Goal: Task Accomplishment & Management: Manage account settings

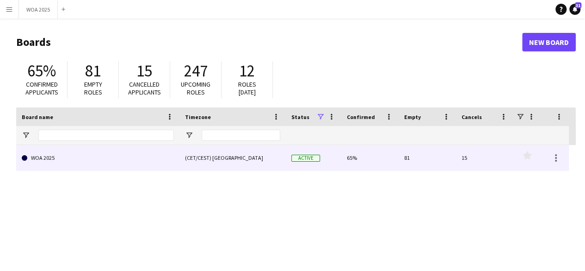
click at [235, 165] on div "(CET/CEST) [GEOGRAPHIC_DATA]" at bounding box center [233, 157] width 106 height 25
click at [168, 157] on link "WOA 2025" at bounding box center [98, 158] width 152 height 26
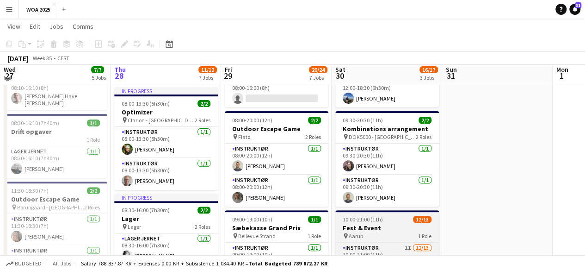
scroll to position [93, 0]
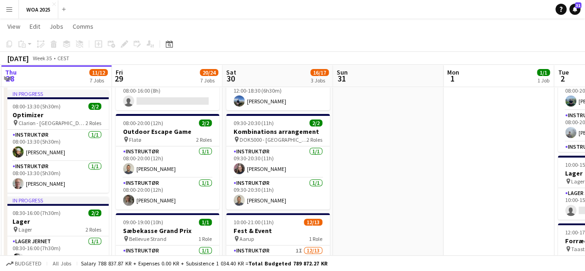
drag, startPoint x: 459, startPoint y: 179, endPoint x: 126, endPoint y: 193, distance: 333.0
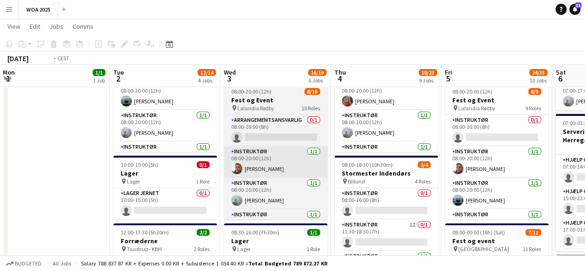
drag, startPoint x: 93, startPoint y: 171, endPoint x: 68, endPoint y: 154, distance: 29.7
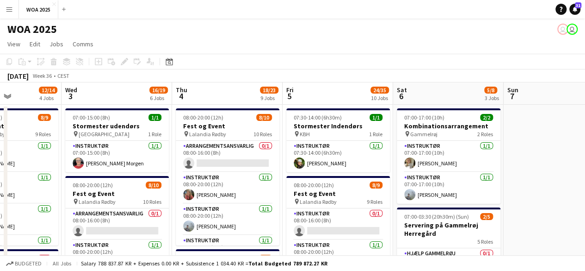
scroll to position [0, 218]
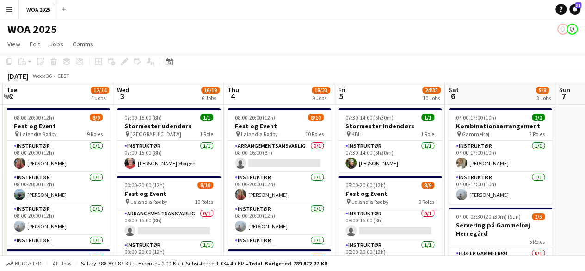
drag, startPoint x: 135, startPoint y: 199, endPoint x: 268, endPoint y: 162, distance: 137.6
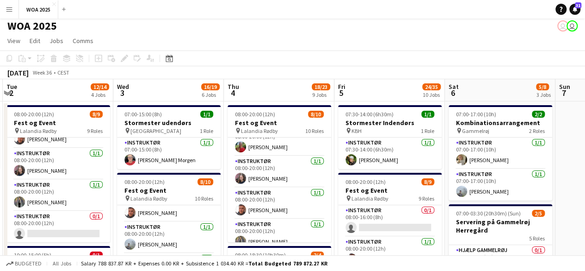
scroll to position [0, 0]
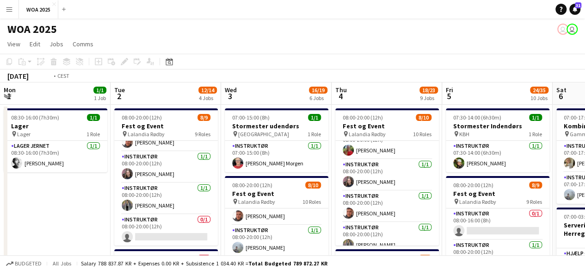
drag, startPoint x: 208, startPoint y: 184, endPoint x: 318, endPoint y: 177, distance: 110.8
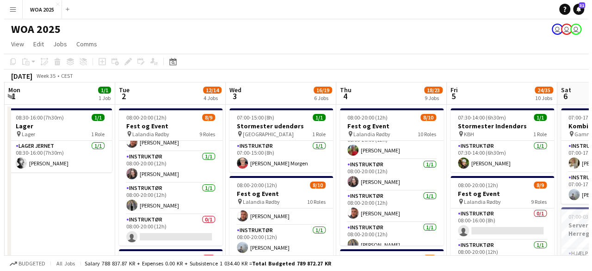
scroll to position [0, 224]
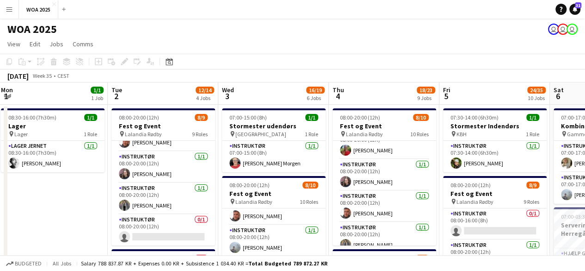
drag, startPoint x: 219, startPoint y: 175, endPoint x: 292, endPoint y: 155, distance: 75.8
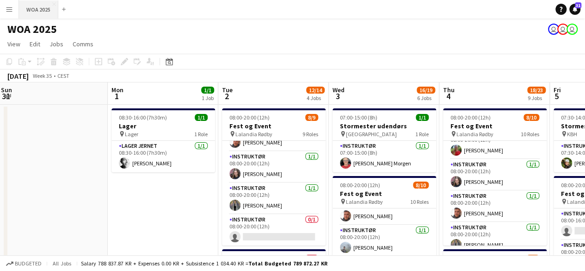
click at [29, 9] on button "WOA 2025 Close" at bounding box center [38, 9] width 39 height 18
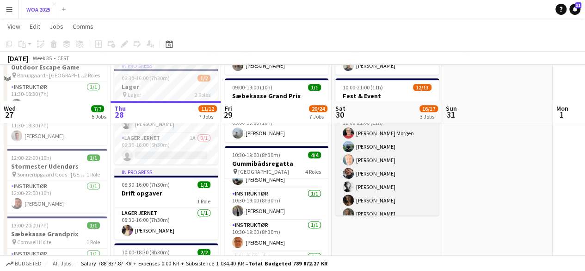
scroll to position [278, 0]
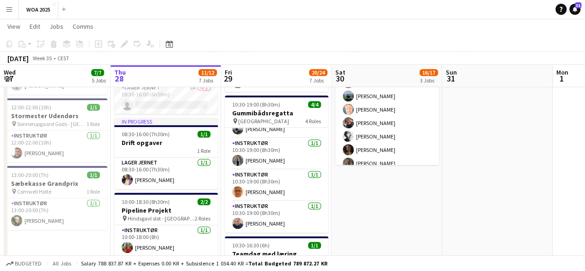
click at [391, 205] on app-date-cell "08:00-18:30 (10h30m) 2/2 Stormester udendørs pin Skodsborg Kurhotel 2 Roles Ins…" at bounding box center [387, 246] width 111 height 841
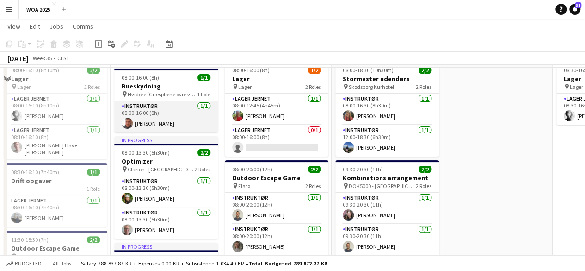
scroll to position [0, 0]
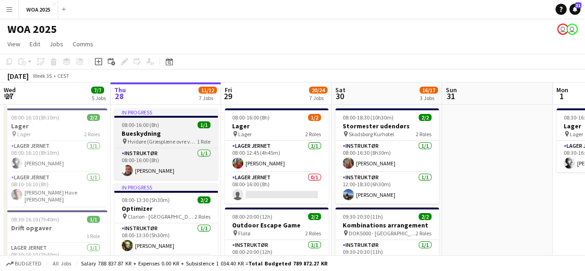
click at [172, 130] on h3 "Bueskydning" at bounding box center [166, 133] width 104 height 8
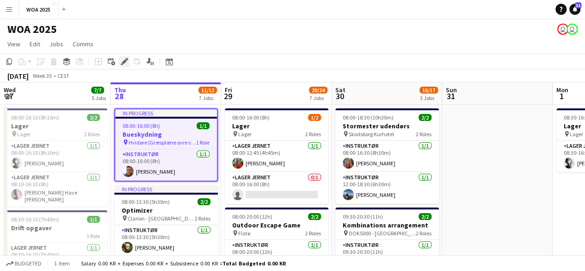
click at [125, 61] on icon at bounding box center [124, 61] width 5 height 5
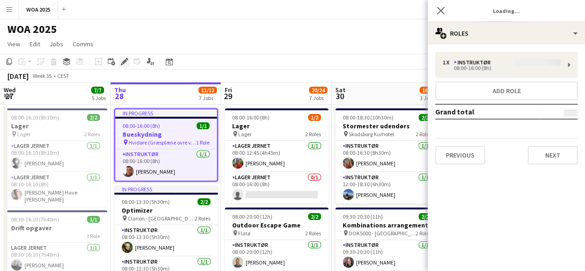
type input "**********"
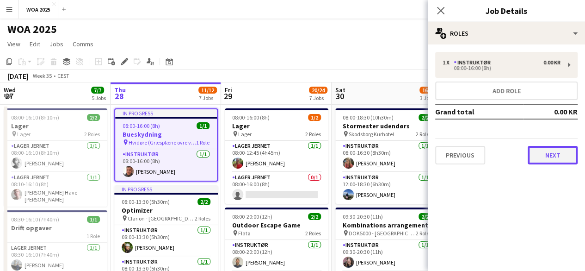
click at [560, 151] on button "Next" at bounding box center [553, 155] width 50 height 19
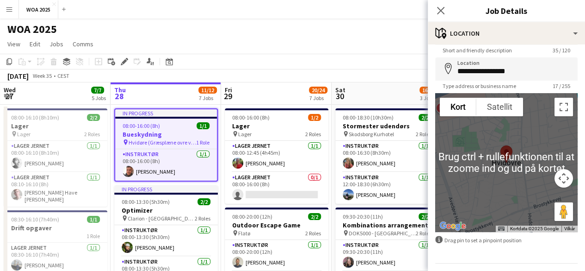
scroll to position [56, 0]
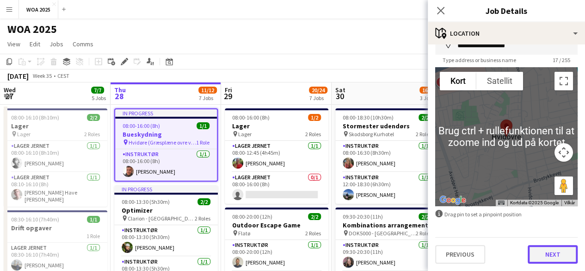
click at [545, 256] on button "Next" at bounding box center [553, 254] width 50 height 19
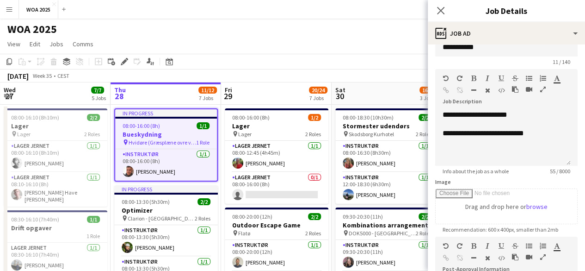
scroll to position [0, 0]
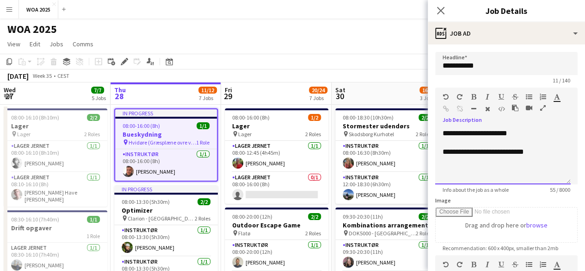
click at [510, 150] on div "**********" at bounding box center [503, 151] width 121 height 9
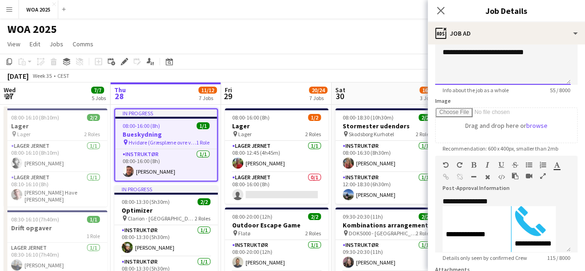
scroll to position [185, 0]
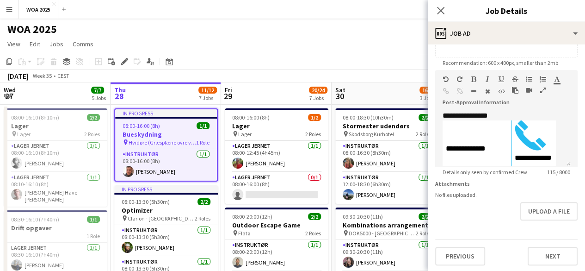
click at [378, 67] on app-toolbar "Copy Paste Paste Ctrl+V Paste with crew Ctrl+Shift+V Paste linked Job [GEOGRAPH…" at bounding box center [292, 62] width 585 height 16
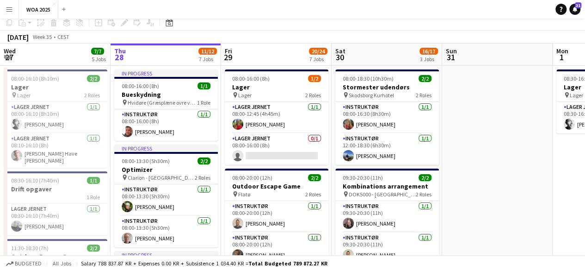
scroll to position [0, 0]
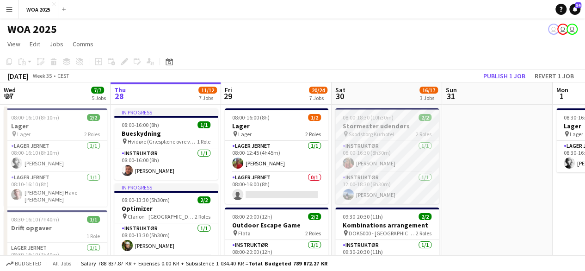
click at [366, 125] on h3 "Stormester udendørs" at bounding box center [388, 126] width 104 height 8
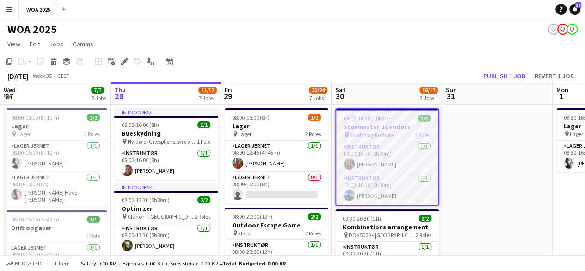
click at [128, 63] on icon "Edit" at bounding box center [124, 61] width 7 height 7
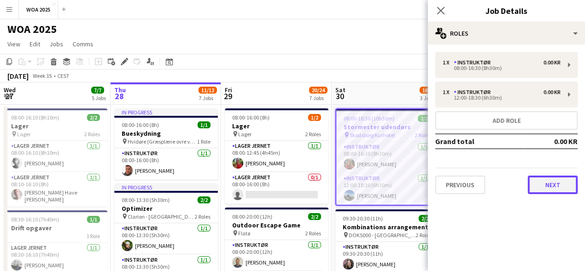
click at [540, 180] on button "Next" at bounding box center [553, 184] width 50 height 19
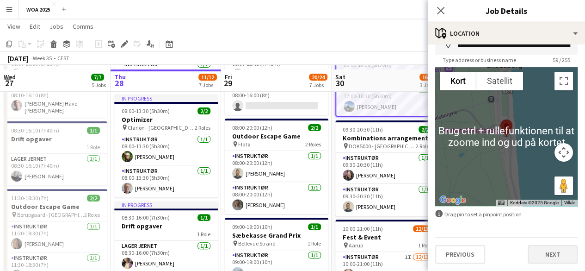
scroll to position [93, 0]
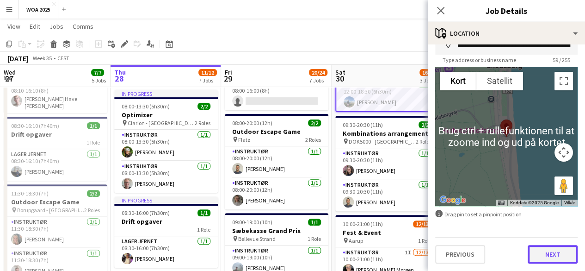
click at [537, 249] on button "Next" at bounding box center [553, 254] width 50 height 19
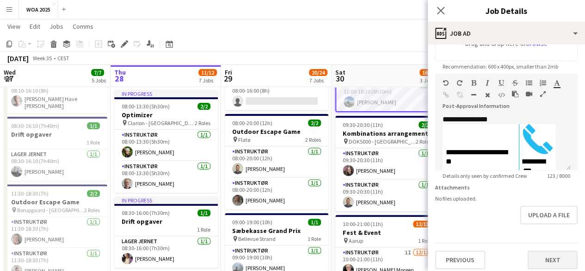
scroll to position [193, 0]
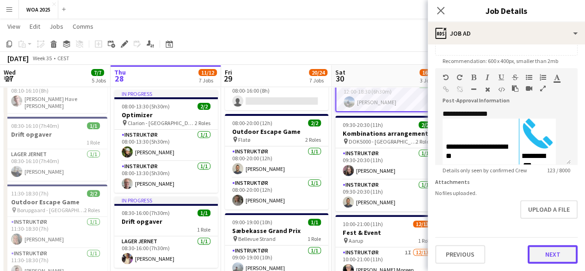
click at [535, 256] on button "Next" at bounding box center [553, 254] width 50 height 19
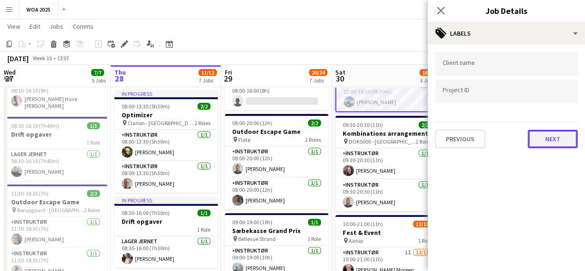
click at [542, 137] on button "Next" at bounding box center [553, 139] width 50 height 19
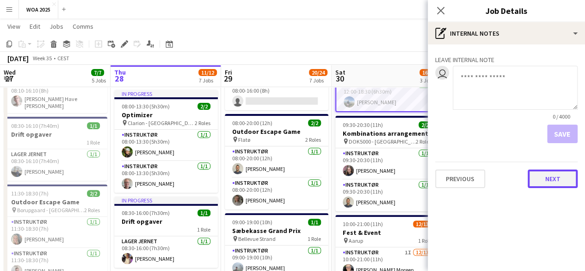
click at [548, 180] on button "Next" at bounding box center [553, 178] width 50 height 19
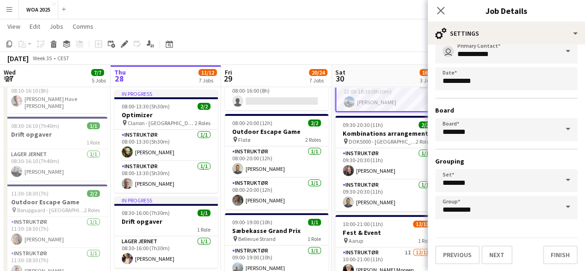
scroll to position [61, 0]
click at [528, 180] on input "********" at bounding box center [506, 180] width 143 height 23
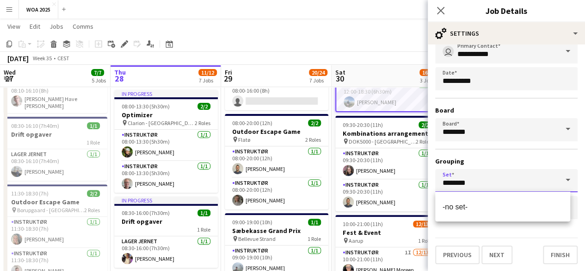
click at [528, 180] on input "********" at bounding box center [506, 180] width 143 height 23
click at [553, 155] on div "**********" at bounding box center [506, 129] width 143 height 179
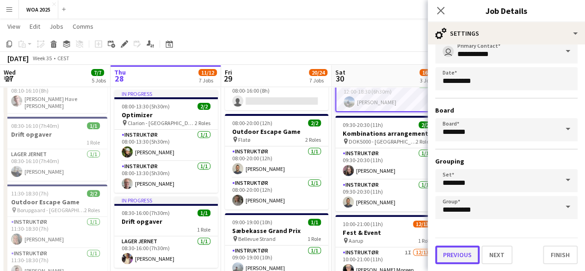
click at [466, 255] on button "Previous" at bounding box center [457, 254] width 44 height 19
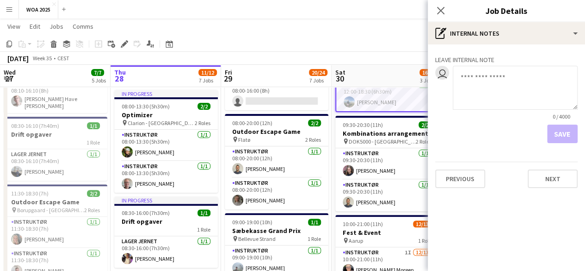
scroll to position [0, 0]
click at [472, 185] on button "Previous" at bounding box center [460, 178] width 50 height 19
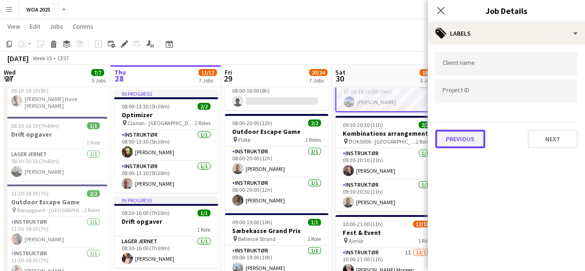
click at [467, 136] on button "Previous" at bounding box center [460, 139] width 50 height 19
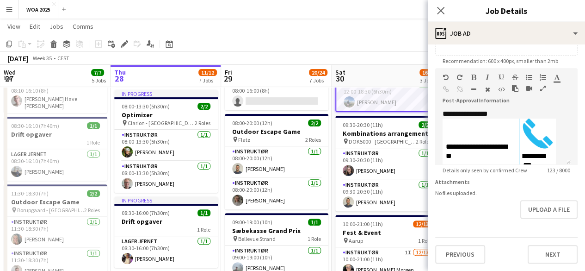
scroll to position [193, 0]
click at [556, 252] on button "Next" at bounding box center [553, 254] width 50 height 19
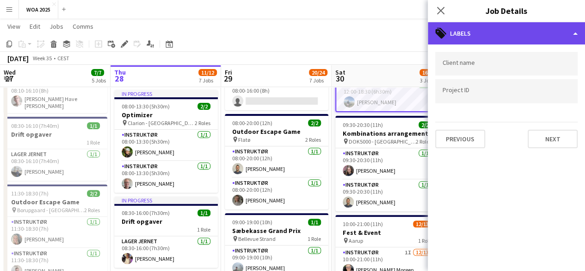
click at [467, 33] on div "tags-double Labels" at bounding box center [506, 33] width 157 height 22
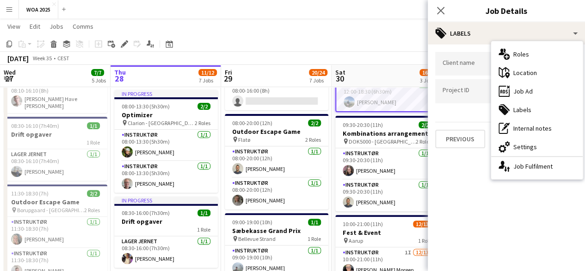
click at [465, 188] on mat-expansion-panel "tags Labels Client name Project ID Previous Next" at bounding box center [506, 157] width 157 height 226
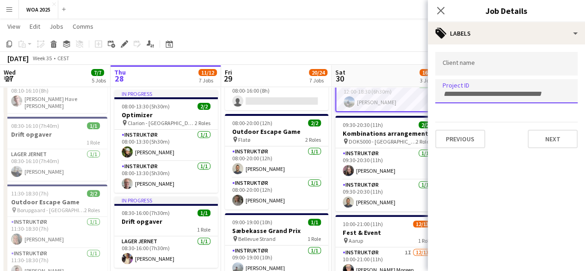
click at [478, 81] on div at bounding box center [506, 91] width 143 height 24
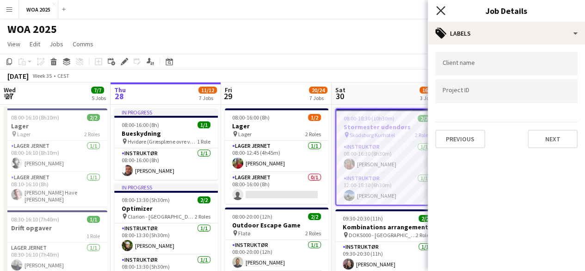
click at [441, 13] on icon "Close pop-in" at bounding box center [440, 10] width 9 height 9
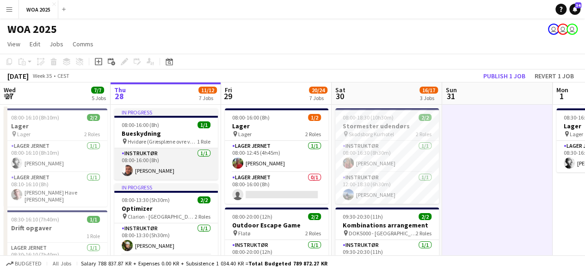
click at [179, 149] on app-card-role "Instruktør 1/1 08:00-16:00 (8h) Adam Garlin Larsen" at bounding box center [166, 163] width 104 height 31
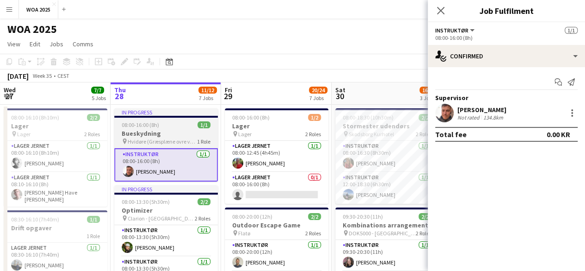
click at [168, 127] on div "08:00-16:00 (8h) 1/1" at bounding box center [166, 124] width 104 height 7
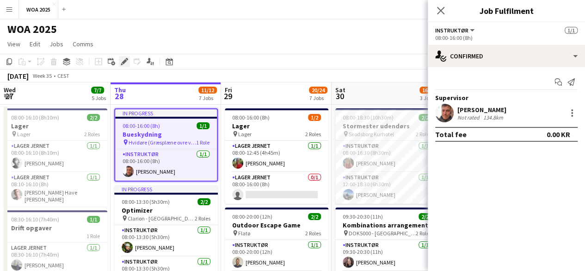
click at [127, 62] on icon "Edit" at bounding box center [124, 61] width 7 height 7
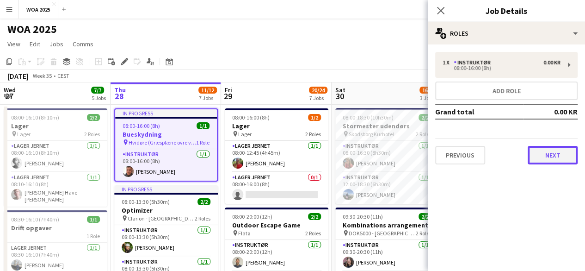
click at [561, 156] on button "Next" at bounding box center [553, 155] width 50 height 19
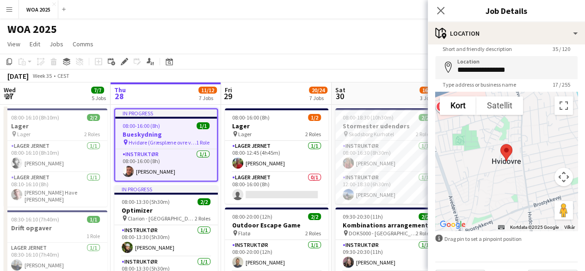
scroll to position [56, 0]
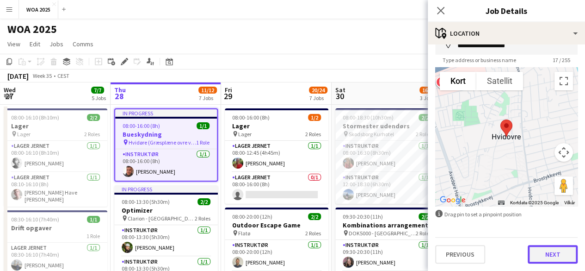
click at [546, 245] on button "Next" at bounding box center [553, 254] width 50 height 19
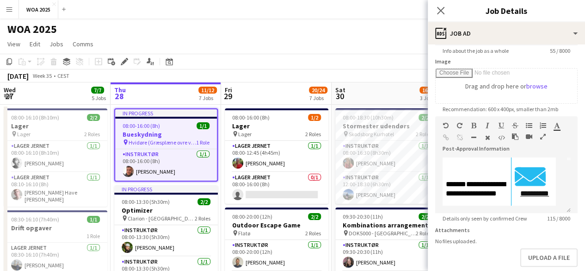
scroll to position [193, 0]
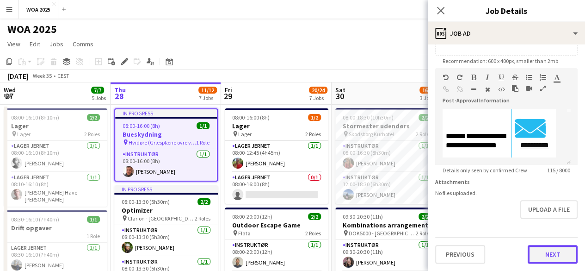
click at [537, 250] on button "Next" at bounding box center [553, 254] width 50 height 19
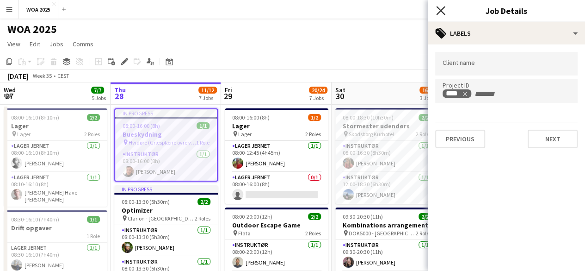
click at [439, 10] on icon at bounding box center [440, 10] width 9 height 9
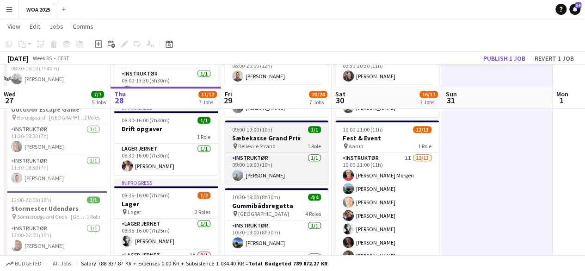
scroll to position [231, 0]
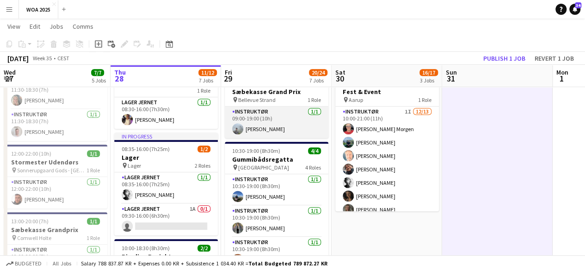
click at [295, 119] on app-card-role "Instruktør [DATE] 09:00-19:00 (10h) [PERSON_NAME]" at bounding box center [277, 121] width 104 height 31
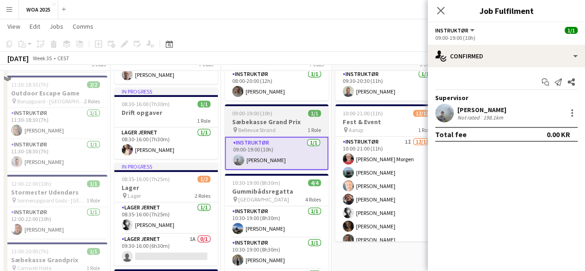
scroll to position [185, 0]
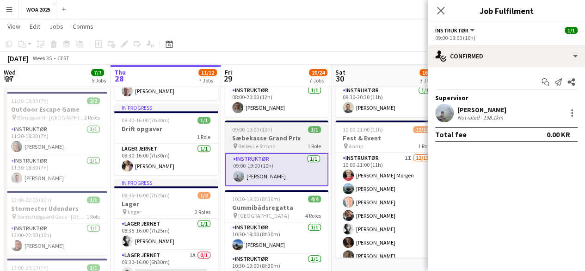
click at [265, 132] on span "09:00-19:00 (10h)" at bounding box center [252, 129] width 40 height 7
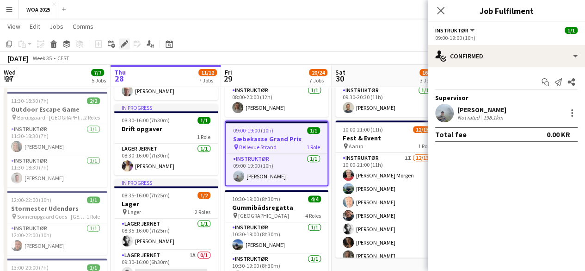
click at [126, 44] on icon "Edit" at bounding box center [124, 43] width 7 height 7
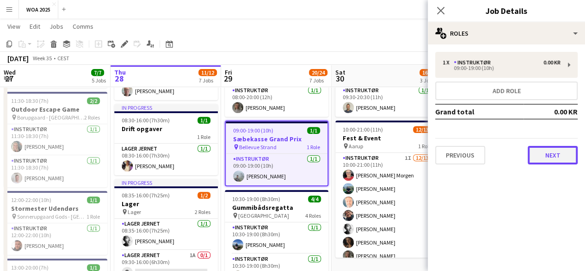
click at [557, 154] on button "Next" at bounding box center [553, 155] width 50 height 19
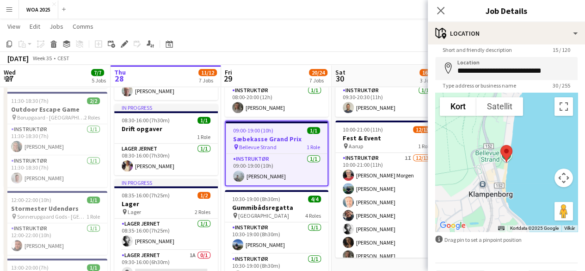
scroll to position [56, 0]
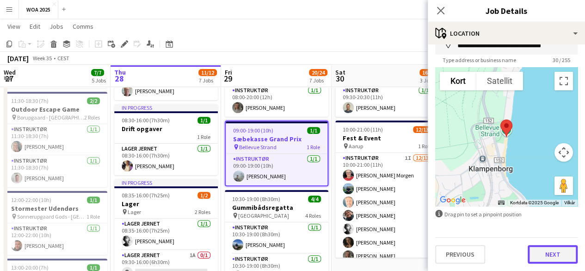
click at [558, 251] on button "Next" at bounding box center [553, 254] width 50 height 19
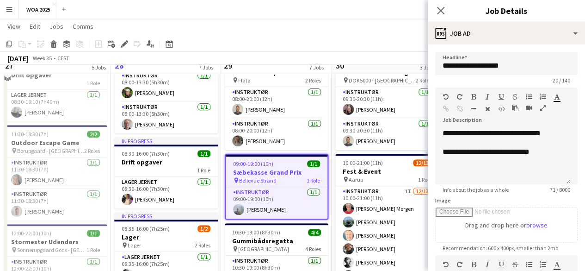
scroll to position [139, 0]
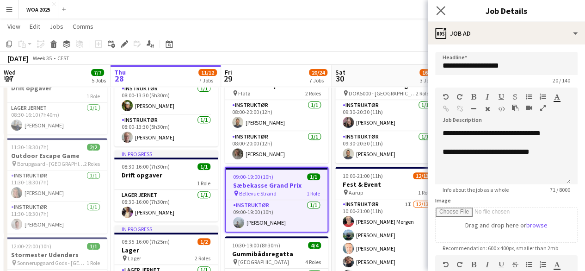
click at [440, 5] on app-icon "Close pop-in" at bounding box center [441, 10] width 13 height 13
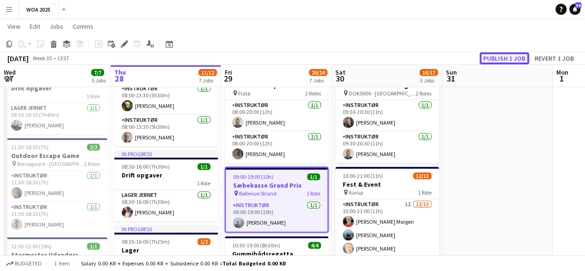
click at [490, 56] on button "Publish 1 job" at bounding box center [505, 58] width 50 height 12
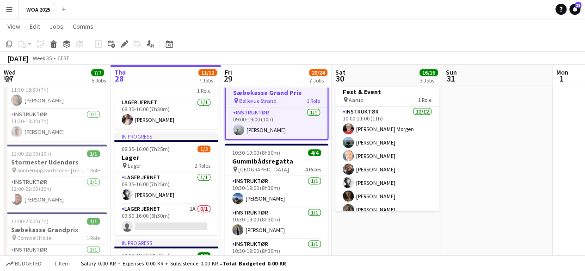
scroll to position [0, 287]
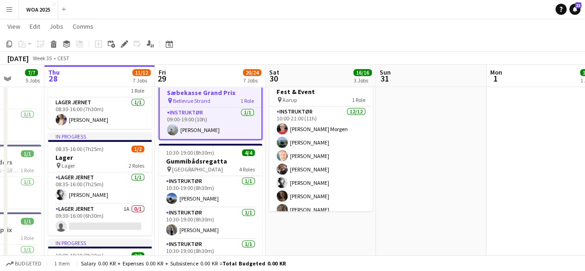
drag, startPoint x: 443, startPoint y: 174, endPoint x: 377, endPoint y: 174, distance: 66.2
click at [377, 174] on app-calendar-viewport "Mon 25 6/6 5 Jobs Tue 26 9/9 4 Jobs Wed 27 7/7 5 Jobs Thu 28 11/12 7 Jobs Fri 2…" at bounding box center [292, 259] width 585 height 908
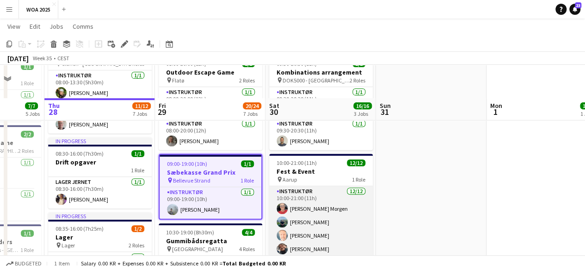
scroll to position [185, 0]
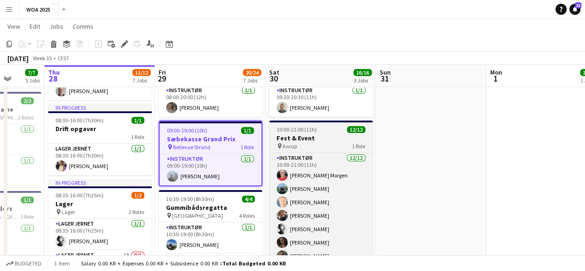
click at [324, 145] on div "pin Aarup 1 Role" at bounding box center [321, 145] width 104 height 7
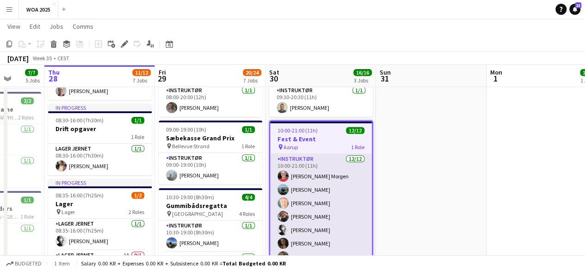
click at [319, 165] on app-card-role "Instruktør 12/12 10:00-21:00 (11h) Kitt Schou Morgen Phillip Fyhn Kim Babbel Ki…" at bounding box center [321, 245] width 102 height 182
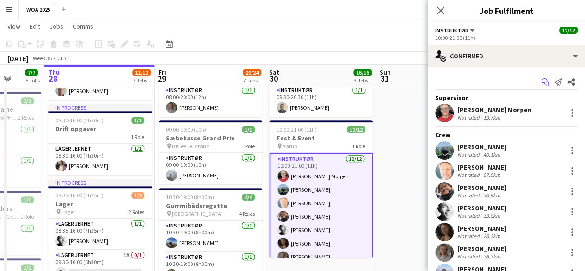
click at [542, 85] on icon "Start chat" at bounding box center [545, 81] width 7 height 7
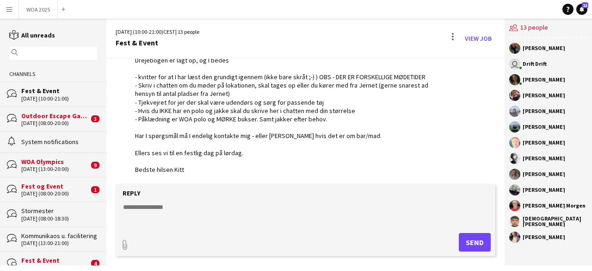
scroll to position [93, 0]
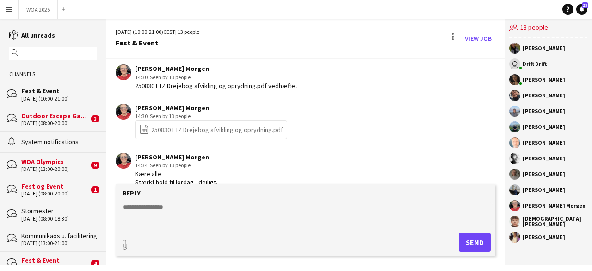
click at [225, 127] on link "file-spreadsheet 250830 FTZ Drejebog afvikling og oprydning.pdf" at bounding box center [211, 129] width 144 height 11
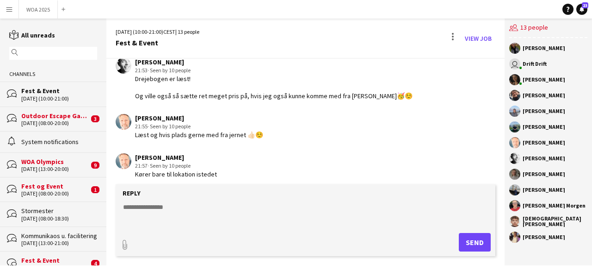
scroll to position [694, 0]
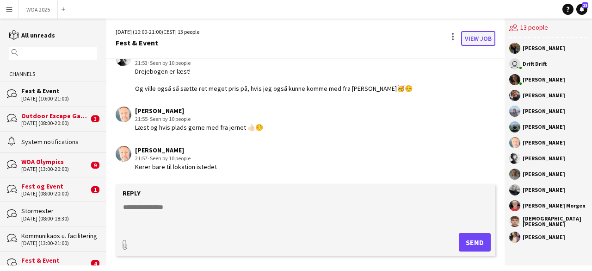
click at [479, 36] on link "View Job" at bounding box center [478, 38] width 34 height 15
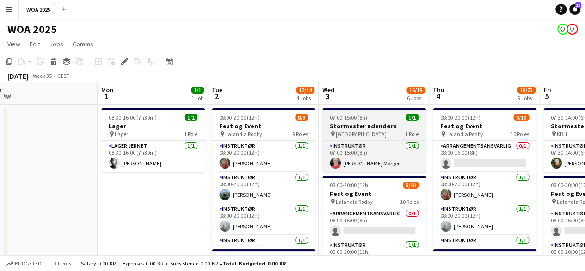
drag, startPoint x: 496, startPoint y: 114, endPoint x: 413, endPoint y: 140, distance: 86.7
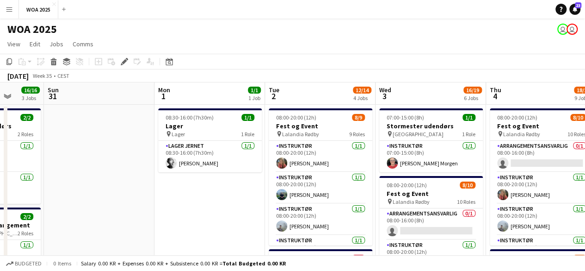
drag, startPoint x: 424, startPoint y: 140, endPoint x: 259, endPoint y: 132, distance: 165.4
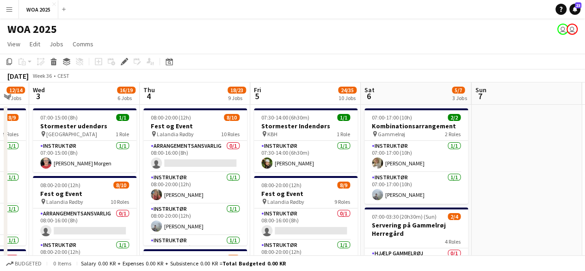
drag, startPoint x: 426, startPoint y: 134, endPoint x: 292, endPoint y: 127, distance: 134.4
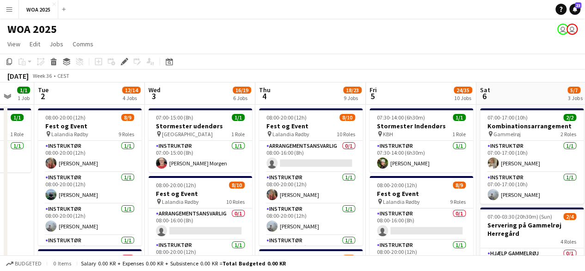
drag, startPoint x: 269, startPoint y: 109, endPoint x: 563, endPoint y: 210, distance: 310.9
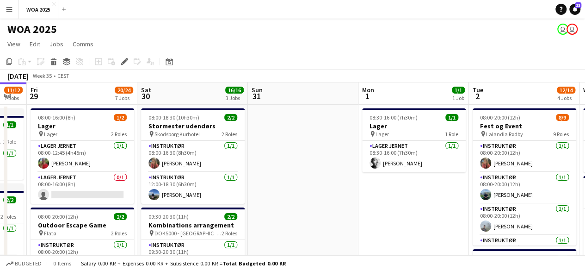
drag, startPoint x: 222, startPoint y: 196, endPoint x: 301, endPoint y: 198, distance: 78.7
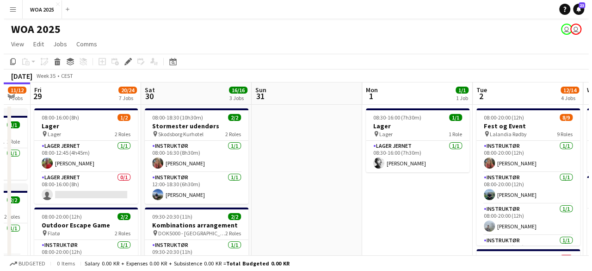
scroll to position [0, 268]
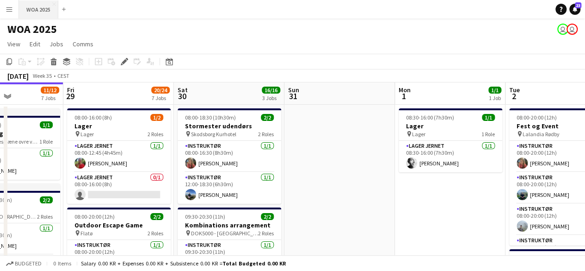
click at [40, 4] on button "WOA 2025 Close" at bounding box center [38, 9] width 39 height 18
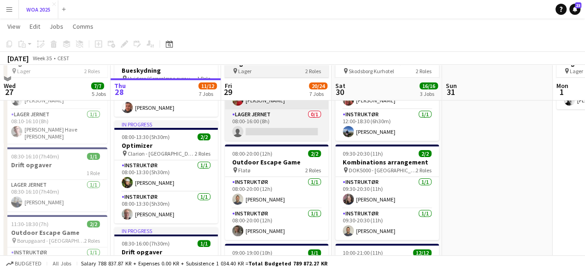
scroll to position [93, 0]
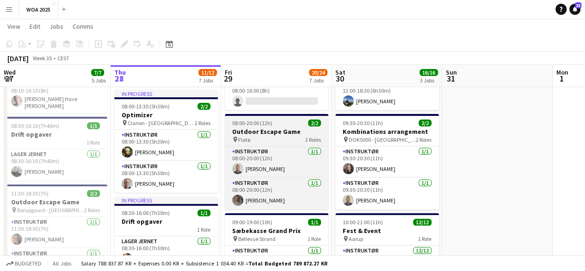
click at [286, 135] on h3 "Outdoor Escape Game" at bounding box center [277, 131] width 104 height 8
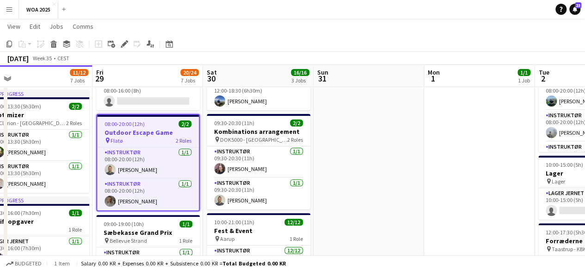
drag, startPoint x: 544, startPoint y: 212, endPoint x: 405, endPoint y: 209, distance: 138.9
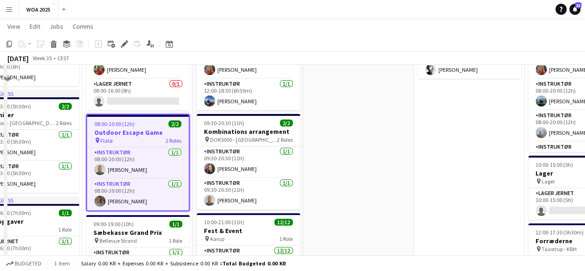
scroll to position [0, 0]
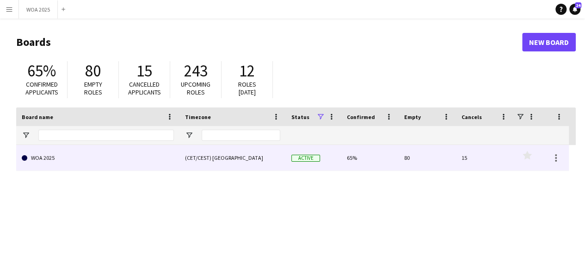
click at [103, 150] on link "WOA 2025" at bounding box center [98, 158] width 152 height 26
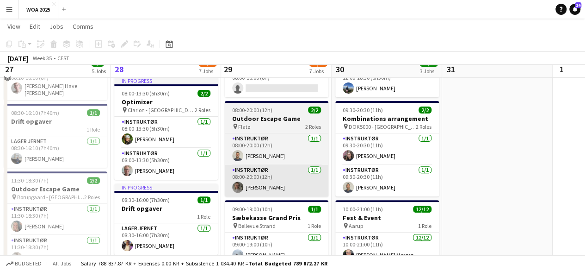
scroll to position [93, 0]
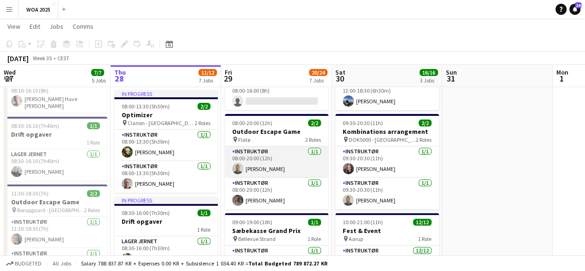
click at [285, 154] on app-card-role "Instruktør [DATE] 08:00-20:00 (12h) [PERSON_NAME]" at bounding box center [277, 161] width 104 height 31
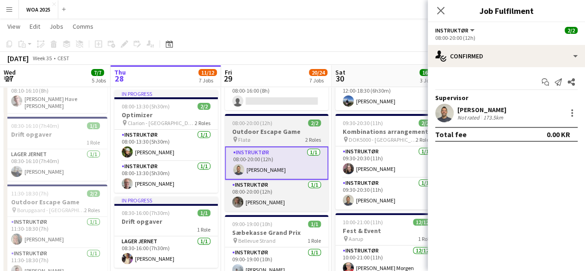
click at [283, 139] on div "pin Flatø 2 Roles" at bounding box center [277, 139] width 104 height 7
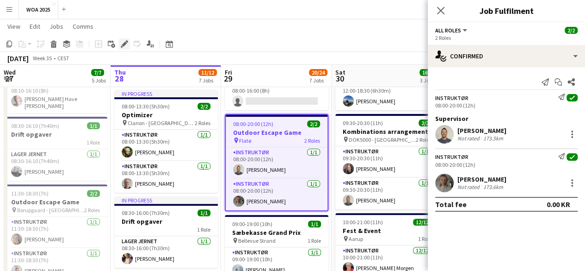
click at [121, 47] on icon "Edit" at bounding box center [124, 43] width 7 height 7
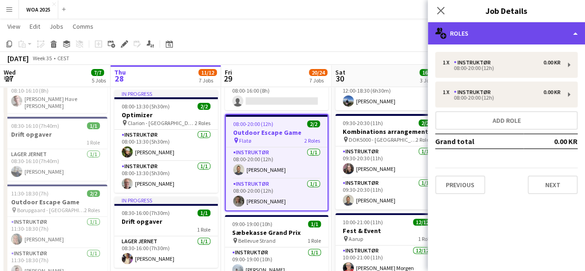
click at [538, 35] on div "multiple-users-add Roles" at bounding box center [506, 33] width 157 height 22
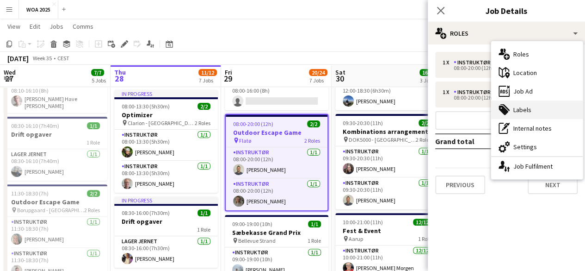
click at [531, 112] on div "tags-double Labels" at bounding box center [537, 109] width 92 height 19
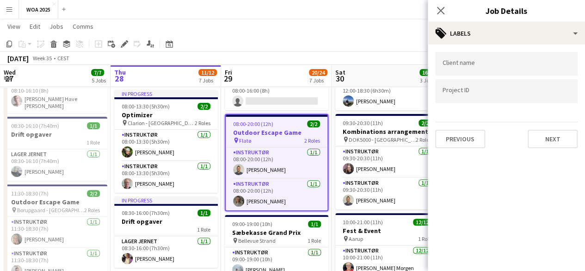
click at [467, 85] on div at bounding box center [506, 91] width 143 height 24
click at [481, 72] on div at bounding box center [506, 64] width 143 height 24
click at [479, 84] on div at bounding box center [506, 91] width 143 height 24
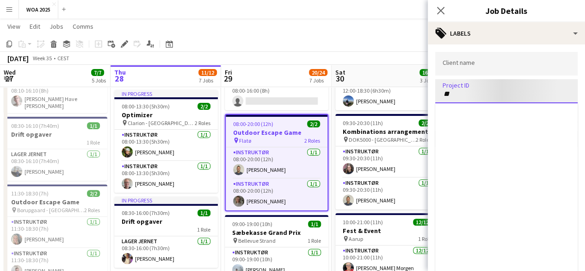
scroll to position [3, 0]
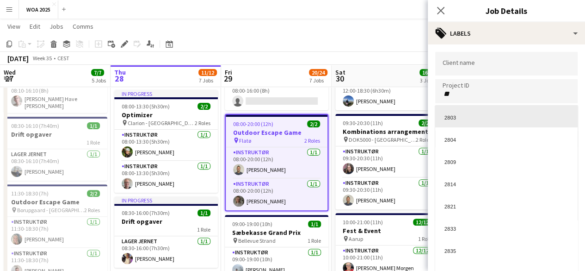
click at [466, 90] on div at bounding box center [506, 135] width 157 height 271
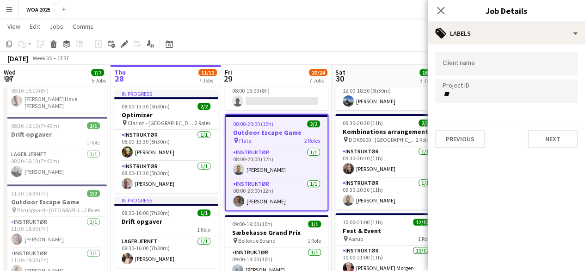
scroll to position [0, 0]
click at [466, 90] on input "**" at bounding box center [507, 94] width 128 height 8
type input "****"
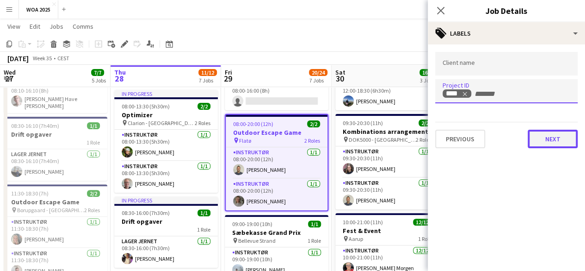
click at [568, 137] on button "Next" at bounding box center [553, 139] width 50 height 19
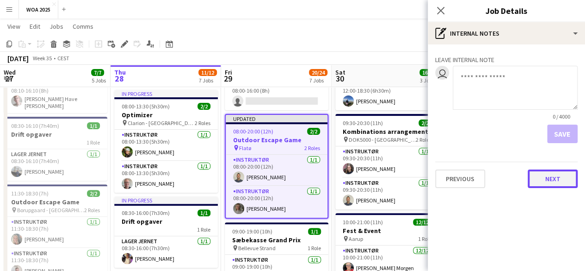
click at [546, 180] on button "Next" at bounding box center [553, 178] width 50 height 19
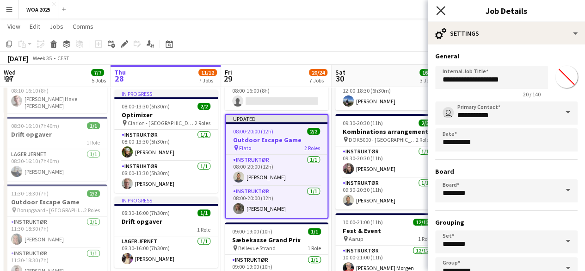
click at [441, 12] on icon "Close pop-in" at bounding box center [440, 10] width 9 height 9
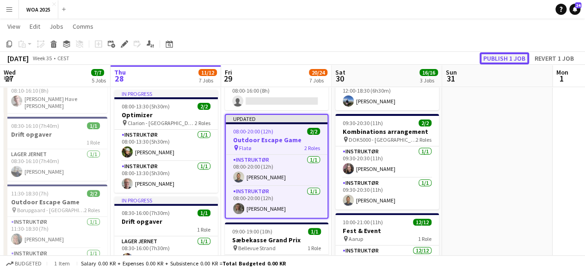
click at [506, 57] on button "Publish 1 job" at bounding box center [505, 58] width 50 height 12
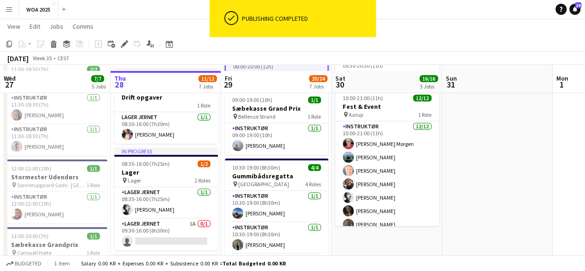
scroll to position [231, 0]
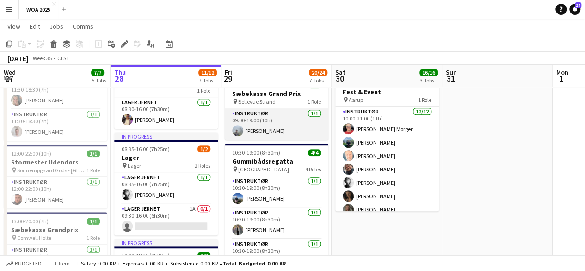
click at [286, 114] on app-card-role "Instruktør [DATE] 09:00-19:00 (10h) [PERSON_NAME]" at bounding box center [277, 123] width 104 height 31
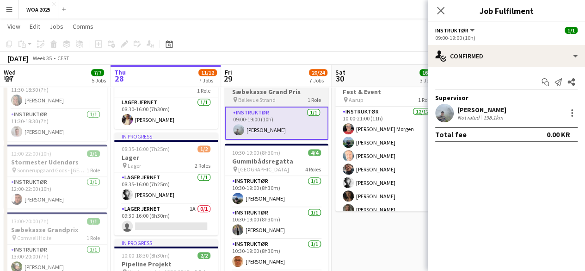
click at [308, 99] on span "1 Role" at bounding box center [314, 99] width 13 height 7
click at [283, 96] on div "pin Bellevue Strand 1 Role" at bounding box center [277, 99] width 104 height 7
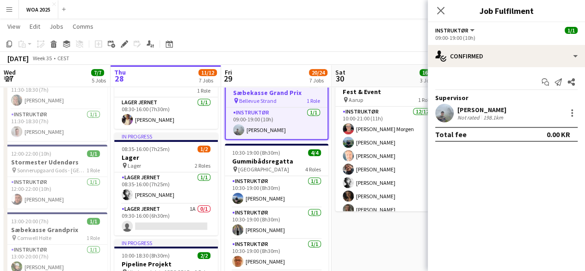
click at [131, 44] on div "Add job Add linked Job Edit Edit linked Job Applicants" at bounding box center [120, 43] width 71 height 11
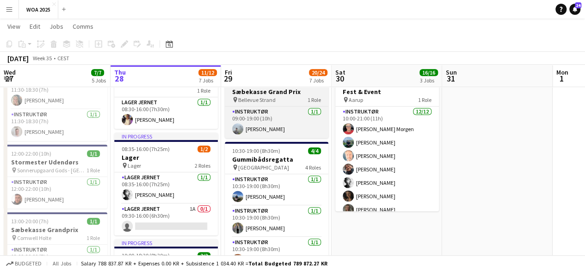
click at [240, 99] on span "Bellevue Strand" at bounding box center [256, 99] width 37 height 7
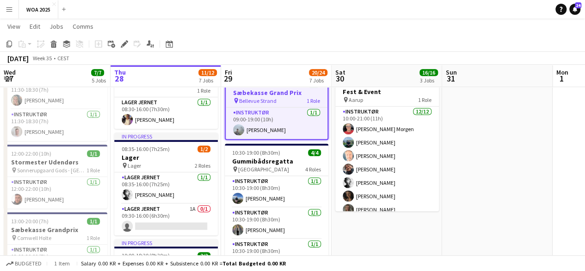
click at [118, 43] on div "Add job Add linked Job Edit Edit linked Job Applicants" at bounding box center [120, 43] width 71 height 11
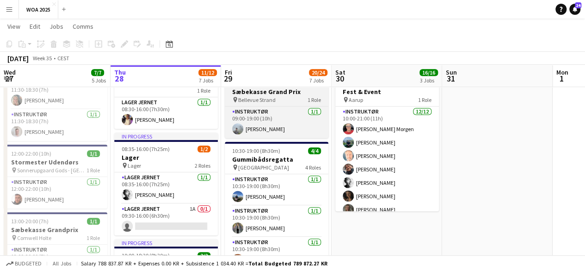
click at [235, 90] on h3 "Sæbekasse Grand Prix" at bounding box center [277, 91] width 104 height 8
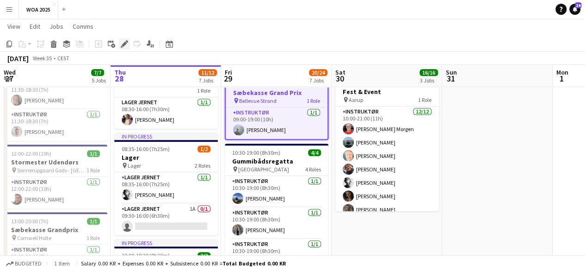
click at [124, 43] on icon at bounding box center [124, 44] width 5 height 5
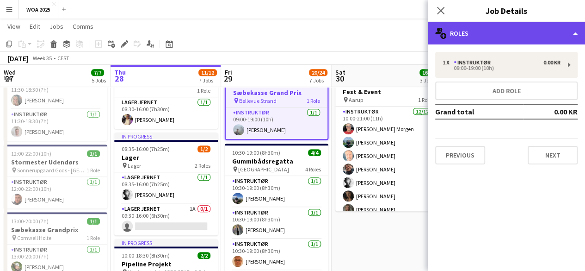
click at [523, 30] on div "multiple-users-add Roles" at bounding box center [506, 33] width 157 height 22
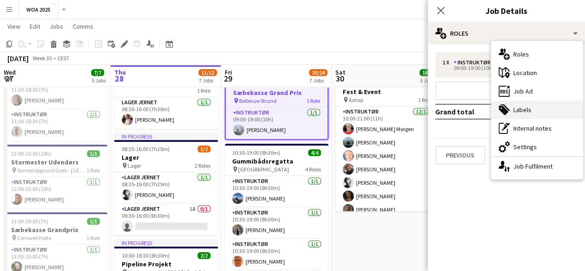
click at [507, 104] on icon "tags-double" at bounding box center [504, 109] width 11 height 11
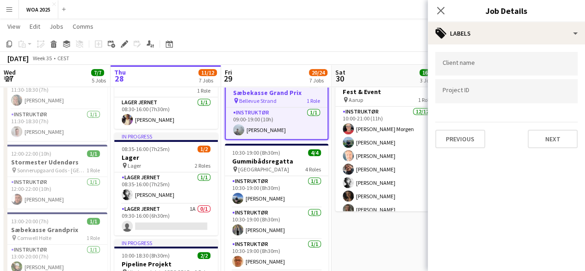
click at [487, 92] on input "Type to search project ID labels..." at bounding box center [507, 91] width 128 height 8
type input "****"
click at [385, 42] on app-toolbar "Copy Paste Paste Ctrl+V Paste with crew Ctrl+Shift+V Paste linked Job [GEOGRAPH…" at bounding box center [292, 44] width 585 height 16
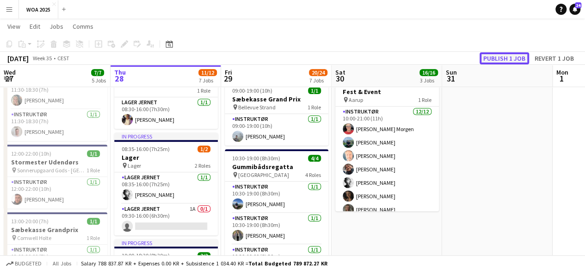
click at [507, 57] on button "Publish 1 job" at bounding box center [505, 58] width 50 height 12
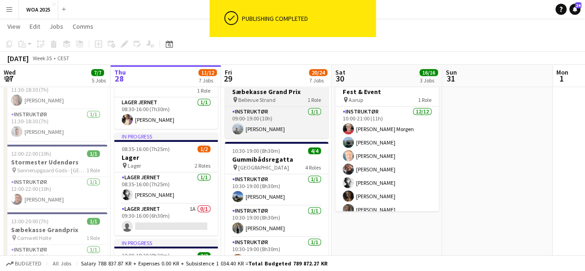
click at [277, 93] on h3 "Sæbekasse Grand Prix" at bounding box center [277, 91] width 104 height 8
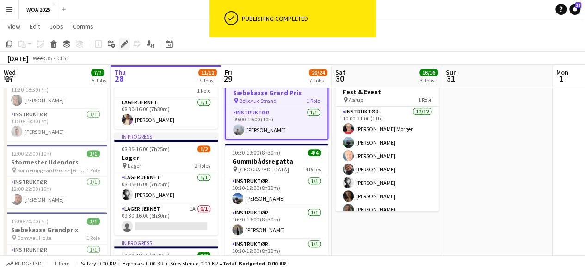
click at [123, 47] on icon "Edit" at bounding box center [124, 43] width 7 height 7
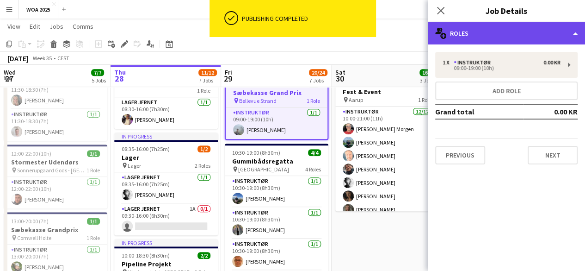
click at [467, 41] on div "multiple-users-add Roles" at bounding box center [506, 33] width 157 height 22
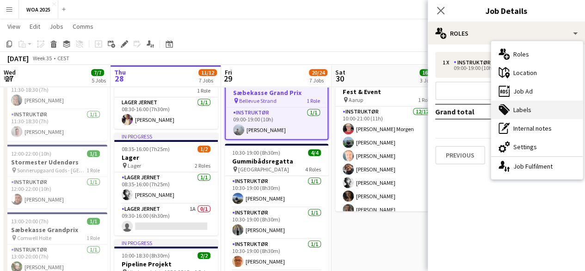
click at [524, 113] on div "tags-double Labels" at bounding box center [537, 109] width 92 height 19
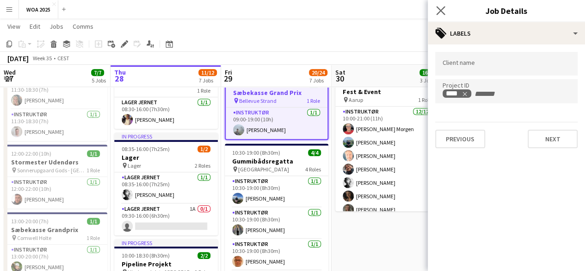
click at [435, 14] on app-icon "Close pop-in" at bounding box center [441, 10] width 13 height 13
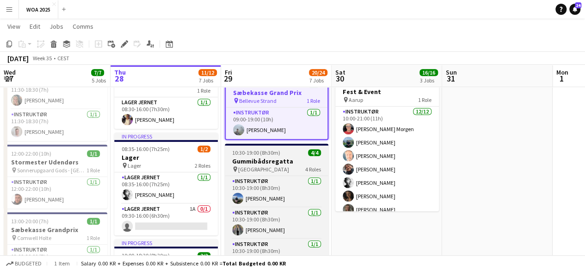
click at [284, 158] on h3 "Gummibådsregatta" at bounding box center [277, 161] width 104 height 8
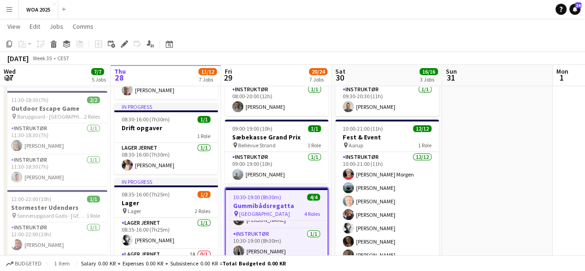
scroll to position [185, 0]
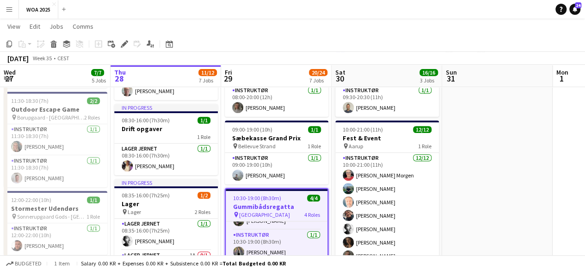
click at [280, 202] on h3 "Gummibådsregatta" at bounding box center [277, 206] width 102 height 8
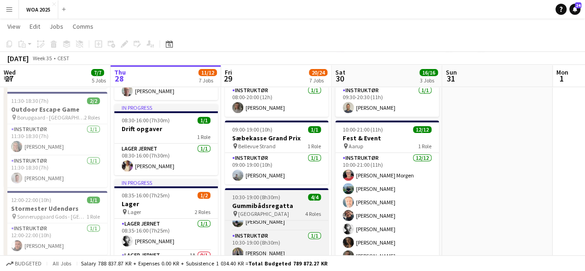
click at [280, 202] on h3 "Gummibådsregatta" at bounding box center [277, 205] width 104 height 8
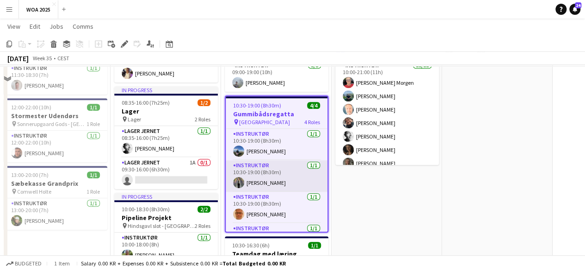
scroll to position [231, 0]
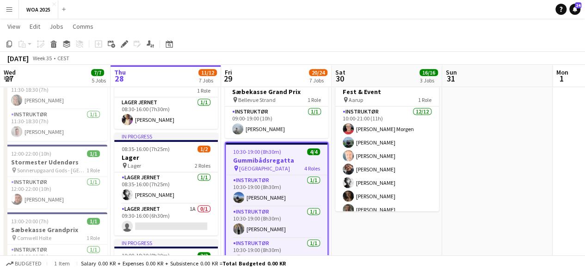
click at [268, 154] on span "10:30-19:00 (8h30m)" at bounding box center [257, 151] width 48 height 7
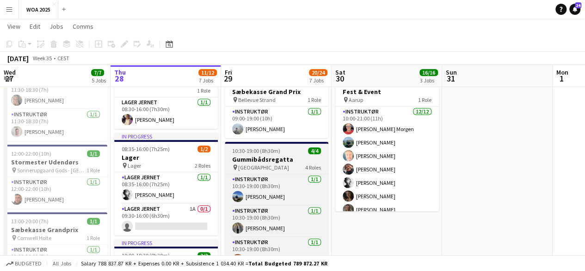
click at [268, 154] on app-job-card "10:30-19:00 (8h30m) 4/4 Gummibådsregatta pin Odense 4 Roles Instruktør [DATE] 1…" at bounding box center [277, 210] width 104 height 137
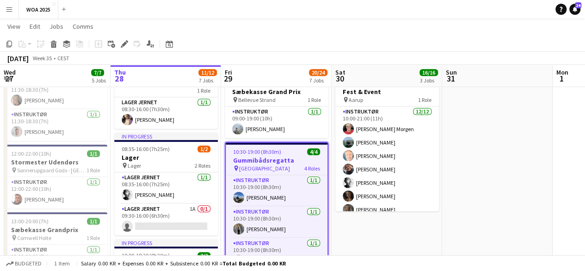
click at [125, 51] on app-toolbar "Copy Paste Paste Ctrl+V Paste with crew Ctrl+Shift+V Paste linked Job [GEOGRAPH…" at bounding box center [292, 44] width 585 height 16
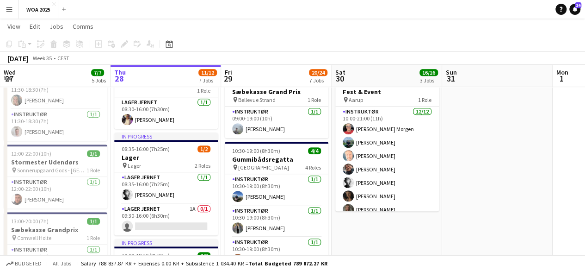
click at [120, 40] on div "Add job Add linked Job Edit Edit linked Job Applicants" at bounding box center [120, 43] width 71 height 11
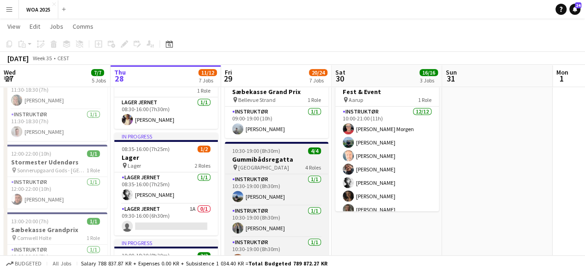
click at [260, 168] on div "pin Odense 4 Roles" at bounding box center [277, 166] width 104 height 7
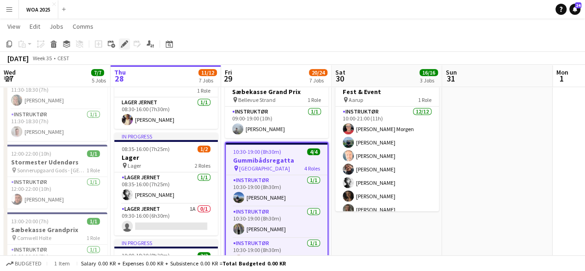
click at [124, 44] on icon at bounding box center [124, 44] width 5 height 5
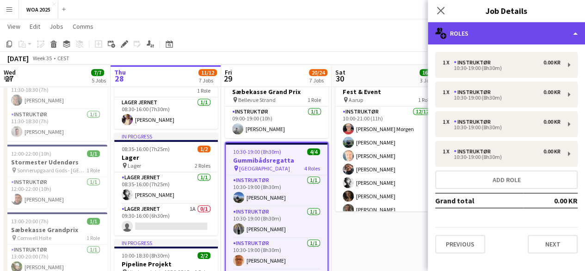
click at [481, 33] on div "multiple-users-add Roles" at bounding box center [506, 33] width 157 height 22
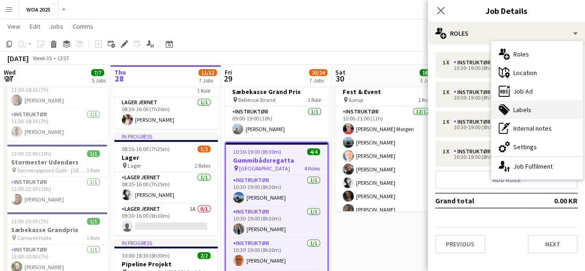
click at [544, 114] on div "tags-double Labels" at bounding box center [537, 109] width 92 height 19
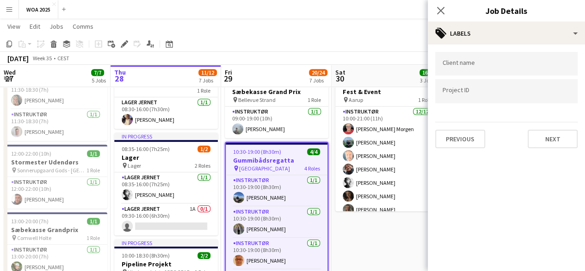
click at [502, 82] on div at bounding box center [506, 91] width 143 height 24
click at [462, 92] on input "Type to search project ID labels..." at bounding box center [507, 91] width 128 height 8
type input "****"
click at [397, 29] on app-page-menu "View Day view expanded Day view collapsed Month view Date picker Jump to [DATE]…" at bounding box center [292, 28] width 585 height 18
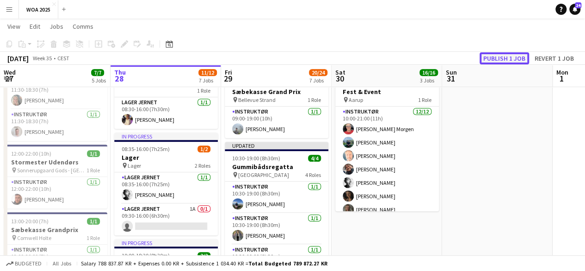
click at [498, 57] on button "Publish 1 job" at bounding box center [505, 58] width 50 height 12
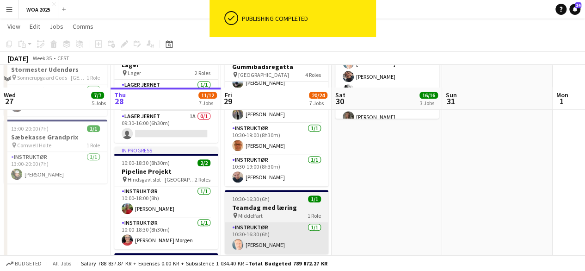
scroll to position [370, 0]
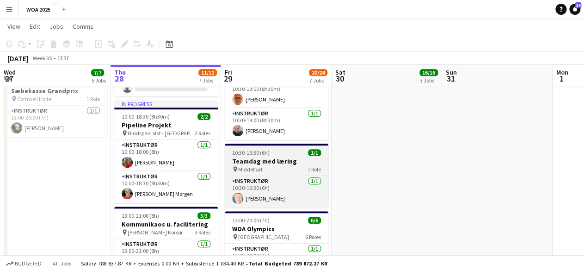
click at [259, 166] on span "Middelfart" at bounding box center [250, 169] width 25 height 7
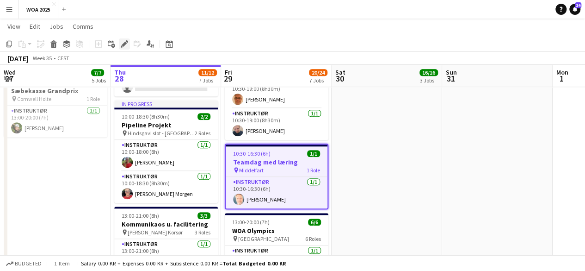
click at [128, 42] on icon at bounding box center [127, 41] width 2 height 2
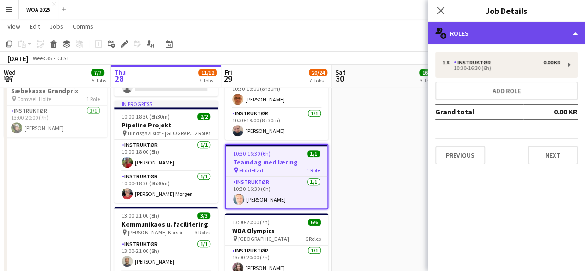
click at [462, 40] on div "multiple-users-add Roles" at bounding box center [506, 33] width 157 height 22
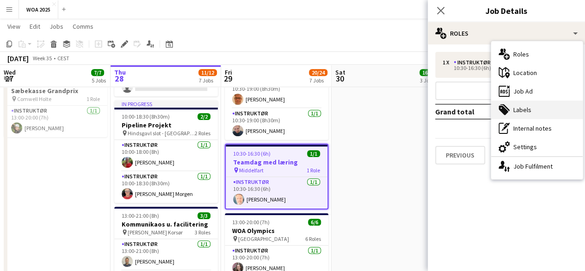
click at [534, 106] on div "tags-double Labels" at bounding box center [537, 109] width 92 height 19
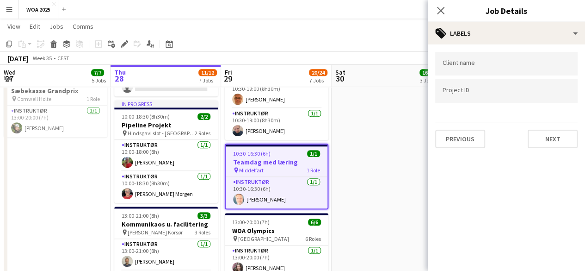
click at [477, 99] on div at bounding box center [506, 91] width 143 height 24
type input "****"
click at [366, 176] on app-date-cell "08:00-18:30 (10h30m) 2/2 Stormester udendørs pin Skodsborg Kurhotel 2 Roles Ins…" at bounding box center [387, 153] width 111 height 841
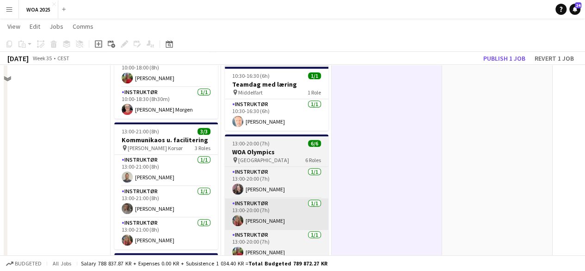
scroll to position [463, 0]
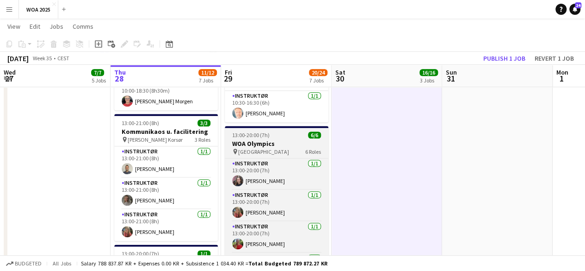
click at [281, 143] on h3 "WOA Olympics" at bounding box center [277, 143] width 104 height 8
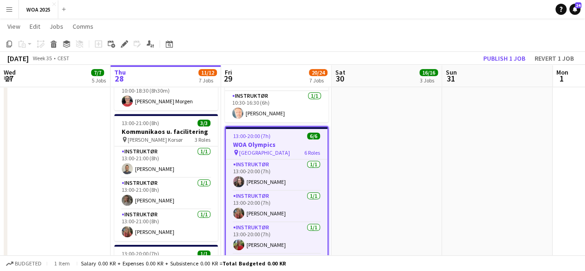
click at [267, 152] on span "[GEOGRAPHIC_DATA]" at bounding box center [264, 152] width 51 height 7
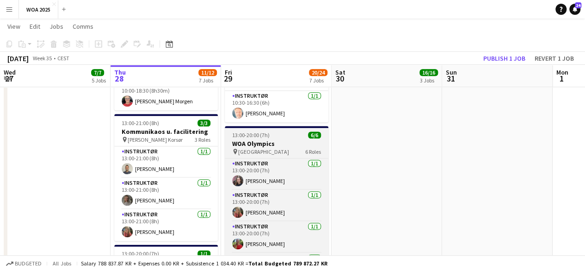
click at [267, 152] on span "[GEOGRAPHIC_DATA]" at bounding box center [263, 151] width 51 height 7
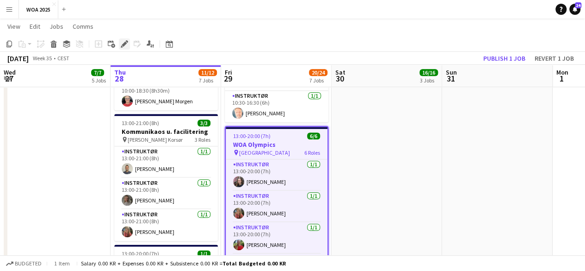
click at [123, 43] on icon "Edit" at bounding box center [124, 43] width 7 height 7
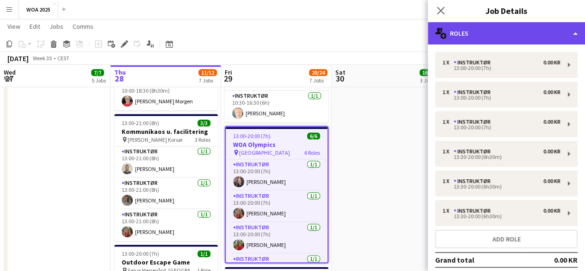
click at [483, 39] on div "multiple-users-add Roles" at bounding box center [506, 33] width 157 height 22
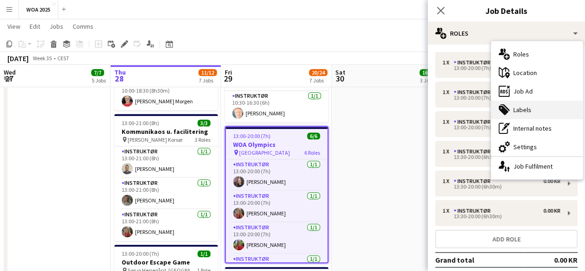
click at [522, 114] on div "tags-double Labels" at bounding box center [537, 109] width 92 height 19
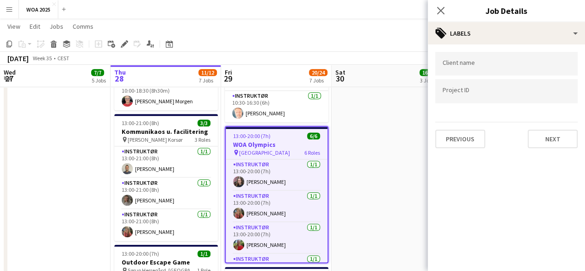
click at [497, 89] on input "Type to search project ID labels..." at bounding box center [507, 91] width 128 height 8
type input "****"
click at [366, 134] on app-date-cell "08:00-18:30 (10h30m) 2/2 Stormester udendørs pin Skodsborg Kurhotel 2 Roles Ins…" at bounding box center [387, 61] width 111 height 841
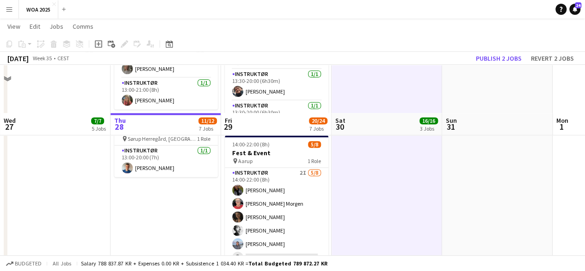
scroll to position [648, 0]
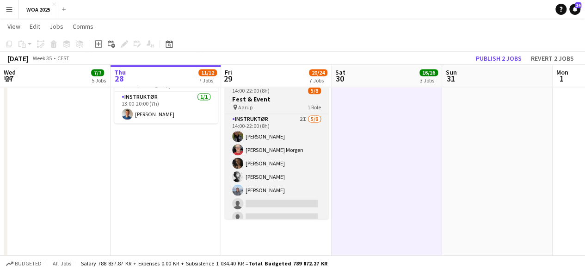
click at [273, 106] on div "pin Aarup 1 Role" at bounding box center [277, 106] width 104 height 7
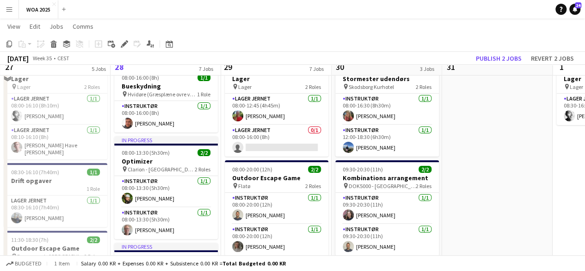
scroll to position [0, 0]
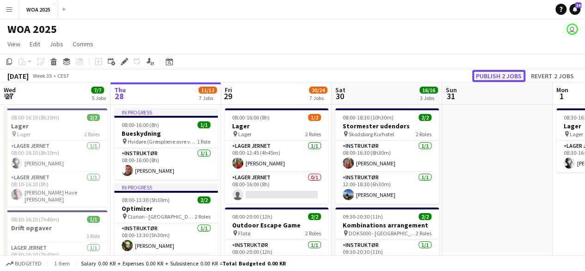
click at [509, 78] on button "Publish 2 jobs" at bounding box center [499, 76] width 53 height 12
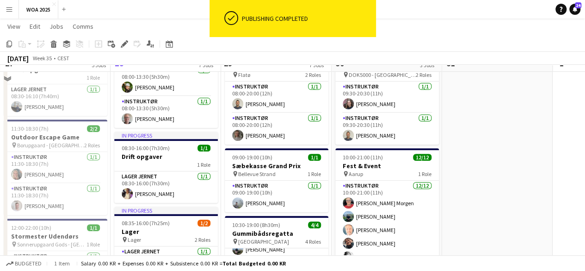
scroll to position [185, 0]
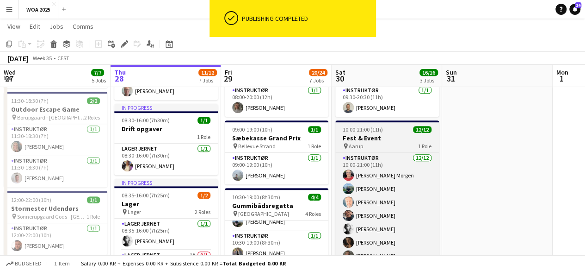
click at [379, 144] on div "pin Aarup 1 Role" at bounding box center [388, 145] width 104 height 7
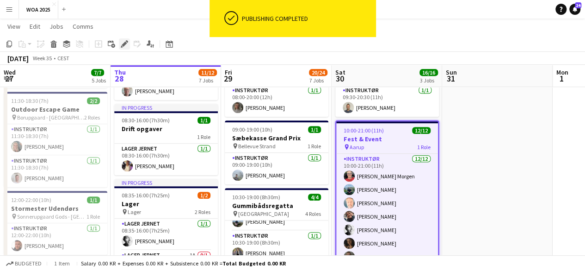
click at [121, 47] on icon "Edit" at bounding box center [124, 43] width 7 height 7
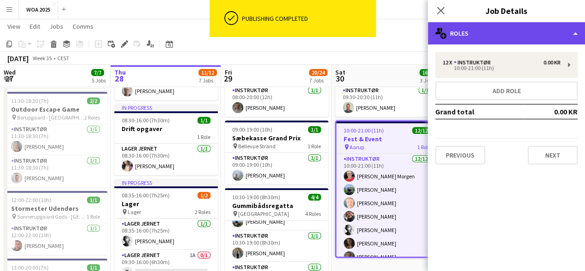
click at [536, 37] on div "multiple-users-add Roles" at bounding box center [506, 33] width 157 height 22
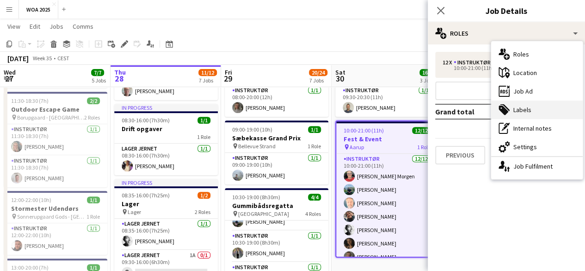
click at [535, 112] on div "tags-double Labels" at bounding box center [537, 109] width 92 height 19
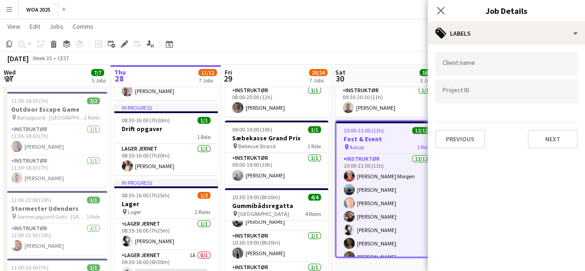
click at [511, 62] on input "Type to search client labels..." at bounding box center [507, 64] width 128 height 8
click at [501, 103] on div at bounding box center [506, 106] width 143 height 6
click at [501, 96] on div at bounding box center [506, 91] width 143 height 24
type input "*"
type input "****"
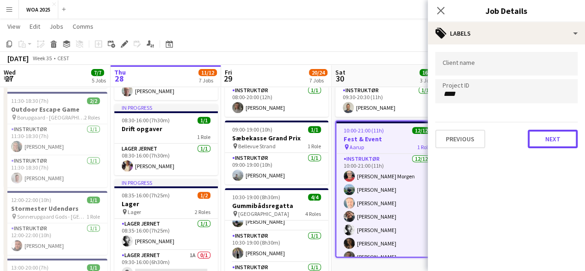
click at [554, 133] on button "Next" at bounding box center [553, 139] width 50 height 19
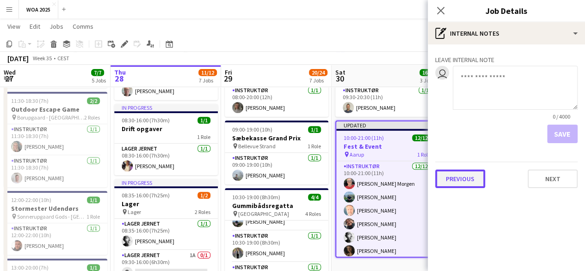
click at [466, 178] on button "Previous" at bounding box center [460, 178] width 50 height 19
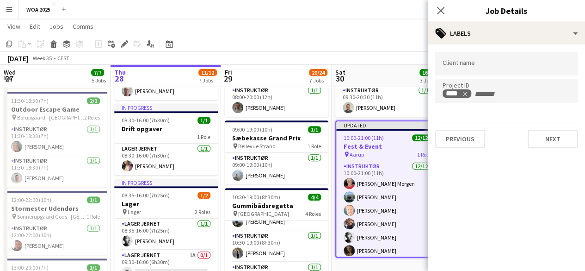
click at [392, 49] on app-toolbar "Copy Paste Paste Ctrl+V Paste with crew Ctrl+Shift+V Paste linked Job [GEOGRAPH…" at bounding box center [292, 44] width 585 height 16
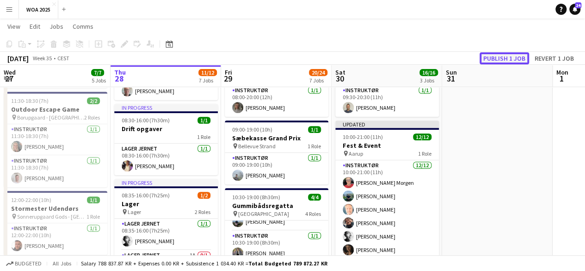
click at [517, 53] on button "Publish 1 job" at bounding box center [505, 58] width 50 height 12
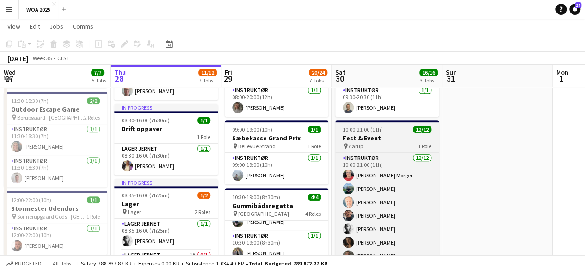
click at [389, 146] on div "pin Aarup 1 Role" at bounding box center [388, 145] width 104 height 7
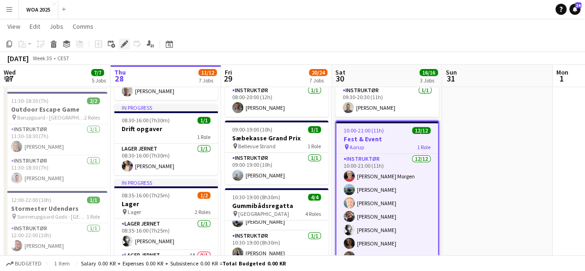
click at [119, 46] on div "Edit" at bounding box center [124, 43] width 11 height 11
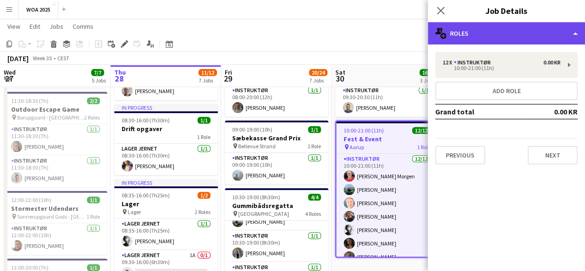
click at [543, 40] on div "multiple-users-add Roles" at bounding box center [506, 33] width 157 height 22
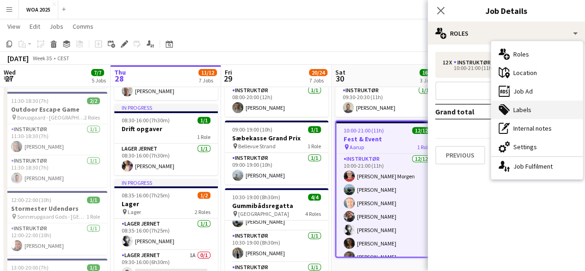
click at [537, 106] on div "tags-double Labels" at bounding box center [537, 109] width 92 height 19
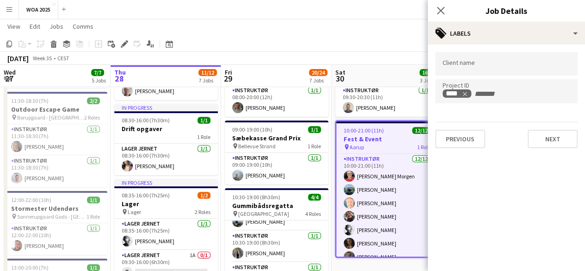
click at [388, 71] on app-board-header-date "Sat 30 16/16 3 Jobs" at bounding box center [387, 76] width 111 height 22
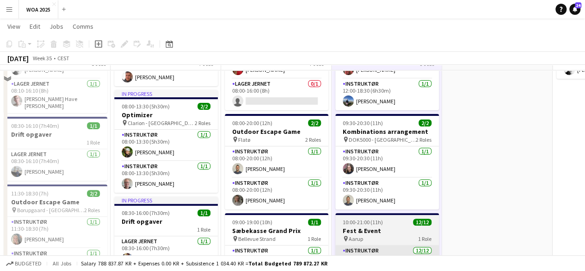
scroll to position [46, 0]
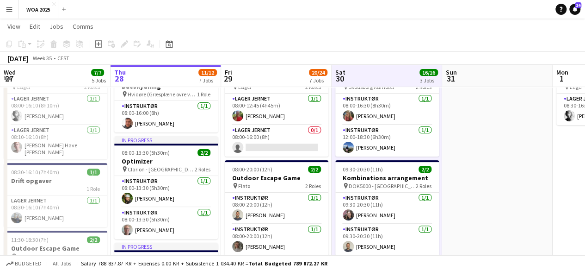
click at [396, 182] on div "pin DOK5000 - Odense 2 Roles" at bounding box center [388, 185] width 104 height 7
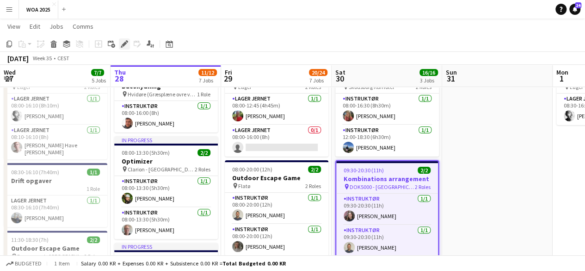
click at [122, 44] on icon at bounding box center [124, 44] width 5 height 5
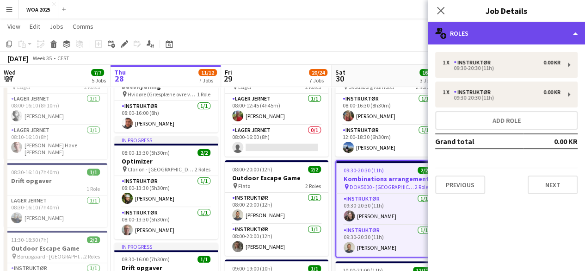
click at [526, 43] on div "multiple-users-add Roles" at bounding box center [506, 33] width 157 height 22
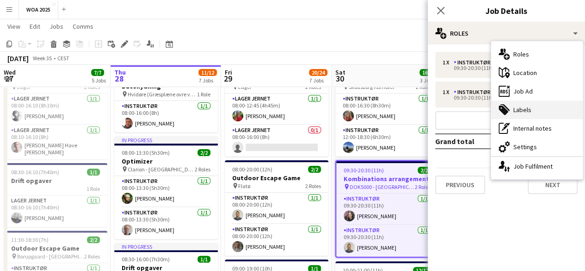
click at [529, 106] on div "tags-double Labels" at bounding box center [537, 109] width 92 height 19
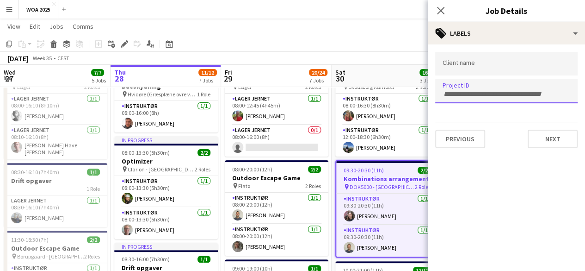
click at [510, 96] on div at bounding box center [506, 91] width 143 height 24
click at [495, 90] on input "Type to search project ID labels..." at bounding box center [507, 94] width 128 height 8
type input "****"
click at [397, 48] on app-toolbar "Copy Paste Paste Ctrl+V Paste with crew Ctrl+Shift+V Paste linked Job [GEOGRAPH…" at bounding box center [292, 44] width 585 height 16
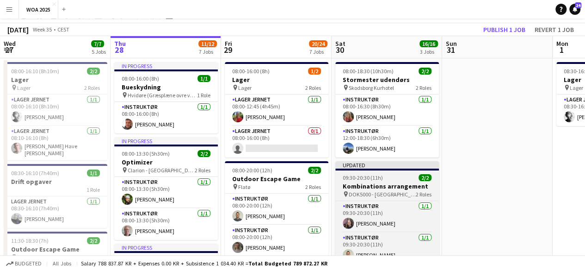
scroll to position [0, 0]
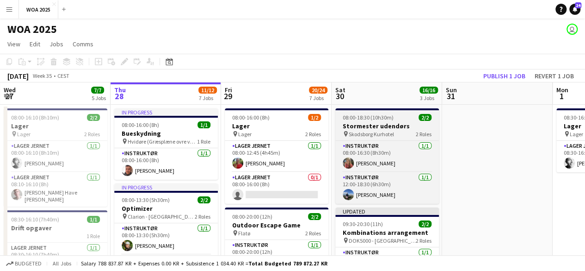
click at [391, 133] on span "Skodsborg Kurhotel" at bounding box center [371, 134] width 45 height 7
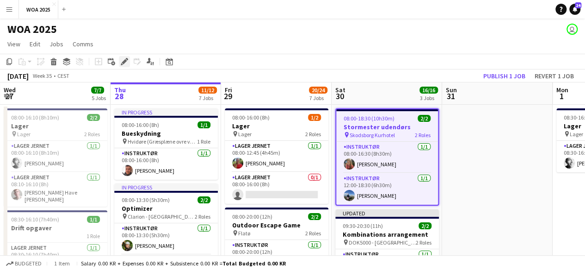
click at [122, 62] on icon at bounding box center [124, 61] width 5 height 5
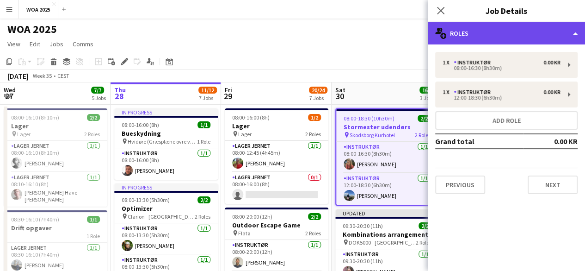
click at [523, 39] on div "multiple-users-add Roles" at bounding box center [506, 33] width 157 height 22
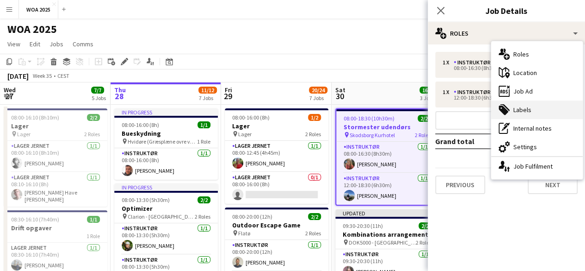
click at [538, 113] on div "tags-double Labels" at bounding box center [537, 109] width 92 height 19
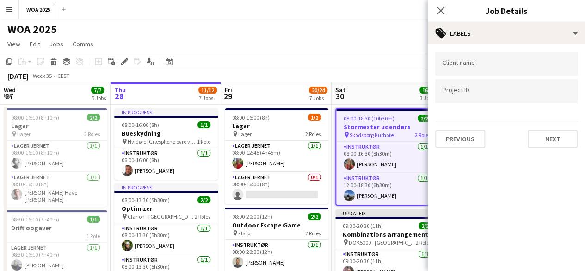
click at [466, 69] on div at bounding box center [506, 64] width 143 height 24
click at [469, 87] on div at bounding box center [506, 91] width 143 height 24
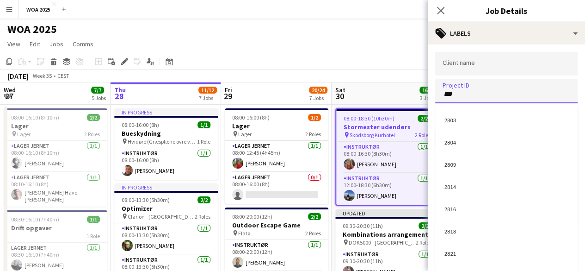
type input "****"
click at [397, 60] on app-toolbar "Copy Paste Paste Ctrl+V Paste with crew Ctrl+Shift+V Paste linked Job [GEOGRAPH…" at bounding box center [292, 62] width 585 height 16
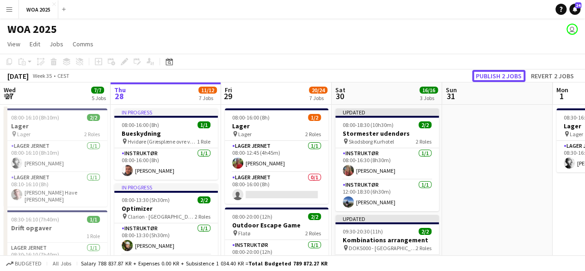
drag, startPoint x: 487, startPoint y: 72, endPoint x: 466, endPoint y: 117, distance: 49.5
click at [486, 72] on button "Publish 2 jobs" at bounding box center [499, 76] width 53 height 12
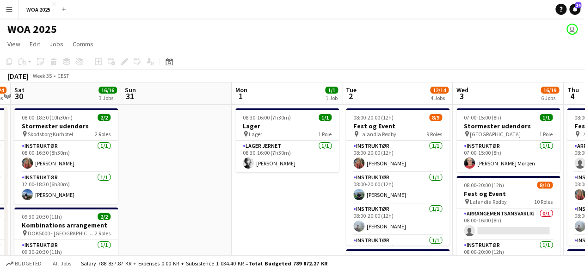
drag, startPoint x: 469, startPoint y: 190, endPoint x: 363, endPoint y: 186, distance: 106.0
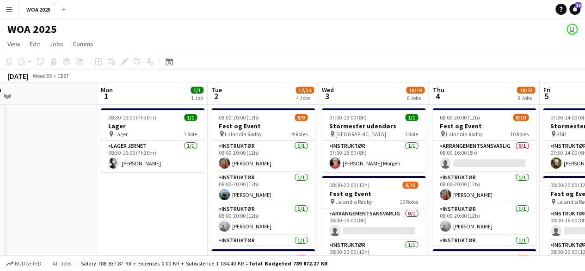
drag, startPoint x: 309, startPoint y: 198, endPoint x: 236, endPoint y: 190, distance: 73.5
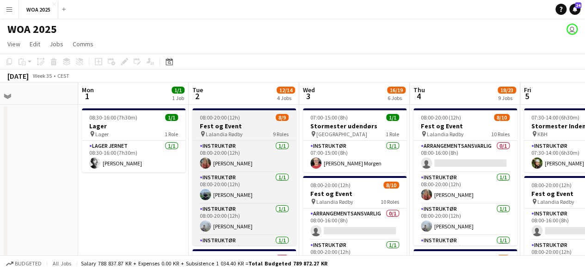
click at [258, 125] on h3 "Fest og Event" at bounding box center [245, 126] width 104 height 8
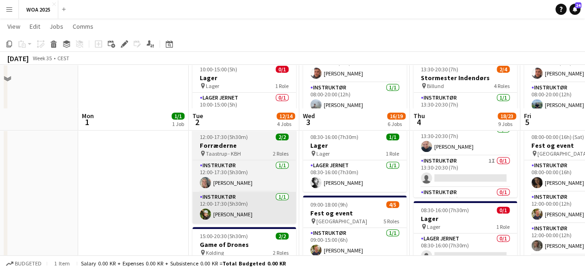
scroll to position [231, 0]
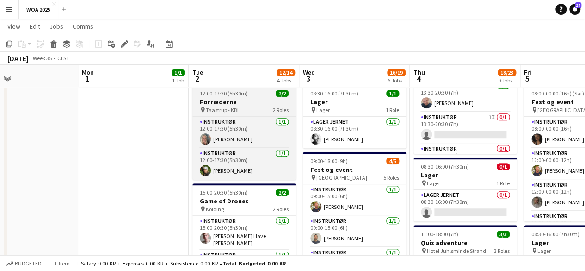
click at [250, 108] on div "pin Taastrup - KBH 2 Roles" at bounding box center [245, 109] width 104 height 7
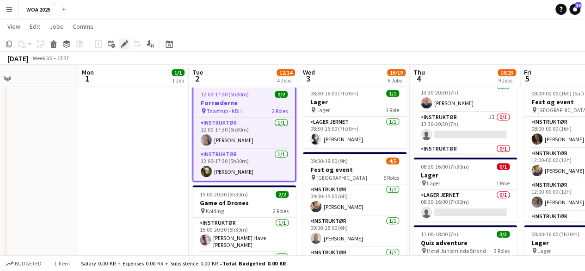
click at [125, 45] on icon "Edit" at bounding box center [124, 43] width 7 height 7
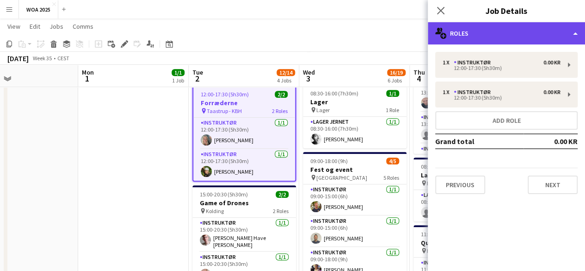
click at [443, 26] on div "multiple-users-add Roles" at bounding box center [506, 33] width 157 height 22
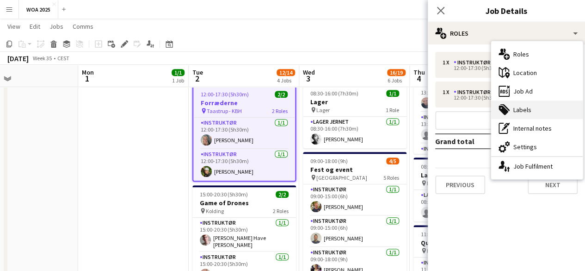
click at [540, 112] on div "tags-double Labels" at bounding box center [537, 109] width 92 height 19
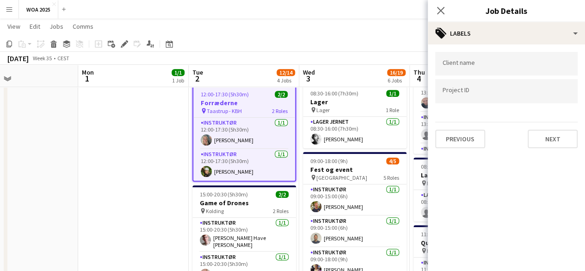
click at [509, 89] on input "Type to search project ID labels..." at bounding box center [507, 91] width 128 height 8
type input "*"
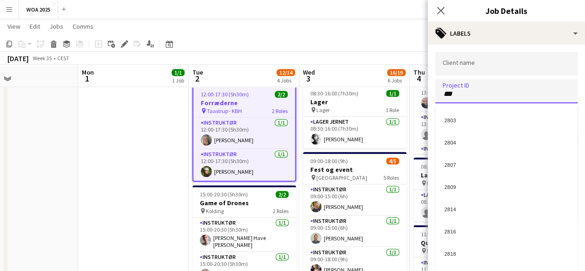
type input "****"
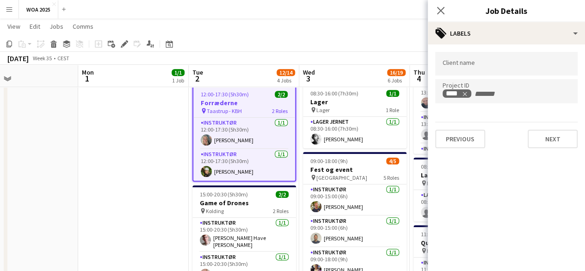
click at [401, 33] on app-page-menu "View Day view expanded Day view collapsed Month view Date picker Jump to today …" at bounding box center [292, 28] width 585 height 18
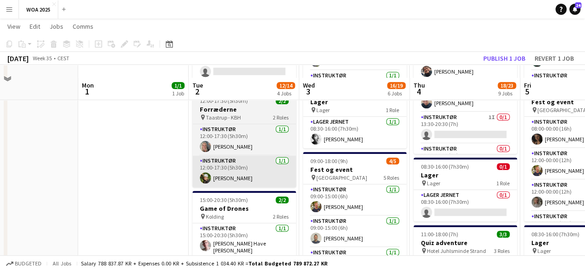
scroll to position [278, 0]
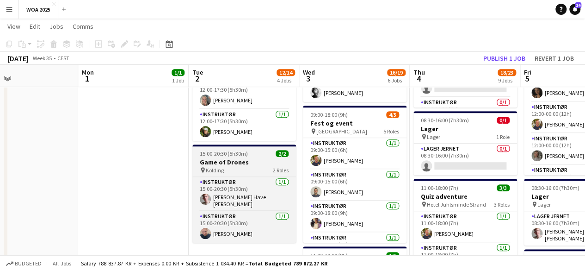
click at [259, 161] on h3 "Game of Drones" at bounding box center [245, 162] width 104 height 8
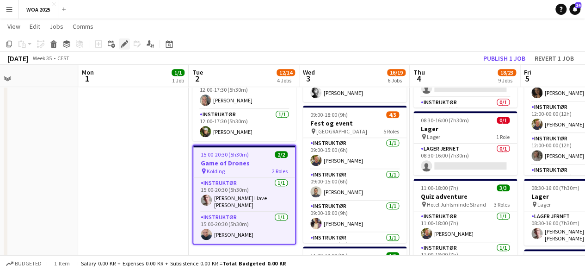
click at [124, 42] on icon "Edit" at bounding box center [124, 43] width 7 height 7
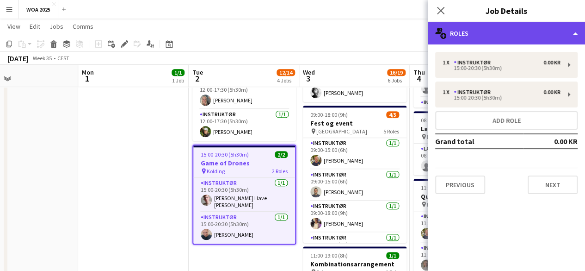
click at [492, 37] on div "multiple-users-add Roles" at bounding box center [506, 33] width 157 height 22
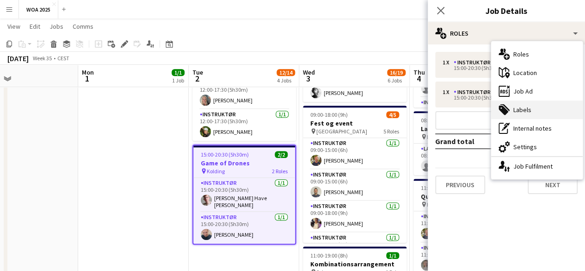
click at [538, 106] on div "tags-double Labels" at bounding box center [537, 109] width 92 height 19
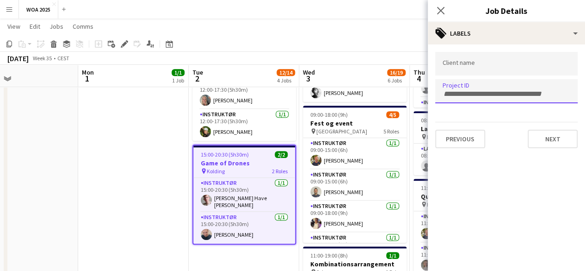
click at [498, 90] on input "Type to search project ID labels..." at bounding box center [507, 94] width 128 height 8
type input "****"
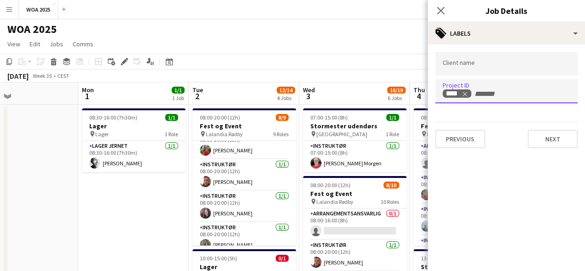
scroll to position [0, 0]
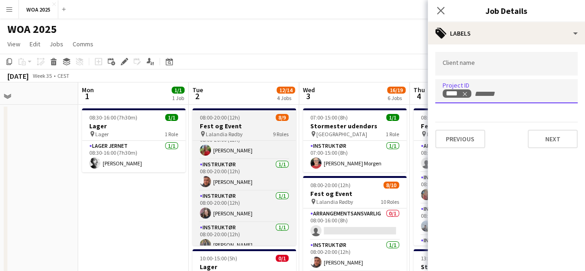
click at [255, 119] on div "08:00-20:00 (12h) 8/9" at bounding box center [245, 117] width 104 height 7
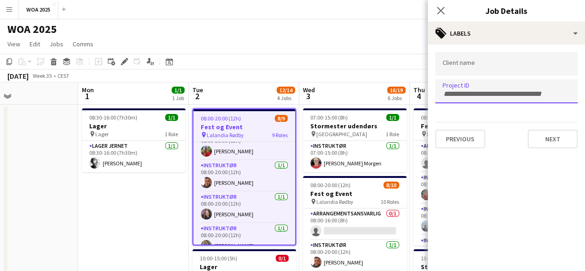
click at [501, 91] on input "Type to search project ID labels..." at bounding box center [507, 94] width 128 height 8
type input "****"
click at [354, 66] on app-toolbar "Copy Paste Paste Ctrl+V Paste with crew Ctrl+Shift+V Paste linked Job Delete Gr…" at bounding box center [292, 62] width 585 height 16
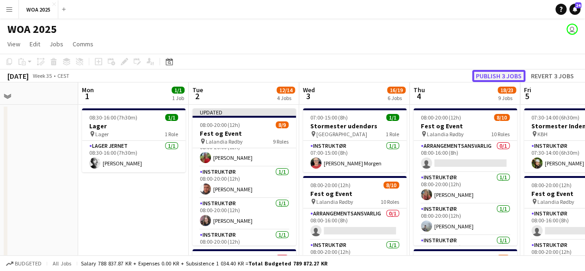
click at [491, 75] on button "Publish 3 jobs" at bounding box center [499, 76] width 53 height 12
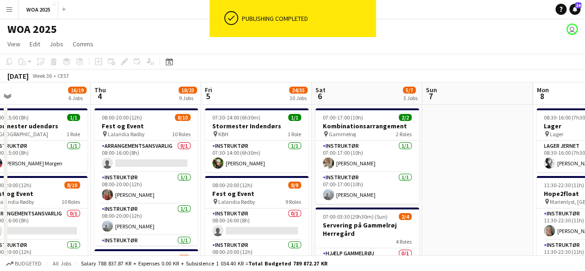
scroll to position [0, 315]
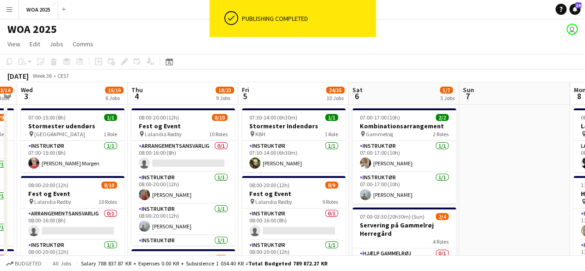
drag, startPoint x: 393, startPoint y: 145, endPoint x: 170, endPoint y: 168, distance: 223.8
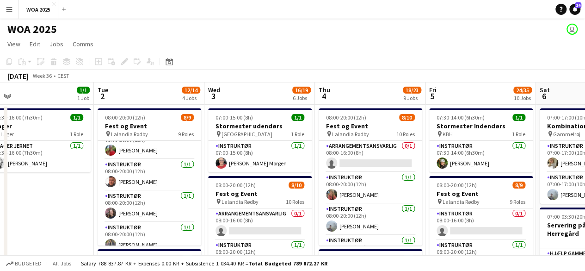
scroll to position [0, 246]
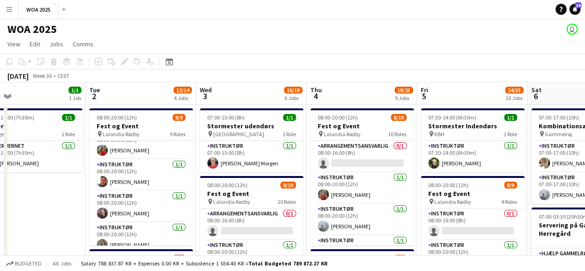
drag, startPoint x: 74, startPoint y: 152, endPoint x: 253, endPoint y: 151, distance: 179.1
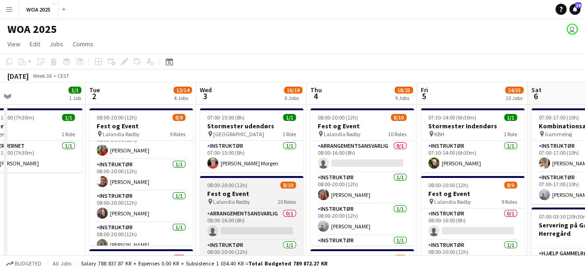
click at [252, 178] on app-job-card "08:00-20:00 (12h) 8/10 Fest og Event pin Lalandia Rødby 10 Roles Arrangementsan…" at bounding box center [252, 244] width 104 height 137
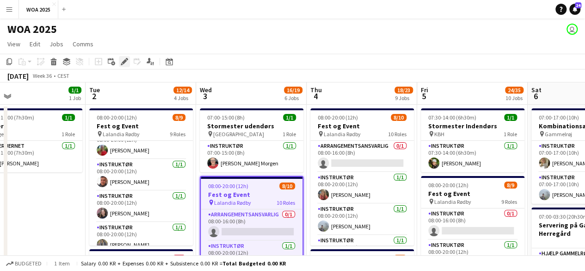
click at [124, 59] on icon "Edit" at bounding box center [124, 61] width 7 height 7
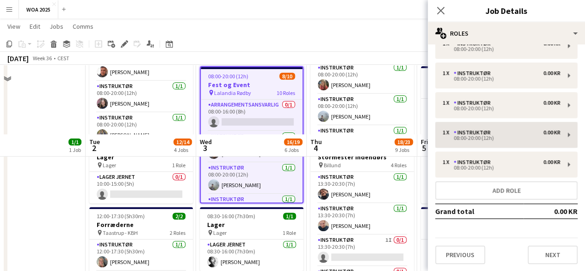
scroll to position [185, 0]
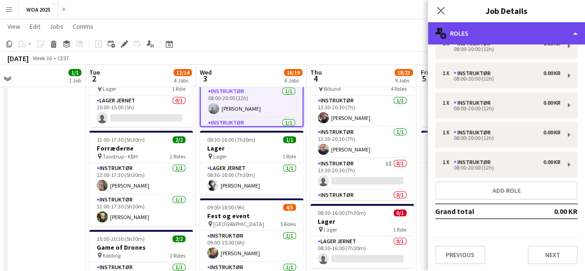
click at [466, 25] on div "multiple-users-add Roles" at bounding box center [506, 33] width 157 height 22
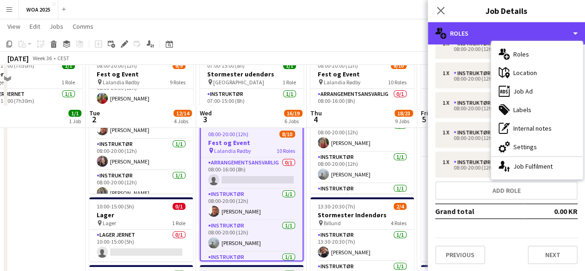
scroll to position [46, 0]
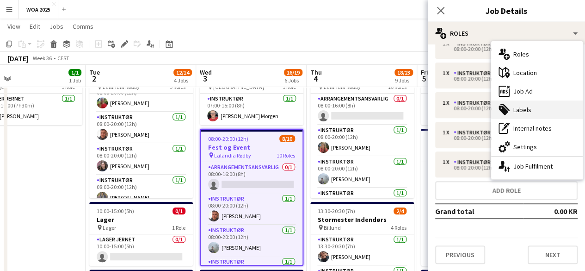
click at [543, 114] on div "tags-double Labels" at bounding box center [537, 109] width 92 height 19
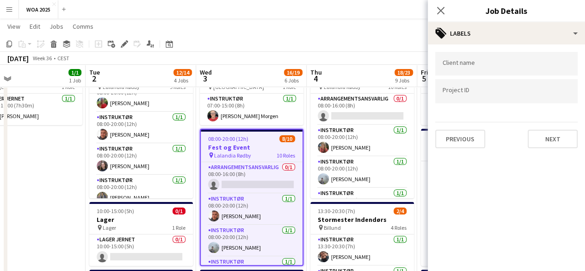
click at [512, 88] on form at bounding box center [507, 91] width 128 height 10
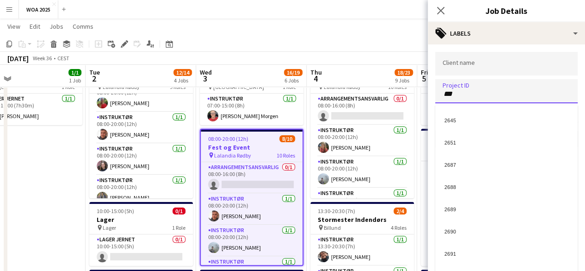
type input "****"
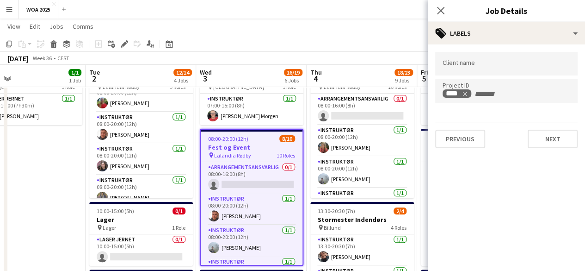
click at [243, 40] on app-toolbar "Copy Paste Paste Ctrl+V Paste with crew Ctrl+Shift+V Paste linked Job Delete Gr…" at bounding box center [292, 44] width 585 height 16
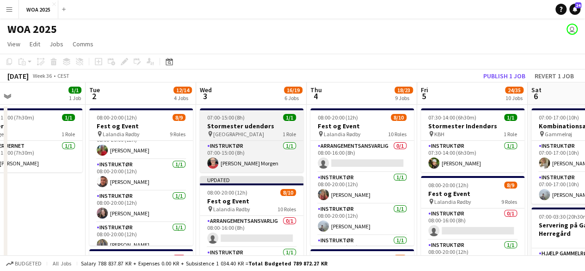
click at [255, 125] on h3 "Stormester udendørs" at bounding box center [252, 126] width 104 height 8
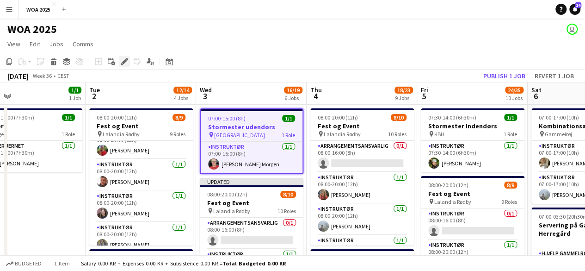
click at [124, 62] on icon at bounding box center [124, 61] width 5 height 5
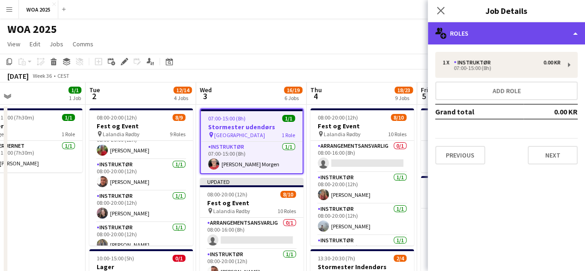
click at [556, 40] on div "multiple-users-add Roles" at bounding box center [506, 33] width 157 height 22
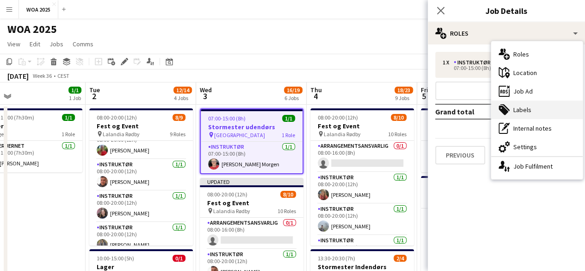
click at [552, 112] on div "tags-double Labels" at bounding box center [537, 109] width 92 height 19
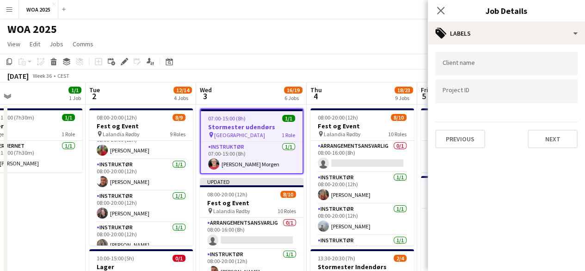
click at [489, 93] on input "Type to search project ID labels..." at bounding box center [507, 91] width 128 height 8
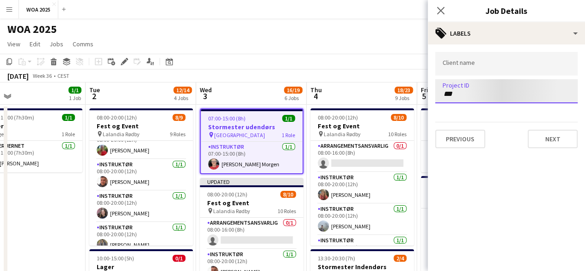
type input "****"
click at [295, 71] on div "September 2025 Week 36 • CEST Publish 1 job Revert 1 job" at bounding box center [292, 75] width 585 height 13
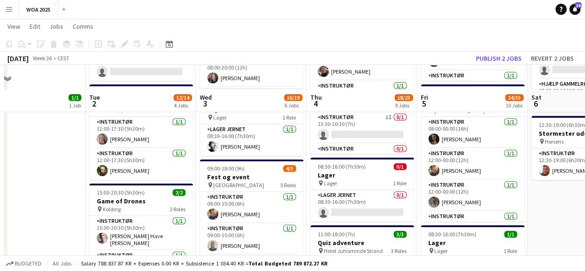
scroll to position [278, 0]
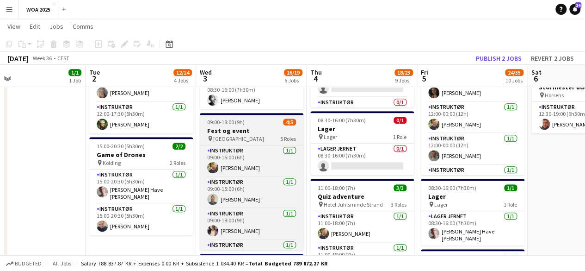
click at [255, 137] on div "pin Aarhus 5 Roles" at bounding box center [252, 138] width 104 height 7
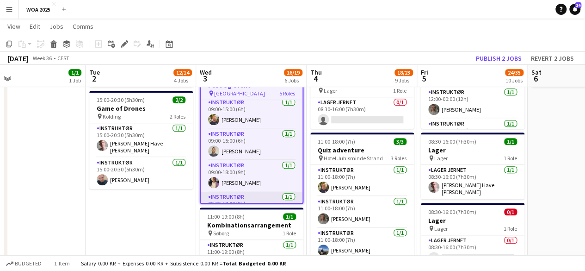
scroll to position [0, 0]
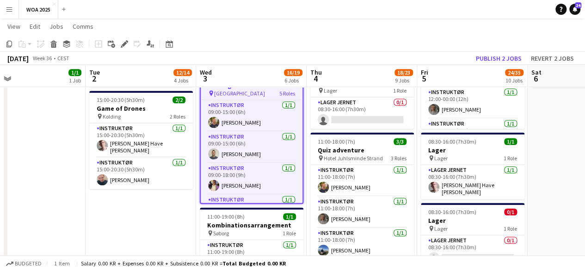
click at [151, 222] on app-date-cell "08:00-20:00 (12h) 8/9 Fest og Event pin Lalandia Rødby 9 Roles Instruktør 1/1 0…" at bounding box center [141, 252] width 111 height 945
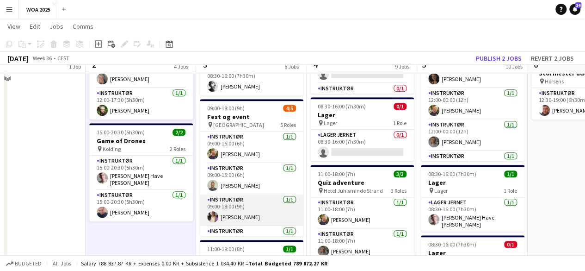
scroll to position [278, 0]
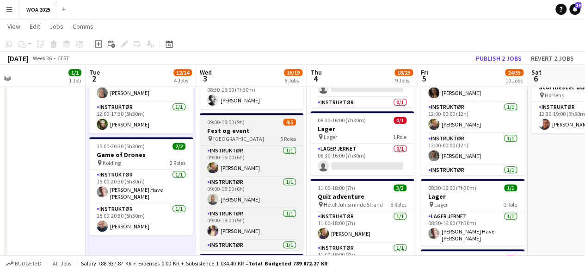
click at [274, 140] on div "pin Aarhus 5 Roles" at bounding box center [252, 138] width 104 height 7
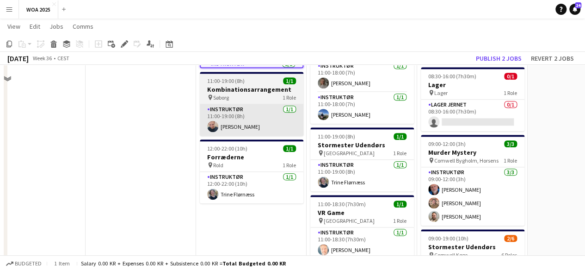
scroll to position [417, 0]
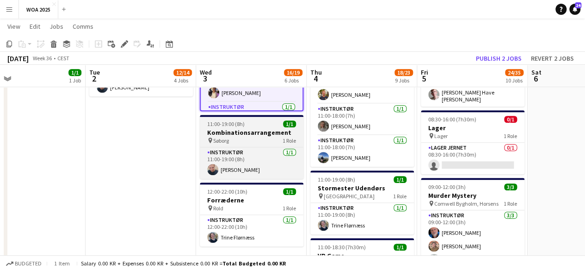
click at [258, 137] on div "pin Søborg 1 Role" at bounding box center [252, 140] width 104 height 7
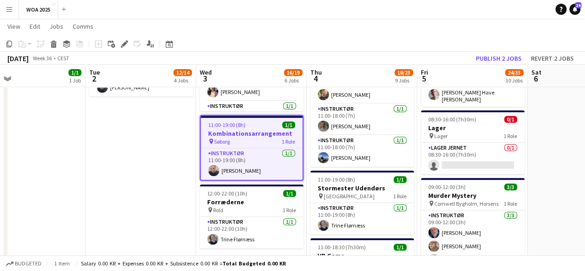
click at [236, 136] on h3 "Kombinationsarrangement" at bounding box center [252, 133] width 102 height 8
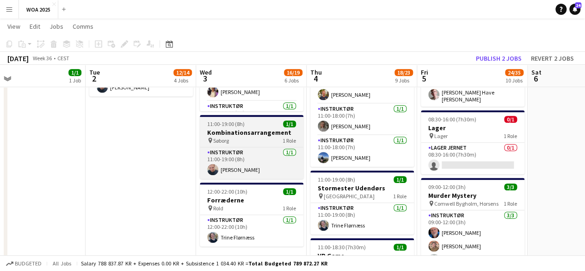
click at [236, 136] on h3 "Kombinationsarrangement" at bounding box center [252, 132] width 104 height 8
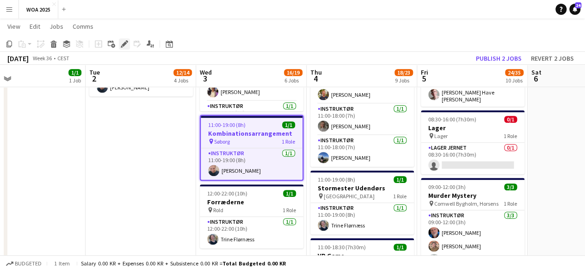
click at [128, 43] on icon "Edit" at bounding box center [124, 43] width 7 height 7
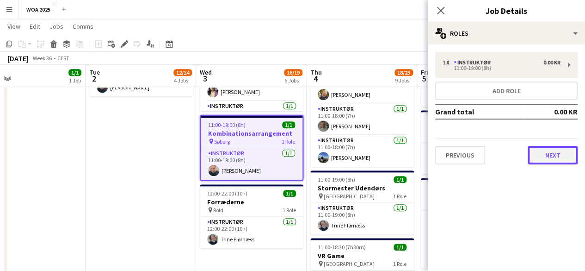
click at [565, 149] on button "Next" at bounding box center [553, 155] width 50 height 19
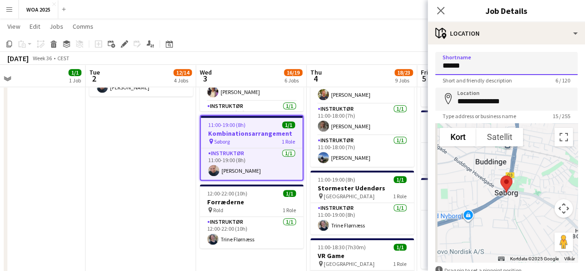
click at [502, 74] on input "******" at bounding box center [506, 63] width 143 height 23
click at [488, 69] on input "******" at bounding box center [506, 63] width 143 height 23
paste input "**********"
type input "**********"
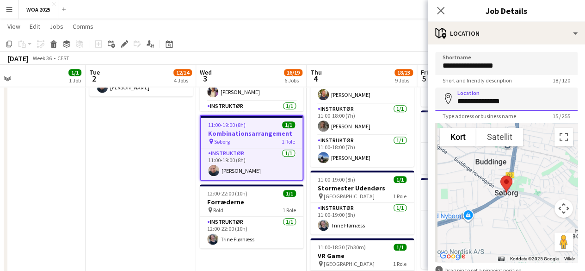
click at [497, 97] on input "**********" at bounding box center [506, 98] width 143 height 23
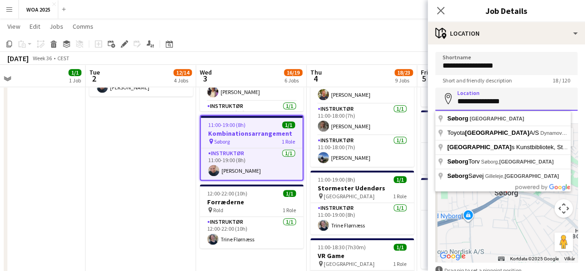
click at [497, 97] on input "**********" at bounding box center [506, 98] width 143 height 23
paste input "***"
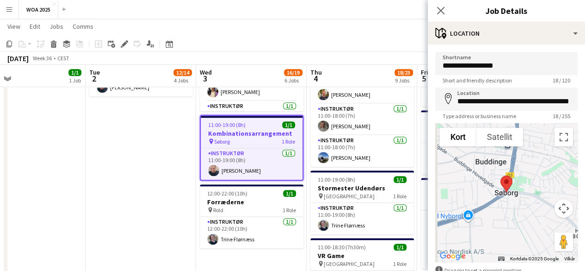
type input "**********"
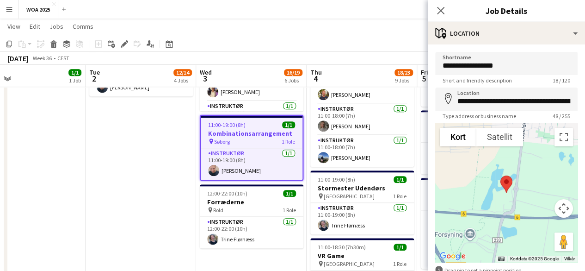
scroll to position [46, 0]
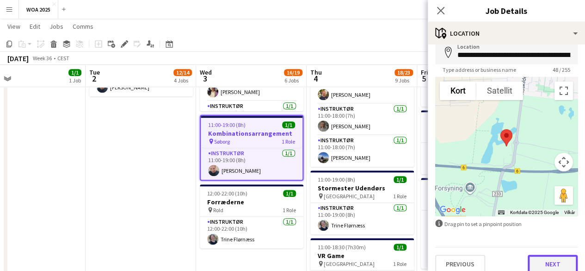
click at [533, 257] on button "Next" at bounding box center [553, 264] width 50 height 19
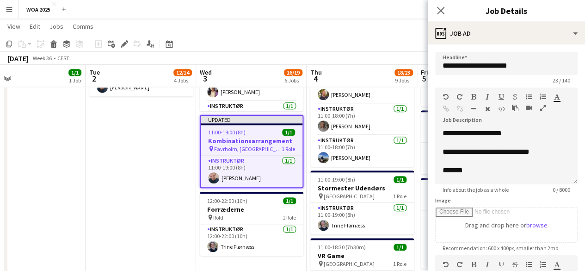
scroll to position [0, 0]
click at [512, 138] on p "**********" at bounding box center [496, 133] width 106 height 9
click at [499, 134] on p "**********" at bounding box center [499, 133] width 113 height 9
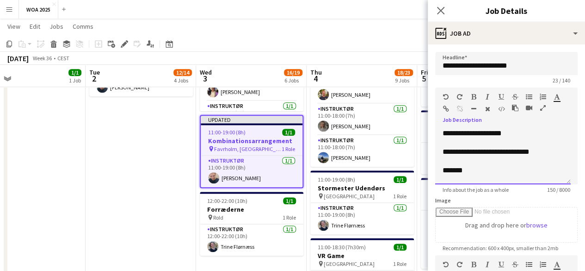
click at [499, 134] on p "**********" at bounding box center [499, 133] width 113 height 9
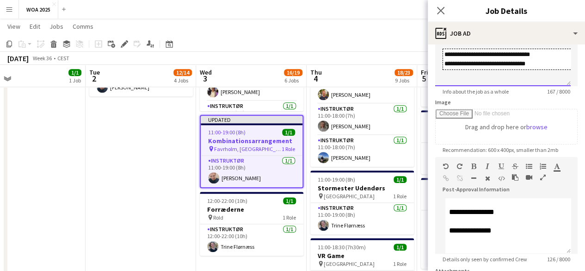
scroll to position [193, 0]
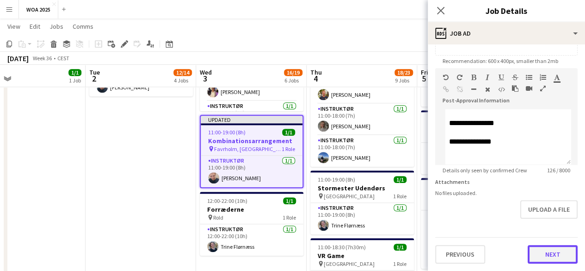
click at [553, 261] on button "Next" at bounding box center [553, 254] width 50 height 19
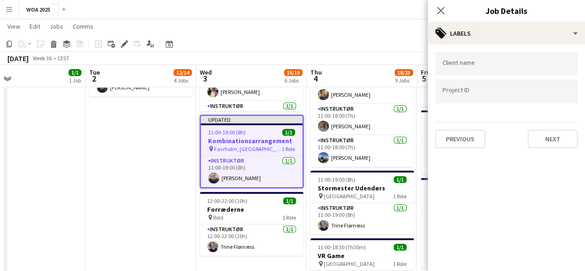
click at [499, 88] on form at bounding box center [507, 91] width 128 height 10
type input "****"
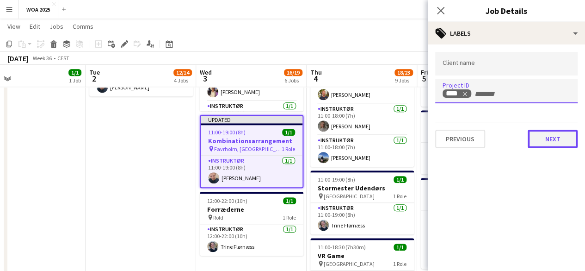
click at [551, 145] on button "Next" at bounding box center [553, 139] width 50 height 19
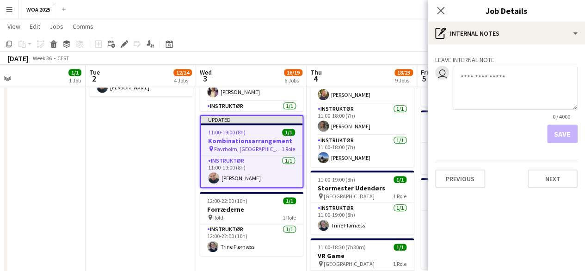
click at [555, 169] on div "Previous Next" at bounding box center [506, 175] width 143 height 26
click at [551, 185] on button "Next" at bounding box center [553, 178] width 50 height 19
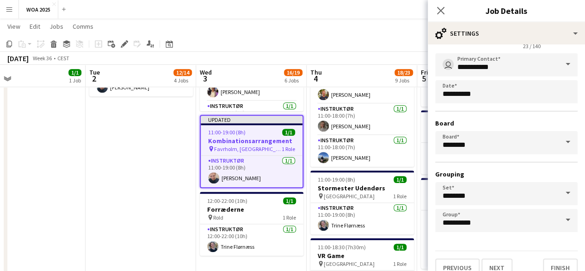
scroll to position [61, 0]
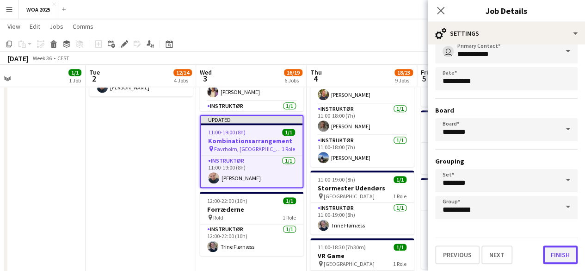
click at [562, 259] on button "Finish" at bounding box center [560, 254] width 35 height 19
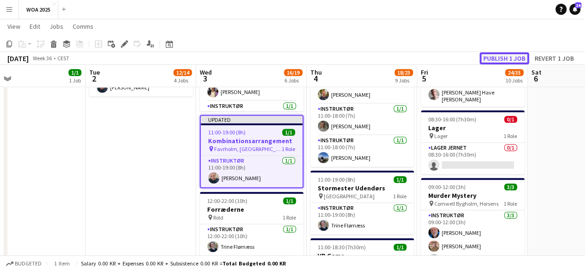
click at [514, 56] on button "Publish 1 job" at bounding box center [505, 58] width 50 height 12
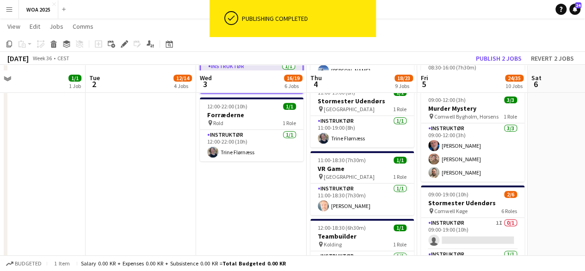
scroll to position [509, 0]
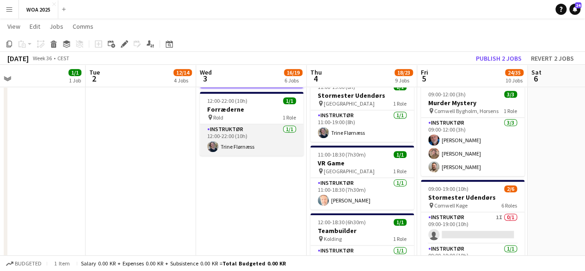
click at [257, 124] on app-card-role "Instruktør 1/1 12:00-22:00 (10h) Trine Flørnæss" at bounding box center [252, 139] width 104 height 31
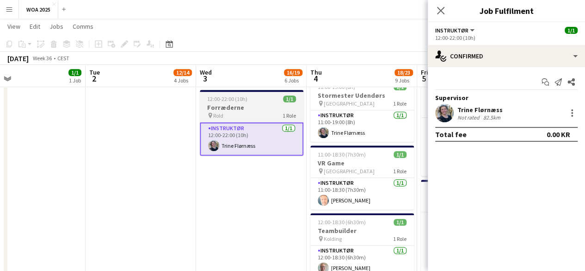
click at [256, 116] on div "pin Rold 1 Role" at bounding box center [252, 115] width 104 height 7
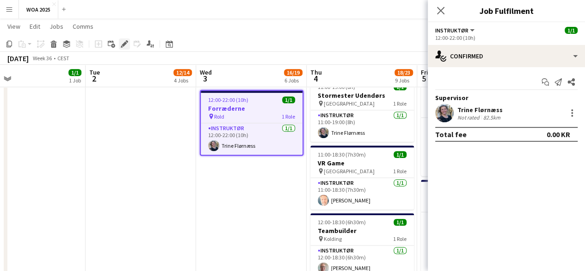
click at [125, 46] on icon "Edit" at bounding box center [124, 43] width 7 height 7
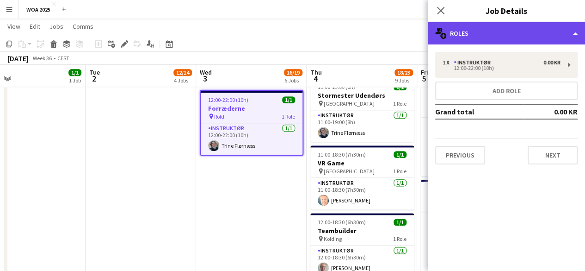
click at [475, 41] on div "multiple-users-add Roles" at bounding box center [506, 33] width 157 height 22
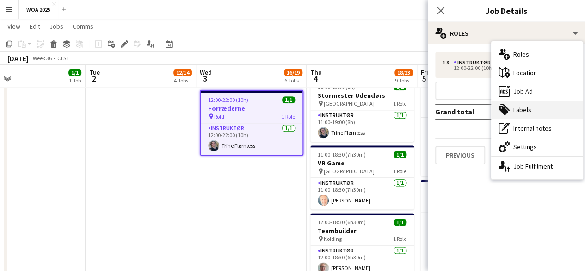
click at [535, 112] on div "tags-double Labels" at bounding box center [537, 109] width 92 height 19
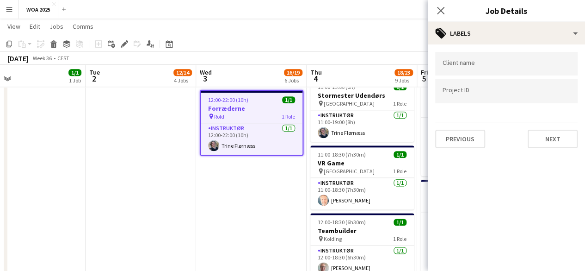
click at [514, 100] on div at bounding box center [506, 91] width 143 height 24
type input "****"
click at [251, 219] on app-date-cell "Updated 07:00-15:00 (8h) 1/1 Stormester udendørs pin Vejle Fjord Hotel 1 Role I…" at bounding box center [251, 67] width 111 height 945
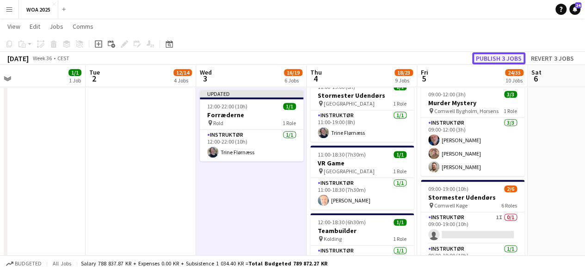
click at [507, 56] on button "Publish 3 jobs" at bounding box center [499, 58] width 53 height 12
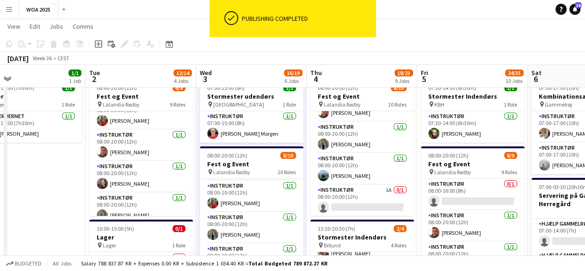
scroll to position [0, 0]
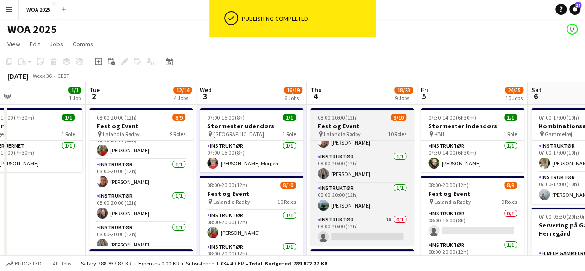
click at [354, 129] on h3 "Fest og Event" at bounding box center [363, 126] width 104 height 8
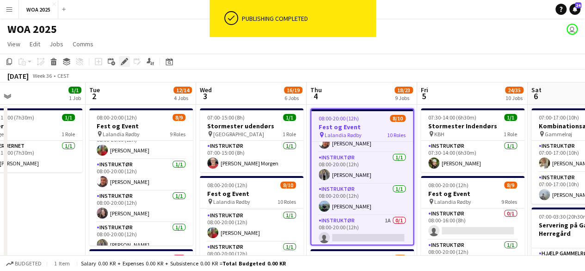
click at [122, 62] on icon "Edit" at bounding box center [124, 61] width 7 height 7
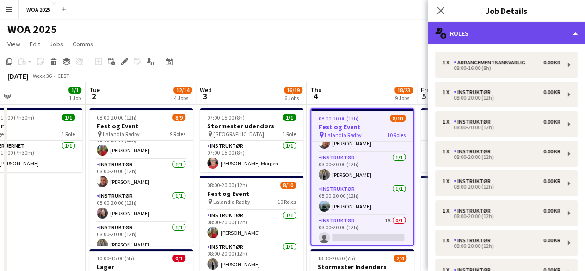
click at [521, 41] on div "multiple-users-add Roles" at bounding box center [506, 33] width 157 height 22
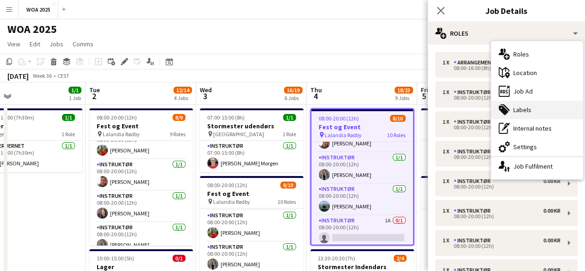
click at [545, 104] on div "tags-double Labels" at bounding box center [537, 109] width 92 height 19
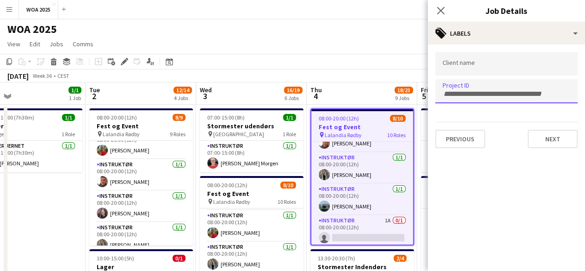
click at [489, 91] on input "Type to search project ID labels..." at bounding box center [507, 94] width 128 height 8
type input "****"
click at [386, 40] on app-page-menu "View Day view expanded Day view collapsed Month view Date picker Jump to today …" at bounding box center [292, 45] width 585 height 18
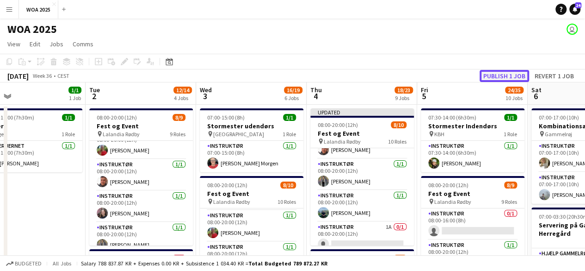
click at [518, 70] on button "Publish 1 job" at bounding box center [505, 76] width 50 height 12
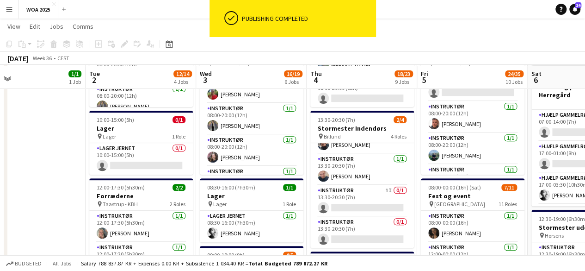
scroll to position [139, 0]
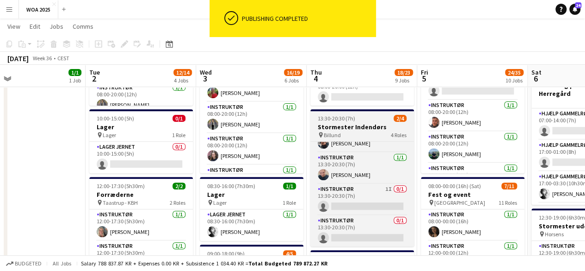
click at [370, 134] on div "pin Billund 4 Roles" at bounding box center [363, 134] width 104 height 7
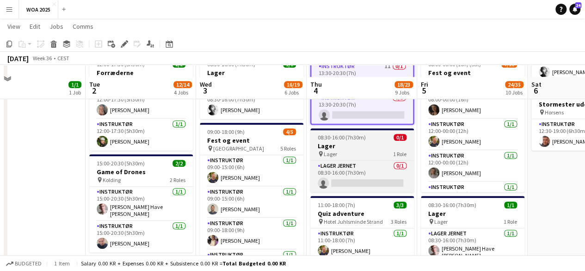
scroll to position [278, 0]
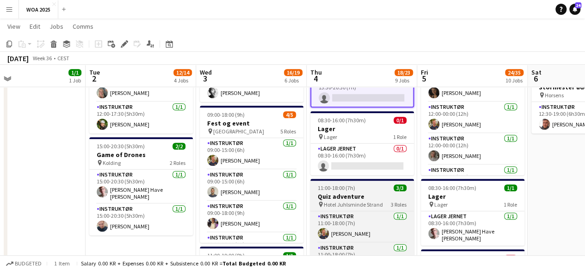
click at [372, 199] on h3 "Quiz adventure" at bounding box center [363, 196] width 104 height 8
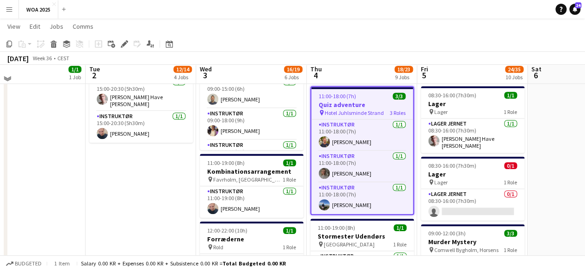
scroll to position [324, 0]
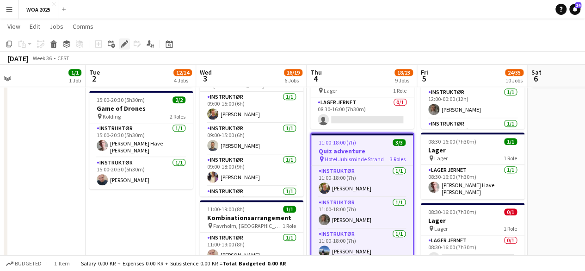
click at [121, 43] on icon "Edit" at bounding box center [124, 43] width 7 height 7
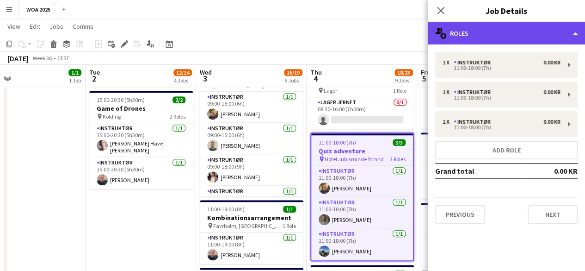
click at [531, 37] on div "multiple-users-add Roles" at bounding box center [506, 33] width 157 height 22
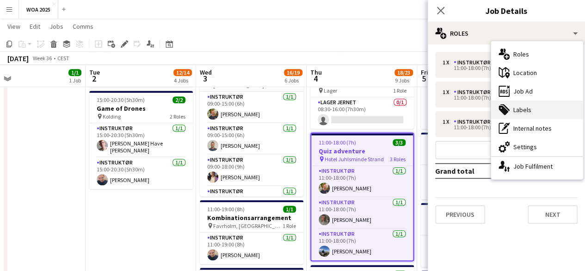
click at [534, 113] on div "tags-double Labels" at bounding box center [537, 109] width 92 height 19
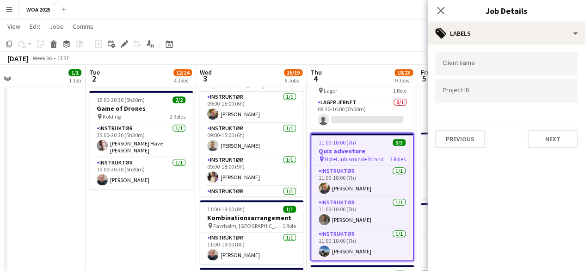
click at [522, 103] on div at bounding box center [506, 106] width 143 height 6
click at [520, 99] on div at bounding box center [506, 91] width 143 height 24
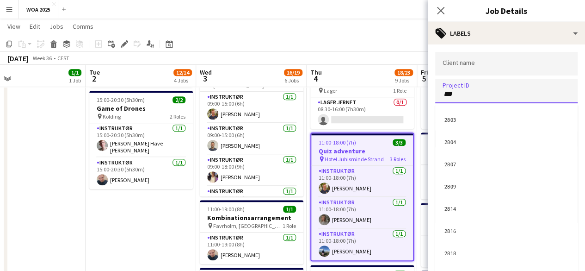
type input "****"
click at [372, 59] on div "September 2025 Week 36 • CEST" at bounding box center [292, 58] width 585 height 13
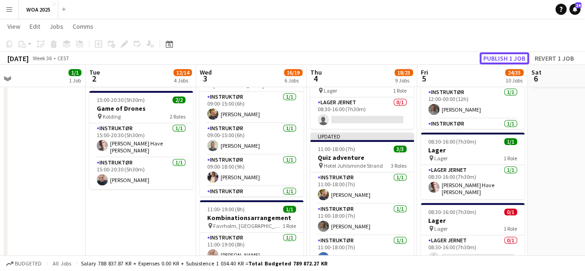
click at [495, 60] on button "Publish 1 job" at bounding box center [505, 58] width 50 height 12
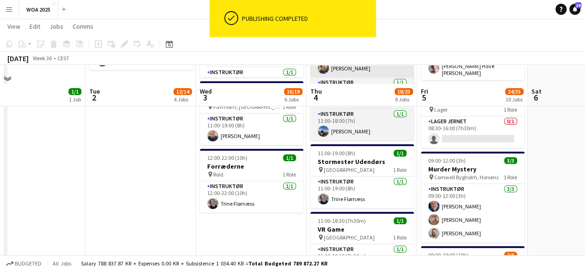
scroll to position [463, 0]
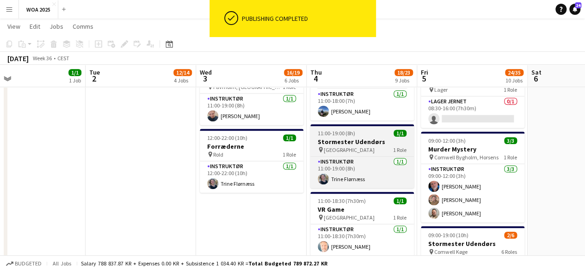
click at [365, 151] on div "pin Århus 1 Role" at bounding box center [363, 149] width 104 height 7
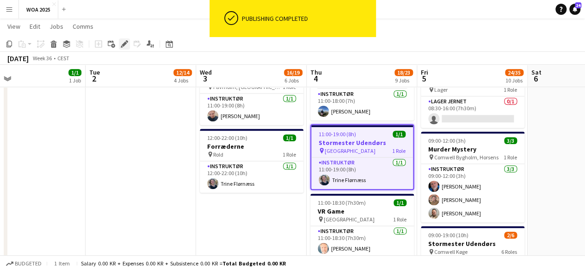
click at [122, 41] on icon "Edit" at bounding box center [124, 43] width 7 height 7
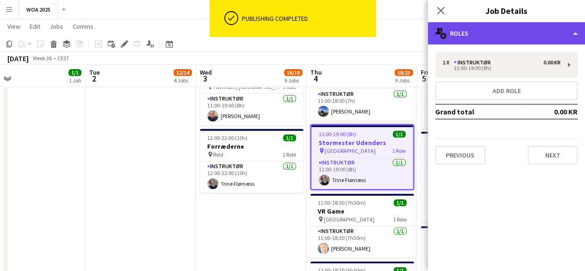
click at [479, 41] on div "multiple-users-add Roles" at bounding box center [506, 33] width 157 height 22
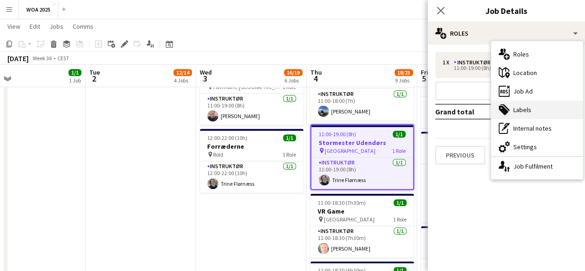
click at [521, 112] on div "tags-double Labels" at bounding box center [537, 109] width 92 height 19
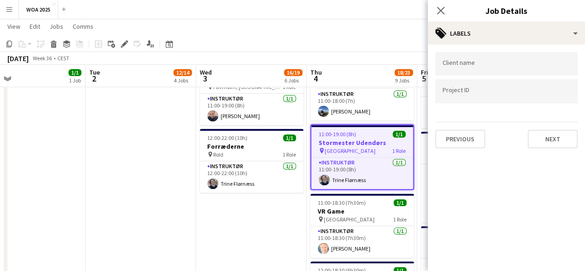
click at [507, 89] on input "Type to search project ID labels..." at bounding box center [507, 91] width 128 height 8
click at [460, 86] on div at bounding box center [506, 91] width 143 height 24
type input "****"
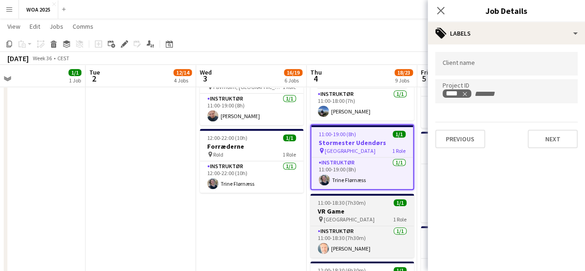
click at [368, 208] on h3 "VR Game" at bounding box center [363, 211] width 104 height 8
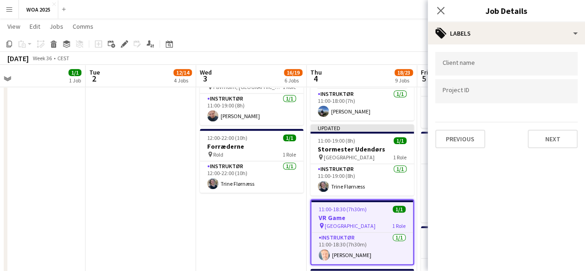
click at [458, 98] on div at bounding box center [506, 91] width 143 height 24
type input "****"
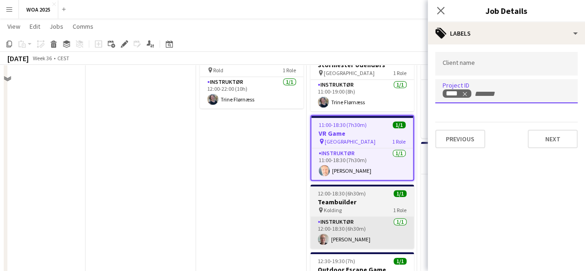
scroll to position [555, 0]
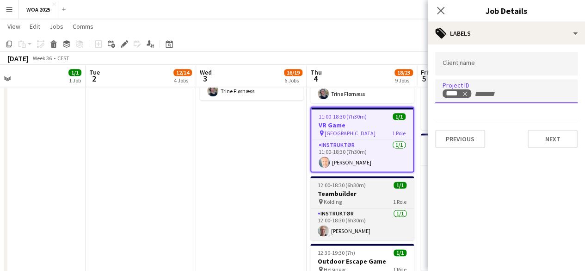
click at [378, 206] on app-job-card "12:00-18:30 (6h30m) 1/1 Teambuilder pin Kolding 1 Role Instruktør 1/1 12:00-18:…" at bounding box center [363, 208] width 104 height 64
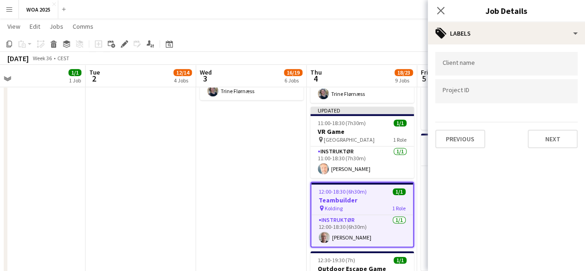
click at [480, 99] on div at bounding box center [506, 91] width 143 height 24
click at [472, 96] on input "Type to search project ID labels..." at bounding box center [507, 94] width 128 height 8
type input "****"
click at [327, 37] on app-toolbar "Copy Paste Paste Ctrl+V Paste with crew Ctrl+Shift+V Paste linked Job Delete Gr…" at bounding box center [292, 44] width 585 height 16
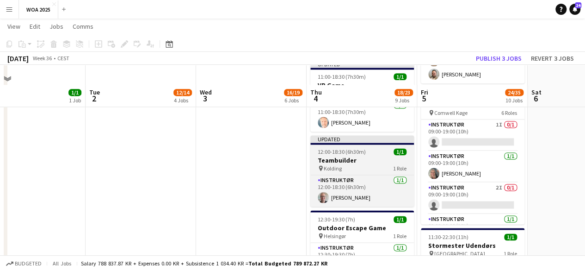
scroll to position [694, 0]
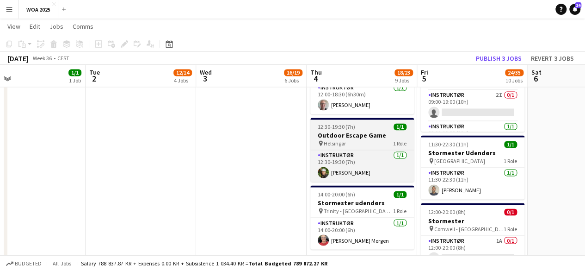
click at [352, 145] on div "pin Helsingør 1 Role" at bounding box center [363, 142] width 104 height 7
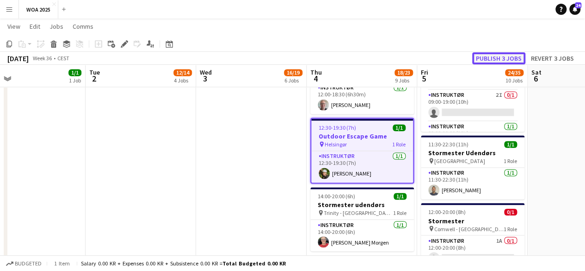
click at [505, 57] on button "Publish 3 jobs" at bounding box center [499, 58] width 53 height 12
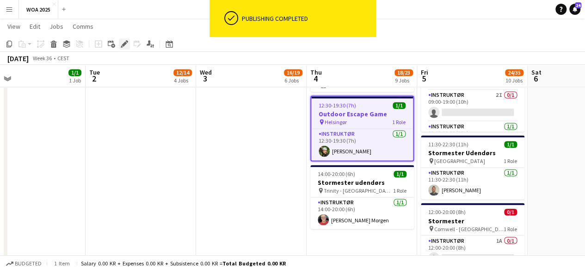
click at [123, 48] on div "Edit" at bounding box center [124, 43] width 11 height 11
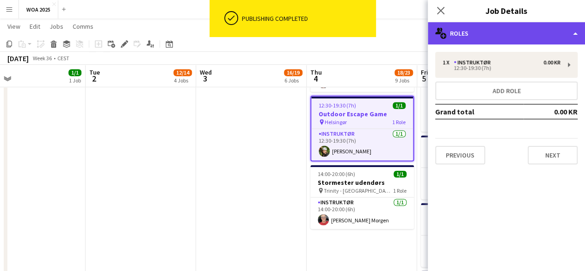
click at [503, 41] on div "multiple-users-add Roles" at bounding box center [506, 33] width 157 height 22
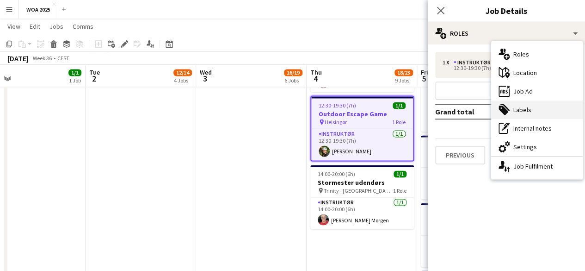
click at [522, 113] on div "tags-double Labels" at bounding box center [537, 109] width 92 height 19
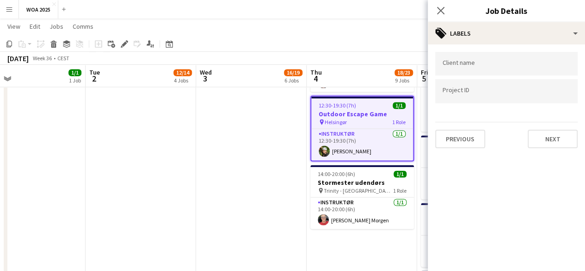
click at [487, 98] on div at bounding box center [506, 91] width 143 height 24
click at [469, 92] on input "Type to search project ID labels..." at bounding box center [507, 91] width 128 height 8
type input "****"
click at [368, 77] on app-board-header-date "Thu 4 18/23 9 Jobs" at bounding box center [362, 76] width 111 height 22
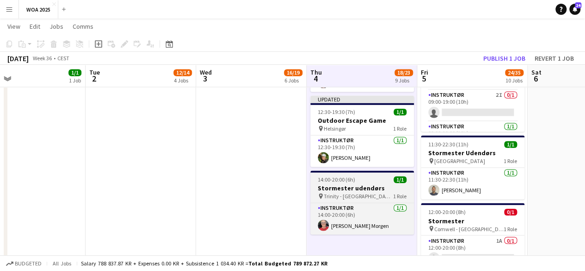
click at [376, 182] on app-job-card "14:00-20:00 (6h) 1/1 Stormester udendørs pin Trinity - Fredericia 1 Role Instru…" at bounding box center [363, 202] width 104 height 64
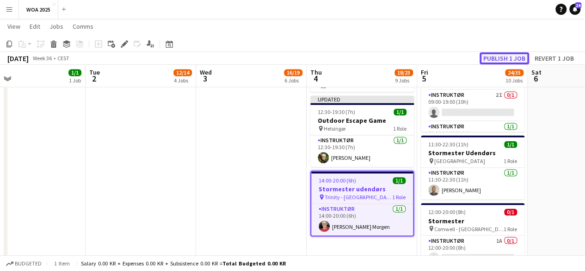
click at [517, 54] on button "Publish 1 job" at bounding box center [505, 58] width 50 height 12
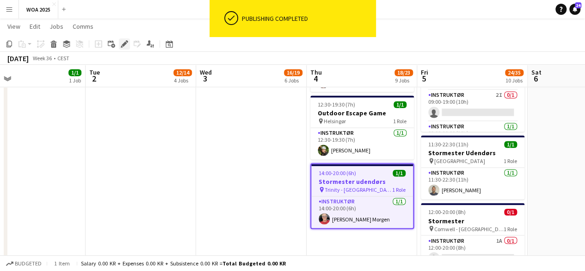
click at [123, 45] on icon at bounding box center [124, 44] width 5 height 5
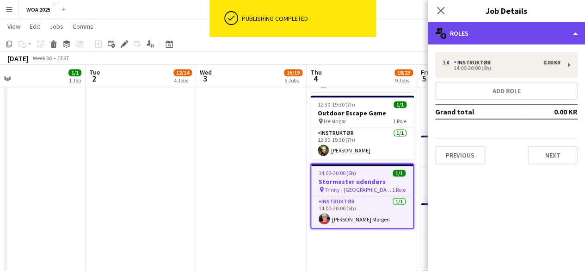
click at [544, 35] on div "multiple-users-add Roles" at bounding box center [506, 33] width 157 height 22
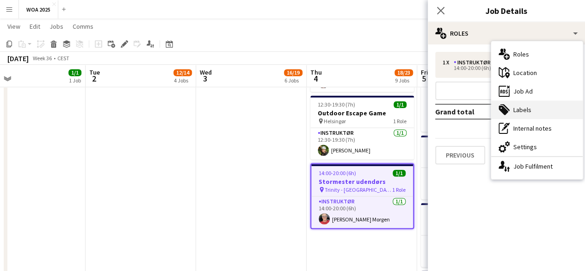
click at [537, 111] on div "tags-double Labels" at bounding box center [537, 109] width 92 height 19
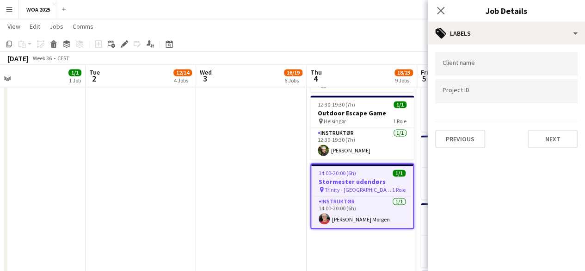
click at [516, 96] on div at bounding box center [506, 91] width 143 height 24
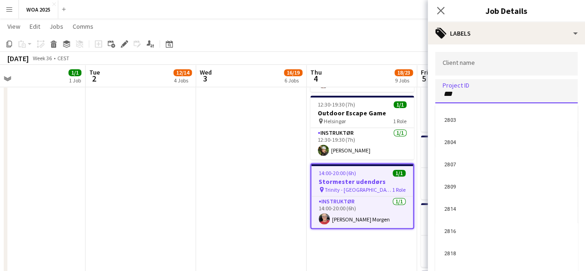
type input "****"
click at [398, 58] on div "September 2025 Week 36 • CEST" at bounding box center [292, 58] width 585 height 13
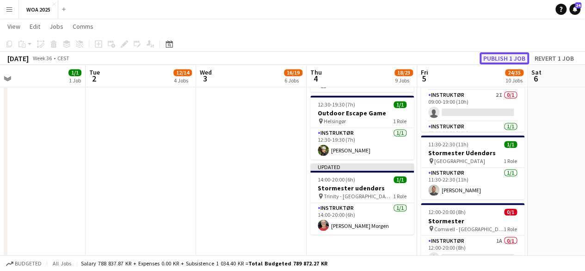
click at [504, 55] on button "Publish 1 job" at bounding box center [505, 58] width 50 height 12
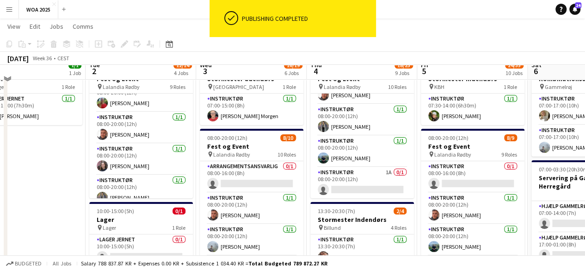
scroll to position [0, 0]
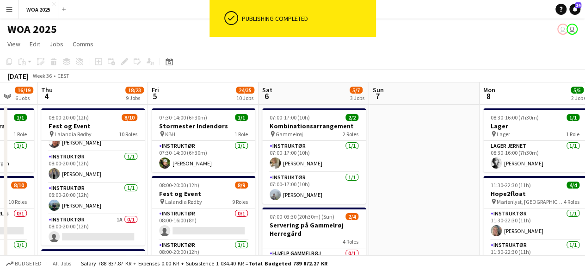
drag, startPoint x: 508, startPoint y: 123, endPoint x: 212, endPoint y: 138, distance: 296.6
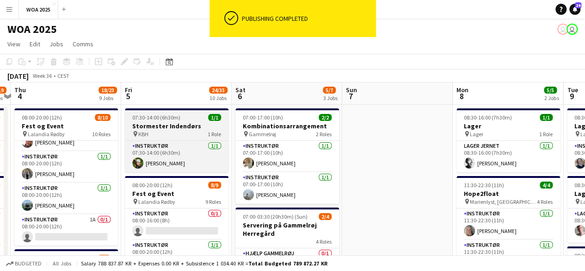
click at [169, 132] on div "pin KBH 1 Role" at bounding box center [177, 133] width 104 height 7
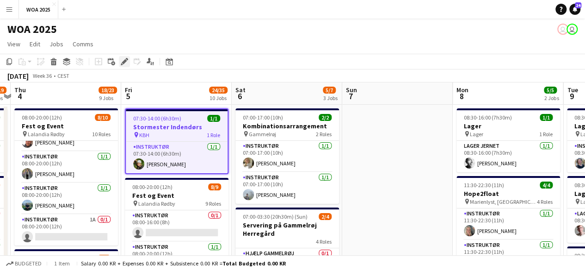
click at [122, 62] on icon "Edit" at bounding box center [124, 61] width 7 height 7
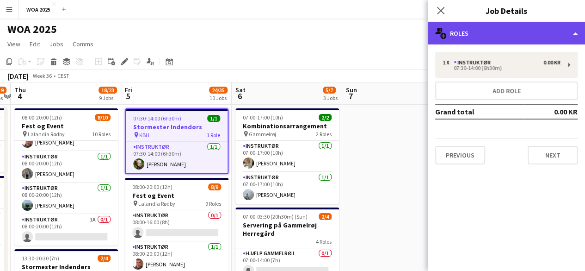
click at [512, 36] on div "multiple-users-add Roles" at bounding box center [506, 33] width 157 height 22
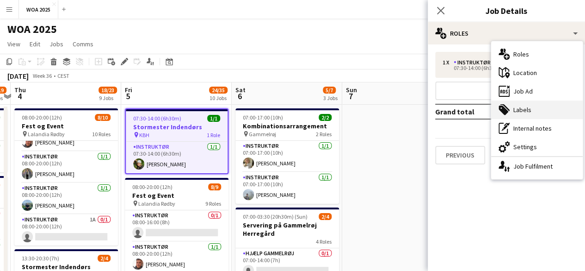
click at [529, 114] on div "tags-double Labels" at bounding box center [537, 109] width 92 height 19
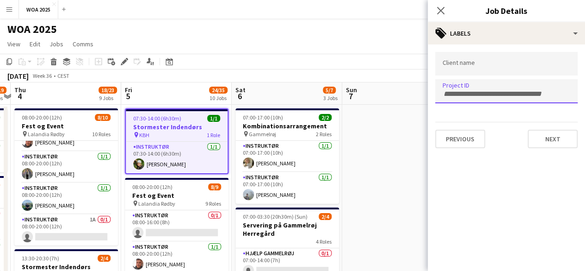
click at [513, 94] on input "Type to search project ID labels..." at bounding box center [507, 94] width 128 height 8
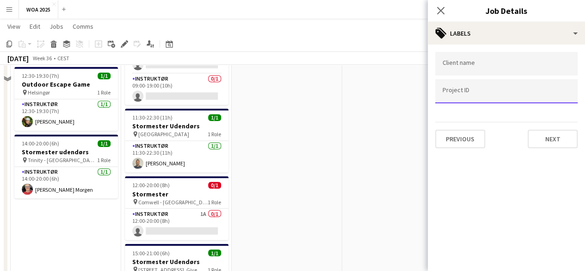
scroll to position [740, 0]
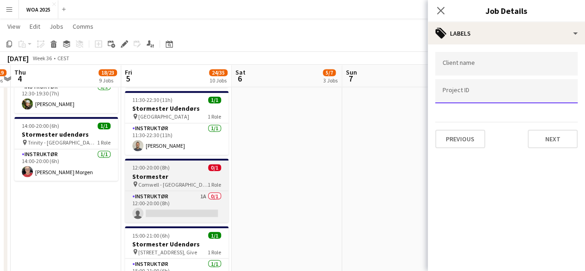
click at [185, 172] on h3 "Stormester" at bounding box center [177, 176] width 104 height 8
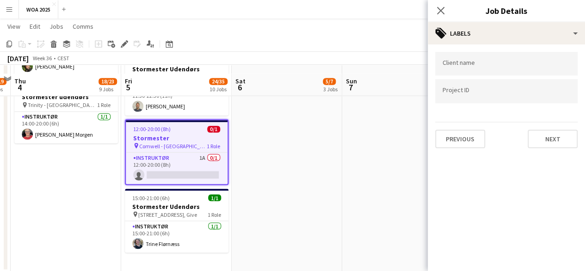
scroll to position [787, 0]
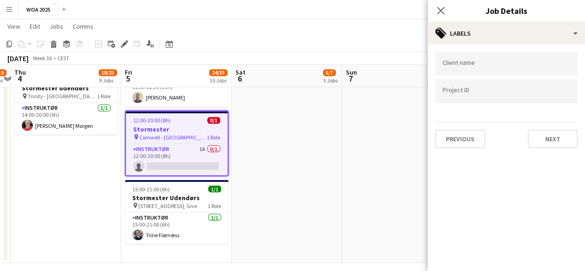
click at [180, 133] on span "Comwell - [GEOGRAPHIC_DATA]" at bounding box center [173, 136] width 68 height 7
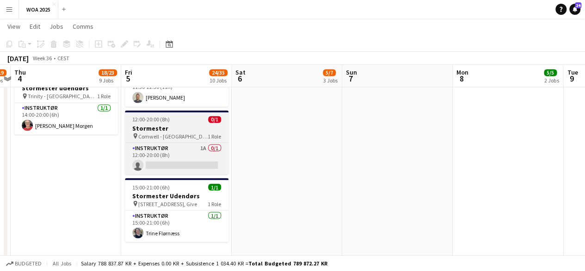
click at [174, 116] on div "12:00-20:00 (8h) 0/1" at bounding box center [177, 119] width 104 height 7
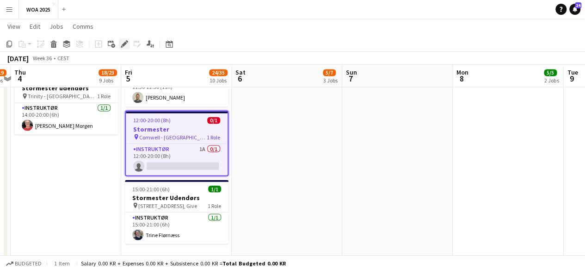
click at [123, 43] on icon "Edit" at bounding box center [124, 43] width 7 height 7
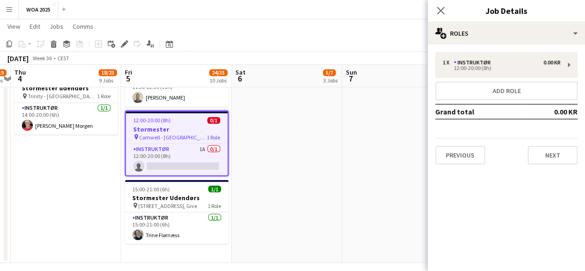
click at [546, 137] on div "1 x Instruktør 0.00 KR 12:00-20:00 (8h) Add role Grand total 0.00 KR Previous N…" at bounding box center [506, 108] width 157 height 112
click at [546, 157] on button "Next" at bounding box center [553, 155] width 50 height 19
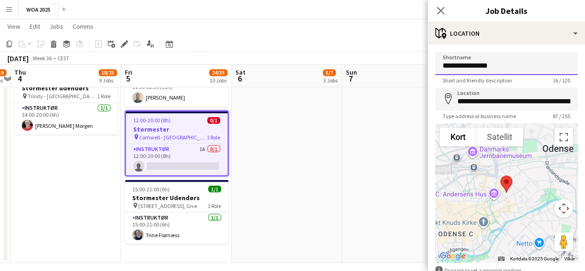
click at [498, 69] on input "**********" at bounding box center [506, 63] width 143 height 23
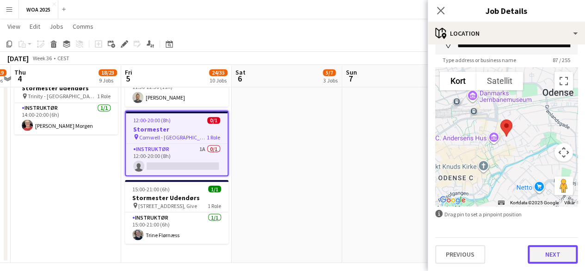
click at [555, 255] on button "Next" at bounding box center [553, 254] width 50 height 19
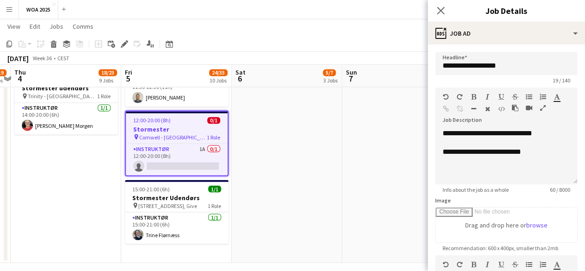
scroll to position [0, 0]
click at [506, 62] on input "**********" at bounding box center [506, 63] width 143 height 23
click at [519, 69] on input "**********" at bounding box center [506, 63] width 143 height 23
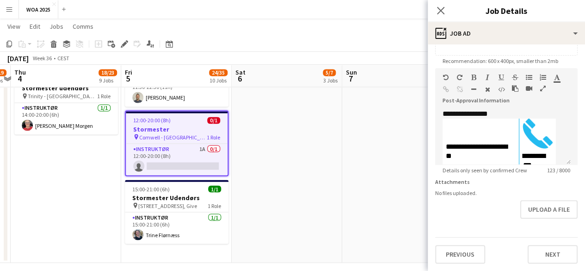
scroll to position [193, 0]
click at [544, 262] on button "Next" at bounding box center [553, 254] width 50 height 19
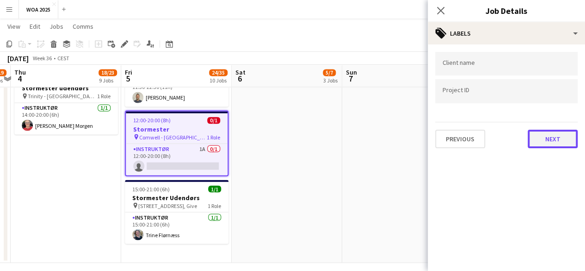
click at [539, 139] on button "Next" at bounding box center [553, 139] width 50 height 19
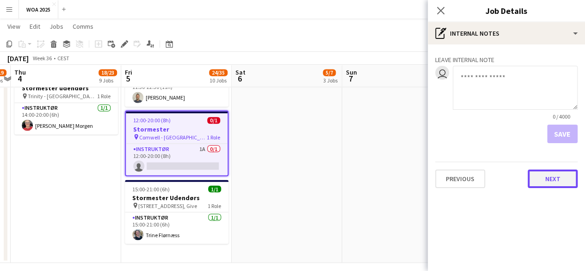
click at [545, 179] on button "Next" at bounding box center [553, 178] width 50 height 19
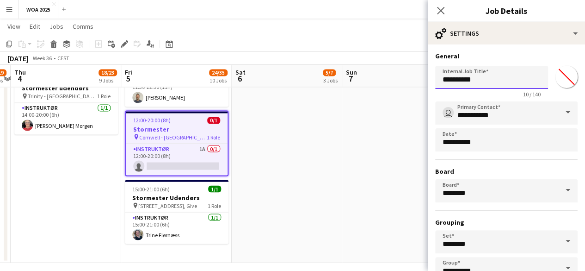
click at [516, 86] on input "**********" at bounding box center [491, 77] width 113 height 23
type input "**********"
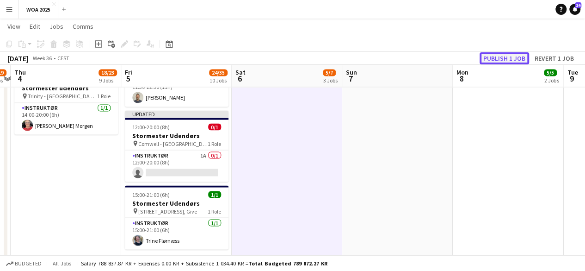
click at [493, 59] on button "Publish 1 job" at bounding box center [505, 58] width 50 height 12
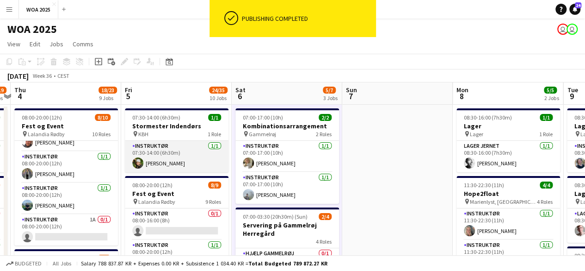
click at [169, 153] on app-card-role "Instruktør 1/1 07:30-14:00 (6h30m) Anna Nielsen" at bounding box center [177, 156] width 104 height 31
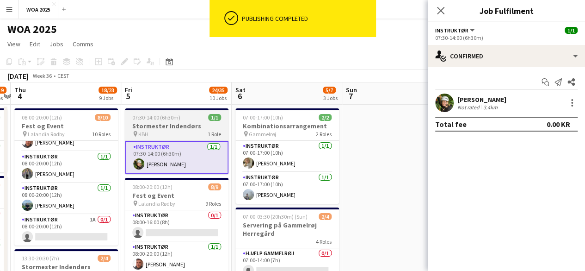
click at [178, 138] on app-job-card "07:30-14:00 (6h30m) 1/1 Stormester Indendørs pin KBH 1 Role Instruktør 1/1 07:3…" at bounding box center [177, 141] width 104 height 66
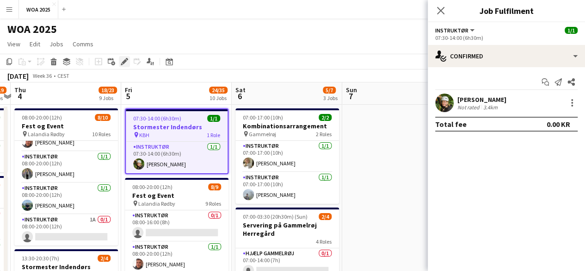
click at [126, 63] on icon "Edit" at bounding box center [124, 61] width 7 height 7
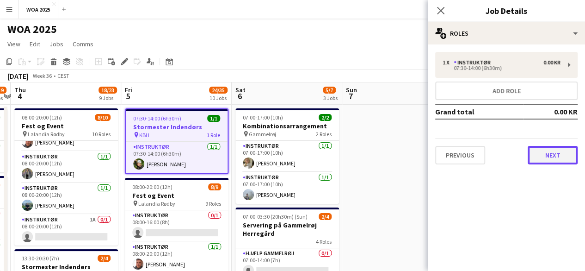
click at [537, 148] on button "Next" at bounding box center [553, 155] width 50 height 19
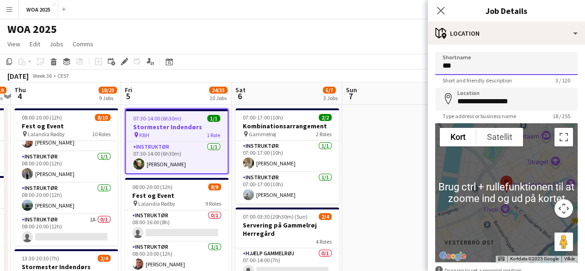
click at [517, 68] on input "***" at bounding box center [506, 63] width 143 height 23
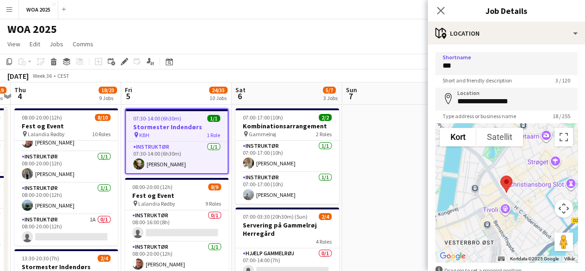
click at [170, 129] on h3 "Stormester Indendørs" at bounding box center [177, 127] width 102 height 8
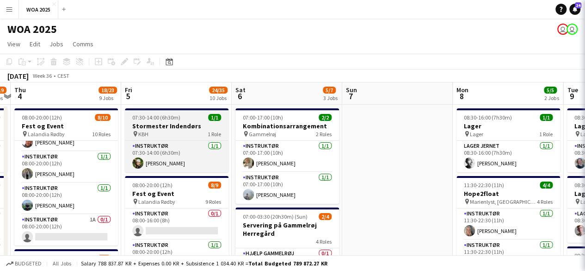
click at [170, 129] on h3 "Stormester Indendørs" at bounding box center [177, 126] width 104 height 8
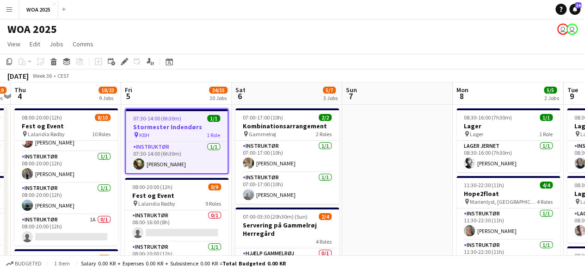
click at [117, 59] on div "Add job Add linked Job Edit Edit linked Job Applicants" at bounding box center [120, 61] width 71 height 11
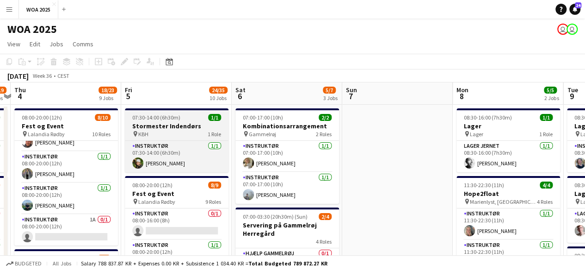
click at [168, 140] on div "Instruktør 1/1 07:30-14:00 (6h30m) Anna Nielsen" at bounding box center [177, 156] width 104 height 32
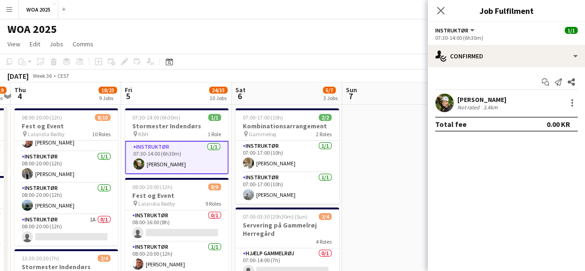
click at [125, 62] on div "Add job Add linked Job Edit Edit linked Job Applicants" at bounding box center [120, 61] width 71 height 11
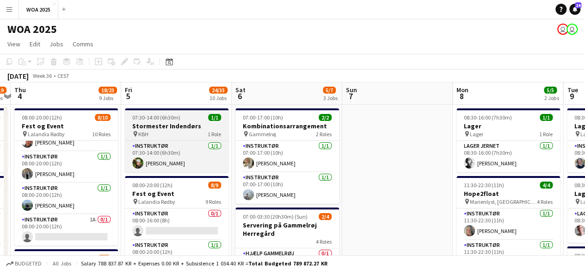
click at [153, 131] on div "pin KBH 1 Role" at bounding box center [177, 133] width 104 height 7
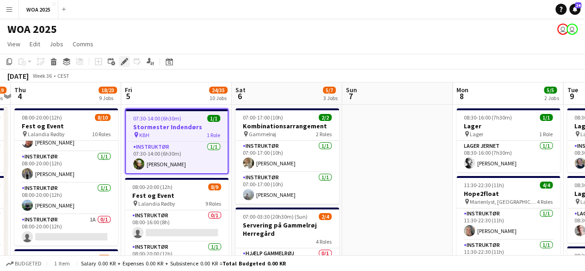
click at [127, 62] on icon "Edit" at bounding box center [124, 61] width 7 height 7
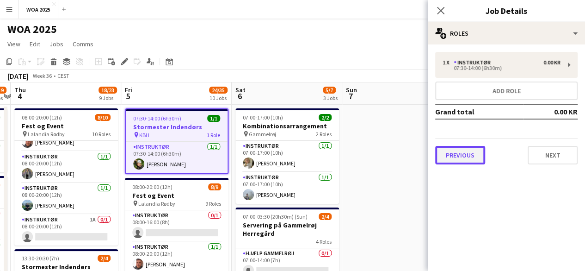
click at [476, 153] on button "Previous" at bounding box center [460, 155] width 50 height 19
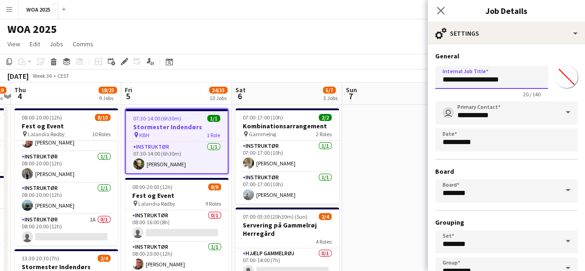
click at [505, 81] on input "**********" at bounding box center [491, 77] width 113 height 23
type input "**********"
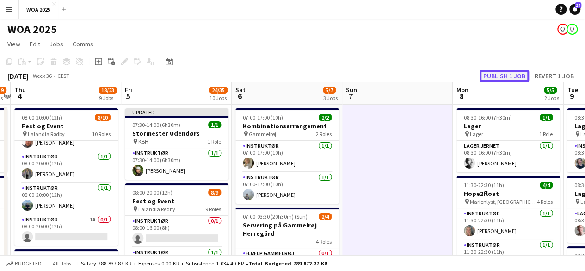
click at [508, 72] on button "Publish 1 job" at bounding box center [505, 76] width 50 height 12
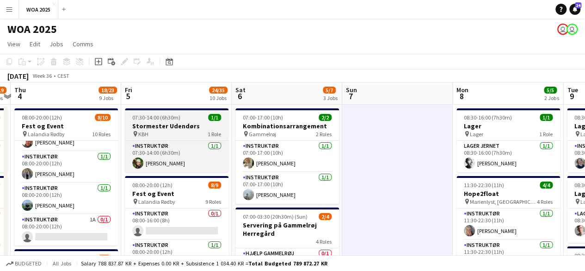
click at [191, 127] on h3 "Stormester Udendørs" at bounding box center [177, 126] width 104 height 8
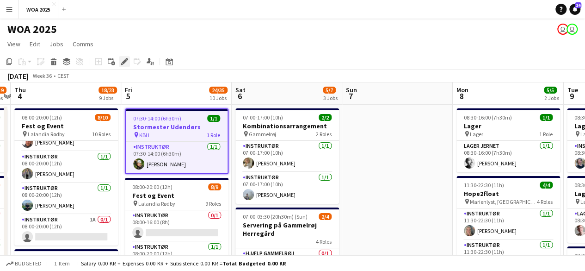
click at [125, 62] on icon "Edit" at bounding box center [124, 61] width 7 height 7
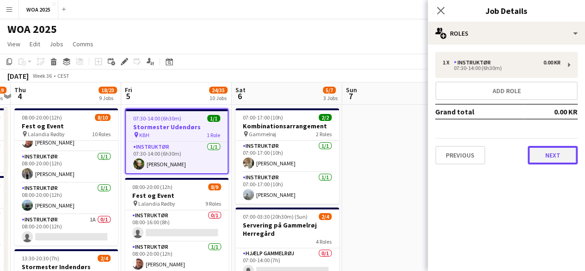
click at [564, 146] on button "Next" at bounding box center [553, 155] width 50 height 19
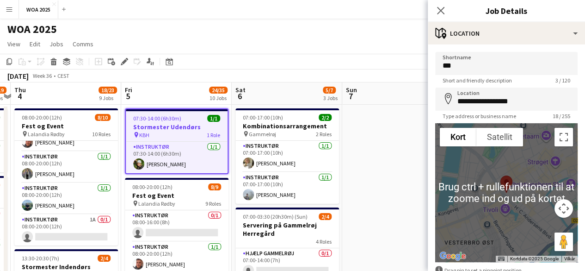
scroll to position [56, 0]
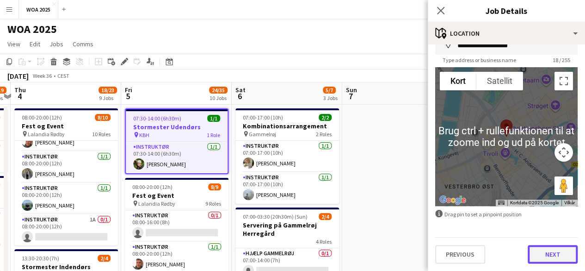
click at [559, 253] on button "Next" at bounding box center [553, 254] width 50 height 19
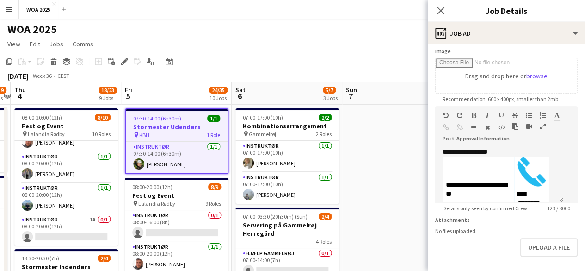
scroll to position [193, 0]
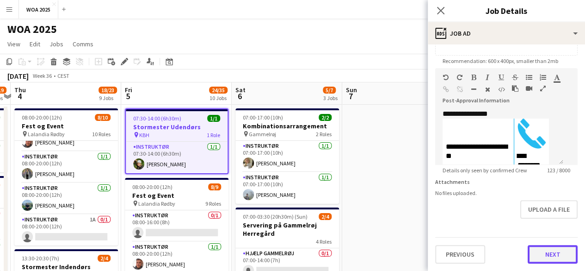
click at [538, 249] on button "Next" at bounding box center [553, 254] width 50 height 19
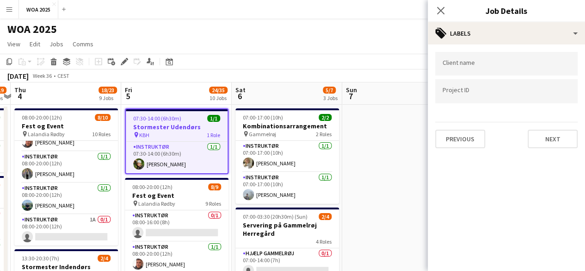
scroll to position [0, 0]
click at [518, 81] on div at bounding box center [506, 91] width 143 height 24
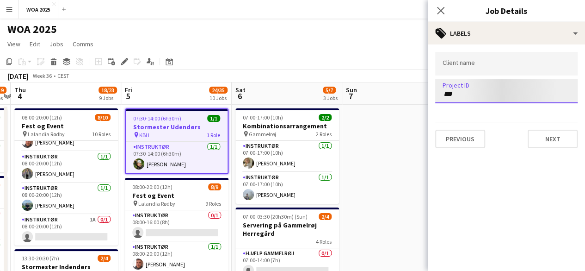
type input "****"
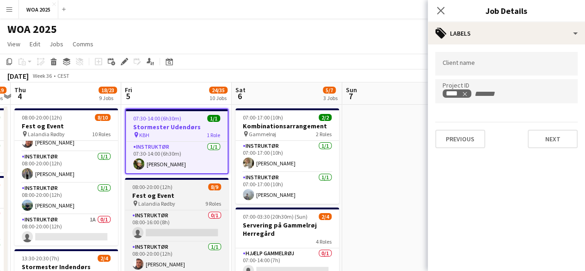
click at [157, 203] on span "Lalandia Rødby" at bounding box center [156, 203] width 37 height 7
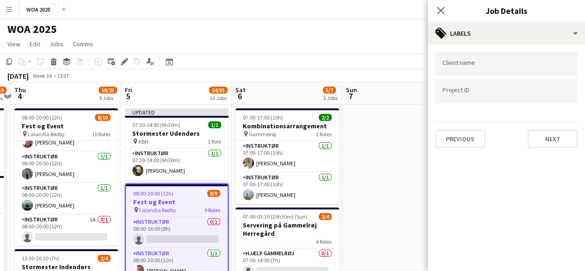
click at [469, 92] on input "Type to search project ID labels..." at bounding box center [507, 91] width 128 height 8
type input "****"
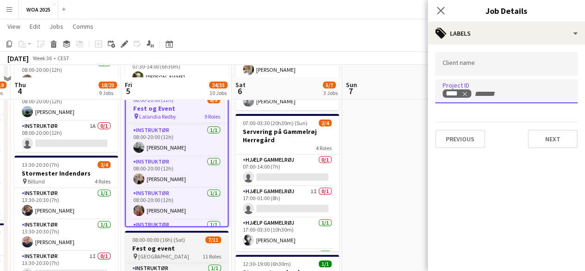
scroll to position [139, 0]
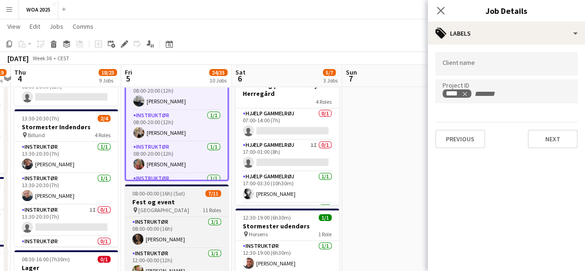
click at [167, 207] on div "pin Aarhus 11 Roles" at bounding box center [177, 209] width 104 height 7
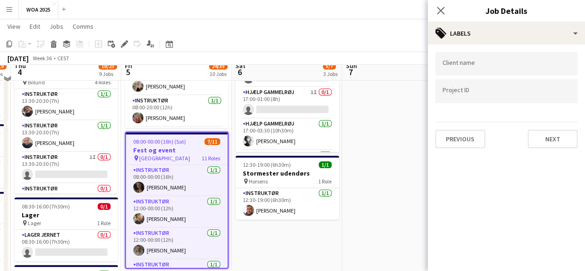
scroll to position [231, 0]
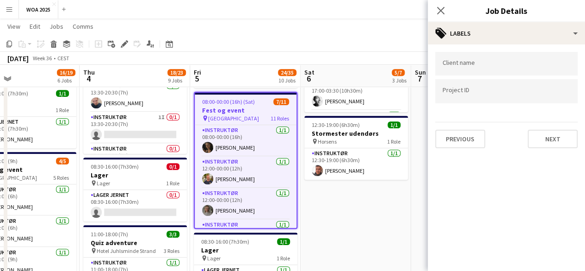
drag, startPoint x: 169, startPoint y: 172, endPoint x: 275, endPoint y: 159, distance: 106.8
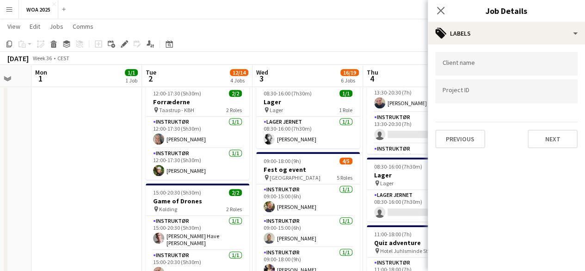
drag, startPoint x: 175, startPoint y: 174, endPoint x: 344, endPoint y: 147, distance: 171.1
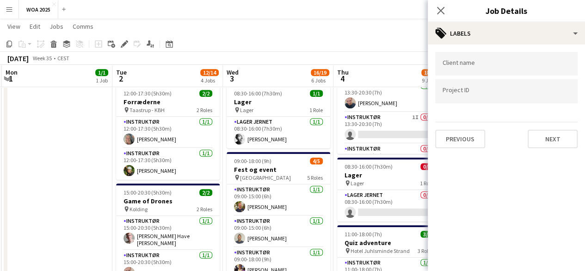
drag, startPoint x: 110, startPoint y: 178, endPoint x: 302, endPoint y: 142, distance: 194.9
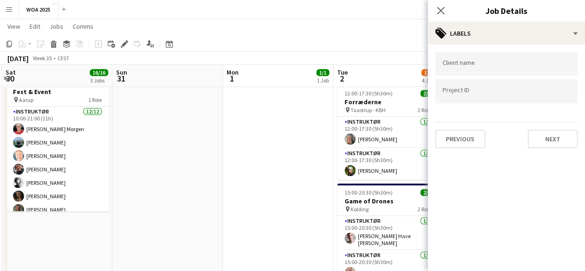
scroll to position [0, 298]
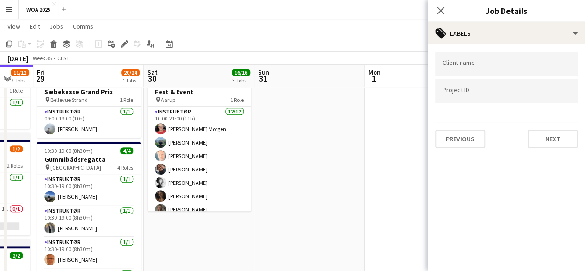
drag, startPoint x: 154, startPoint y: 167, endPoint x: 296, endPoint y: 129, distance: 147.2
drag, startPoint x: 433, startPoint y: 149, endPoint x: 324, endPoint y: 166, distance: 110.5
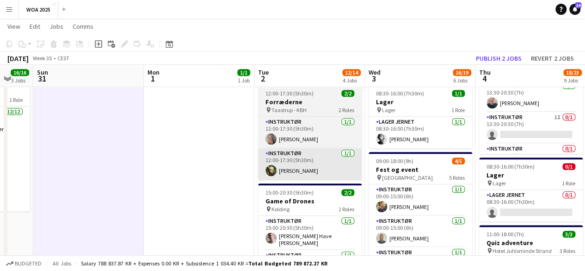
drag, startPoint x: 408, startPoint y: 127, endPoint x: 241, endPoint y: 155, distance: 169.9
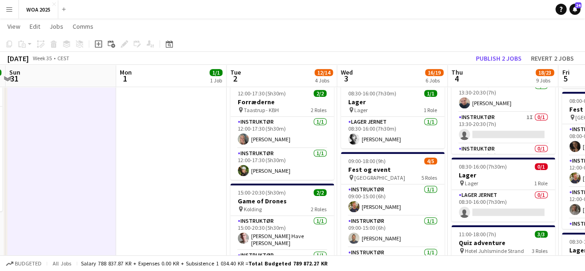
scroll to position [0, 381]
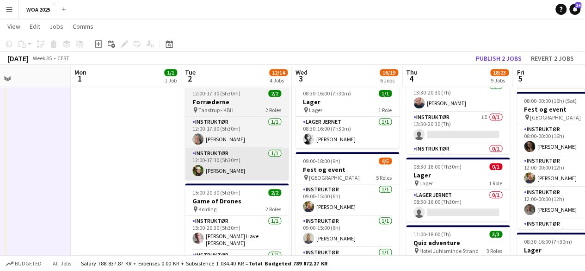
drag, startPoint x: 274, startPoint y: 163, endPoint x: 235, endPoint y: 163, distance: 38.9
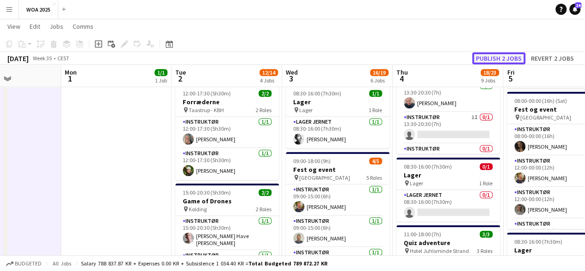
click at [506, 60] on button "Publish 2 jobs" at bounding box center [499, 58] width 53 height 12
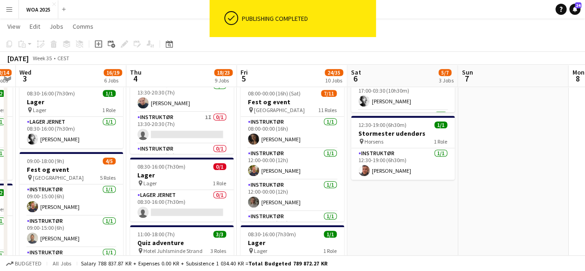
drag, startPoint x: 509, startPoint y: 136, endPoint x: 235, endPoint y: 186, distance: 278.0
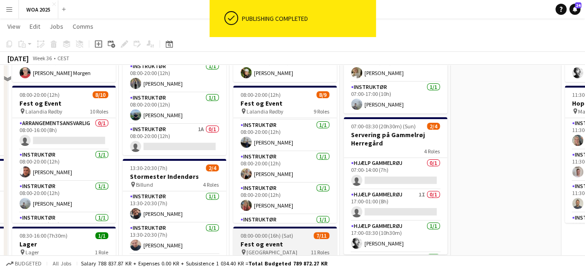
scroll to position [139, 0]
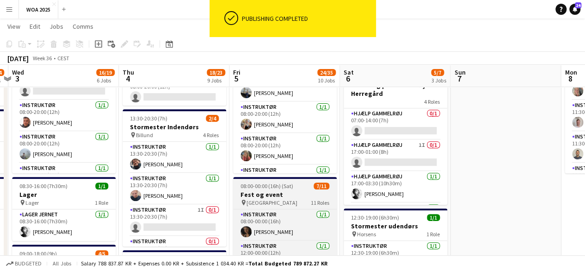
click at [281, 200] on div "pin Aarhus 11 Roles" at bounding box center [285, 202] width 104 height 7
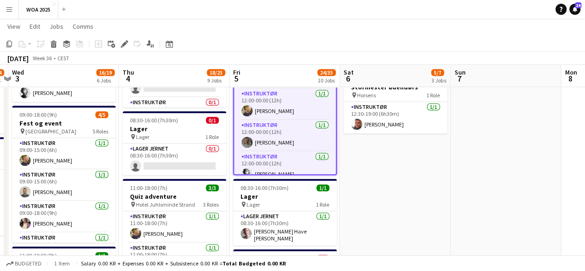
scroll to position [0, 0]
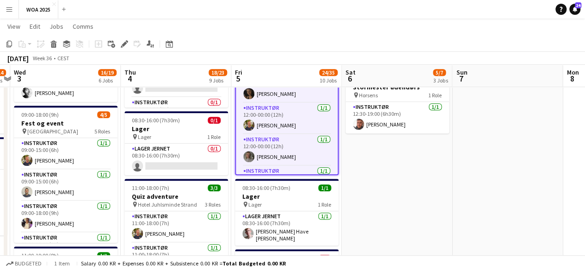
drag, startPoint x: 372, startPoint y: 167, endPoint x: 373, endPoint y: 216, distance: 48.6
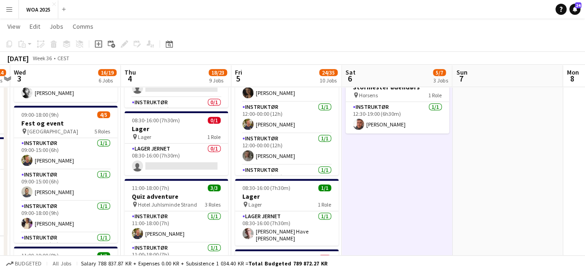
scroll to position [0, 427]
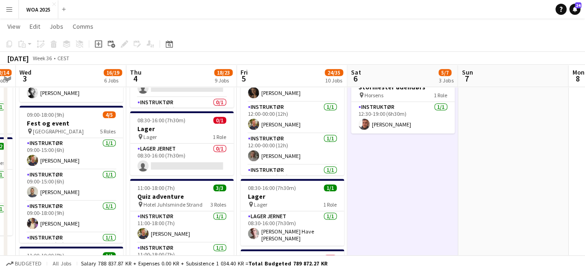
drag, startPoint x: 390, startPoint y: 190, endPoint x: 396, endPoint y: 226, distance: 37.0
click at [396, 226] on app-calendar-viewport "Sat 30 16/16 3 Jobs Sun 31 Mon 1 1/1 1 Job Tue 2 12/14 4 Jobs Wed 3 16/19 6 Job…" at bounding box center [292, 264] width 585 height 1013
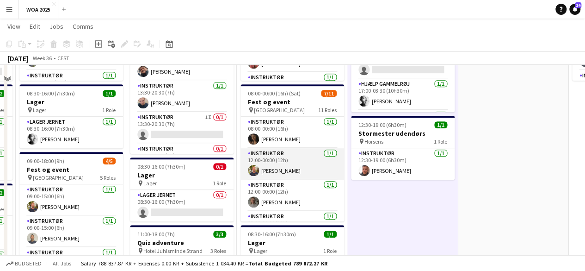
scroll to position [185, 0]
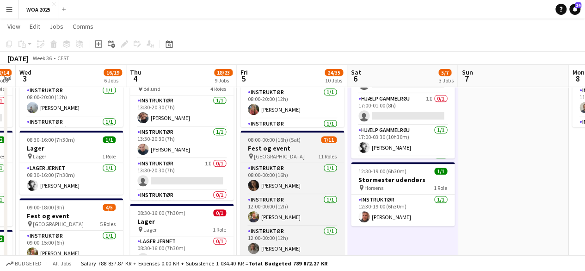
click at [305, 157] on div "pin Aarhus 11 Roles" at bounding box center [293, 155] width 104 height 7
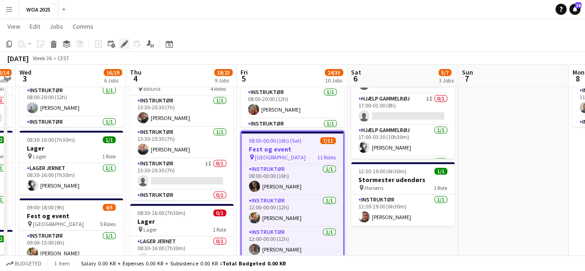
click at [126, 42] on icon at bounding box center [124, 44] width 5 height 5
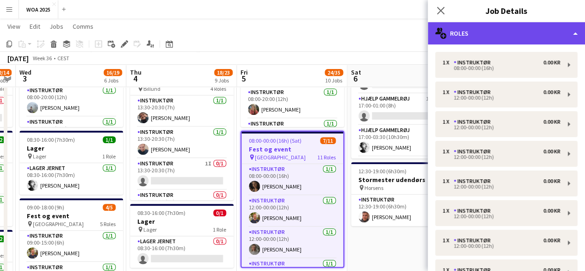
click at [478, 32] on div "multiple-users-add Roles" at bounding box center [506, 33] width 157 height 22
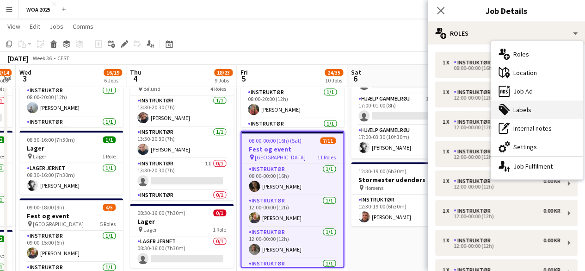
click at [537, 113] on div "tags-double Labels" at bounding box center [537, 109] width 92 height 19
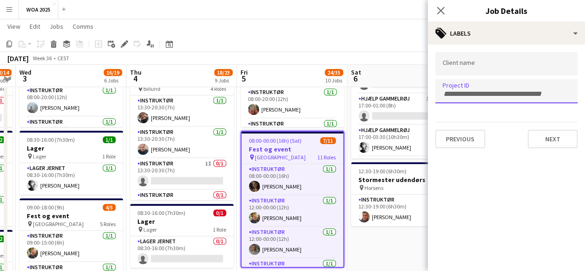
click at [503, 87] on div at bounding box center [506, 91] width 143 height 24
type input "****"
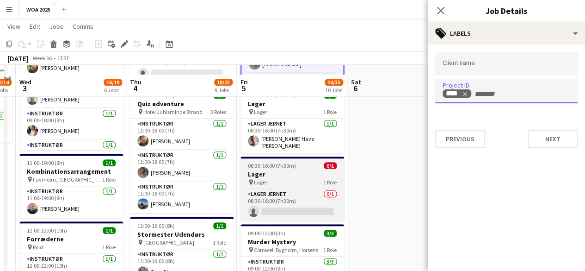
scroll to position [463, 0]
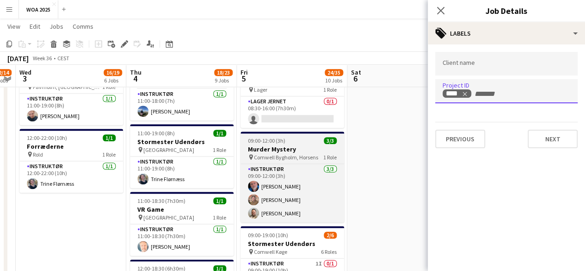
click at [299, 154] on span "Comwell Bygholm, Horsens" at bounding box center [286, 157] width 64 height 7
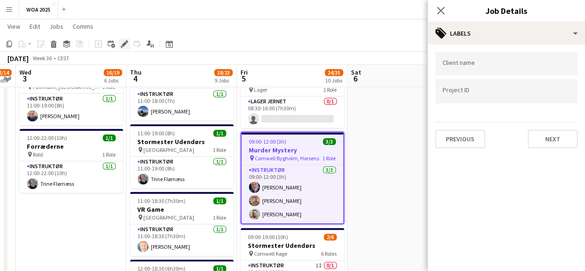
click at [128, 48] on div "Edit" at bounding box center [124, 43] width 11 height 11
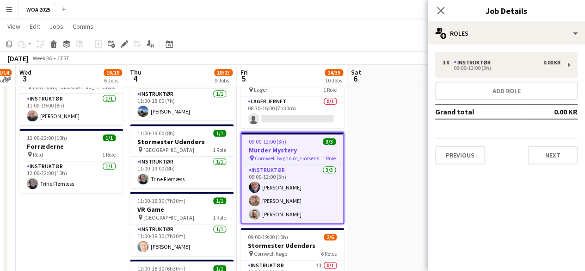
click at [527, 44] on div "3 x Instruktør 0.00 KR 09:00-12:00 (3h) Add role Grand total 0.00 KR Previous N…" at bounding box center [506, 107] width 157 height 127
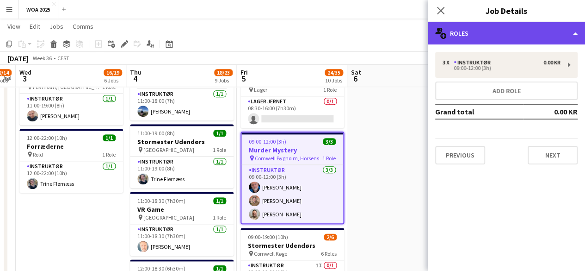
click at [530, 31] on div "multiple-users-add Roles" at bounding box center [506, 33] width 157 height 22
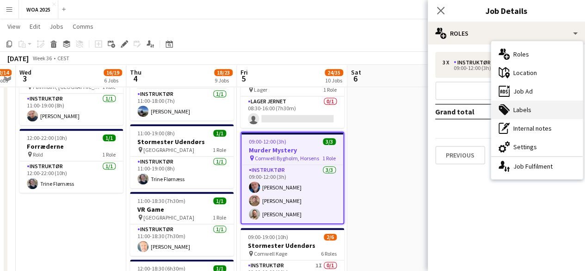
click at [536, 109] on div "tags-double Labels" at bounding box center [537, 109] width 92 height 19
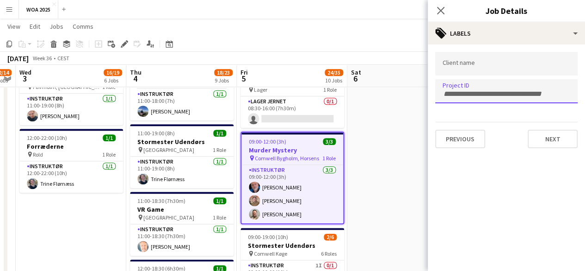
click at [508, 88] on form at bounding box center [507, 93] width 128 height 10
click at [476, 92] on input "Type to search project ID labels..." at bounding box center [507, 94] width 128 height 8
type input "****"
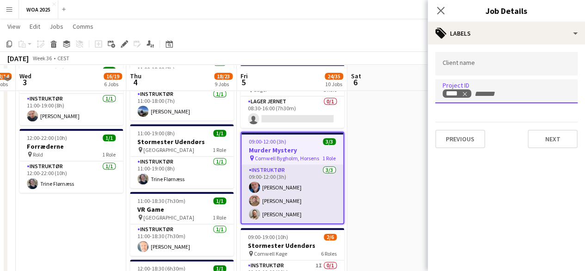
scroll to position [555, 0]
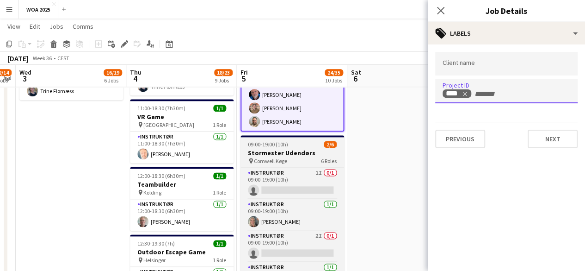
click at [302, 149] on h3 "Stormester Udendørs" at bounding box center [293, 153] width 104 height 8
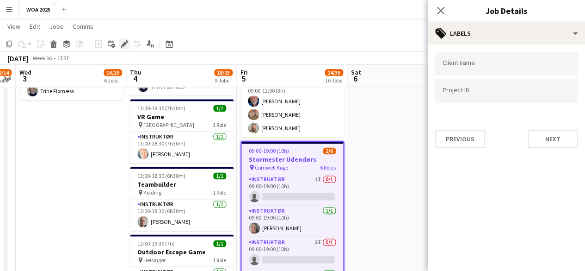
click at [125, 39] on div "Edit" at bounding box center [124, 43] width 11 height 11
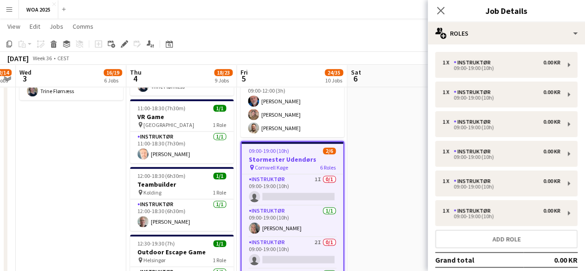
scroll to position [463, 0]
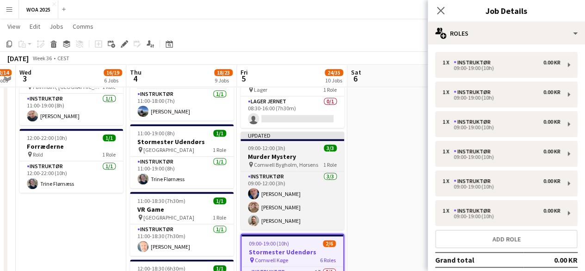
click at [304, 162] on span "Comwell Bygholm, Horsens" at bounding box center [286, 164] width 64 height 7
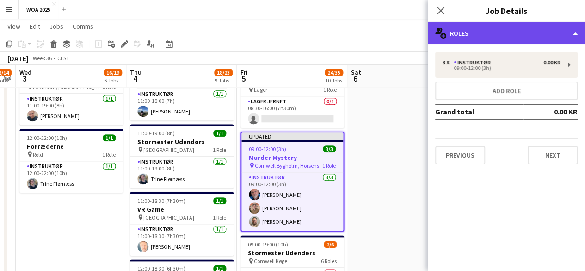
click at [457, 31] on div "multiple-users-add Roles" at bounding box center [506, 33] width 157 height 22
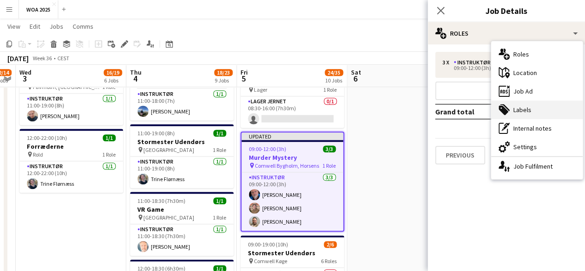
click at [535, 107] on div "tags-double Labels" at bounding box center [537, 109] width 92 height 19
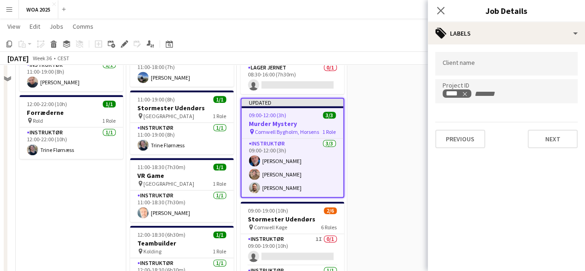
scroll to position [509, 0]
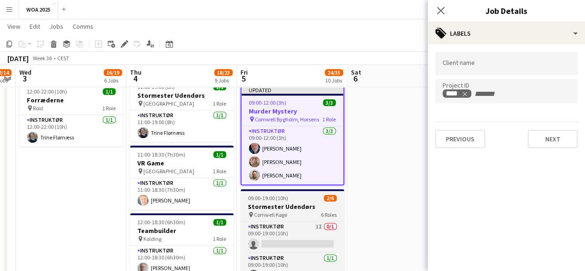
click at [303, 204] on h3 "Stormester Udendørs" at bounding box center [293, 206] width 104 height 8
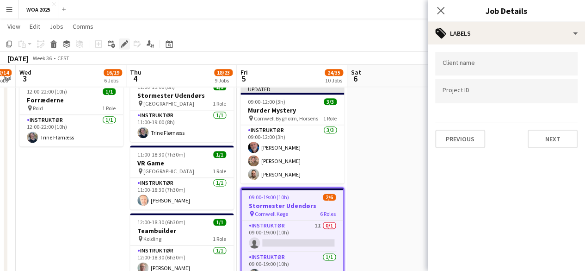
click at [125, 47] on icon "Edit" at bounding box center [124, 43] width 7 height 7
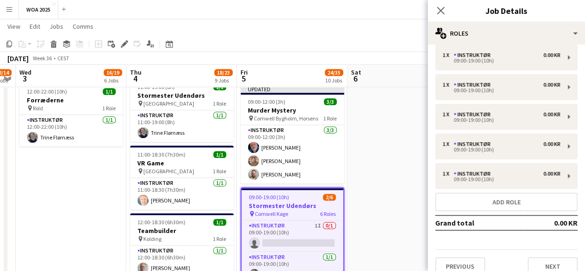
scroll to position [49, 0]
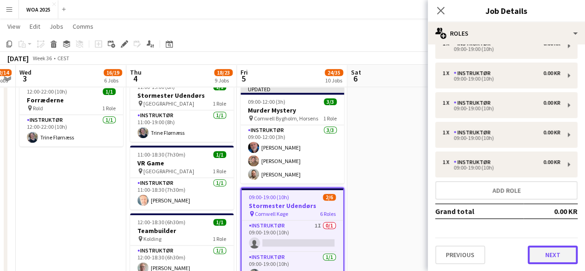
click at [533, 256] on button "Next" at bounding box center [553, 254] width 50 height 19
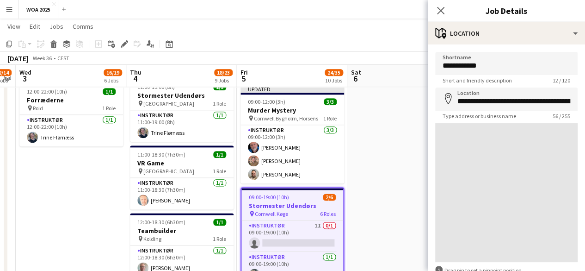
scroll to position [0, 0]
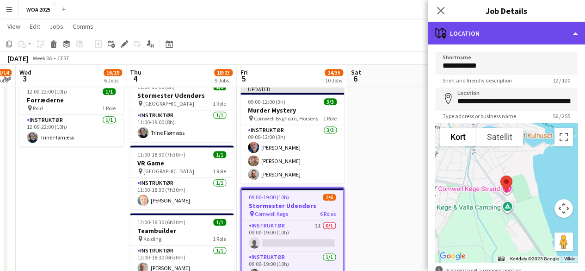
click at [520, 37] on div "maps-pin-1 Location" at bounding box center [506, 33] width 157 height 22
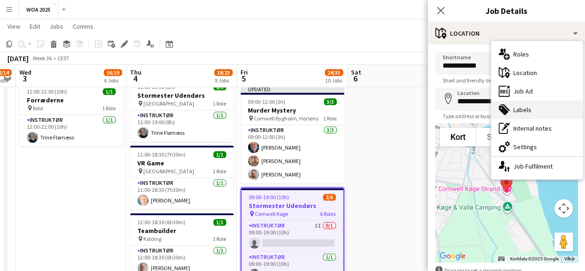
click at [540, 106] on div "tags-double Labels" at bounding box center [537, 109] width 92 height 19
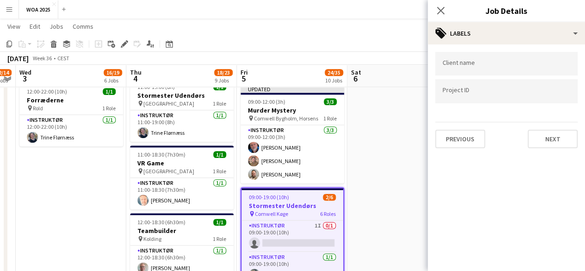
click at [512, 97] on div at bounding box center [506, 91] width 143 height 24
click at [471, 88] on form at bounding box center [507, 93] width 128 height 10
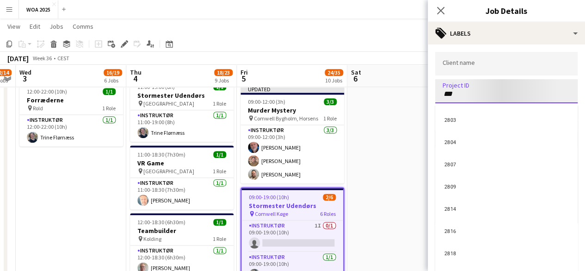
type input "****"
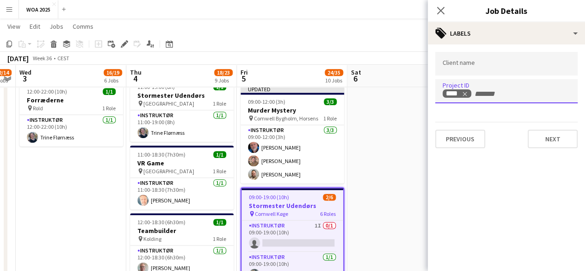
click at [373, 127] on app-date-cell "07:00-17:00 (10h) 2/2 Kombinationsarrangement pin Gammelrøj 2 Roles Instruktør …" at bounding box center [403, 67] width 111 height 945
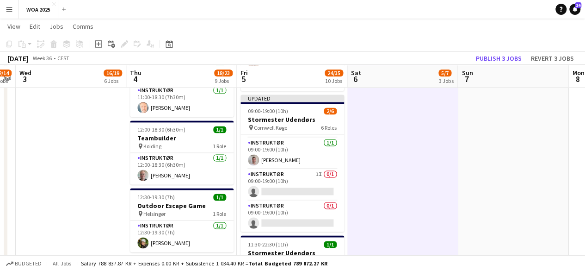
scroll to position [648, 0]
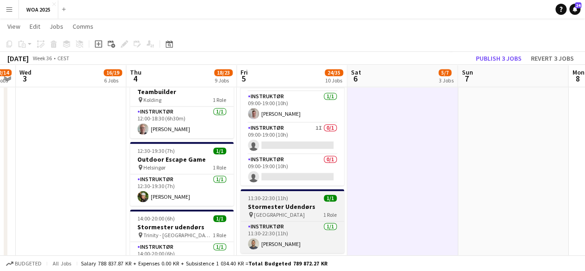
click at [302, 211] on div "pin Nørresundby 1 Role" at bounding box center [293, 214] width 104 height 7
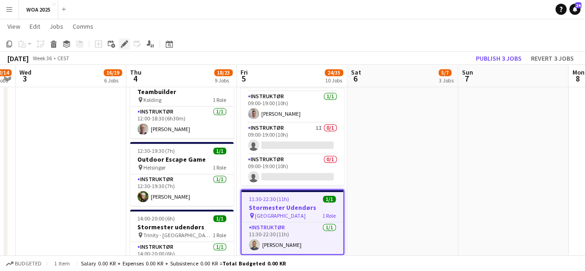
click at [127, 47] on icon "Edit" at bounding box center [124, 43] width 7 height 7
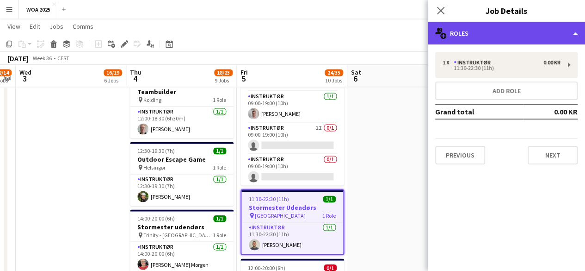
click at [519, 37] on div "multiple-users-add Roles" at bounding box center [506, 33] width 157 height 22
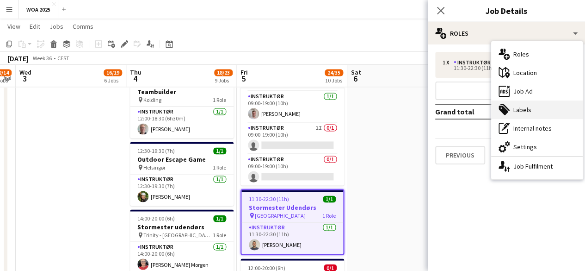
click at [540, 108] on div "tags-double Labels" at bounding box center [537, 109] width 92 height 19
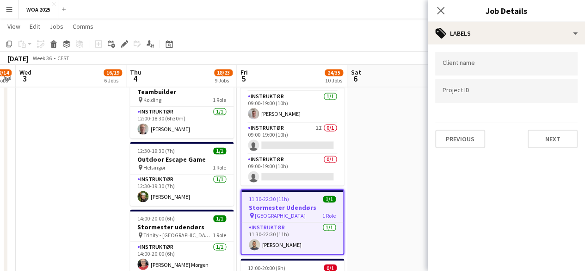
click at [489, 90] on input "Type to search project ID labels..." at bounding box center [507, 91] width 128 height 8
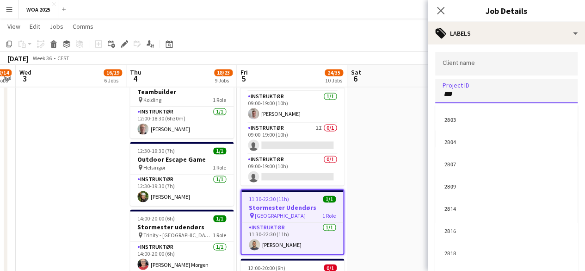
type input "****"
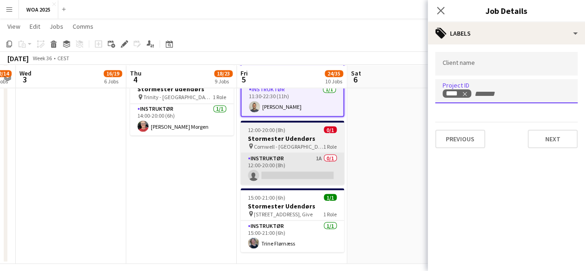
scroll to position [787, 0]
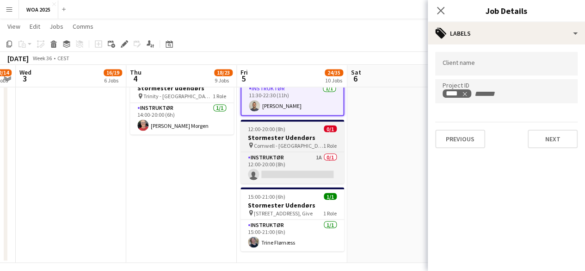
click at [294, 133] on h3 "Stormester Udendørs" at bounding box center [293, 137] width 104 height 8
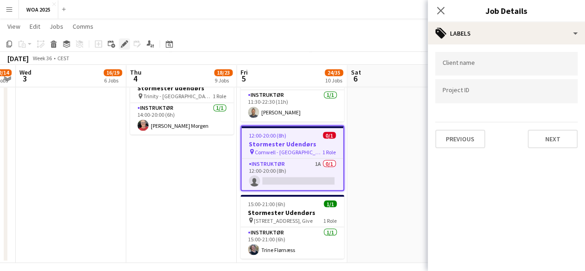
click at [122, 40] on div "Edit" at bounding box center [124, 43] width 11 height 11
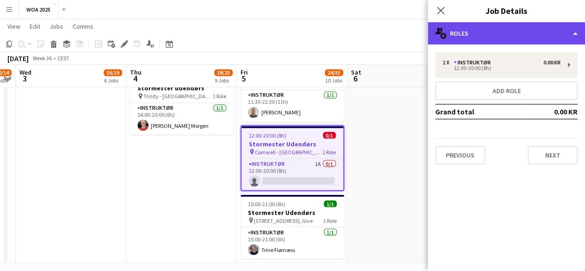
click at [467, 39] on div "multiple-users-add Roles" at bounding box center [506, 33] width 157 height 22
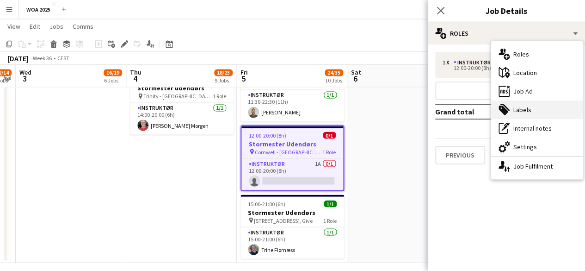
click at [533, 107] on div "tags-double Labels" at bounding box center [537, 109] width 92 height 19
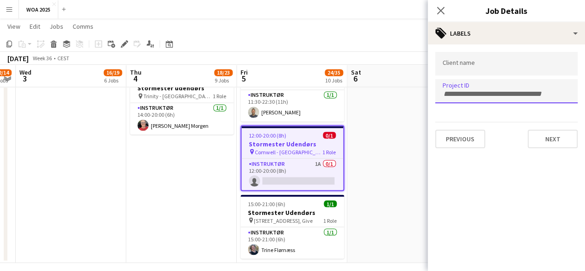
click at [487, 93] on input "Type to search project ID labels..." at bounding box center [507, 94] width 128 height 8
type input "****"
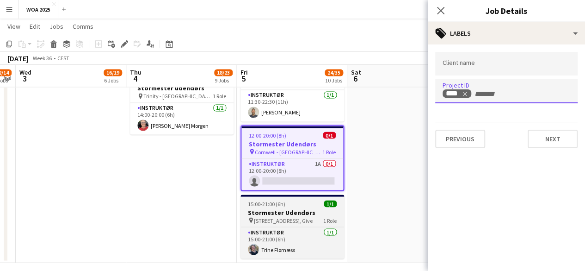
click at [288, 217] on span "[STREET_ADDRESS], Give" at bounding box center [283, 220] width 59 height 7
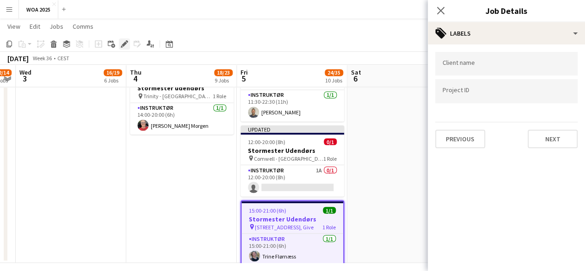
click at [124, 45] on icon at bounding box center [124, 44] width 5 height 5
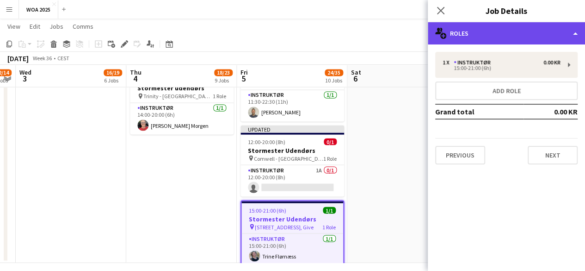
click at [527, 31] on div "multiple-users-add Roles" at bounding box center [506, 33] width 157 height 22
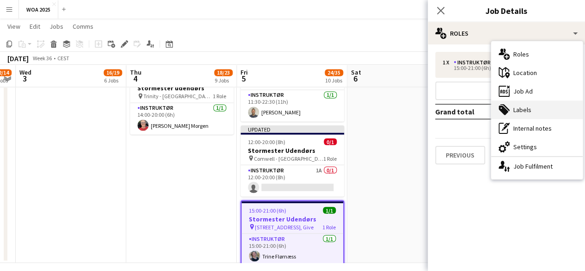
click at [544, 113] on div "tags-double Labels" at bounding box center [537, 109] width 92 height 19
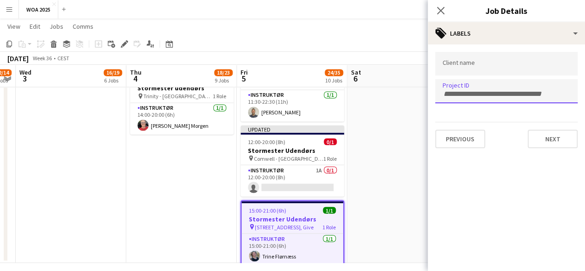
click at [534, 98] on div at bounding box center [506, 91] width 143 height 24
type input "****"
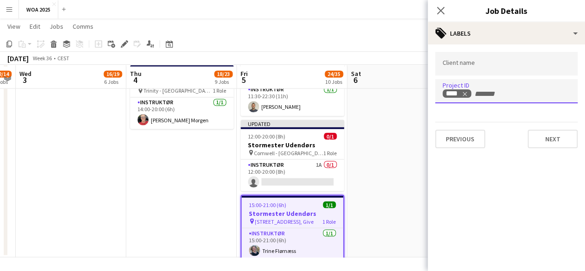
scroll to position [794, 0]
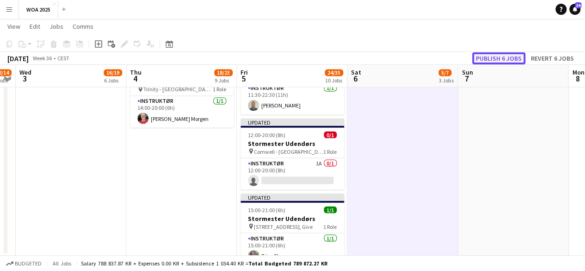
click at [504, 62] on button "Publish 6 jobs" at bounding box center [499, 58] width 53 height 12
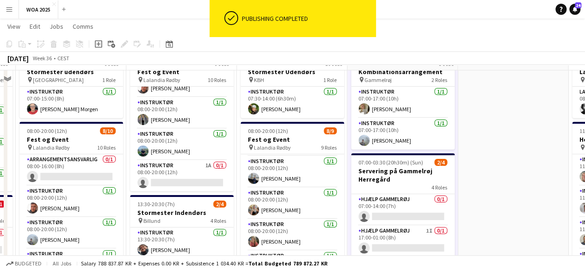
scroll to position [0, 0]
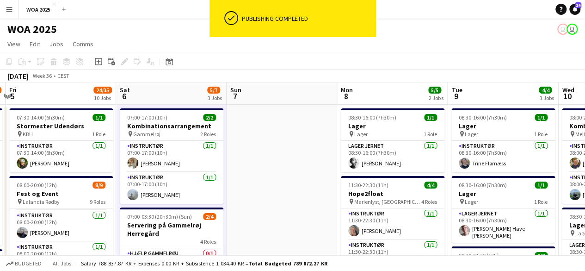
drag, startPoint x: 478, startPoint y: 120, endPoint x: 223, endPoint y: 153, distance: 257.6
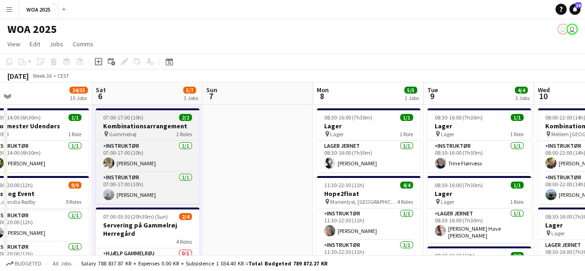
click at [146, 131] on div "pin Gammelrøj 2 Roles" at bounding box center [148, 133] width 104 height 7
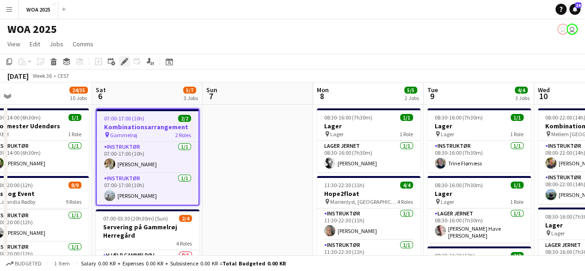
click at [124, 62] on icon at bounding box center [124, 61] width 5 height 5
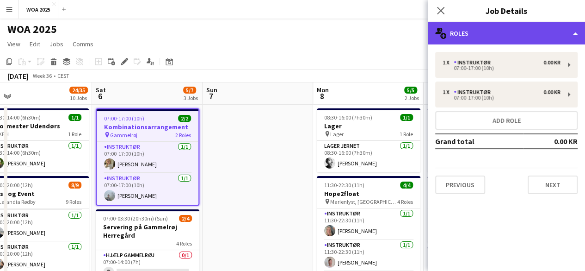
click at [497, 38] on div "multiple-users-add Roles" at bounding box center [506, 33] width 157 height 22
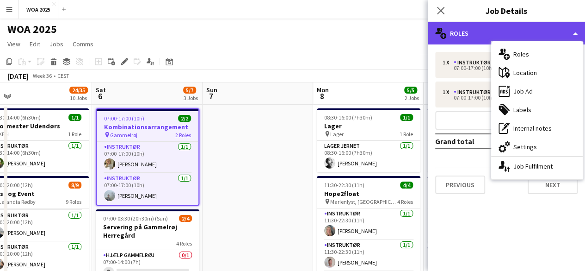
click at [452, 37] on div "multiple-users-add Roles" at bounding box center [506, 33] width 157 height 22
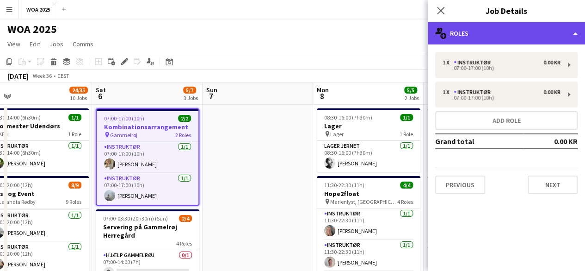
click at [452, 37] on div "multiple-users-add Roles" at bounding box center [506, 33] width 157 height 22
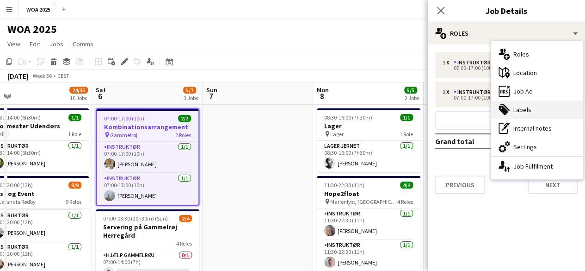
click at [528, 112] on div "tags-double Labels" at bounding box center [537, 109] width 92 height 19
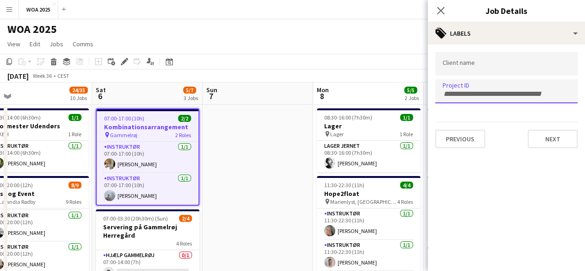
click at [506, 82] on div at bounding box center [506, 91] width 143 height 24
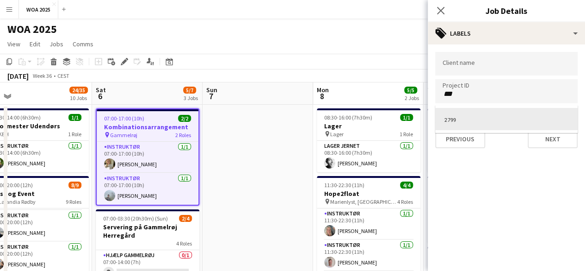
click at [485, 98] on div at bounding box center [506, 135] width 157 height 271
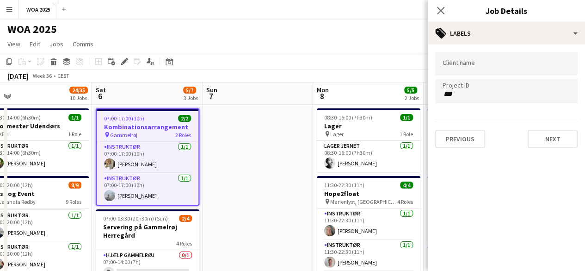
click at [485, 98] on div "***" at bounding box center [506, 91] width 143 height 24
type input "****"
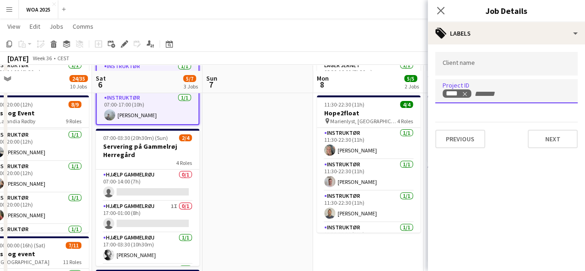
scroll to position [93, 0]
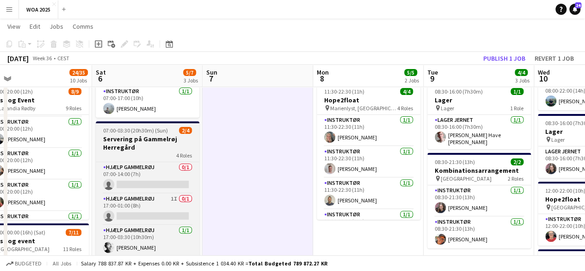
click at [134, 156] on div "4 Roles" at bounding box center [148, 154] width 104 height 7
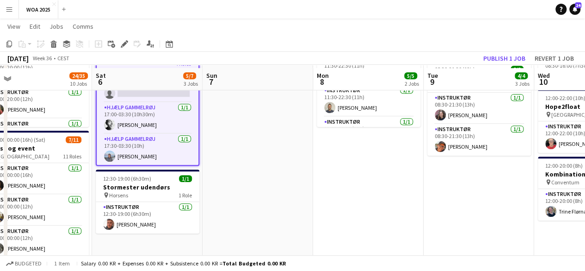
scroll to position [231, 0]
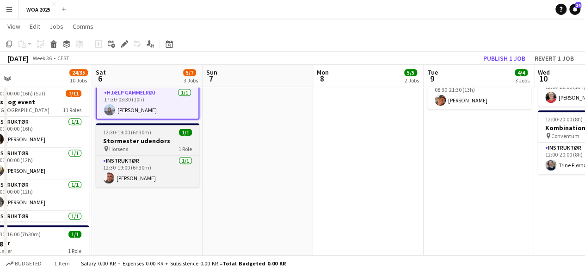
click at [138, 146] on div "pin Horsens 1 Role" at bounding box center [148, 148] width 104 height 7
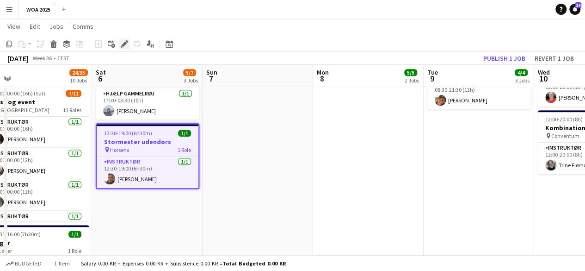
click at [127, 44] on icon "Edit" at bounding box center [124, 43] width 7 height 7
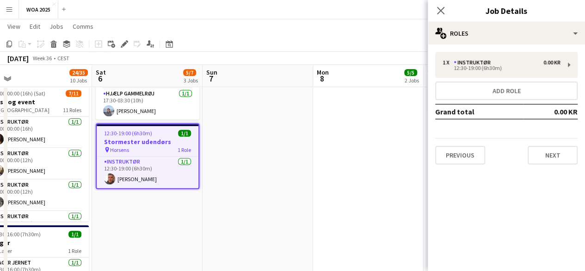
click at [487, 44] on div "1 x Instruktør 0.00 KR 12:30-19:00 (6h30m) Add role Grand total 0.00 KR Previou…" at bounding box center [506, 107] width 157 height 127
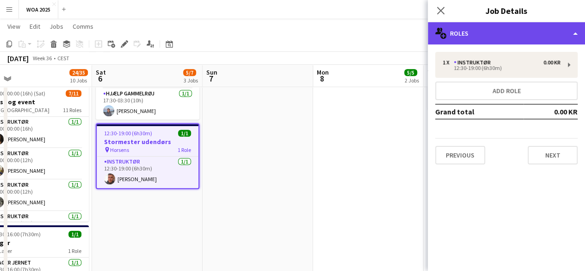
click at [487, 36] on div "multiple-users-add Roles" at bounding box center [506, 33] width 157 height 22
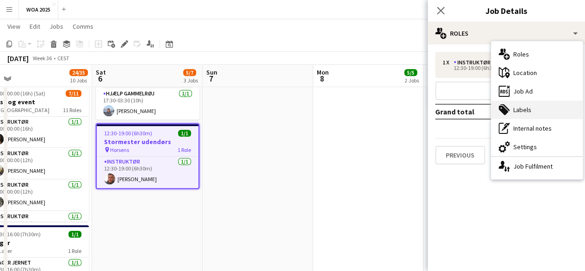
click at [541, 111] on div "tags-double Labels" at bounding box center [537, 109] width 92 height 19
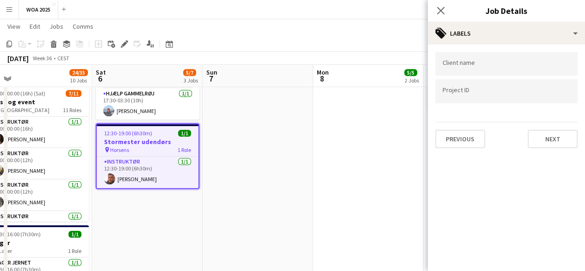
click at [508, 91] on input "Type to search project ID labels..." at bounding box center [507, 91] width 128 height 8
type input "****"
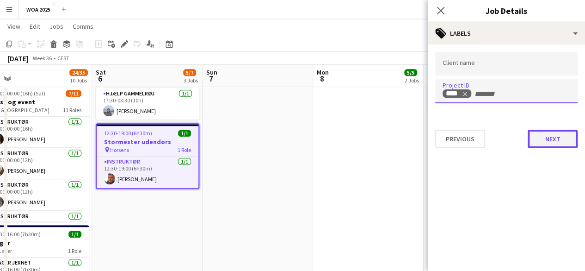
click at [555, 138] on button "Next" at bounding box center [553, 139] width 50 height 19
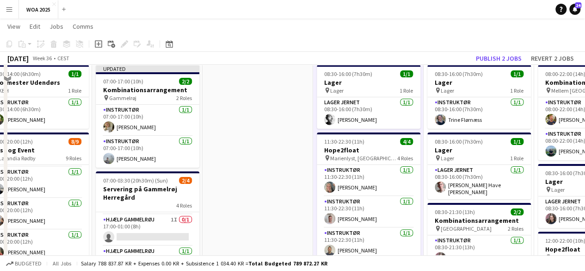
scroll to position [0, 0]
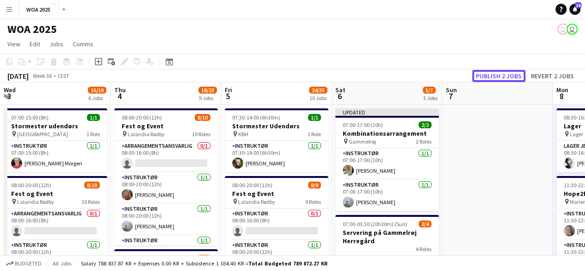
scroll to position [29, 0]
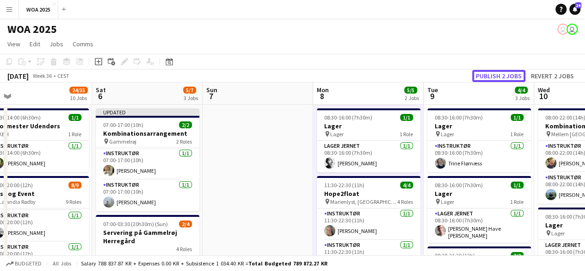
click at [495, 73] on button "Publish 2 jobs" at bounding box center [499, 76] width 53 height 12
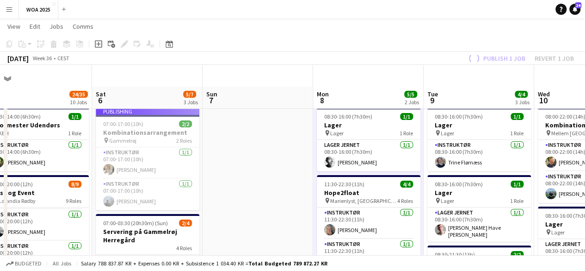
scroll to position [46, 0]
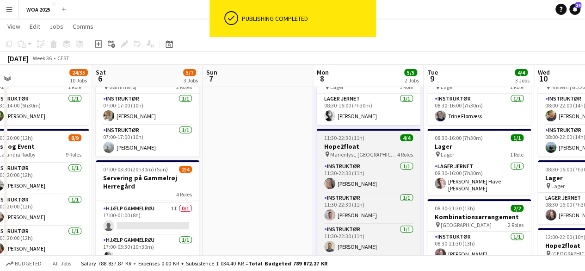
click at [374, 155] on span "Marienlyst, [GEOGRAPHIC_DATA]" at bounding box center [363, 154] width 67 height 7
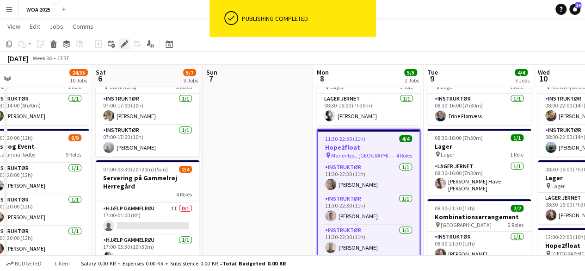
click at [119, 47] on div "Edit" at bounding box center [124, 43] width 11 height 11
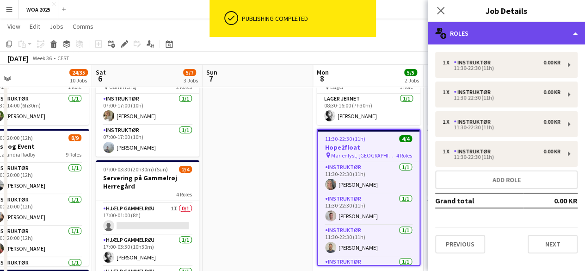
click at [447, 27] on div "multiple-users-add Roles" at bounding box center [506, 33] width 157 height 22
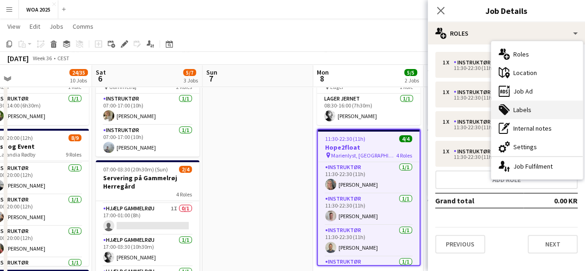
click at [540, 111] on div "tags-double Labels" at bounding box center [537, 109] width 92 height 19
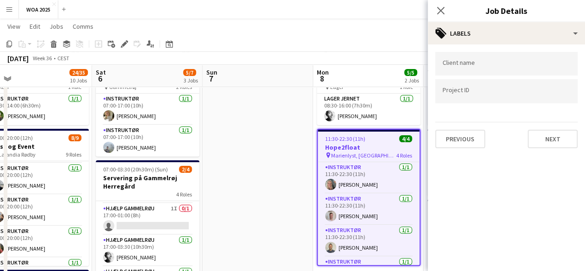
click at [516, 99] on div at bounding box center [506, 91] width 143 height 24
type input "****"
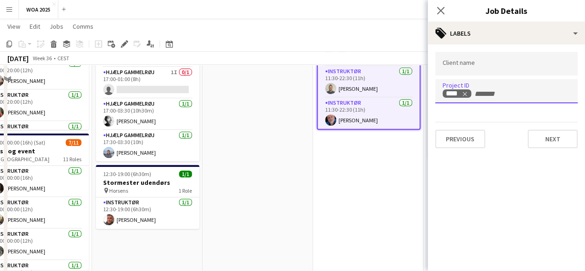
scroll to position [185, 0]
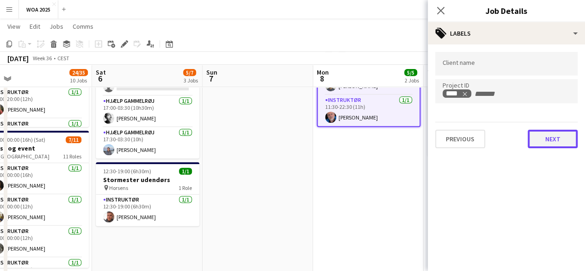
click at [565, 136] on button "Next" at bounding box center [553, 139] width 50 height 19
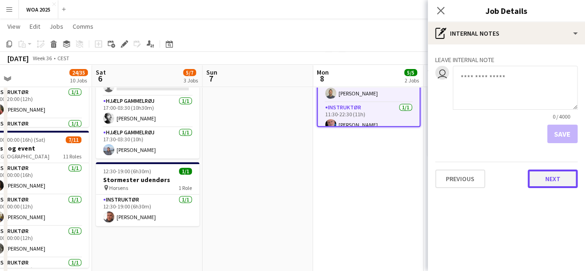
click at [559, 181] on button "Next" at bounding box center [553, 178] width 50 height 19
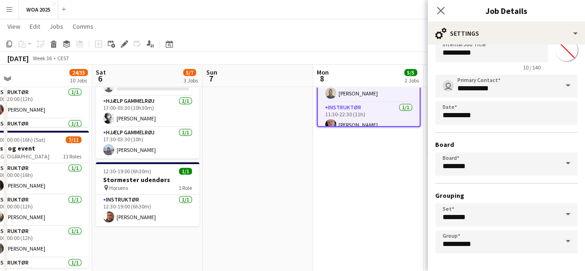
scroll to position [61, 0]
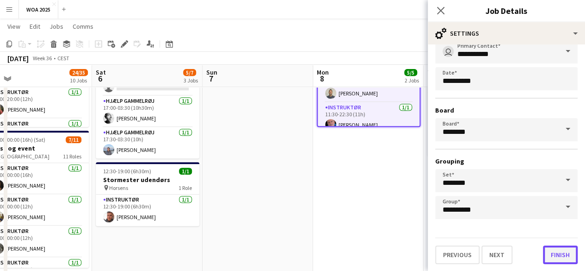
click at [545, 253] on button "Finish" at bounding box center [560, 254] width 35 height 19
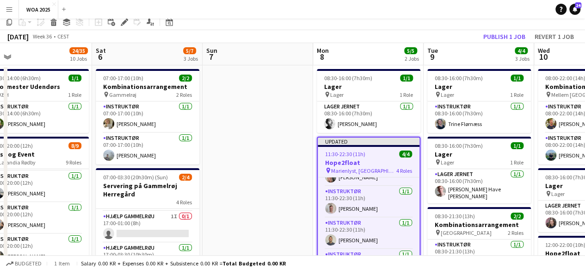
scroll to position [0, 0]
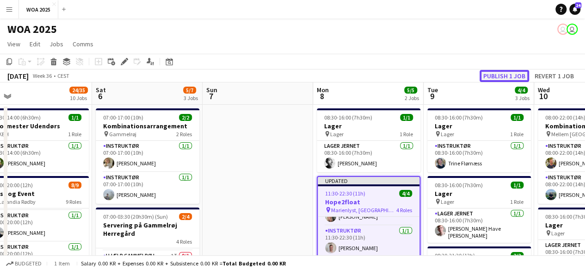
click at [504, 74] on button "Publish 1 job" at bounding box center [505, 76] width 50 height 12
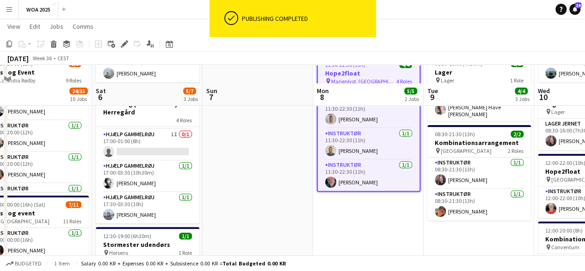
scroll to position [139, 0]
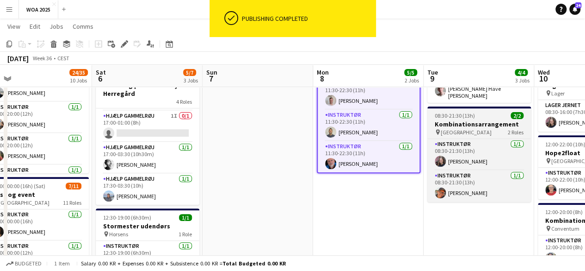
click at [474, 124] on h3 "Kombinationsarrangement" at bounding box center [480, 124] width 104 height 8
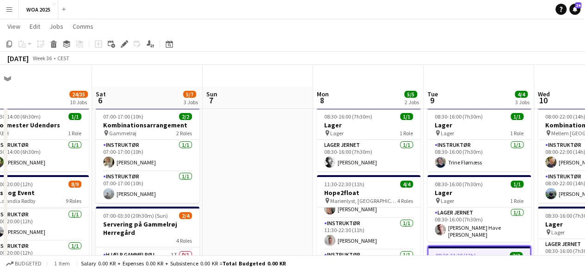
scroll to position [46, 0]
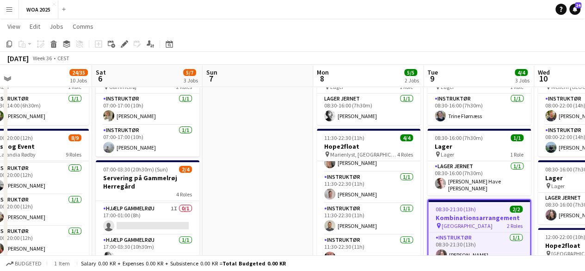
drag, startPoint x: 119, startPoint y: 39, endPoint x: 144, endPoint y: 46, distance: 25.5
click at [119, 39] on div "Edit" at bounding box center [124, 43] width 11 height 11
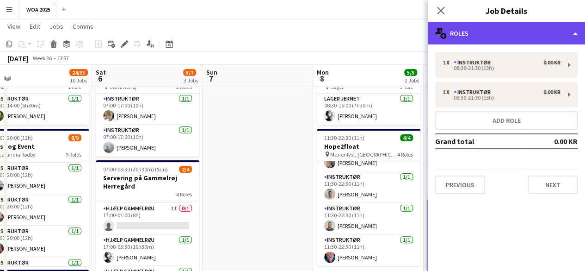
click at [484, 43] on div "multiple-users-add Roles" at bounding box center [506, 33] width 157 height 22
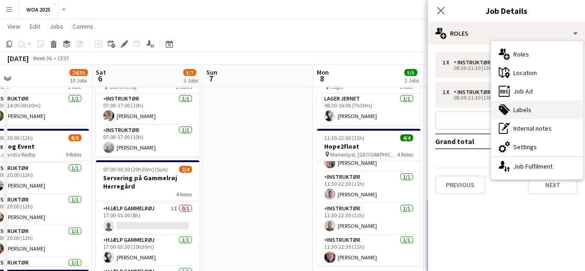
click at [527, 106] on div "tags-double Labels" at bounding box center [537, 109] width 92 height 19
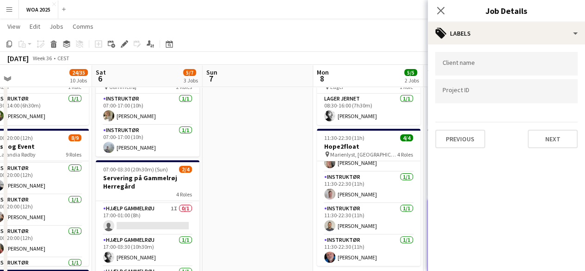
click at [493, 101] on div at bounding box center [506, 91] width 143 height 24
type input "****"
click at [383, 56] on div "[DATE] Week 36 • CEST" at bounding box center [292, 58] width 585 height 13
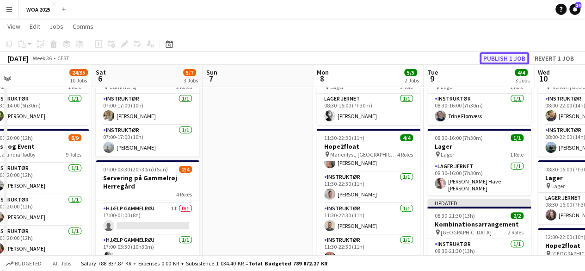
click at [494, 56] on button "Publish 1 job" at bounding box center [505, 58] width 50 height 12
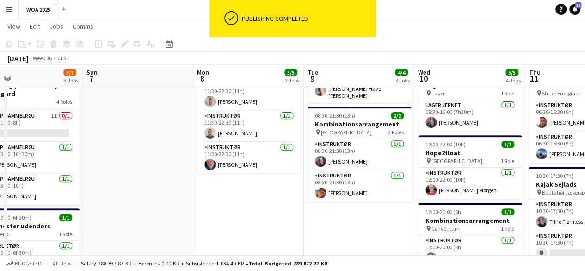
scroll to position [0, 371]
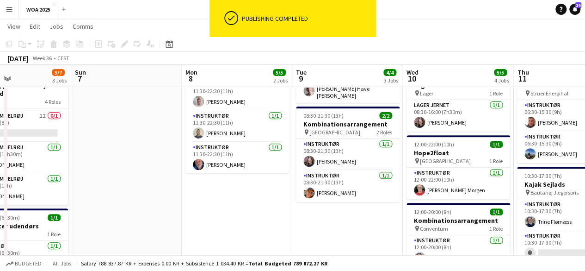
drag, startPoint x: 486, startPoint y: 182, endPoint x: 355, endPoint y: 202, distance: 132.9
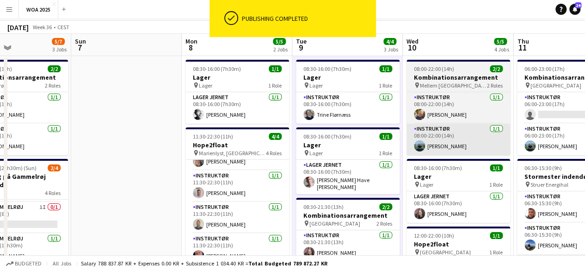
scroll to position [0, 0]
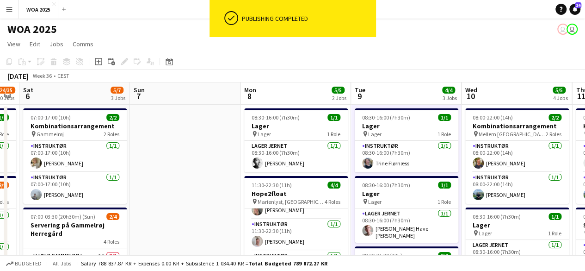
drag, startPoint x: 353, startPoint y: 129, endPoint x: 292, endPoint y: 136, distance: 61.0
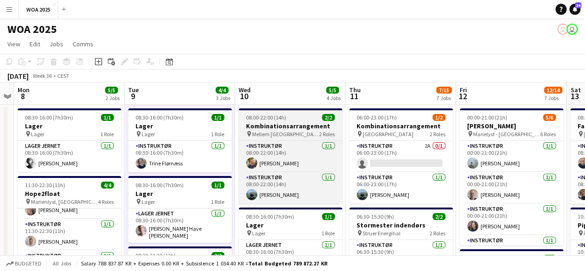
click at [310, 134] on div "pin Mellem Århus og Aalborg 2 Roles" at bounding box center [291, 133] width 104 height 7
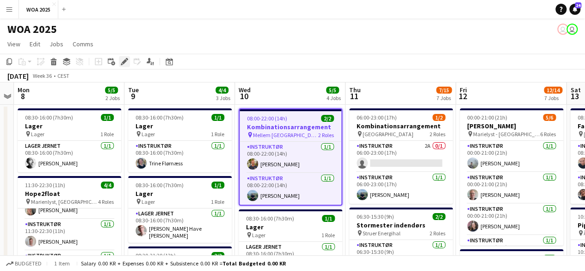
click at [128, 62] on icon "Edit" at bounding box center [124, 61] width 7 height 7
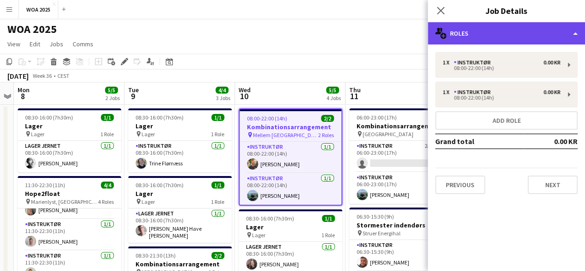
click at [496, 37] on div "multiple-users-add Roles" at bounding box center [506, 33] width 157 height 22
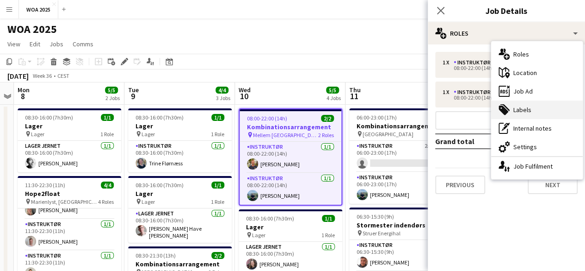
click at [539, 102] on div "tags-double Labels" at bounding box center [537, 109] width 92 height 19
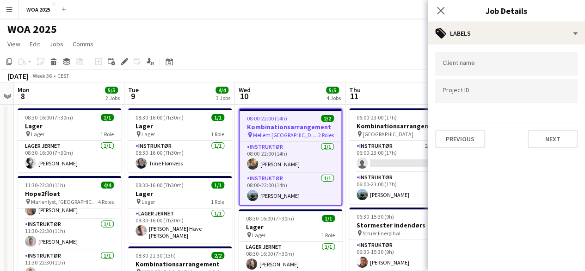
click at [496, 91] on input "Type to search project ID labels..." at bounding box center [507, 91] width 128 height 8
click at [491, 85] on div at bounding box center [506, 91] width 143 height 24
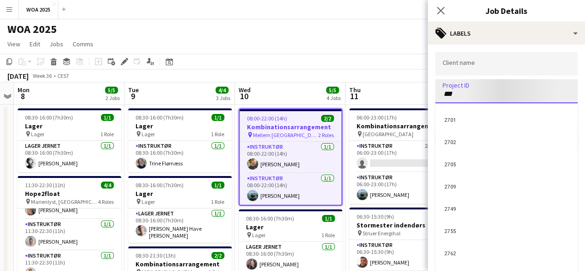
type input "****"
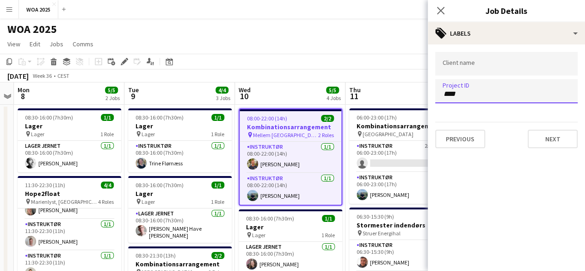
click at [480, 92] on input "****" at bounding box center [507, 94] width 128 height 8
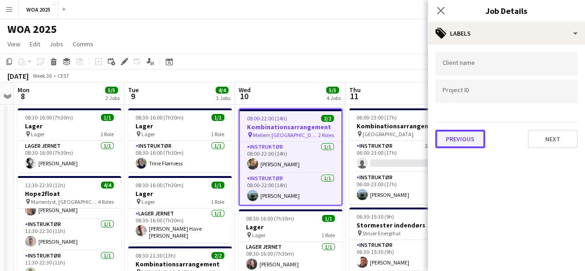
click at [466, 141] on button "Previous" at bounding box center [460, 139] width 50 height 19
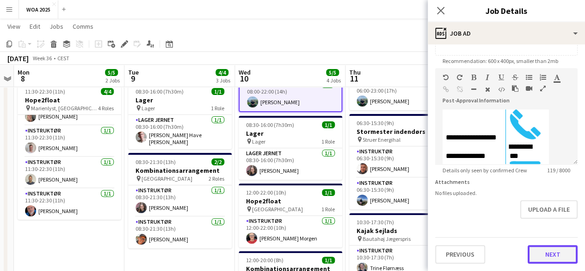
scroll to position [0, 0]
click at [544, 260] on button "Next" at bounding box center [553, 254] width 50 height 19
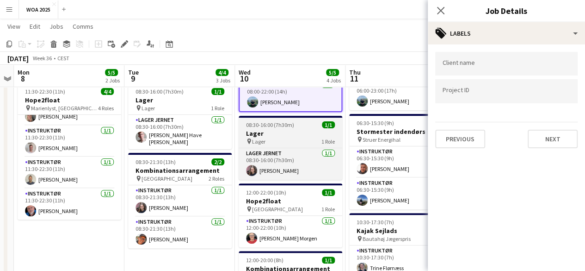
click at [274, 136] on h3 "Lager" at bounding box center [291, 133] width 104 height 8
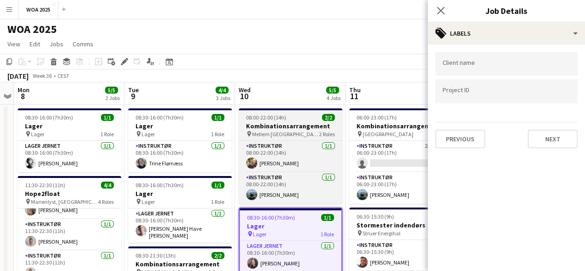
click at [296, 117] on div "08:00-22:00 (14h) 2/2" at bounding box center [291, 117] width 104 height 7
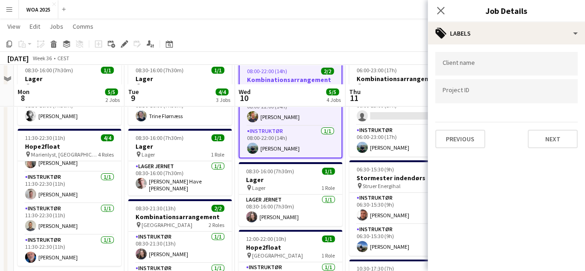
scroll to position [93, 0]
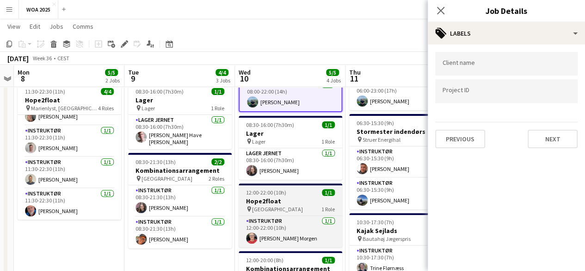
click at [282, 200] on h3 "Hope2float" at bounding box center [291, 201] width 104 height 8
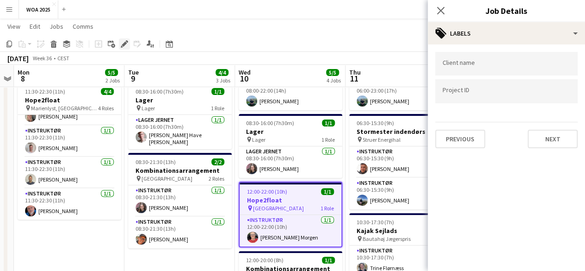
click at [125, 44] on icon at bounding box center [124, 44] width 5 height 5
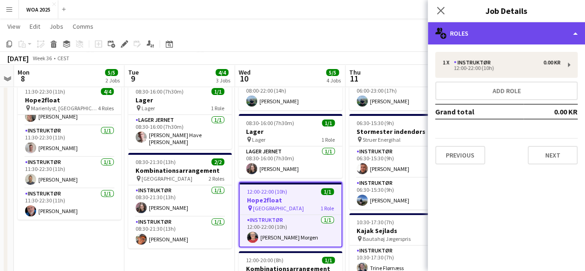
click at [467, 38] on div "multiple-users-add Roles" at bounding box center [506, 33] width 157 height 22
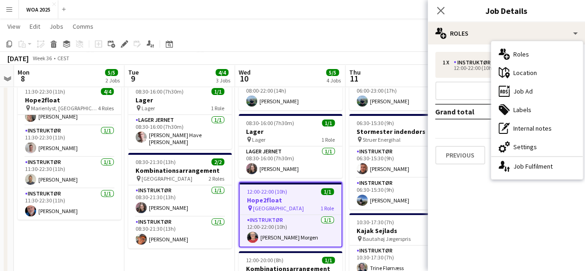
click at [541, 110] on div "tags-double Labels" at bounding box center [537, 109] width 92 height 19
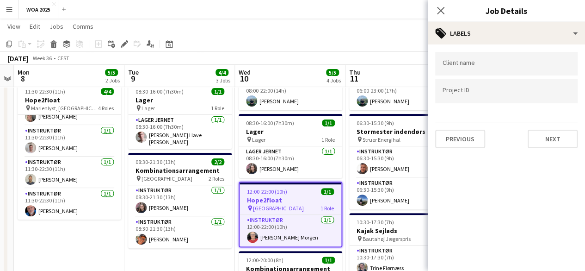
click at [506, 100] on div at bounding box center [506, 91] width 143 height 24
type input "****"
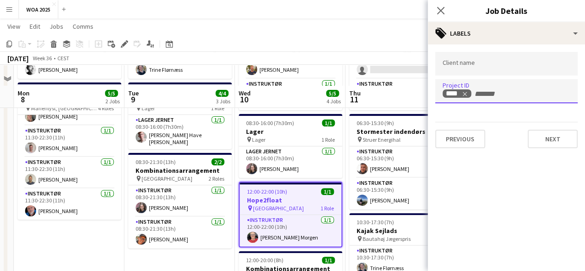
scroll to position [139, 0]
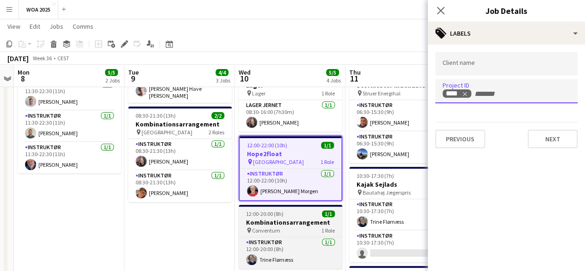
click at [294, 233] on div "pin Conventum 1 Role" at bounding box center [291, 229] width 104 height 7
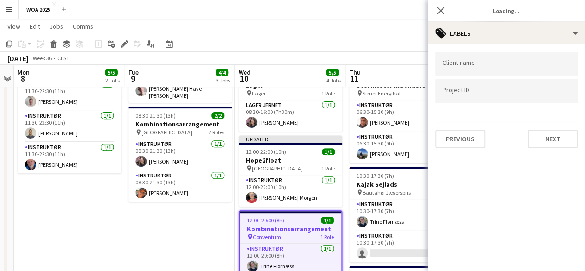
scroll to position [0, 318]
click at [122, 44] on icon "Edit" at bounding box center [124, 43] width 7 height 7
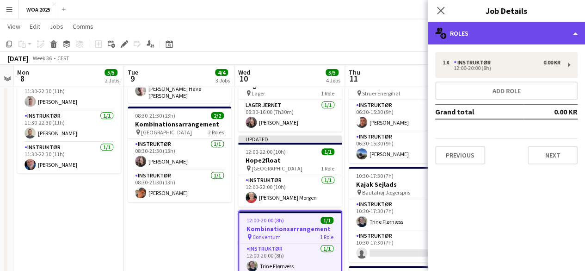
click at [499, 38] on div "multiple-users-add Roles" at bounding box center [506, 33] width 157 height 22
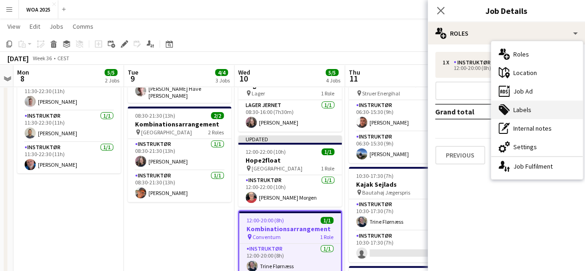
click at [534, 111] on div "tags-double Labels" at bounding box center [537, 109] width 92 height 19
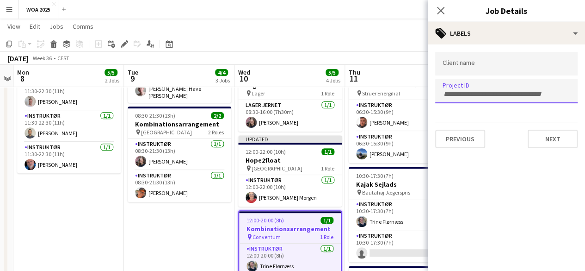
click at [504, 90] on input "Type to search project ID labels..." at bounding box center [507, 94] width 128 height 8
click at [463, 91] on input "Type to search project ID labels..." at bounding box center [507, 91] width 128 height 8
type input "****"
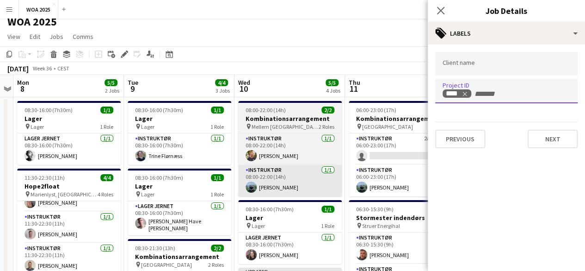
scroll to position [0, 0]
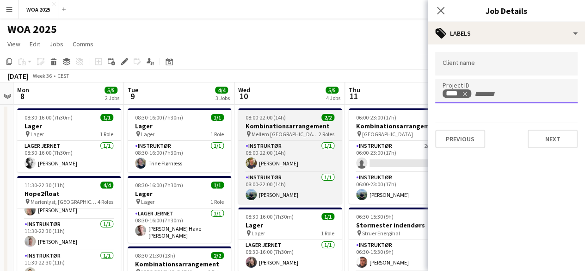
click at [289, 136] on span "Mellem [GEOGRAPHIC_DATA] og [GEOGRAPHIC_DATA]" at bounding box center [285, 134] width 67 height 7
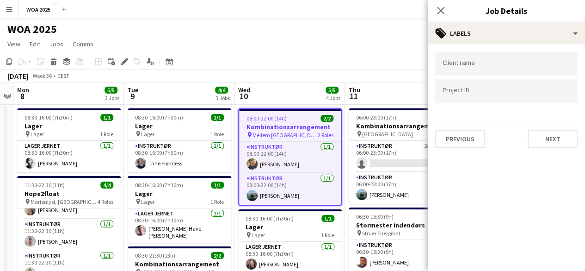
click at [476, 94] on input "Type to search project ID labels..." at bounding box center [507, 91] width 128 height 8
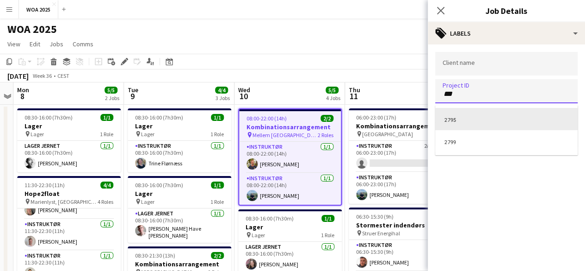
click at [466, 92] on div at bounding box center [506, 135] width 157 height 271
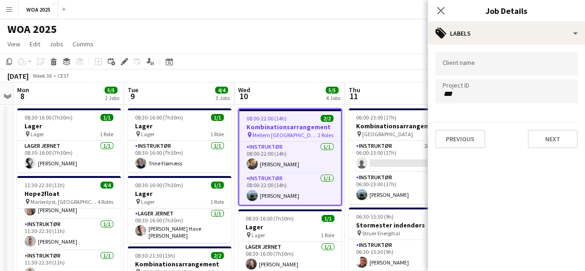
click at [464, 90] on input "***" at bounding box center [507, 94] width 128 height 8
type input "****"
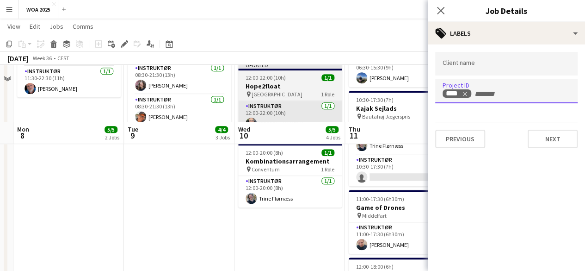
scroll to position [278, 0]
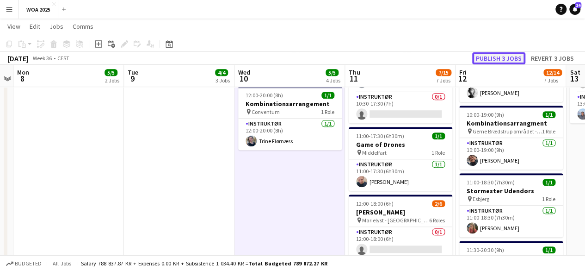
click at [502, 54] on button "Publish 3 jobs" at bounding box center [499, 58] width 53 height 12
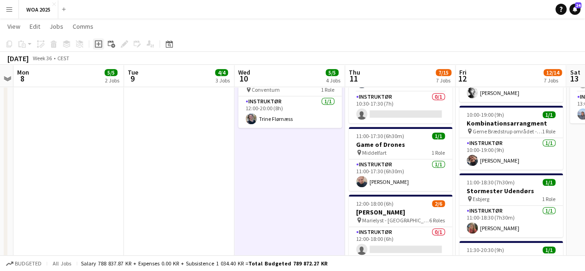
click at [99, 41] on icon at bounding box center [98, 43] width 7 height 7
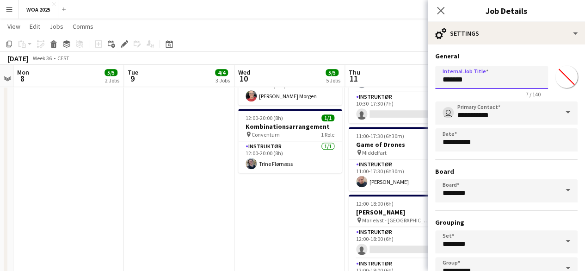
click at [520, 81] on input "*******" at bounding box center [491, 77] width 113 height 23
type input "**********"
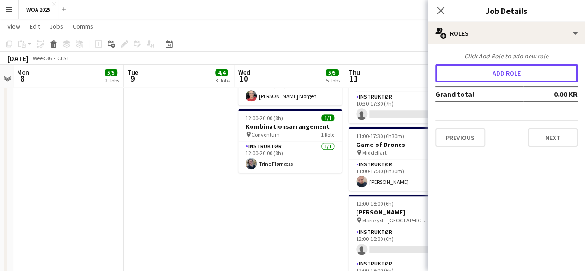
click at [520, 81] on button "Add role" at bounding box center [506, 73] width 143 height 19
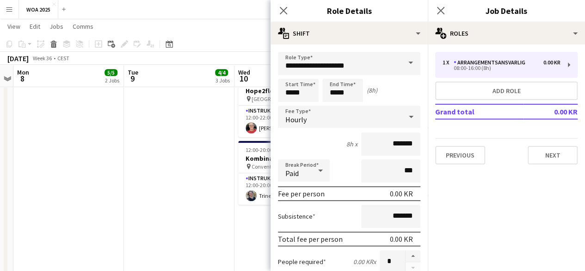
click at [412, 68] on span at bounding box center [410, 63] width 19 height 22
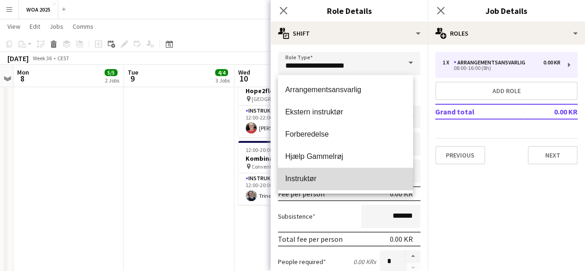
click at [349, 173] on mat-option "Instruktør" at bounding box center [346, 179] width 136 height 22
type input "**********"
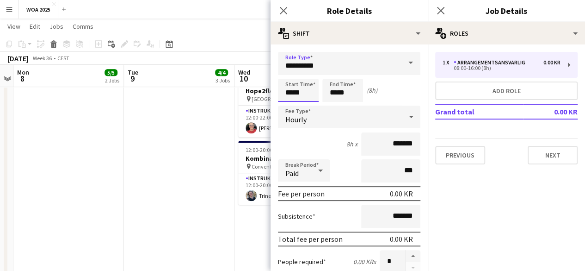
click at [309, 84] on input "*****" at bounding box center [298, 90] width 41 height 23
type input "*****"
click at [369, 90] on div "(2h)" at bounding box center [372, 90] width 11 height 8
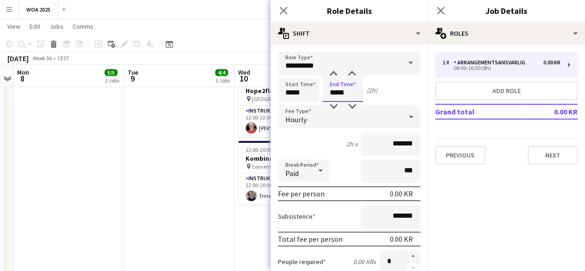
click at [354, 88] on input "*****" at bounding box center [343, 90] width 41 height 23
click at [356, 82] on input "*****" at bounding box center [343, 90] width 41 height 23
click at [350, 91] on input "*****" at bounding box center [343, 90] width 41 height 23
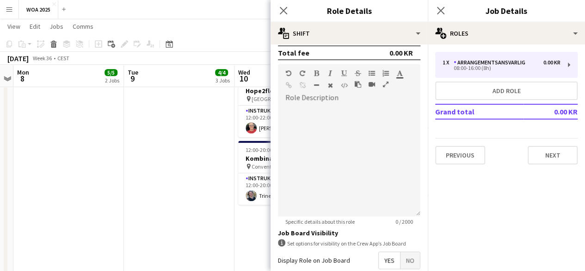
scroll to position [329, 0]
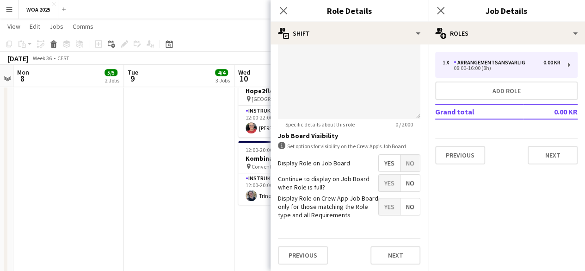
type input "*****"
click at [381, 179] on span "Yes" at bounding box center [389, 182] width 21 height 17
click at [403, 253] on button "Next" at bounding box center [396, 255] width 50 height 19
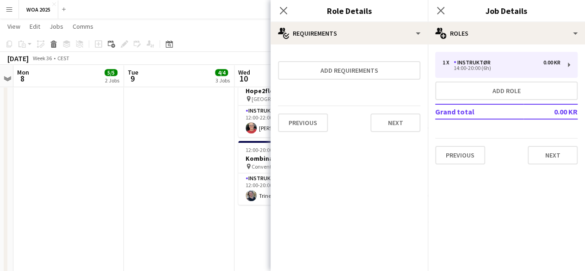
scroll to position [0, 0]
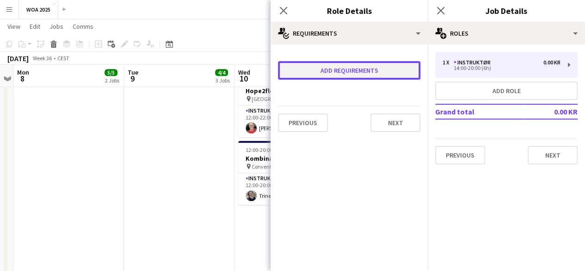
click at [392, 75] on button "Add requirements" at bounding box center [349, 70] width 143 height 19
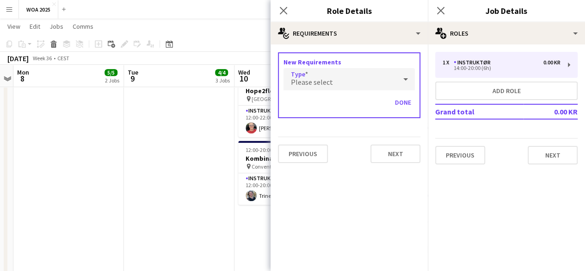
click at [381, 81] on div "Please select" at bounding box center [340, 79] width 113 height 22
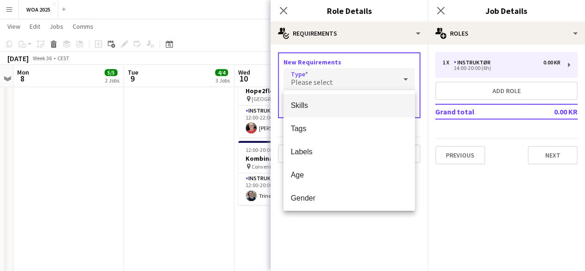
click at [378, 108] on span "Skills" at bounding box center [349, 105] width 117 height 9
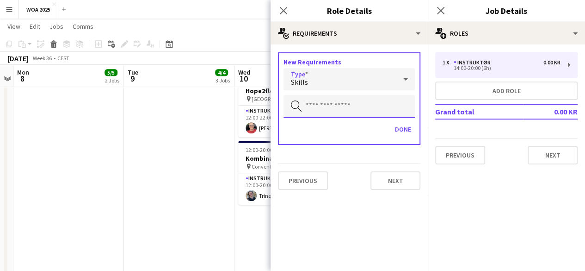
click at [378, 108] on input "text" at bounding box center [349, 106] width 131 height 23
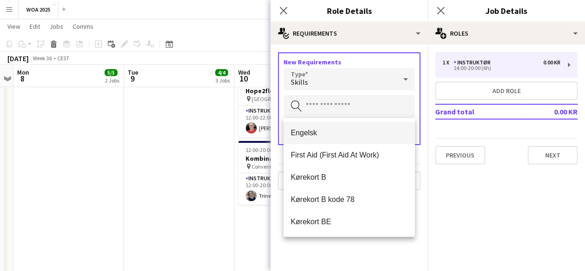
click at [377, 128] on span "Engelsk" at bounding box center [349, 132] width 117 height 9
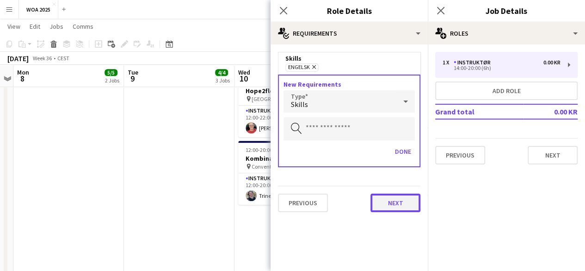
click at [388, 205] on button "Next" at bounding box center [396, 202] width 50 height 19
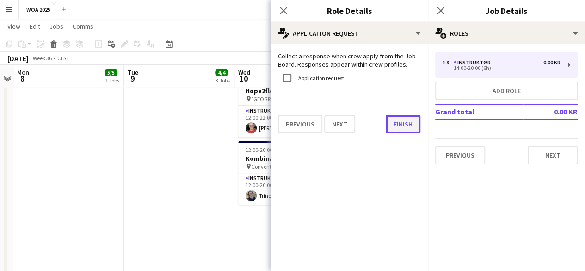
click at [404, 131] on button "Finish" at bounding box center [403, 124] width 35 height 19
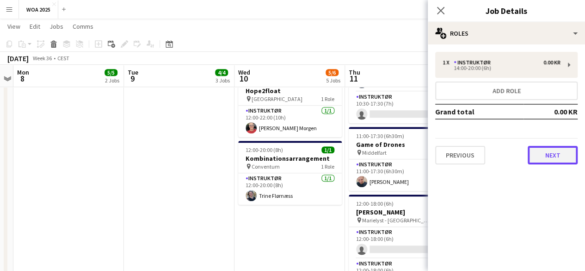
click at [550, 155] on button "Next" at bounding box center [553, 155] width 50 height 19
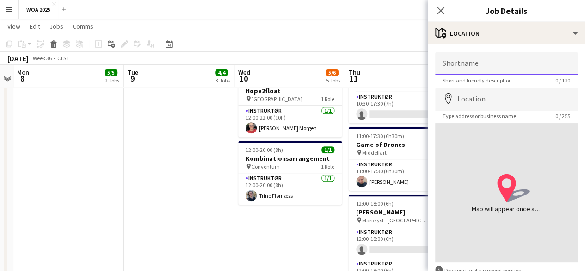
click at [524, 66] on input "Shortname" at bounding box center [506, 63] width 143 height 23
type input "**********"
click at [516, 64] on input "**********" at bounding box center [506, 63] width 143 height 23
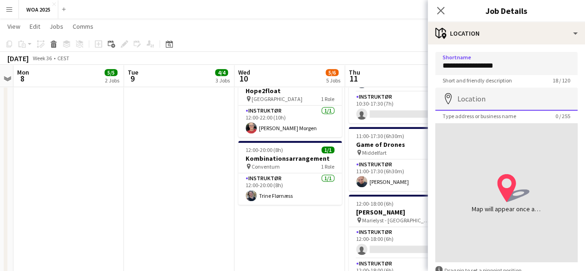
click at [530, 98] on input "Location" at bounding box center [506, 98] width 143 height 23
paste input "**********"
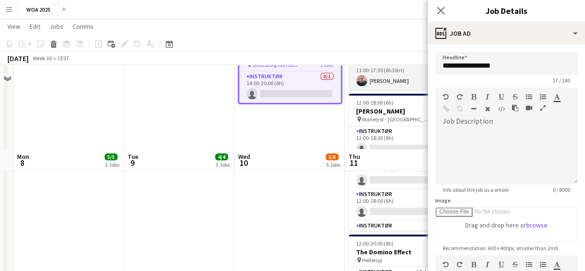
scroll to position [463, 0]
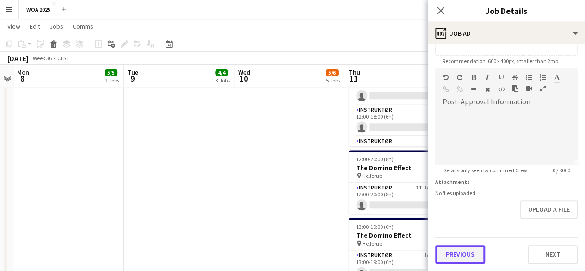
click at [483, 224] on form "**********" at bounding box center [506, 64] width 157 height 398
click at [479, 250] on button "Previous" at bounding box center [460, 254] width 50 height 19
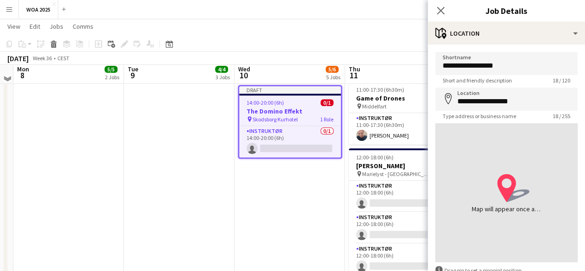
scroll to position [185, 0]
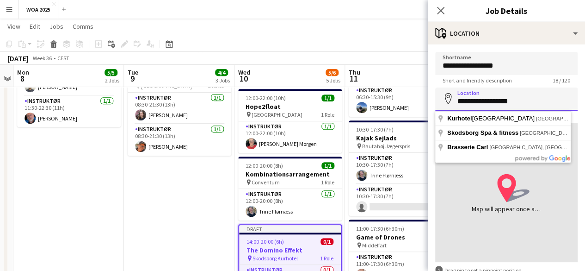
click at [536, 102] on input "**********" at bounding box center [506, 98] width 143 height 23
type input "**********"
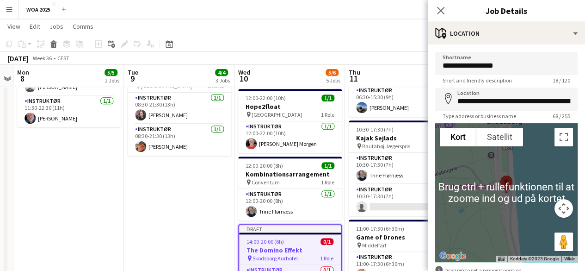
scroll to position [56, 0]
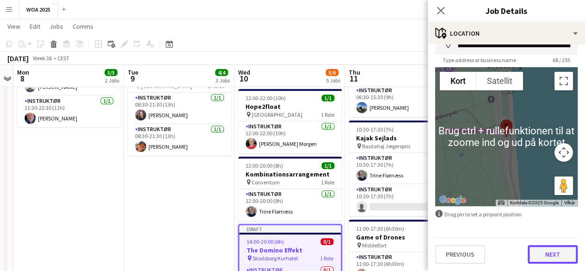
click at [566, 259] on button "Next" at bounding box center [553, 254] width 50 height 19
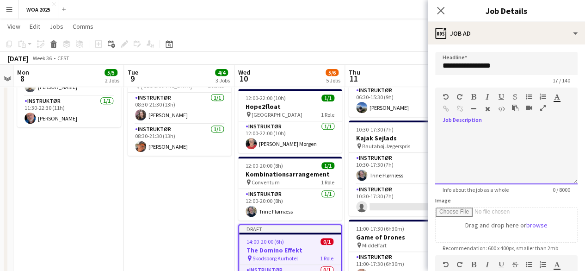
click at [526, 135] on div at bounding box center [506, 157] width 143 height 56
click at [478, 161] on div at bounding box center [506, 157] width 143 height 56
click at [466, 146] on div at bounding box center [506, 157] width 143 height 56
click at [474, 132] on div at bounding box center [506, 157] width 143 height 56
paste div
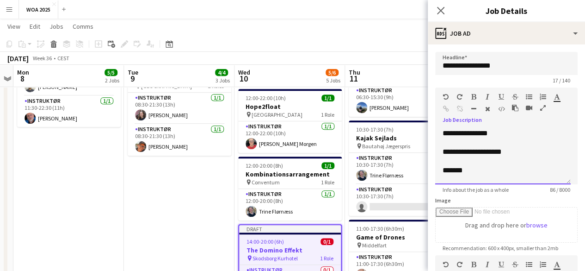
click at [444, 132] on p "**********" at bounding box center [499, 133] width 113 height 9
click at [497, 135] on p "**********" at bounding box center [499, 133] width 113 height 9
click at [535, 156] on p "**********" at bounding box center [499, 151] width 113 height 9
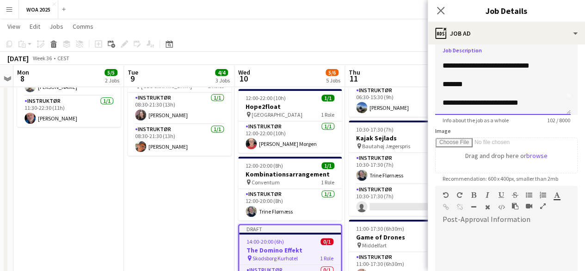
scroll to position [139, 0]
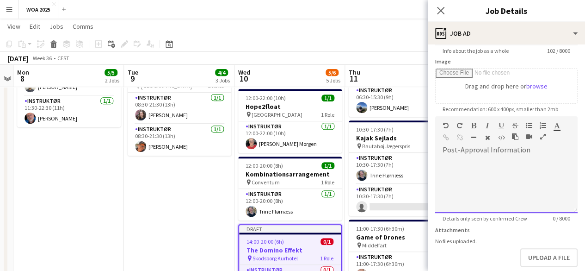
click at [524, 168] on div at bounding box center [506, 185] width 143 height 56
click at [539, 167] on div at bounding box center [506, 185] width 143 height 56
paste div
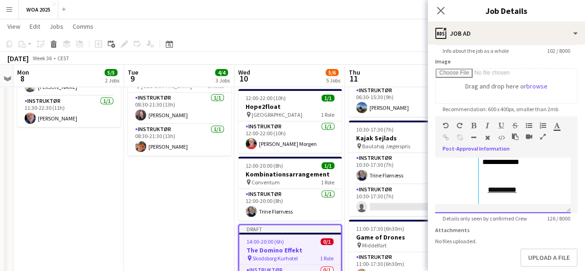
scroll to position [193, 0]
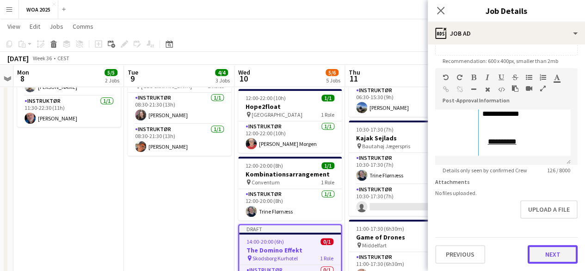
click at [540, 251] on button "Next" at bounding box center [553, 254] width 50 height 19
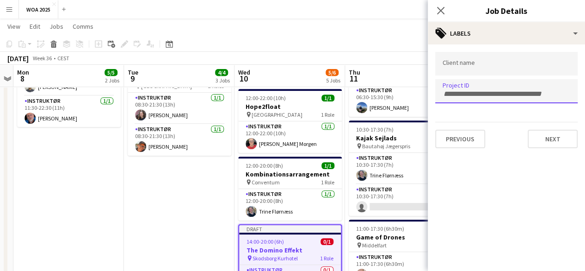
click at [502, 91] on input "Type to search project ID labels..." at bounding box center [507, 94] width 128 height 8
type input "****"
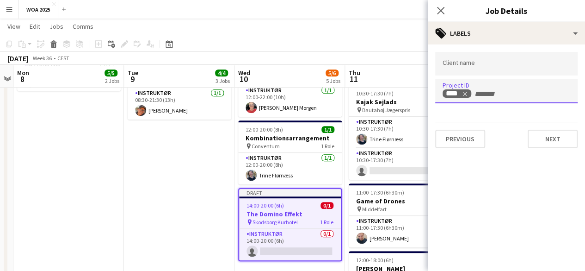
scroll to position [278, 0]
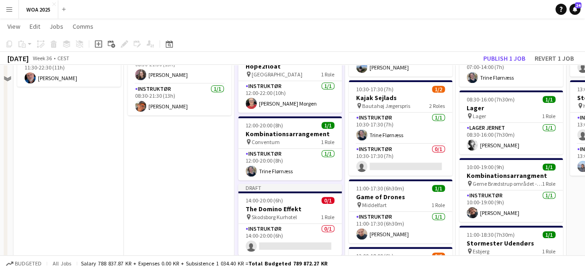
scroll to position [139, 0]
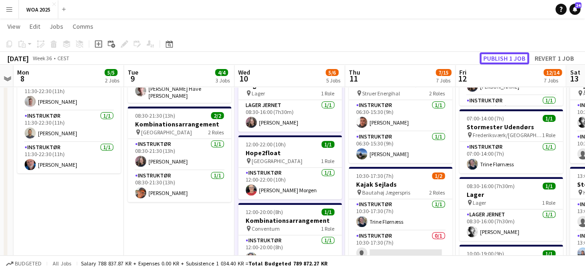
click at [511, 63] on button "Publish 1 job" at bounding box center [505, 58] width 50 height 12
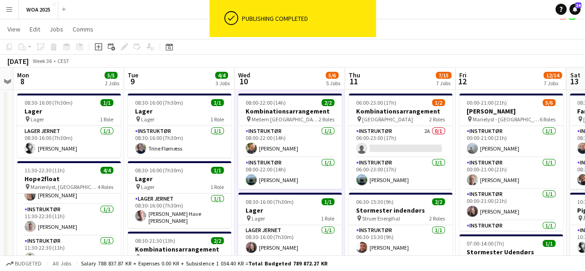
scroll to position [0, 0]
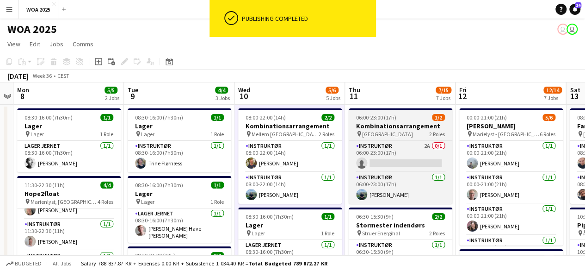
click at [415, 131] on div "pin Silkeborg 2 Roles" at bounding box center [401, 133] width 104 height 7
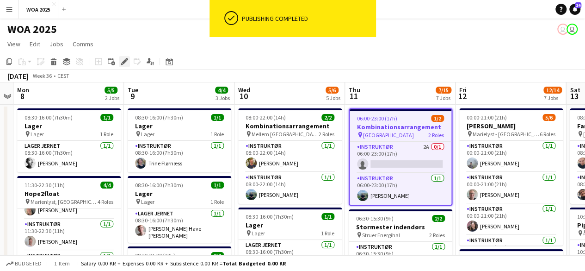
click at [125, 63] on icon "Edit" at bounding box center [124, 61] width 7 height 7
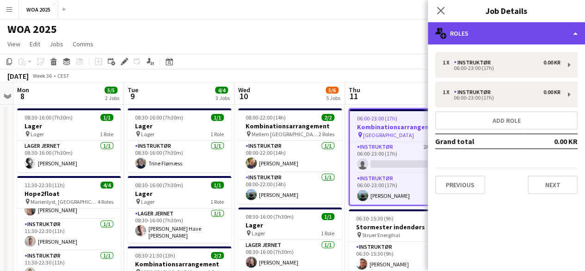
click at [509, 36] on div "multiple-users-add Roles" at bounding box center [506, 33] width 157 height 22
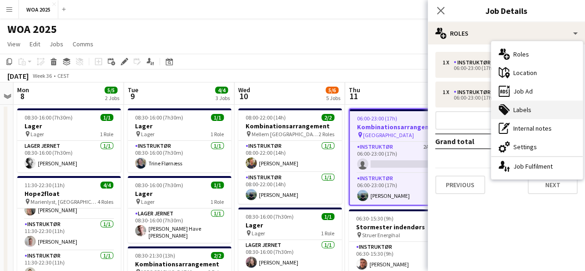
click at [531, 112] on div "tags-double Labels" at bounding box center [537, 109] width 92 height 19
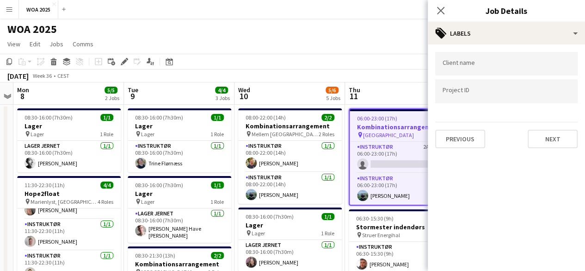
click at [500, 86] on div at bounding box center [506, 91] width 143 height 24
click at [392, 158] on app-card-role "Instruktør 2A 0/1 06:00-23:00 (17h) single-neutral-actions" at bounding box center [401, 157] width 102 height 31
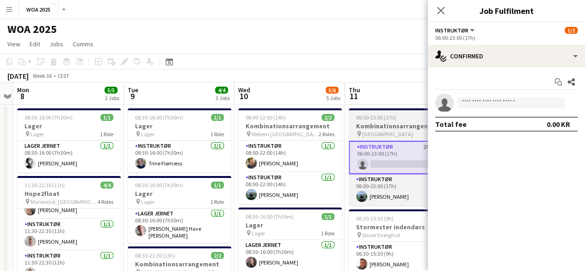
click at [404, 137] on div "pin Silkeborg 2 Roles" at bounding box center [401, 133] width 104 height 7
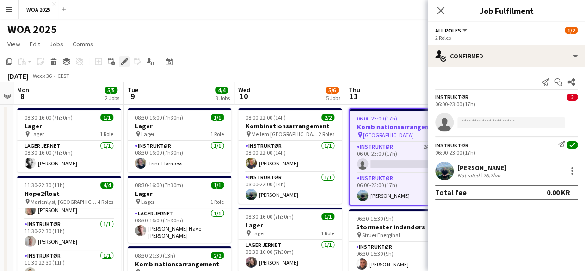
drag, startPoint x: 129, startPoint y: 62, endPoint x: 125, endPoint y: 67, distance: 6.0
click at [125, 67] on div "Edit" at bounding box center [124, 61] width 11 height 11
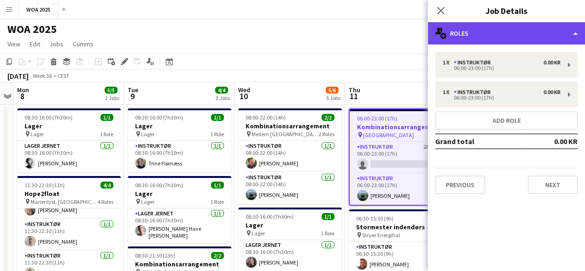
click at [546, 42] on div "multiple-users-add Roles" at bounding box center [506, 33] width 157 height 22
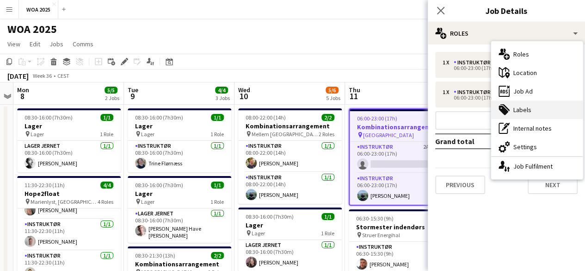
click at [545, 102] on div "tags-double Labels" at bounding box center [537, 109] width 92 height 19
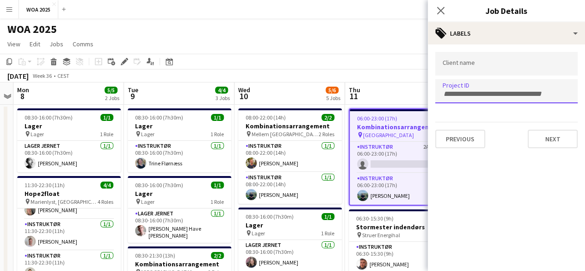
click at [517, 95] on div at bounding box center [506, 91] width 143 height 24
type input "****"
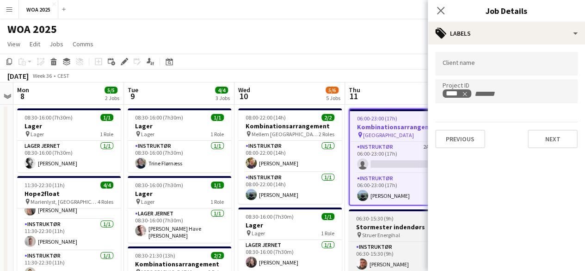
click at [390, 235] on span "Struer Energihal" at bounding box center [381, 234] width 38 height 7
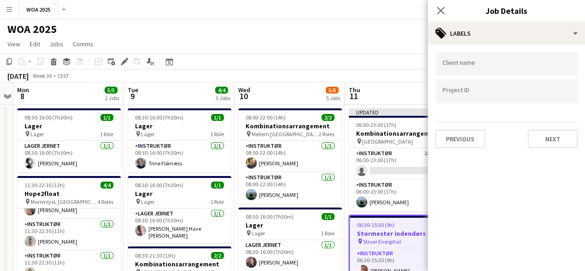
click at [512, 97] on div at bounding box center [506, 91] width 143 height 24
click at [479, 93] on input "Type to search project ID labels..." at bounding box center [507, 91] width 128 height 8
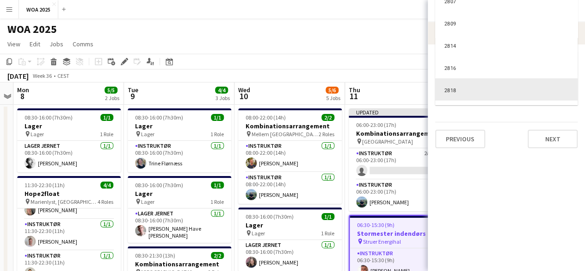
click at [480, 174] on div at bounding box center [506, 135] width 157 height 271
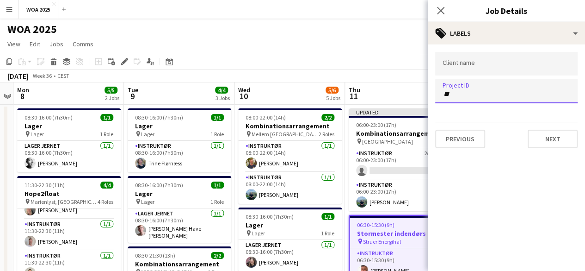
click at [490, 93] on input "**" at bounding box center [507, 94] width 128 height 8
type input "****"
click at [525, 196] on mat-expansion-panel "tags Labels Client name Project ID **** Previous Next" at bounding box center [506, 157] width 157 height 226
click at [503, 94] on input "****" at bounding box center [507, 94] width 128 height 8
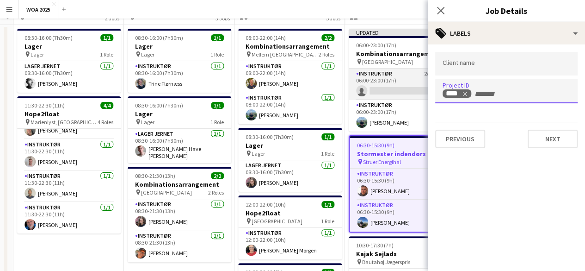
scroll to position [139, 0]
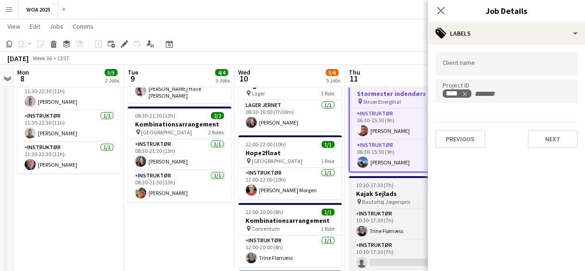
click at [373, 192] on h3 "Kajak Sejlads" at bounding box center [401, 193] width 104 height 8
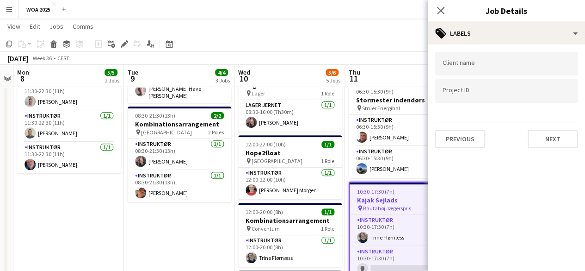
click at [519, 89] on input "Type to search project ID labels..." at bounding box center [507, 91] width 128 height 8
click at [510, 94] on input "Type to search project ID labels..." at bounding box center [507, 94] width 128 height 8
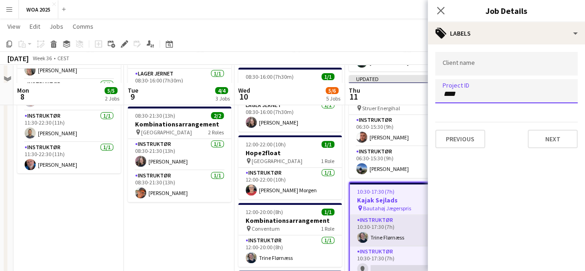
scroll to position [278, 0]
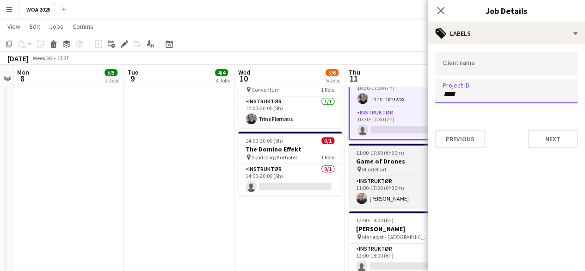
type input "****"
click at [404, 165] on div "pin Middelfart 1 Role" at bounding box center [401, 168] width 104 height 7
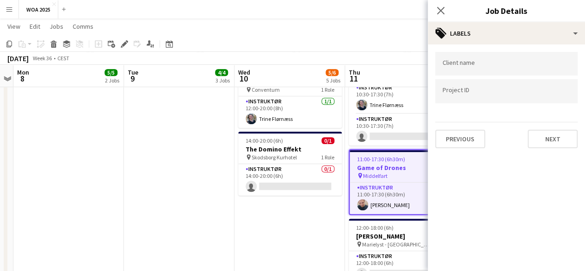
click at [467, 96] on div at bounding box center [506, 91] width 143 height 24
click at [490, 94] on input "Type to search project ID labels..." at bounding box center [507, 94] width 128 height 8
type input "****"
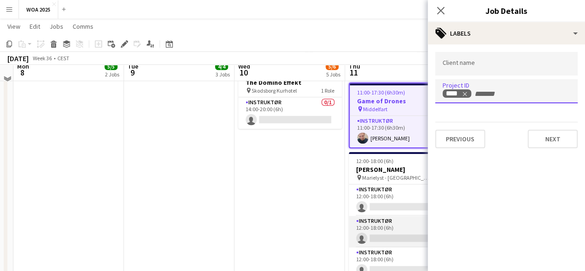
scroll to position [370, 0]
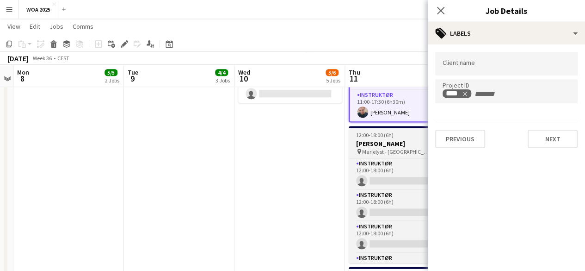
click at [396, 152] on span "Marielyst - [GEOGRAPHIC_DATA]" at bounding box center [395, 151] width 67 height 7
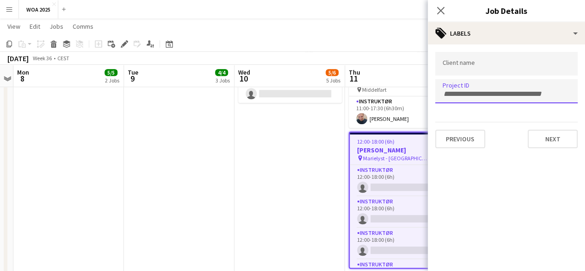
click at [466, 93] on input "Type to search project ID labels..." at bounding box center [507, 94] width 128 height 8
click at [444, 95] on input "Type to search project ID labels..." at bounding box center [507, 91] width 128 height 8
type input "****"
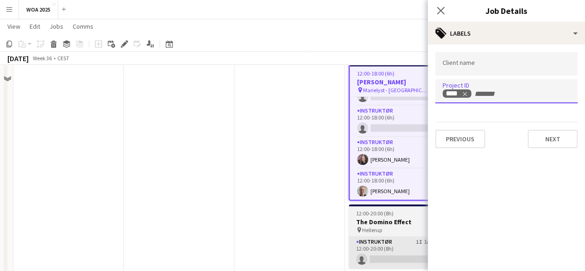
scroll to position [463, 0]
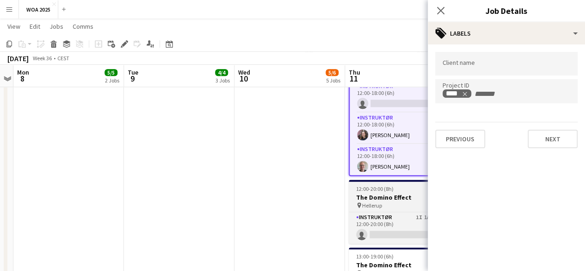
click at [401, 195] on h3 "The Domino Effect" at bounding box center [401, 197] width 104 height 8
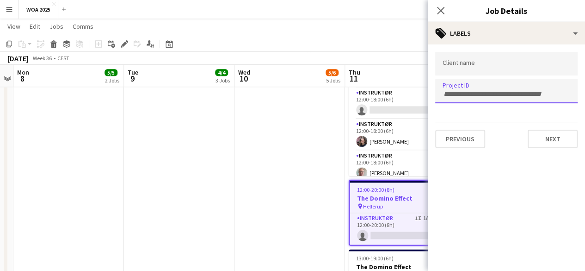
click at [500, 84] on div at bounding box center [506, 91] width 143 height 24
click at [476, 91] on input "Type to search project ID labels..." at bounding box center [507, 94] width 128 height 8
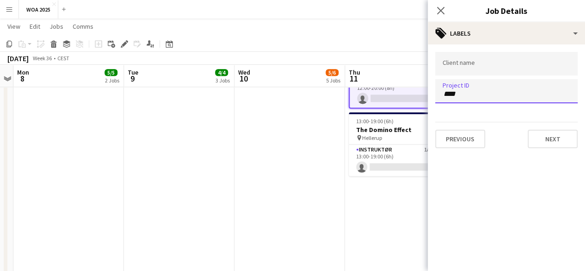
scroll to position [602, 0]
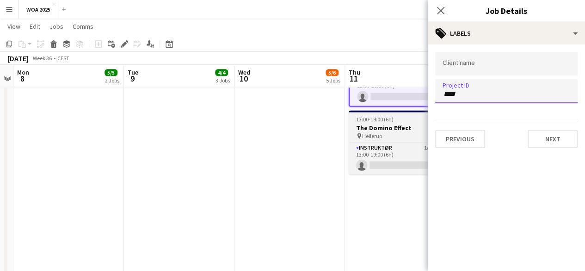
type input "****"
click at [404, 132] on div "pin Hellerup 1 Role" at bounding box center [401, 135] width 104 height 7
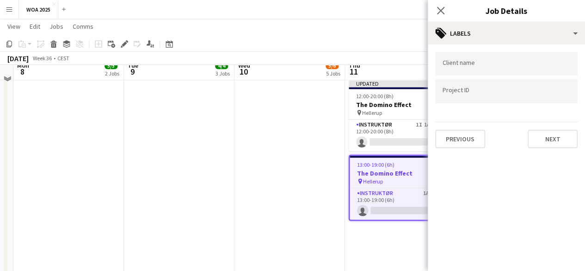
scroll to position [555, 0]
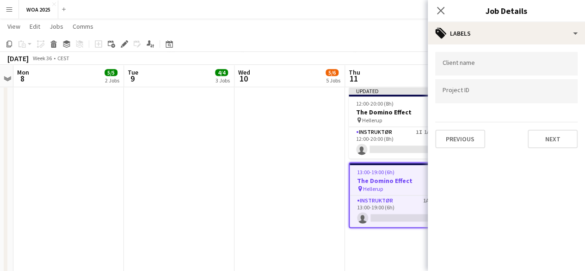
click at [392, 237] on app-date-cell "Updated 06:00-23:00 (17h) 1/2 Kombinationsarrangement pin Silkeborg 2 Roles Ins…" at bounding box center [400, 20] width 111 height 945
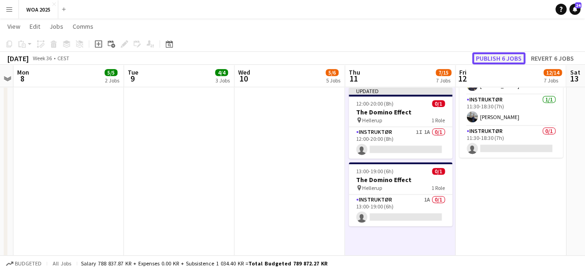
click at [504, 59] on button "Publish 6 jobs" at bounding box center [499, 58] width 53 height 12
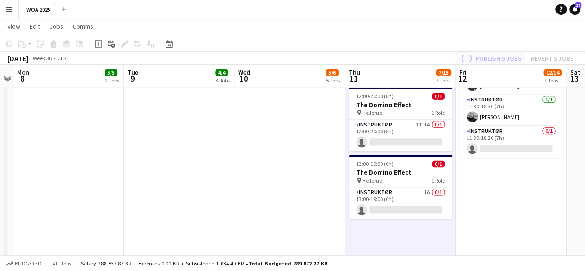
scroll to position [84, 0]
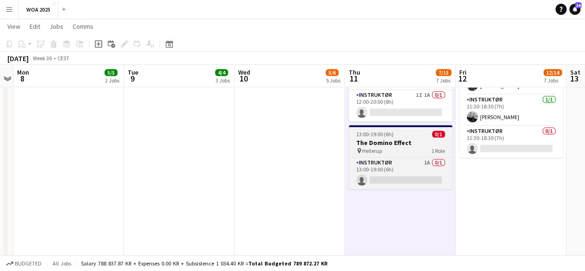
click at [391, 142] on h3 "The Domino Effect" at bounding box center [401, 142] width 104 height 8
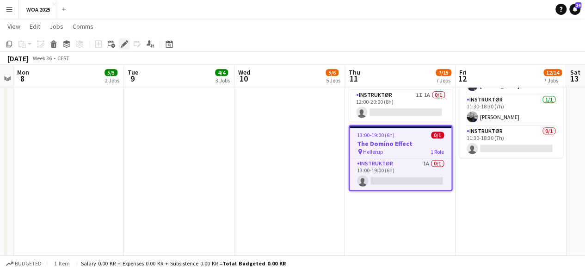
click at [119, 41] on div "Edit" at bounding box center [124, 43] width 11 height 11
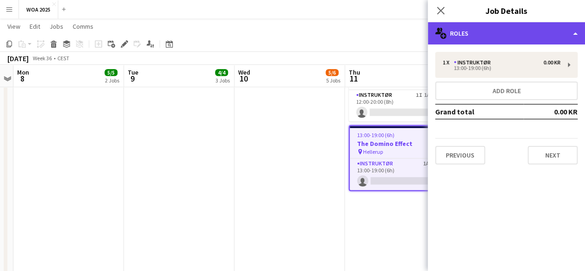
click at [492, 39] on div "multiple-users-add Roles" at bounding box center [506, 33] width 157 height 22
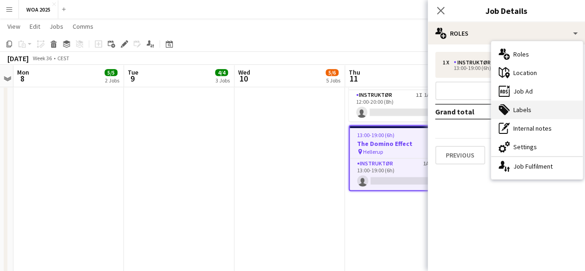
click at [525, 110] on div "tags-double Labels" at bounding box center [537, 109] width 92 height 19
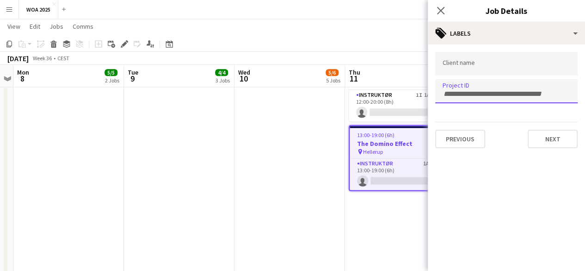
click at [476, 86] on div at bounding box center [506, 91] width 143 height 24
click at [483, 91] on input "Type to search project ID labels..." at bounding box center [507, 94] width 128 height 8
click at [489, 93] on input "Type to search project ID labels..." at bounding box center [507, 94] width 128 height 8
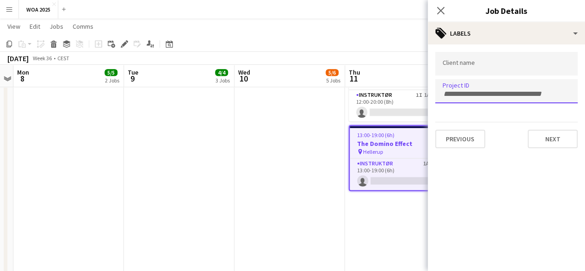
click at [489, 93] on input "Type to search project ID labels..." at bounding box center [507, 94] width 128 height 8
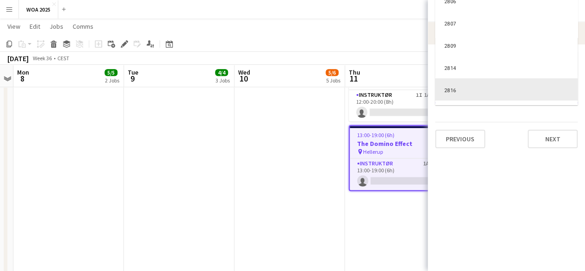
click at [465, 168] on div at bounding box center [506, 135] width 157 height 271
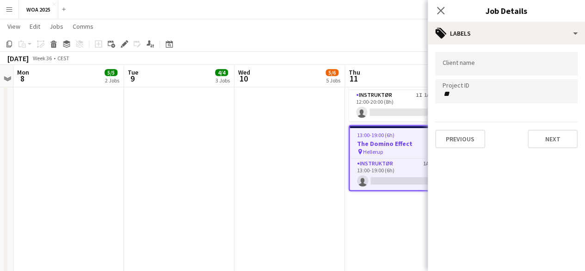
click at [490, 93] on input "**" at bounding box center [507, 94] width 128 height 8
type input "****"
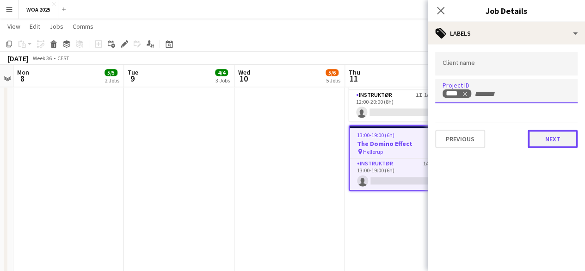
click at [541, 143] on button "Next" at bounding box center [553, 139] width 50 height 19
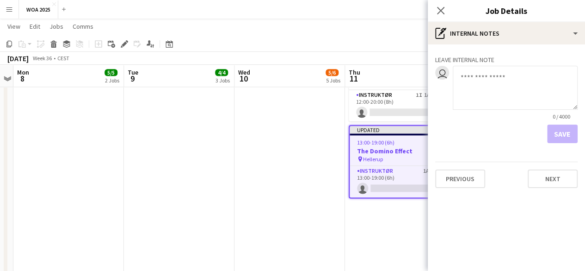
click at [307, 168] on app-date-cell "08:00-22:00 (14h) 2/2 Kombinationsarrangement pin Mellem Århus og Aalborg 2 Rol…" at bounding box center [290, 20] width 111 height 945
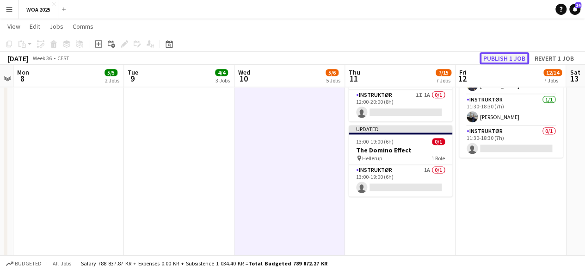
click at [502, 55] on button "Publish 1 job" at bounding box center [505, 58] width 50 height 12
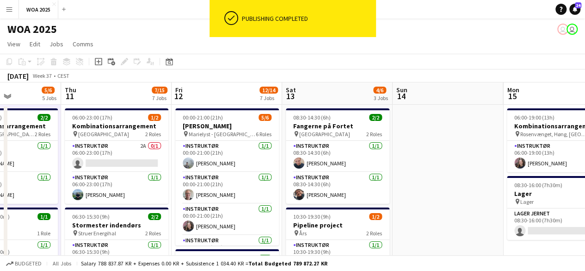
scroll to position [0, 384]
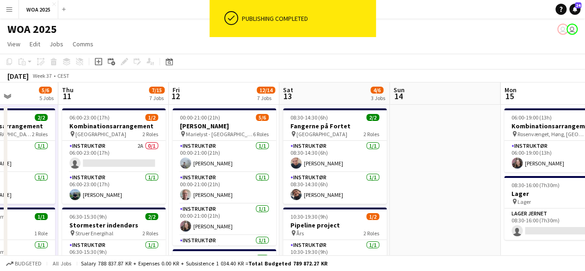
drag, startPoint x: 509, startPoint y: 155, endPoint x: 222, endPoint y: 193, distance: 289.4
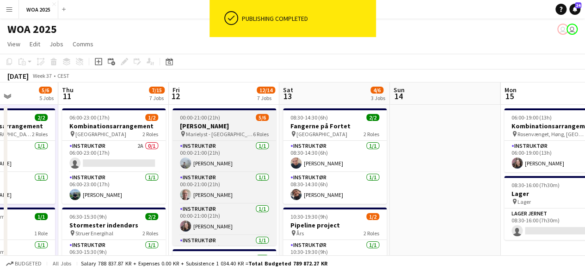
click at [224, 125] on h3 "[PERSON_NAME]" at bounding box center [225, 126] width 104 height 8
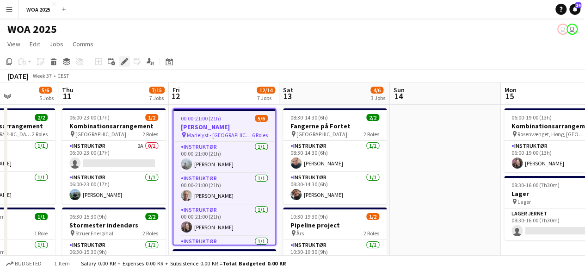
click at [124, 61] on icon at bounding box center [124, 61] width 5 height 5
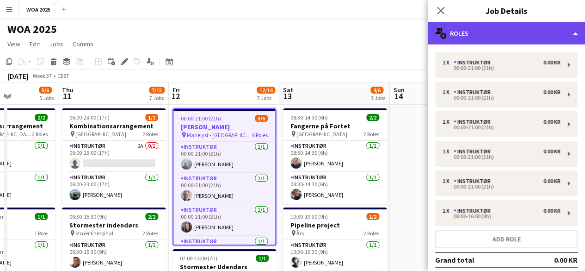
click at [508, 37] on div "multiple-users-add Roles" at bounding box center [506, 33] width 157 height 22
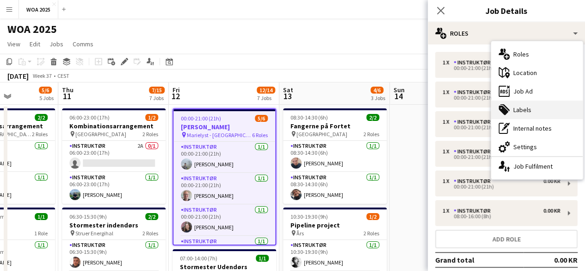
click at [529, 103] on div "tags-double Labels" at bounding box center [537, 109] width 92 height 19
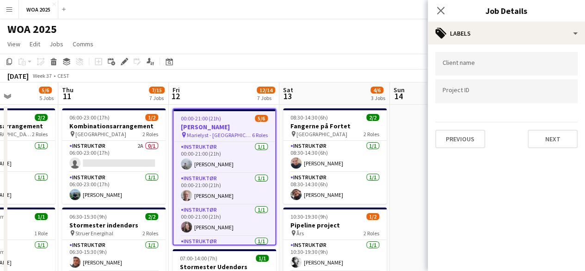
click at [518, 89] on input "Type to search project ID labels..." at bounding box center [507, 91] width 128 height 8
paste input "****"
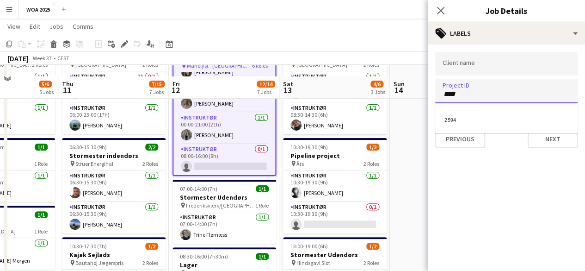
scroll to position [93, 0]
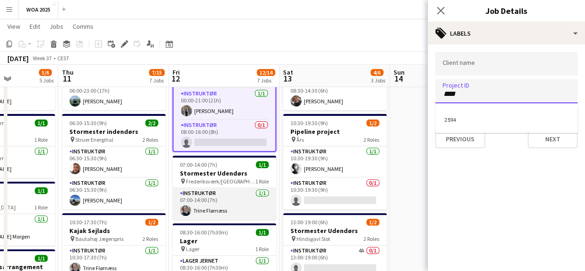
type input "****"
click at [243, 192] on app-card-role "Instruktør 1/1 07:00-14:00 (7h) Trine Flørnæss" at bounding box center [225, 203] width 104 height 31
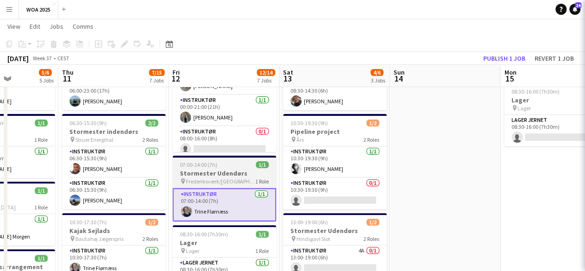
scroll to position [86, 0]
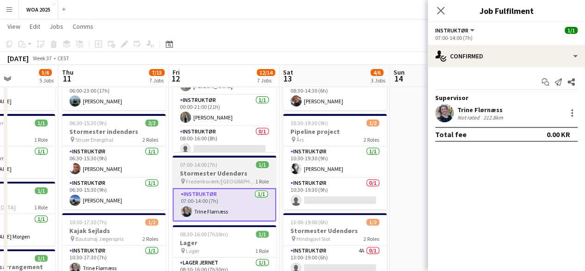
click at [242, 181] on span "Frederiksværk/[GEOGRAPHIC_DATA]" at bounding box center [220, 181] width 69 height 7
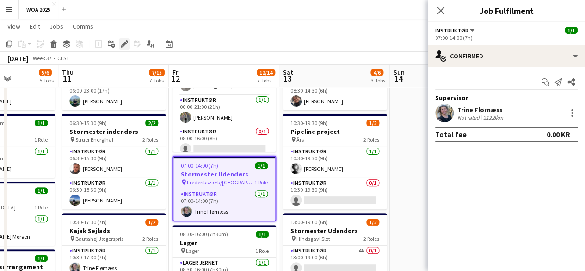
click at [126, 48] on div "Edit" at bounding box center [124, 43] width 11 height 11
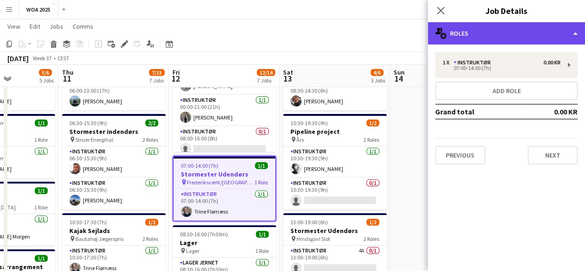
click at [513, 31] on div "multiple-users-add Roles" at bounding box center [506, 33] width 157 height 22
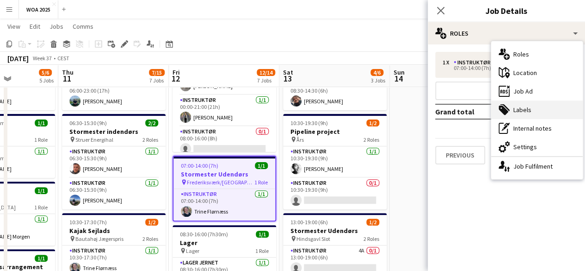
click at [532, 111] on div "tags-double Labels" at bounding box center [537, 109] width 92 height 19
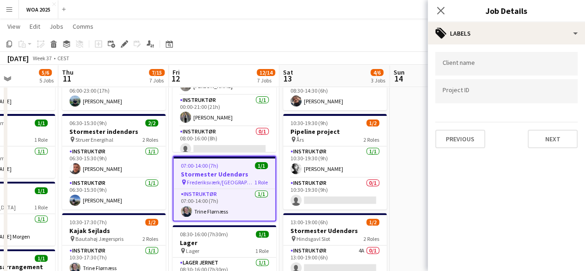
click at [522, 91] on input "Type to search project ID labels..." at bounding box center [507, 91] width 128 height 8
click at [486, 91] on input "Type to search project ID labels..." at bounding box center [507, 94] width 128 height 8
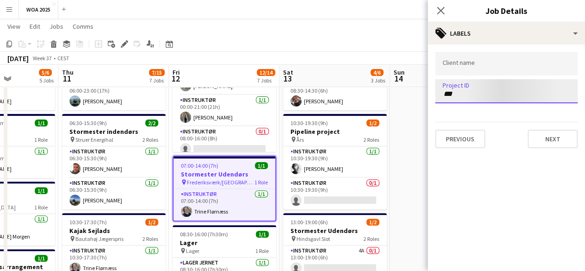
type input "****"
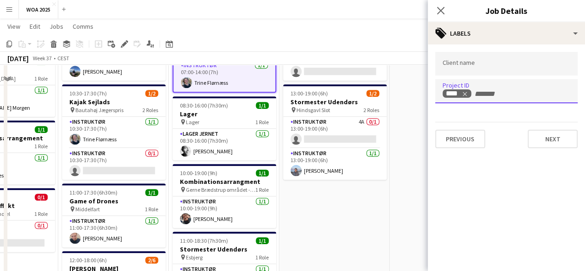
scroll to position [231, 0]
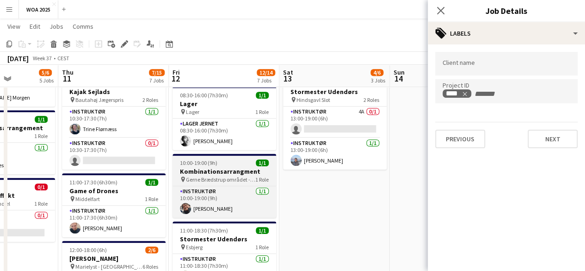
click at [222, 174] on h3 "Kombinationsarrangment" at bounding box center [225, 171] width 104 height 8
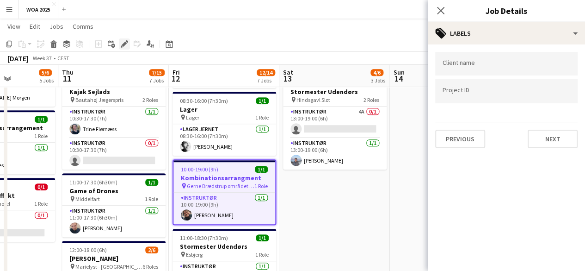
click at [124, 44] on icon at bounding box center [124, 44] width 5 height 5
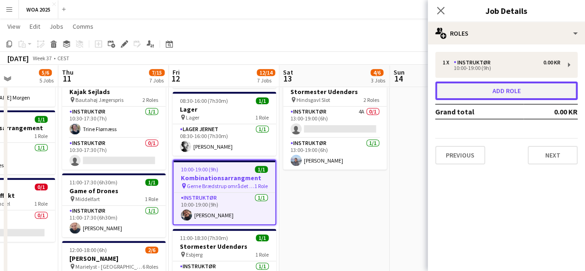
click at [506, 93] on button "Add role" at bounding box center [506, 90] width 143 height 19
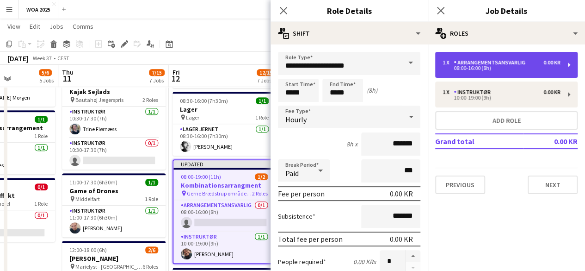
click at [474, 63] on div "Arrangementsansvarlig" at bounding box center [491, 62] width 75 height 6
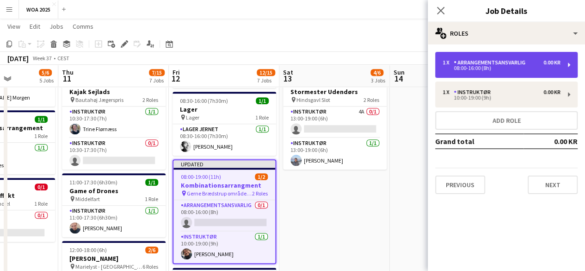
drag, startPoint x: 474, startPoint y: 63, endPoint x: 560, endPoint y: 66, distance: 85.7
click at [560, 66] on div "08:00-16:00 (8h)" at bounding box center [502, 68] width 118 height 5
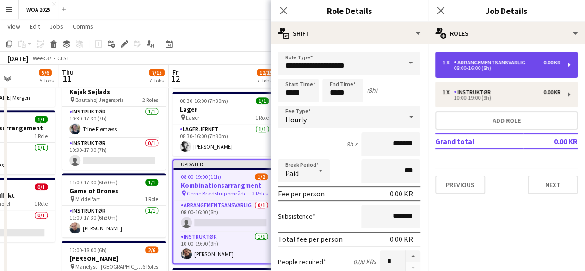
click at [569, 63] on div "1 x Arrangementsansvarlig 0.00 KR 08:00-16:00 (8h)" at bounding box center [506, 65] width 143 height 26
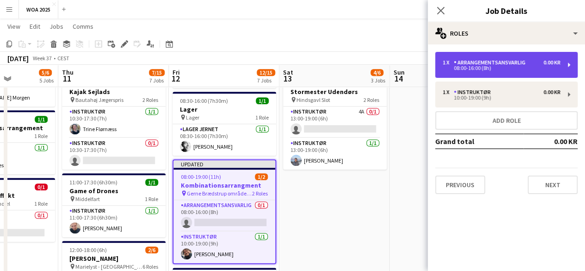
click at [569, 63] on div "1 x Arrangementsansvarlig 0.00 KR 08:00-16:00 (8h)" at bounding box center [506, 65] width 143 height 26
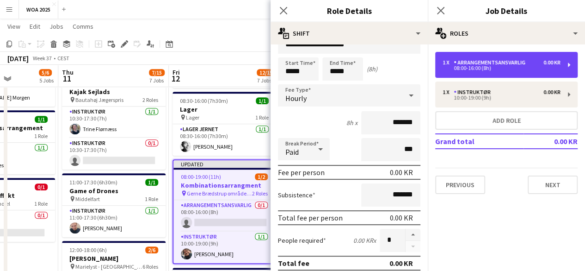
scroll to position [0, 0]
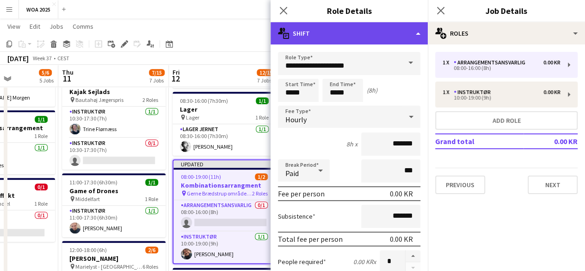
click at [373, 40] on div "multiple-actions-text Shift" at bounding box center [349, 33] width 157 height 22
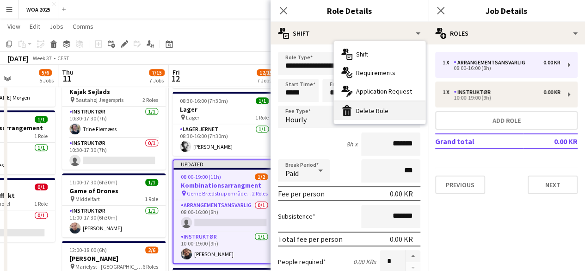
click at [380, 117] on div "bin-2 Delete Role" at bounding box center [380, 110] width 92 height 19
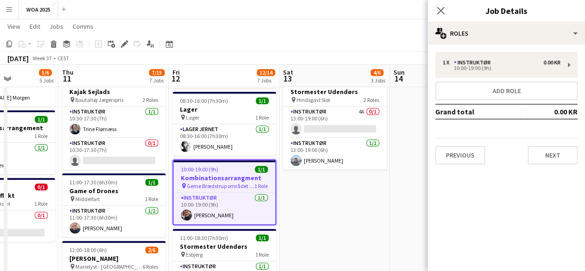
click at [468, 22] on div "Close pop-in Job Details" at bounding box center [506, 11] width 157 height 22
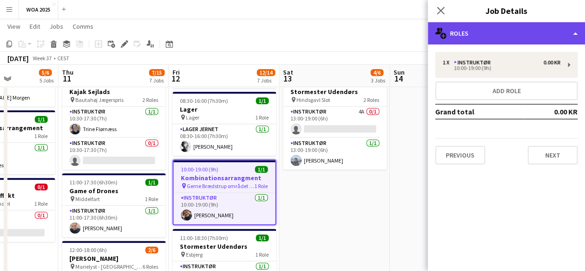
click at [474, 30] on div "multiple-users-add Roles" at bounding box center [506, 33] width 157 height 22
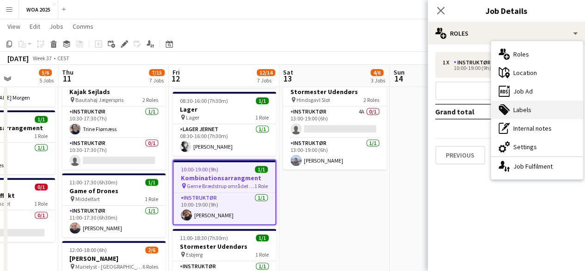
click at [543, 112] on div "tags-double Labels" at bounding box center [537, 109] width 92 height 19
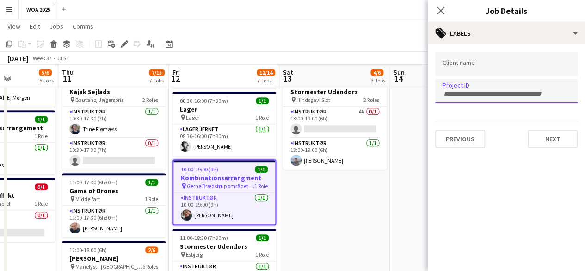
click at [528, 93] on input "Type to search project ID labels..." at bounding box center [507, 94] width 128 height 8
click at [473, 92] on input "Type to search project ID labels..." at bounding box center [507, 94] width 128 height 8
type input "****"
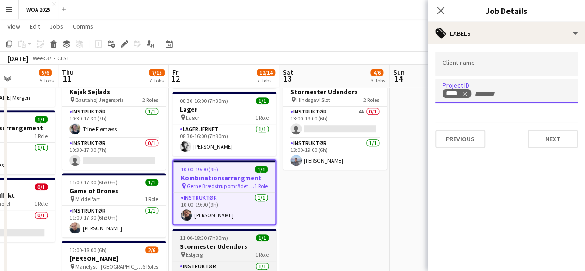
click at [221, 245] on h3 "Stormester Udendørs" at bounding box center [225, 246] width 104 height 8
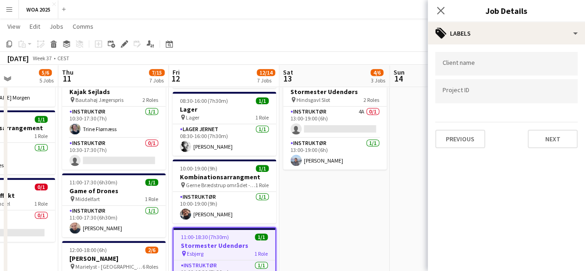
click at [488, 99] on div at bounding box center [506, 91] width 143 height 24
click at [480, 92] on input "Type to search project ID labels..." at bounding box center [507, 91] width 128 height 8
type input "****"
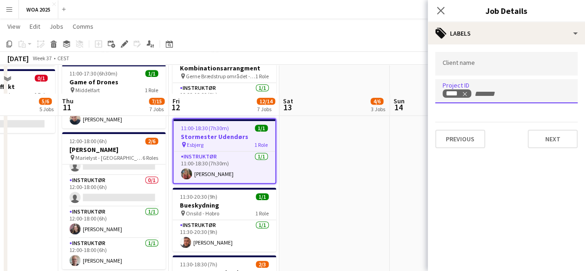
scroll to position [370, 0]
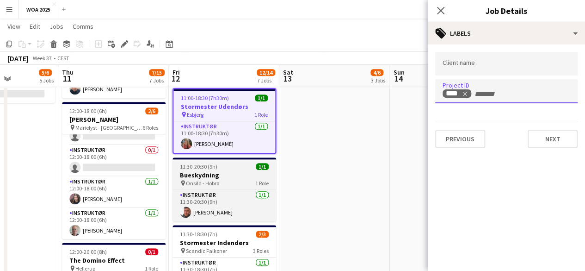
click at [236, 175] on h3 "Bueskydning" at bounding box center [225, 175] width 104 height 8
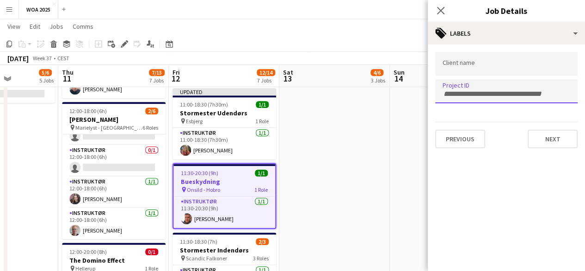
click at [466, 94] on input "Type to search project ID labels..." at bounding box center [507, 94] width 128 height 8
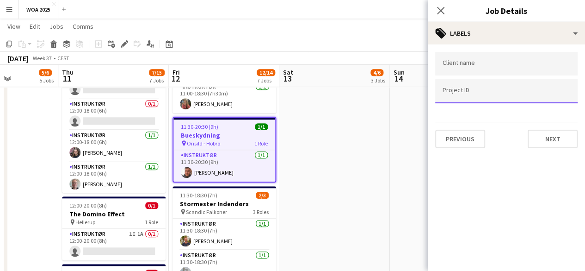
click at [211, 137] on h3 "Bueskydning" at bounding box center [225, 135] width 102 height 8
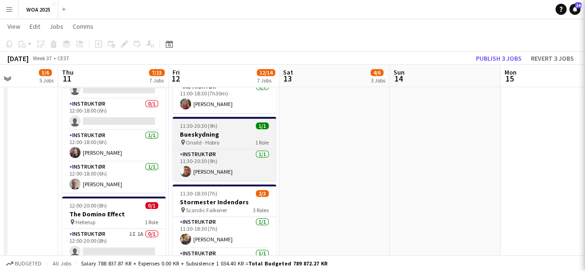
click at [211, 139] on span "Onsild - Hobro" at bounding box center [202, 142] width 33 height 7
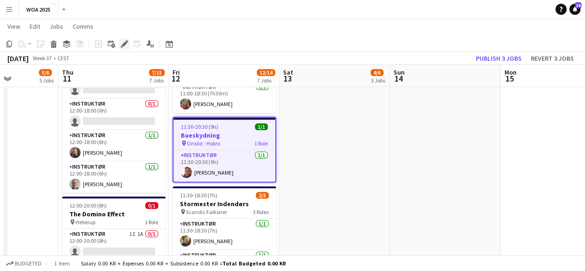
click at [123, 39] on div "Edit" at bounding box center [124, 43] width 11 height 11
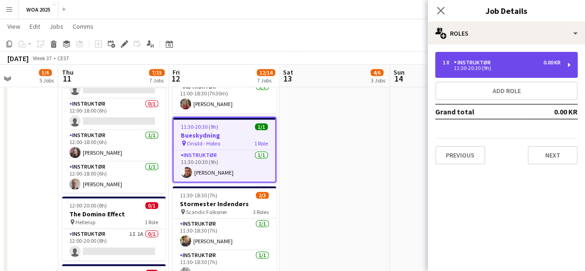
click at [491, 65] on div "Instruktør" at bounding box center [474, 62] width 41 height 6
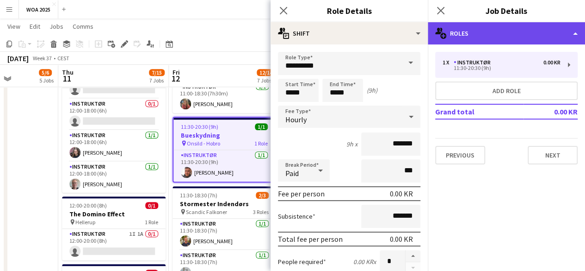
click at [468, 36] on div "multiple-users-add Roles" at bounding box center [506, 33] width 157 height 22
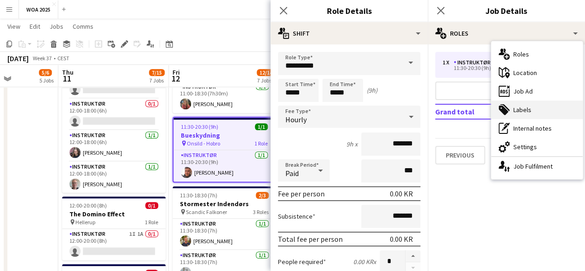
click at [532, 102] on div "tags-double Labels" at bounding box center [537, 109] width 92 height 19
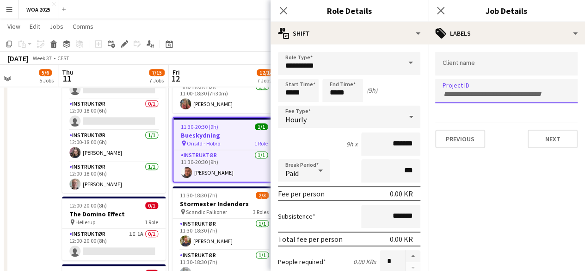
click at [482, 98] on div at bounding box center [506, 91] width 143 height 24
paste input "****"
type input "****"
click at [224, 69] on app-board-header-date "Fri 12 12/14 7 Jobs" at bounding box center [224, 76] width 111 height 22
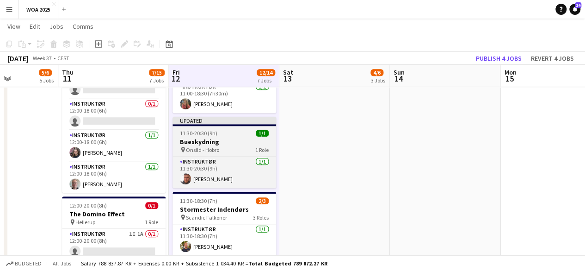
click at [240, 136] on div "11:30-20:30 (9h) 1/1" at bounding box center [225, 133] width 104 height 7
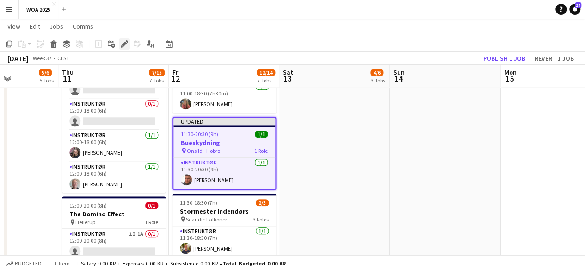
click at [128, 43] on div "Edit" at bounding box center [124, 43] width 11 height 11
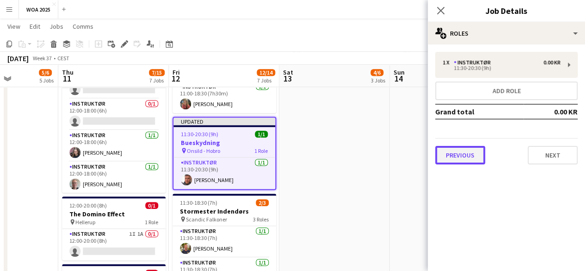
click at [475, 154] on button "Previous" at bounding box center [460, 155] width 50 height 19
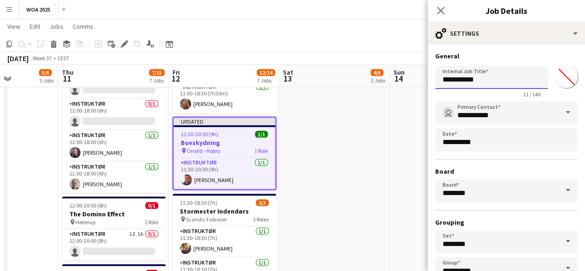
click at [500, 82] on input "**********" at bounding box center [491, 77] width 113 height 23
type input "**********"
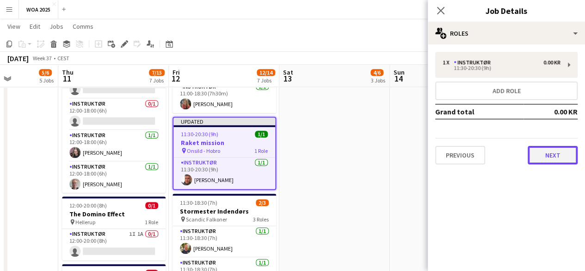
click at [558, 152] on button "Next" at bounding box center [553, 155] width 50 height 19
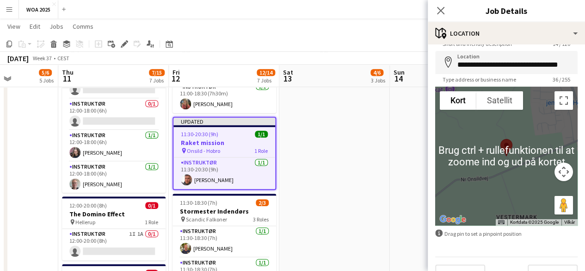
scroll to position [56, 0]
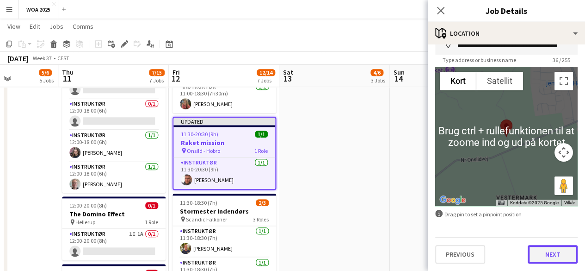
click at [569, 252] on button "Next" at bounding box center [553, 254] width 50 height 19
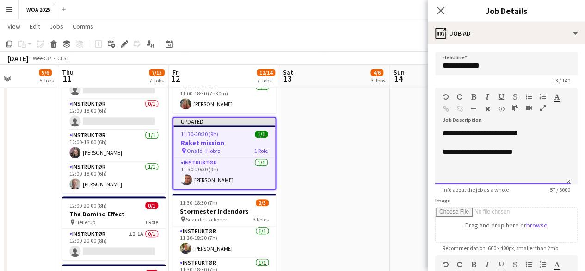
click at [523, 131] on p "**********" at bounding box center [503, 133] width 121 height 9
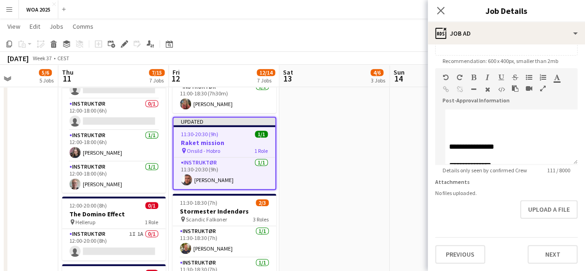
scroll to position [193, 0]
click at [554, 249] on button "Next" at bounding box center [553, 254] width 50 height 19
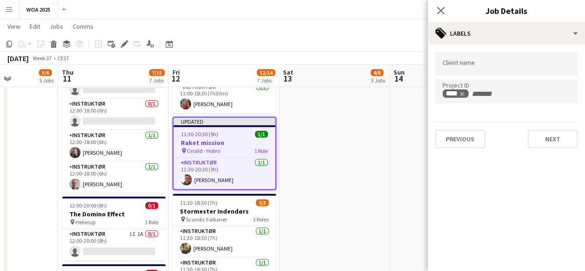
scroll to position [0, 0]
click at [541, 141] on button "Next" at bounding box center [553, 139] width 50 height 19
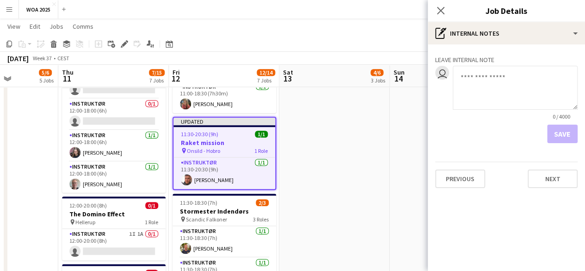
click at [560, 168] on div "Previous Next" at bounding box center [506, 175] width 143 height 26
click at [563, 179] on button "Next" at bounding box center [553, 178] width 50 height 19
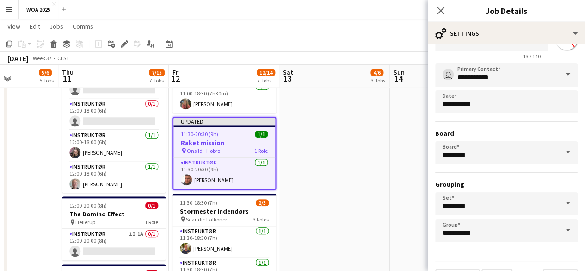
scroll to position [61, 0]
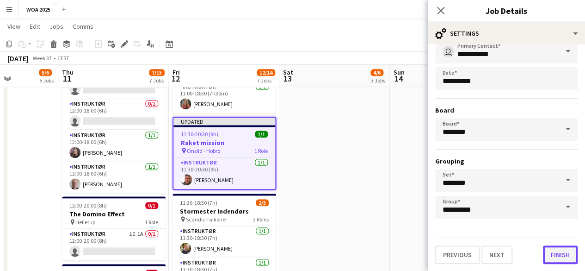
click at [546, 254] on button "Finish" at bounding box center [560, 254] width 35 height 19
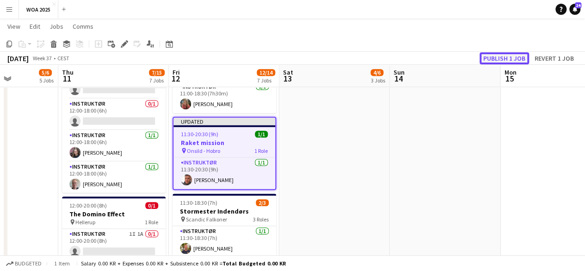
click at [509, 58] on button "Publish 1 job" at bounding box center [505, 58] width 50 height 12
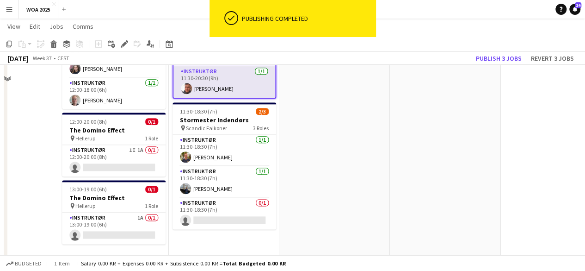
scroll to position [509, 0]
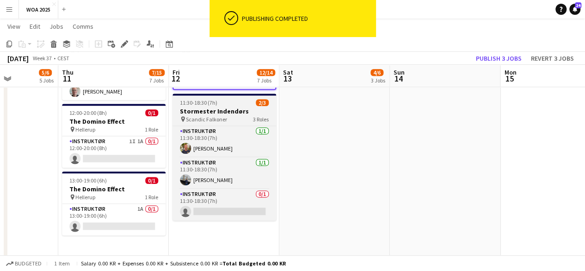
click at [237, 112] on h3 "Stormester Indendørs" at bounding box center [225, 111] width 104 height 8
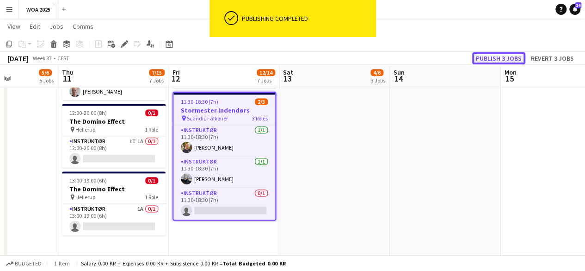
click at [501, 53] on button "Publish 3 jobs" at bounding box center [499, 58] width 53 height 12
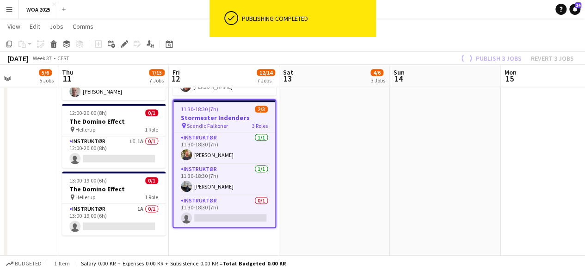
scroll to position [84, 0]
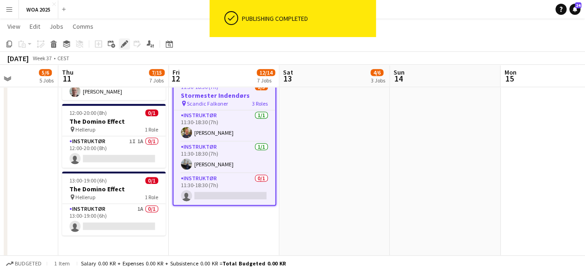
click at [124, 42] on icon "Edit" at bounding box center [124, 43] width 7 height 7
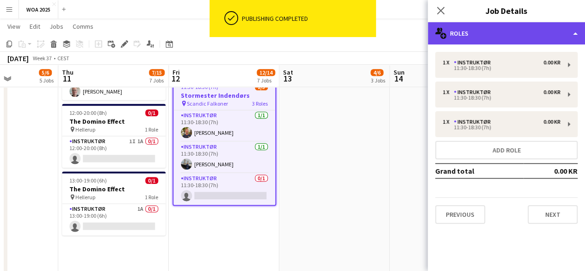
click at [475, 34] on div "multiple-users-add Roles" at bounding box center [506, 33] width 157 height 22
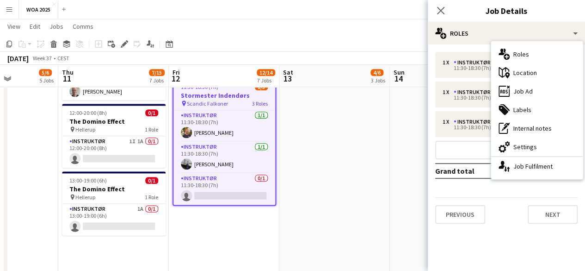
click at [536, 111] on div "tags-double Labels" at bounding box center [537, 109] width 92 height 19
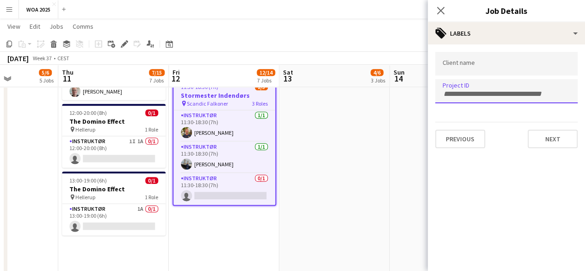
click at [503, 95] on input "Type to search project ID labels..." at bounding box center [507, 94] width 128 height 8
type input "****"
click at [357, 136] on app-date-cell "08:30-14:30 (6h) 2/2 Fangerne på Fortet pin Odense 2 Roles Instruktør 1/1 08:30…" at bounding box center [335, 67] width 111 height 945
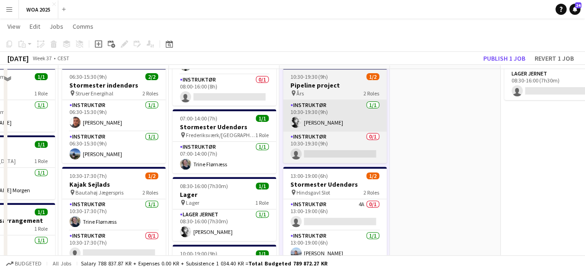
scroll to position [46, 0]
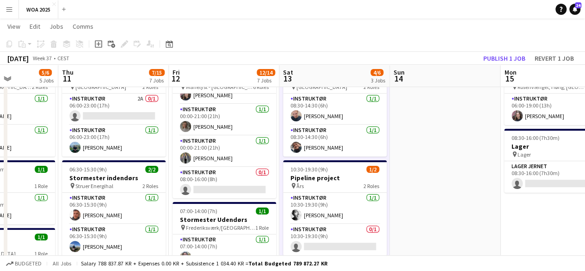
click at [493, 64] on div "September 2025 Week 37 • CEST Publish 1 job Revert 1 job" at bounding box center [292, 58] width 585 height 13
click at [496, 55] on button "Publish 1 job" at bounding box center [505, 58] width 50 height 12
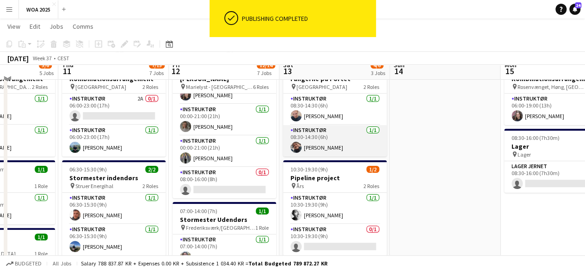
scroll to position [0, 0]
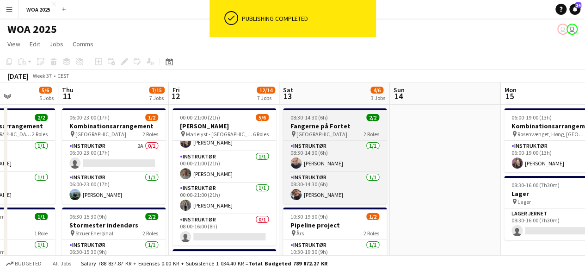
click at [346, 134] on div "pin Odense 2 Roles" at bounding box center [335, 133] width 104 height 7
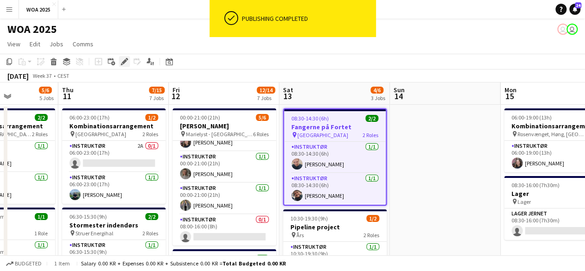
click at [129, 60] on div "Edit" at bounding box center [124, 61] width 11 height 11
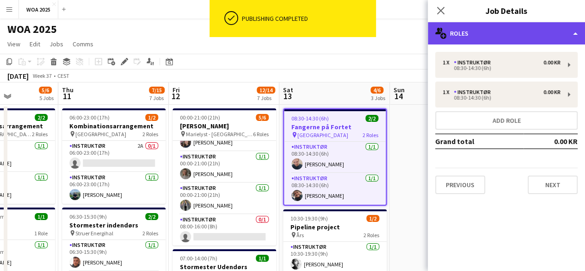
click at [487, 34] on div "multiple-users-add Roles" at bounding box center [506, 33] width 157 height 22
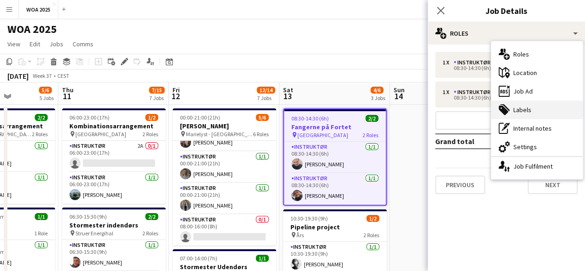
click at [534, 107] on div "tags-double Labels" at bounding box center [537, 109] width 92 height 19
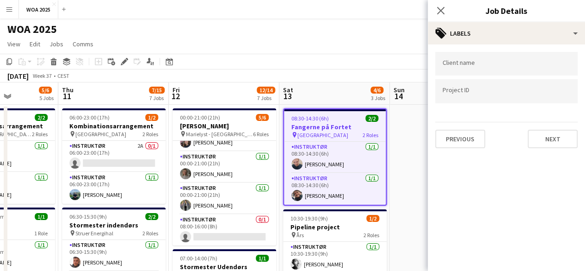
click at [513, 89] on input "Type to search project ID labels..." at bounding box center [507, 91] width 128 height 8
click at [531, 90] on input "Type to search project ID labels..." at bounding box center [507, 94] width 128 height 8
type input "*"
type input "****"
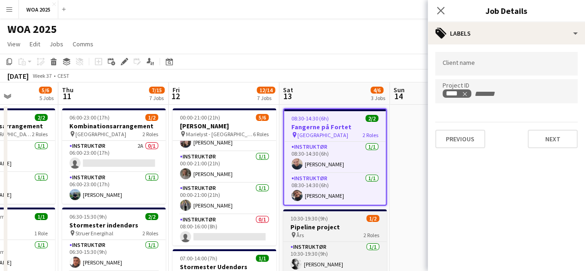
click at [341, 230] on h3 "Pipeline project" at bounding box center [335, 227] width 104 height 8
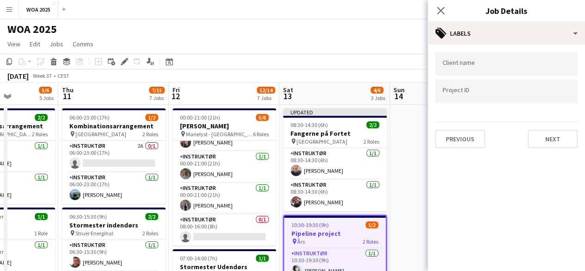
click at [468, 95] on div at bounding box center [506, 91] width 143 height 24
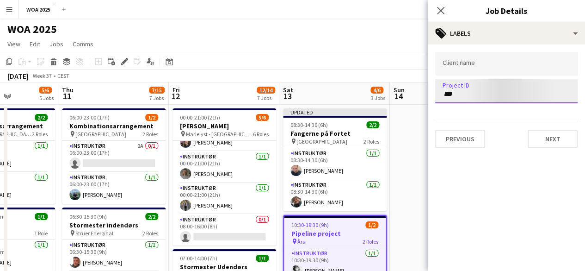
type input "****"
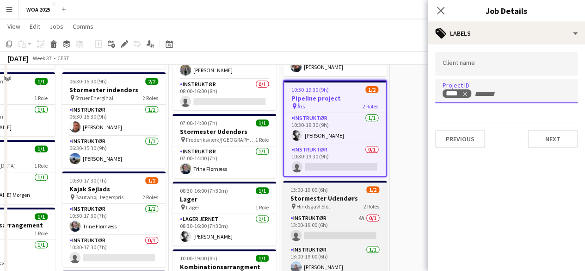
scroll to position [139, 0]
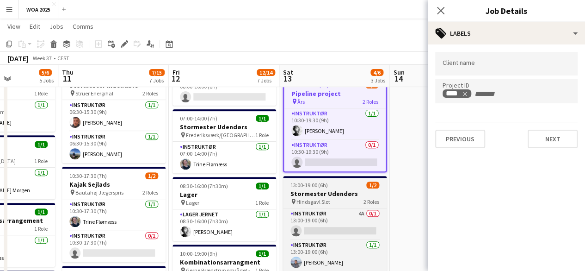
click at [326, 191] on h3 "Stormester Udendørs" at bounding box center [335, 193] width 104 height 8
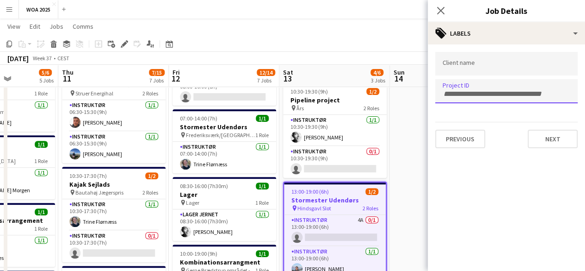
click at [466, 94] on input "Type to search project ID labels..." at bounding box center [507, 94] width 128 height 8
type input "****"
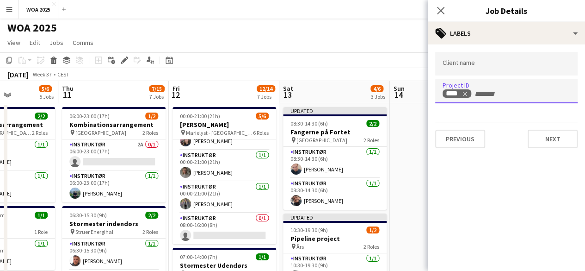
scroll to position [0, 0]
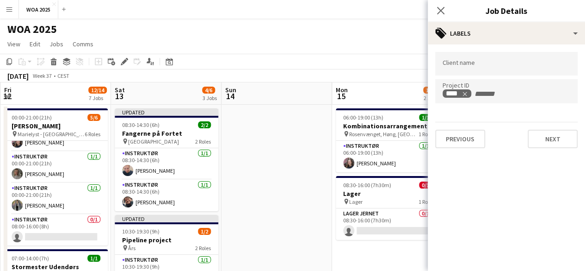
drag, startPoint x: 367, startPoint y: 143, endPoint x: 294, endPoint y: 152, distance: 74.2
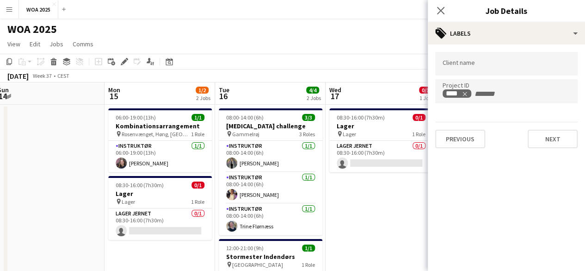
scroll to position [0, 232]
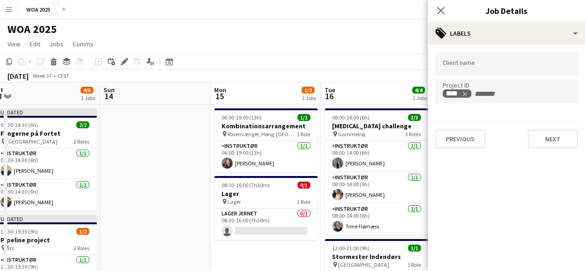
drag, startPoint x: 318, startPoint y: 151, endPoint x: 203, endPoint y: 169, distance: 116.6
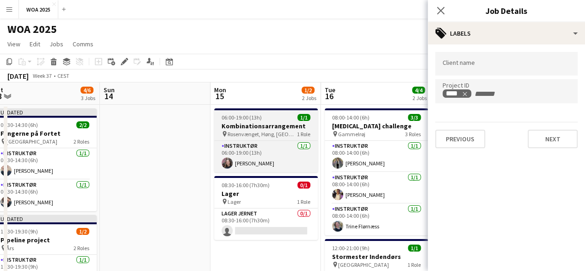
click at [249, 121] on app-job-card "06:00-19:00 (13h) 1/1 Kombinationsarrangement pin Rosenvænget, Høng, Danmark 1 …" at bounding box center [266, 140] width 104 height 64
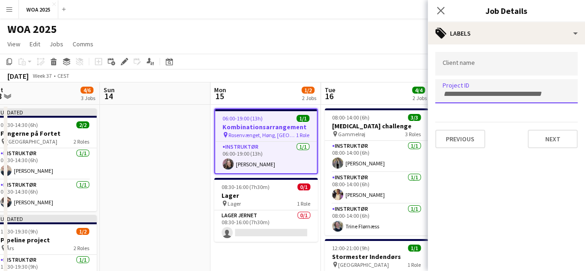
click at [489, 92] on input "Type to search project ID labels..." at bounding box center [507, 94] width 128 height 8
type input "****"
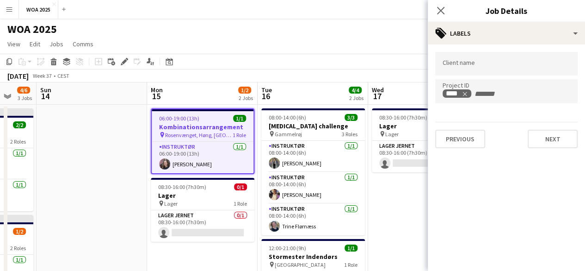
scroll to position [0, 299]
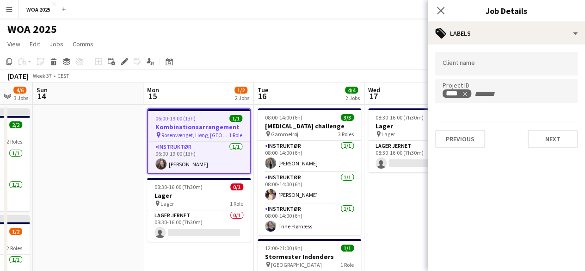
drag, startPoint x: 366, startPoint y: 117, endPoint x: 299, endPoint y: 124, distance: 67.5
click at [299, 124] on h3 "[MEDICAL_DATA] challenge" at bounding box center [310, 126] width 104 height 8
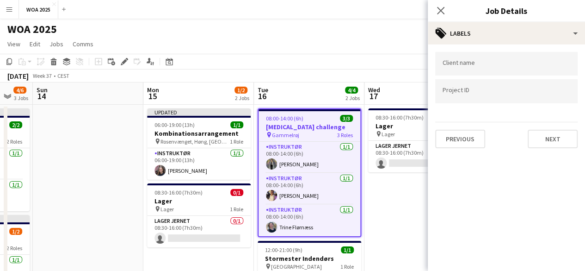
click at [446, 87] on div at bounding box center [506, 91] width 143 height 24
type input "****"
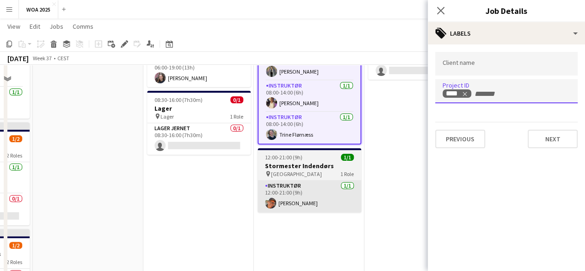
scroll to position [93, 0]
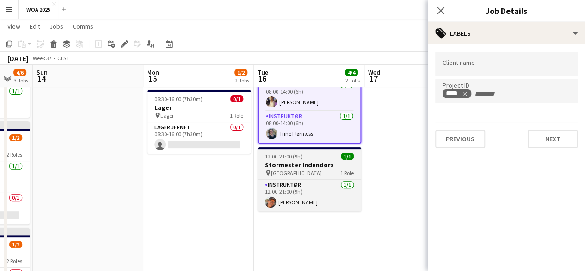
click at [305, 172] on div "pin Ringkøbing 1 Role" at bounding box center [310, 172] width 104 height 7
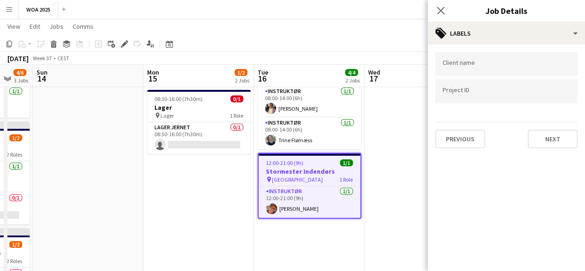
click at [479, 90] on input "Type to search project ID labels..." at bounding box center [507, 91] width 128 height 8
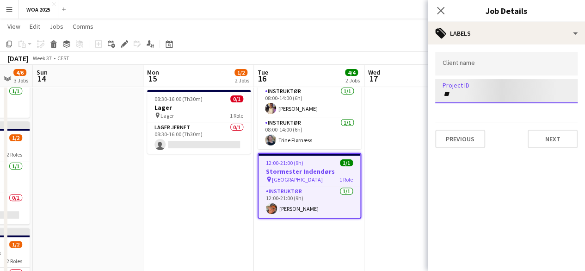
scroll to position [3, 0]
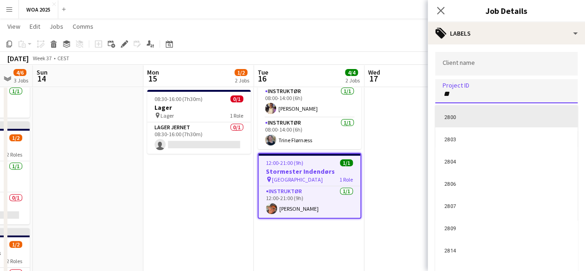
click at [469, 91] on div at bounding box center [506, 135] width 157 height 271
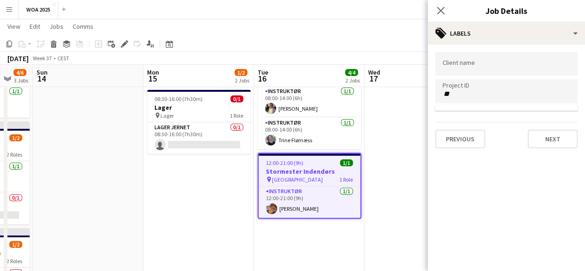
scroll to position [0, 0]
click at [469, 96] on input "**" at bounding box center [507, 94] width 128 height 8
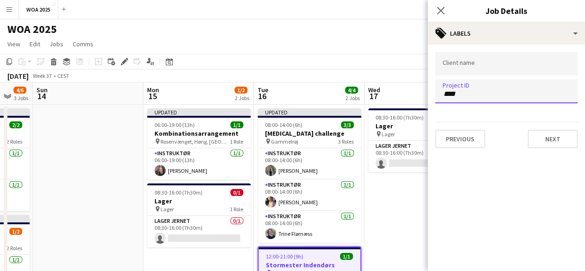
type input "****"
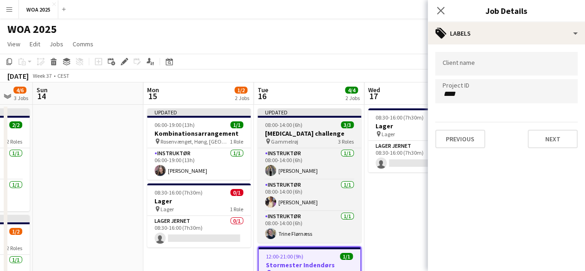
click at [312, 136] on h3 "[MEDICAL_DATA] challenge" at bounding box center [310, 133] width 104 height 8
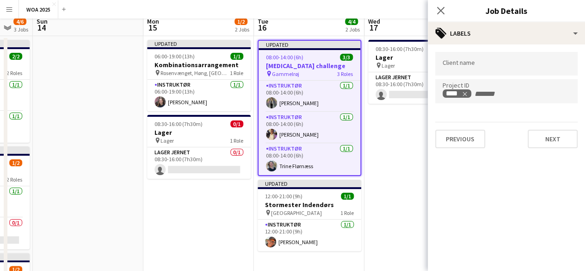
scroll to position [93, 0]
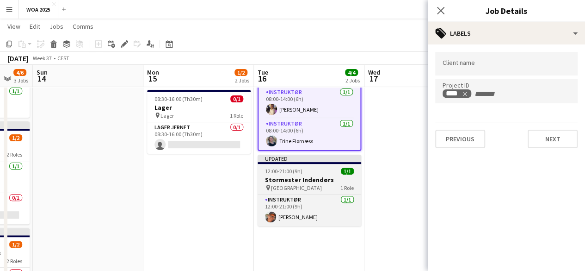
click at [312, 175] on h3 "Stormester Indendørs" at bounding box center [310, 179] width 104 height 8
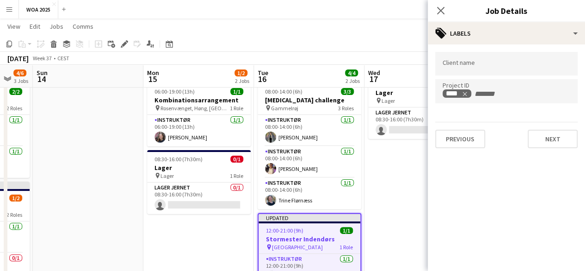
scroll to position [0, 0]
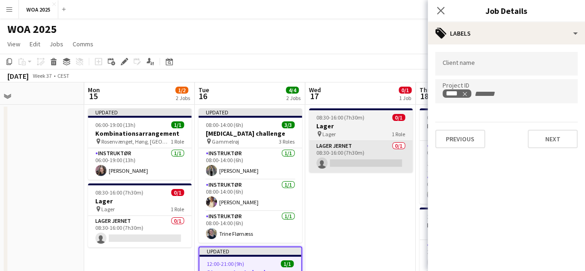
drag, startPoint x: 398, startPoint y: 153, endPoint x: 329, endPoint y: 167, distance: 70.3
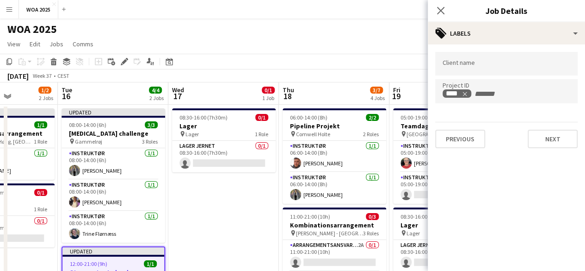
drag, startPoint x: 317, startPoint y: 168, endPoint x: 223, endPoint y: 180, distance: 94.2
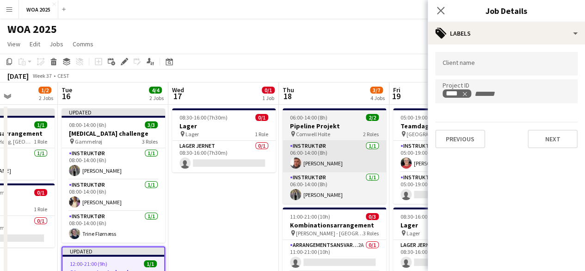
scroll to position [0, 292]
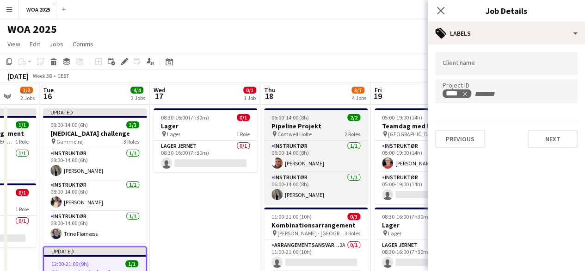
click at [312, 127] on h3 "Pipeline Projekt" at bounding box center [316, 126] width 104 height 8
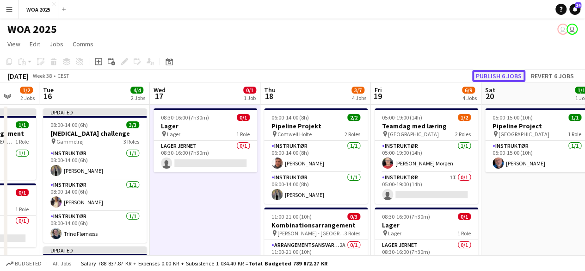
click at [518, 78] on button "Publish 6 jobs" at bounding box center [499, 76] width 53 height 12
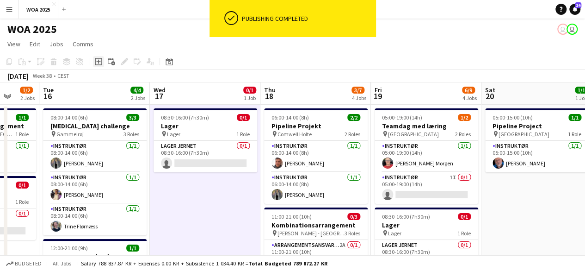
click at [99, 63] on icon "Add job" at bounding box center [98, 61] width 7 height 7
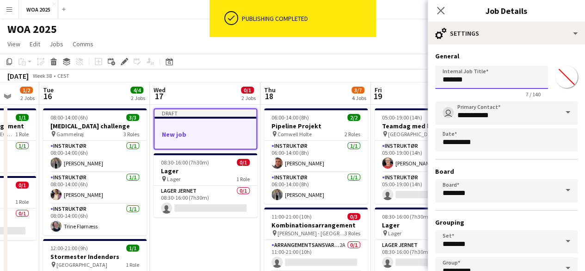
click at [460, 81] on input "*******" at bounding box center [491, 77] width 113 height 23
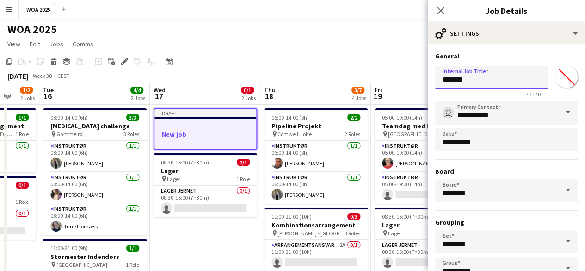
click at [460, 81] on input "*******" at bounding box center [491, 77] width 113 height 23
type input "**********"
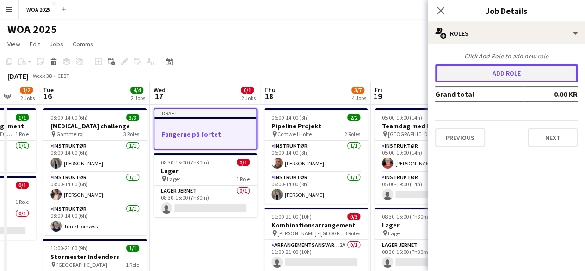
click at [512, 67] on button "Add role" at bounding box center [506, 73] width 143 height 19
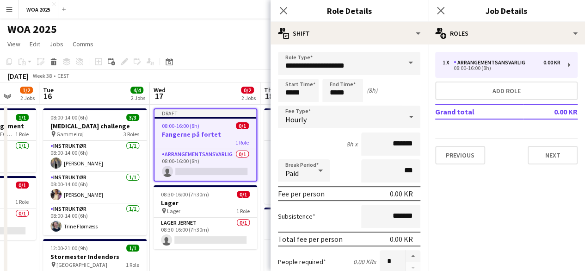
click at [401, 70] on span at bounding box center [410, 63] width 19 height 22
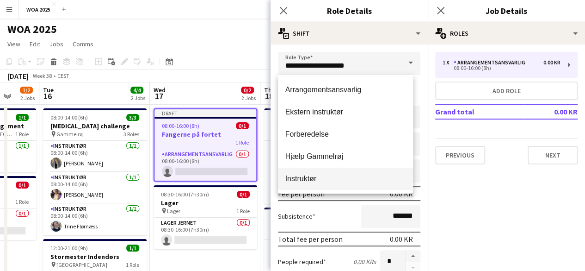
click at [358, 176] on span "Instruktør" at bounding box center [346, 178] width 121 height 9
type input "**********"
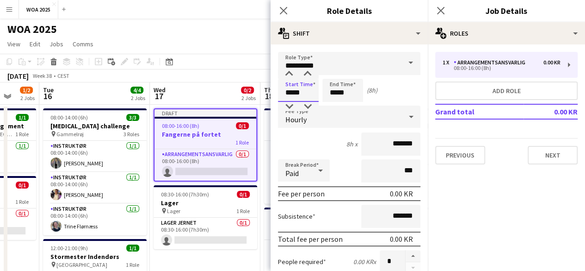
click at [295, 87] on input "*****" at bounding box center [298, 90] width 41 height 23
type input "*****"
click at [303, 93] on input "*****" at bounding box center [298, 90] width 41 height 23
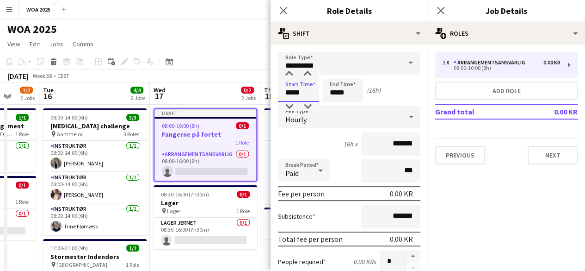
click at [303, 93] on input "*****" at bounding box center [298, 90] width 41 height 23
type input "*****"
click at [350, 96] on input "*****" at bounding box center [343, 90] width 41 height 23
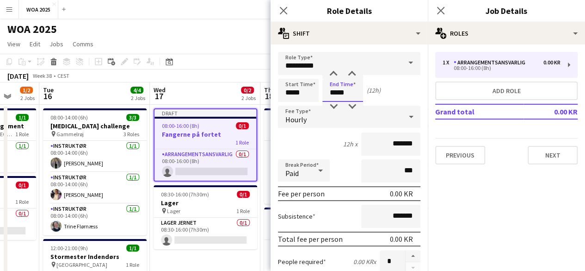
type input "*****"
click at [384, 89] on div "Start Time ***** End Time ***** (12h)" at bounding box center [349, 90] width 143 height 23
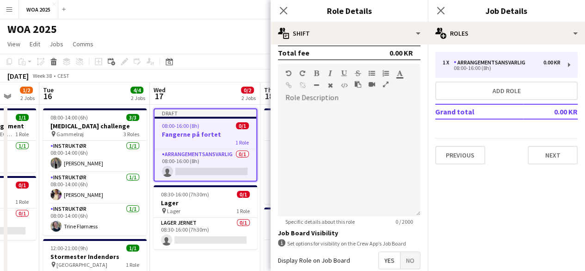
scroll to position [324, 0]
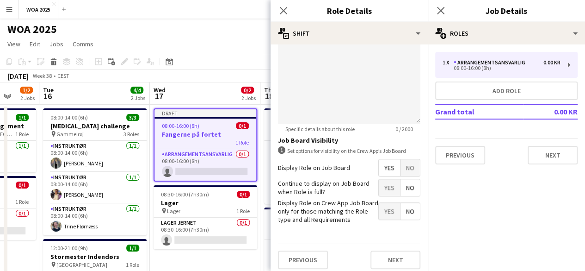
click at [385, 176] on form "**********" at bounding box center [349, 2] width 157 height 548
click at [382, 189] on span "Yes" at bounding box center [389, 187] width 21 height 17
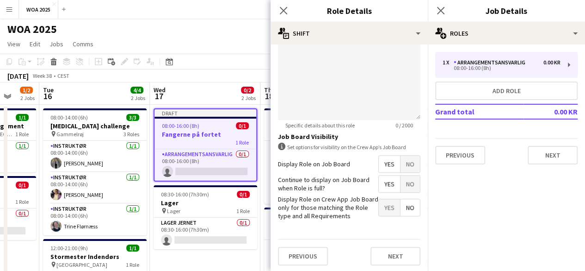
scroll to position [329, 0]
click at [396, 257] on button "Next" at bounding box center [396, 255] width 50 height 19
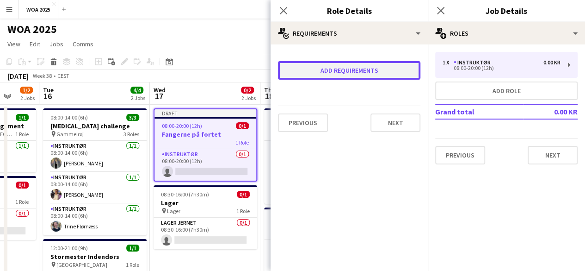
click at [386, 65] on button "Add requirements" at bounding box center [349, 70] width 143 height 19
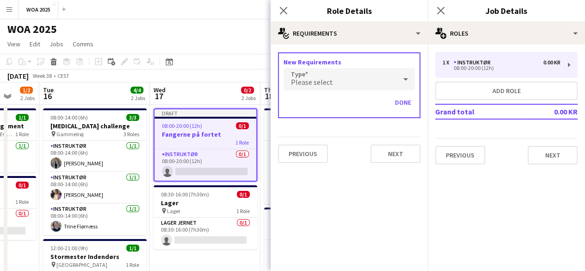
click at [376, 86] on div "Please select" at bounding box center [340, 79] width 113 height 22
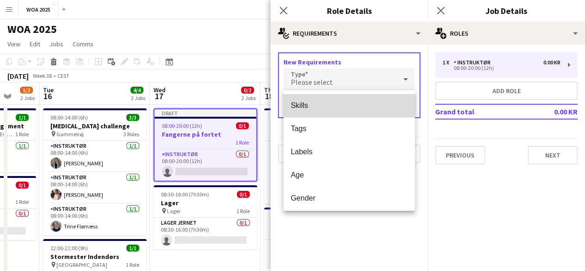
click at [361, 107] on span "Skills" at bounding box center [349, 105] width 117 height 9
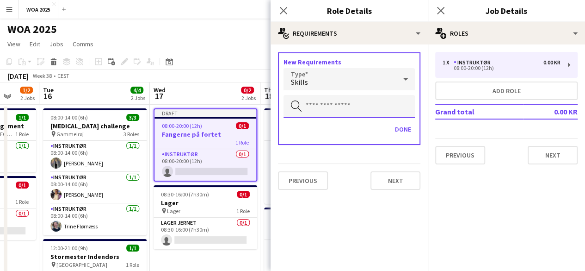
click at [361, 107] on input "text" at bounding box center [349, 106] width 131 height 23
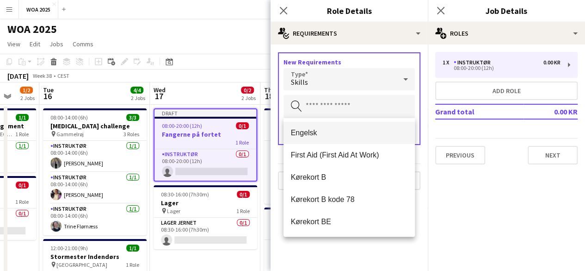
click at [353, 137] on span "Engelsk" at bounding box center [349, 132] width 117 height 9
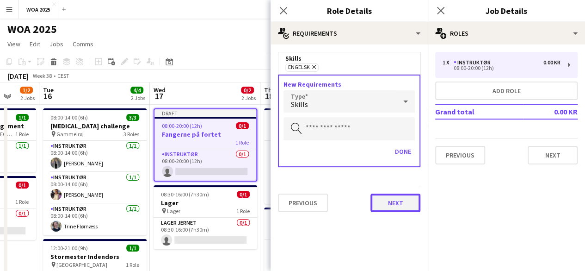
click at [392, 196] on button "Next" at bounding box center [396, 202] width 50 height 19
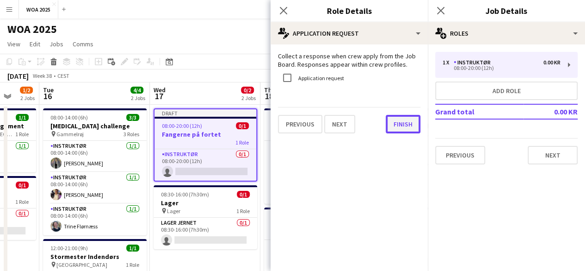
click at [399, 127] on button "Finish" at bounding box center [403, 124] width 35 height 19
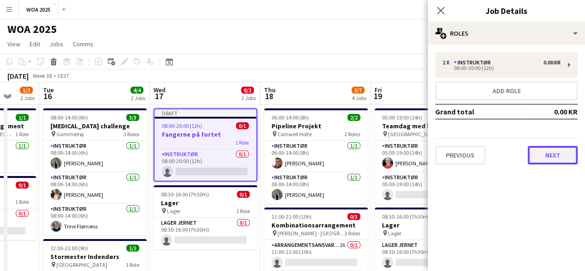
click at [573, 153] on button "Next" at bounding box center [553, 155] width 50 height 19
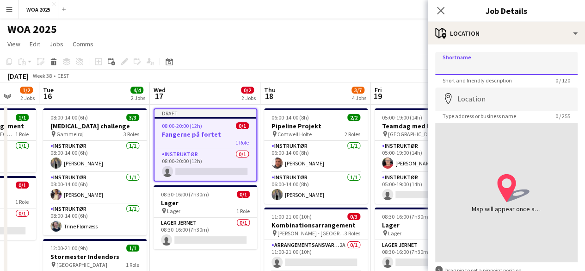
click at [516, 73] on input "Shortname" at bounding box center [506, 63] width 143 height 23
type input "**********"
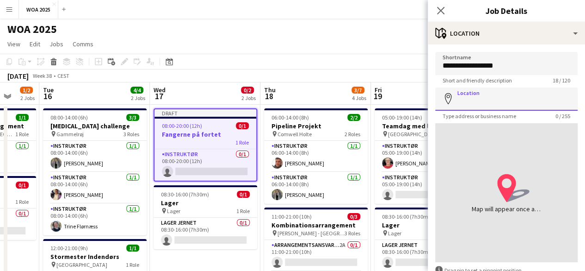
click at [518, 92] on input "Location" at bounding box center [506, 98] width 143 height 23
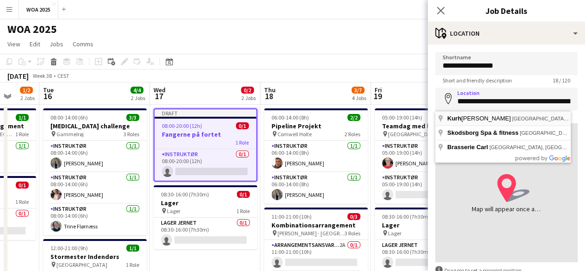
type input "**********"
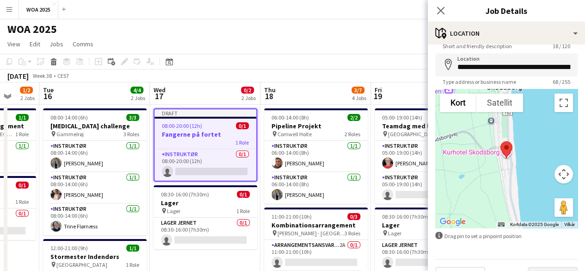
scroll to position [56, 0]
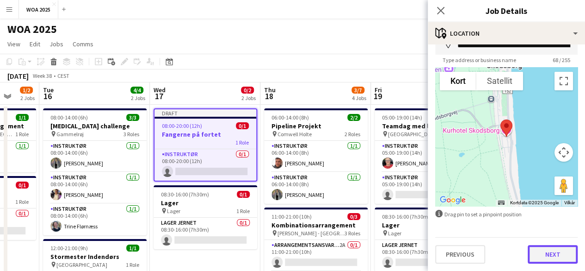
click at [557, 256] on button "Next" at bounding box center [553, 254] width 50 height 19
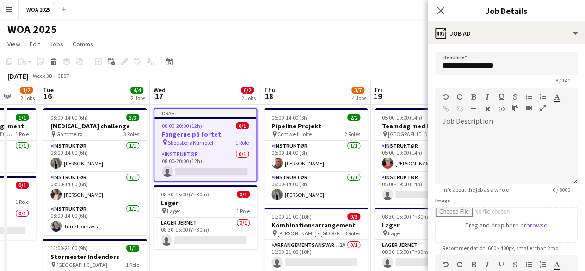
scroll to position [0, 0]
click at [501, 135] on div at bounding box center [506, 157] width 143 height 56
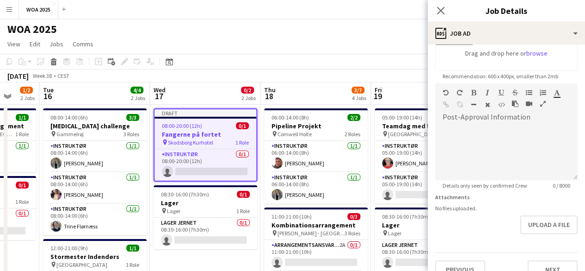
scroll to position [185, 0]
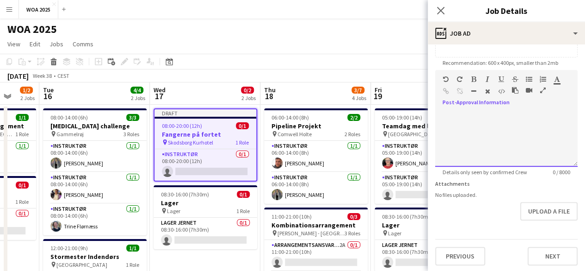
click at [488, 133] on div at bounding box center [506, 139] width 143 height 56
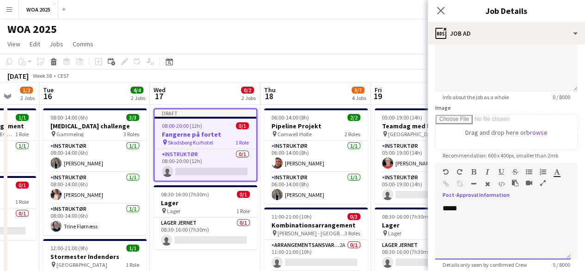
scroll to position [0, 0]
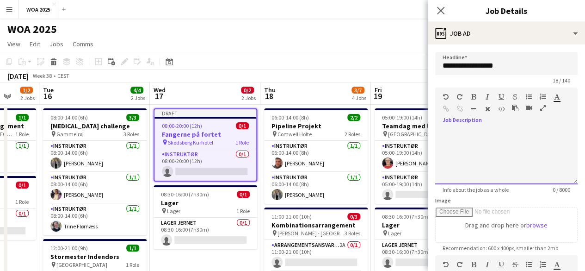
click at [478, 125] on div at bounding box center [506, 153] width 143 height 62
click at [465, 132] on div at bounding box center [506, 157] width 143 height 56
paste div
click at [516, 143] on p "**********" at bounding box center [499, 141] width 113 height 9
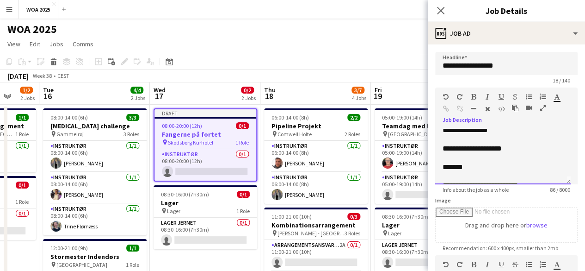
scroll to position [0, 0]
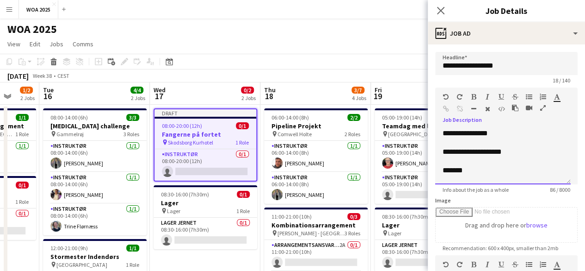
click at [445, 133] on p "**********" at bounding box center [499, 133] width 113 height 9
click at [517, 137] on p "**********" at bounding box center [499, 133] width 113 height 9
click at [520, 154] on p "**********" at bounding box center [499, 151] width 113 height 9
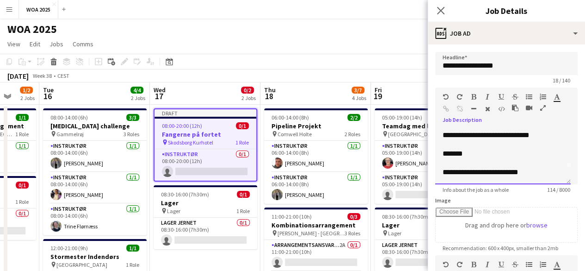
click at [529, 167] on p at bounding box center [503, 162] width 121 height 9
click at [524, 171] on p "**********" at bounding box center [499, 172] width 113 height 9
click at [539, 175] on p "**********" at bounding box center [499, 172] width 113 height 9
drag, startPoint x: 539, startPoint y: 175, endPoint x: 436, endPoint y: 178, distance: 102.8
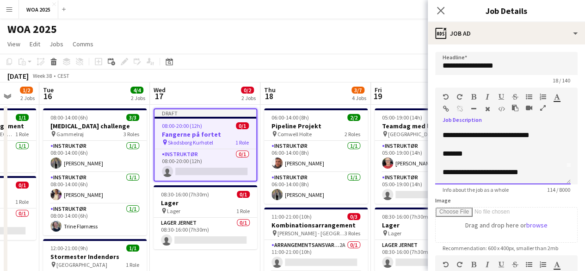
click at [436, 178] on div "**********" at bounding box center [503, 157] width 136 height 56
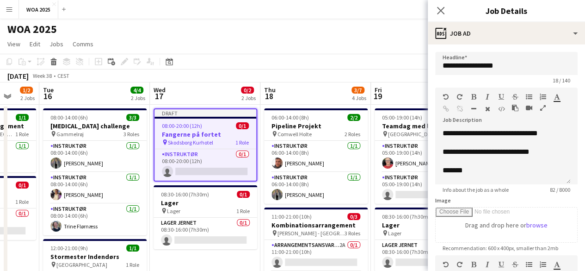
scroll to position [139, 0]
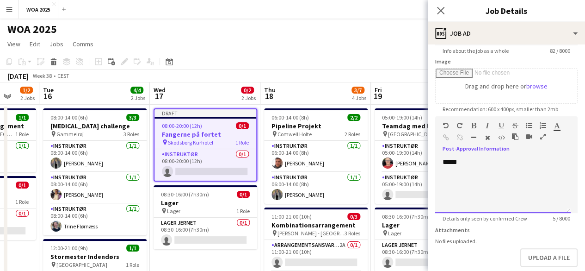
click at [501, 190] on div "*****" at bounding box center [503, 185] width 136 height 56
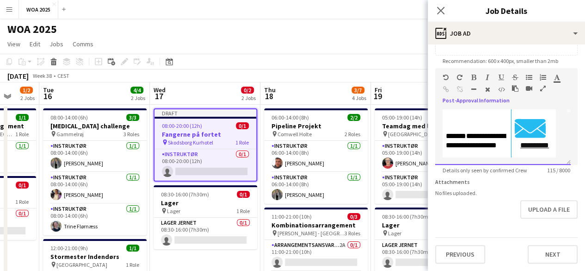
scroll to position [193, 0]
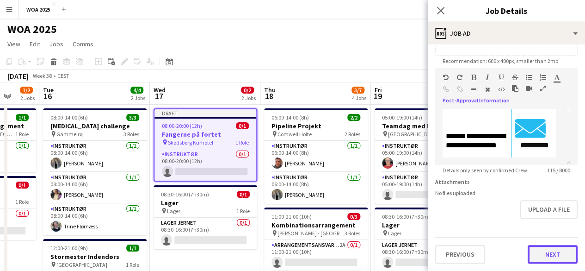
click at [536, 247] on button "Next" at bounding box center [553, 254] width 50 height 19
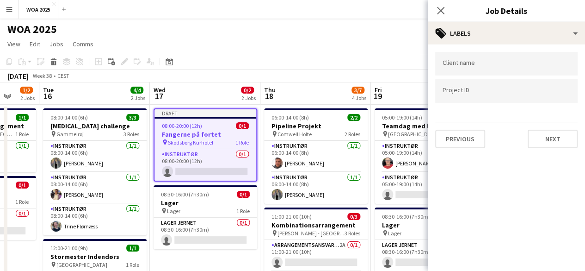
scroll to position [0, 0]
click at [520, 96] on div at bounding box center [506, 91] width 143 height 24
click at [534, 95] on input "Type to search project ID labels..." at bounding box center [507, 91] width 128 height 8
type input "****"
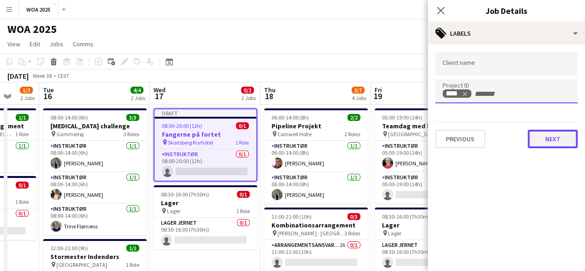
click at [569, 131] on button "Next" at bounding box center [553, 139] width 50 height 19
type input "*******"
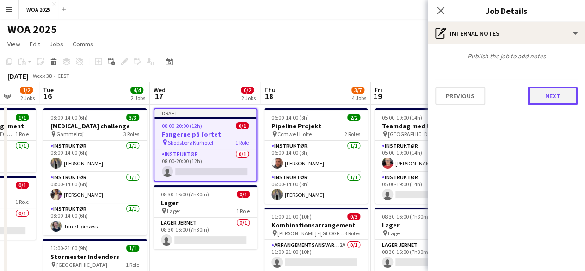
click at [563, 96] on button "Next" at bounding box center [553, 96] width 50 height 19
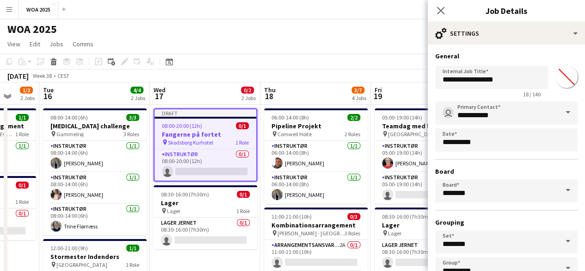
click at [357, 67] on app-toolbar "Copy Paste Paste Ctrl+V Paste with crew Ctrl+Shift+V Paste linked Job Delete Gr…" at bounding box center [292, 62] width 585 height 16
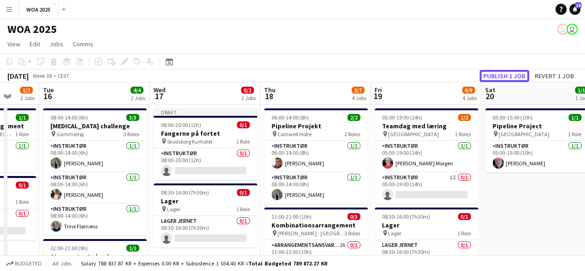
click at [516, 78] on button "Publish 1 job" at bounding box center [505, 76] width 50 height 12
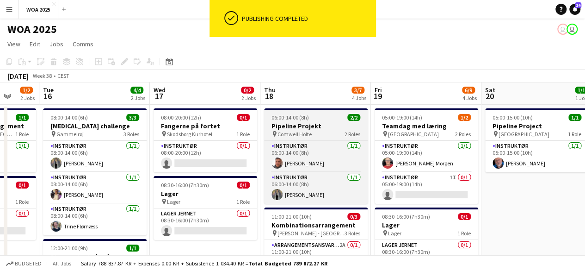
click at [319, 131] on div "pin Comwell Holte 2 Roles" at bounding box center [316, 133] width 104 height 7
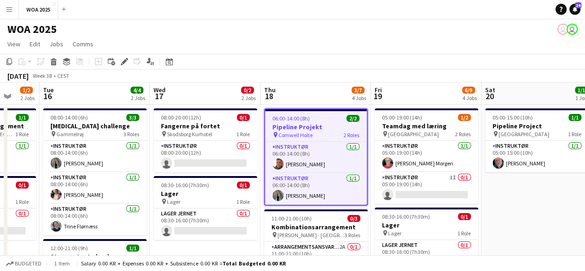
click at [300, 140] on app-job-card "06:00-14:00 (8h) 2/2 Pipeline Projekt pin Comwell Holte 2 Roles Instruktør 1/1 …" at bounding box center [316, 156] width 104 height 97
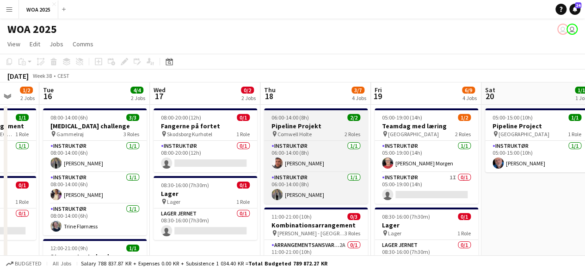
click at [302, 134] on span "Comwell Holte" at bounding box center [295, 134] width 34 height 7
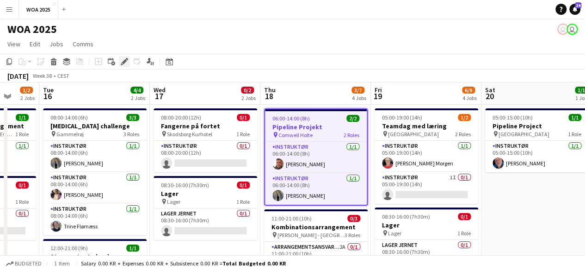
click at [126, 60] on icon at bounding box center [124, 61] width 5 height 5
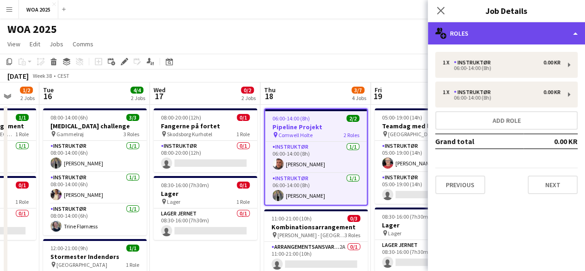
click at [536, 35] on div "multiple-users-add Roles" at bounding box center [506, 33] width 157 height 22
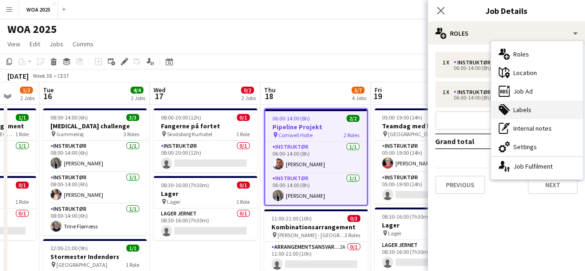
click at [531, 109] on div "tags-double Labels" at bounding box center [537, 109] width 92 height 19
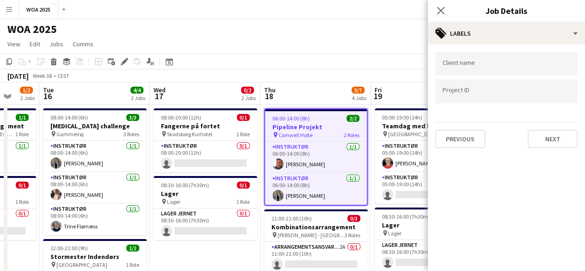
click at [509, 97] on div at bounding box center [506, 91] width 143 height 24
type input "****"
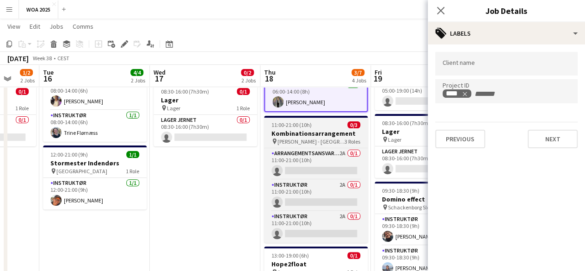
click at [337, 127] on div "11:00-21:00 (10h) 0/3" at bounding box center [316, 124] width 104 height 7
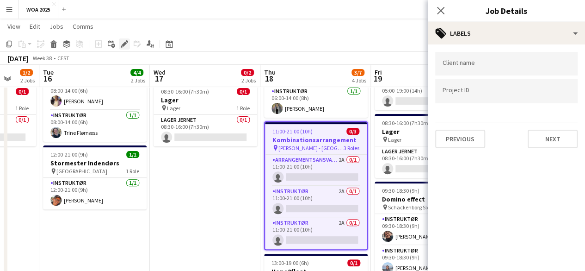
click at [123, 43] on icon "Edit" at bounding box center [124, 43] width 7 height 7
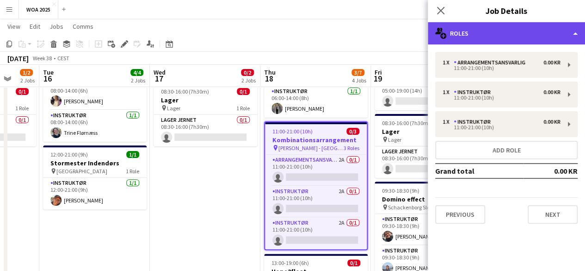
click at [474, 37] on div "multiple-users-add Roles" at bounding box center [506, 33] width 157 height 22
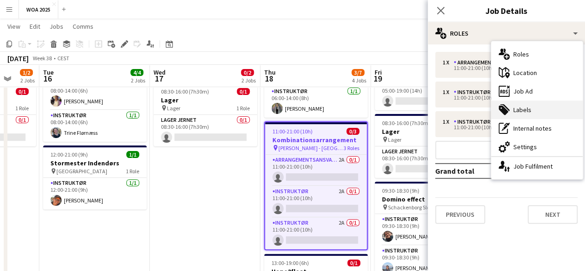
click at [530, 112] on div "tags-double Labels" at bounding box center [537, 109] width 92 height 19
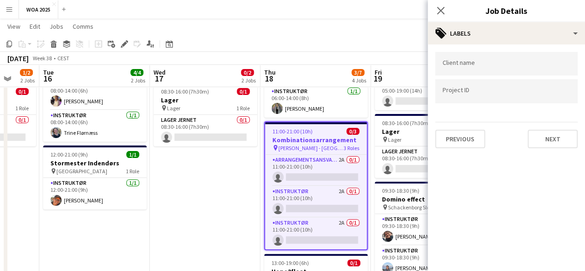
click at [482, 92] on input "Type to search project ID labels..." at bounding box center [507, 91] width 128 height 8
type input "****"
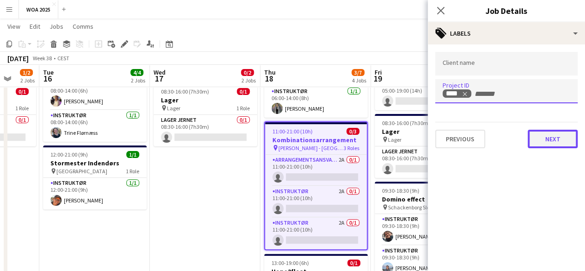
click at [558, 134] on button "Next" at bounding box center [553, 139] width 50 height 19
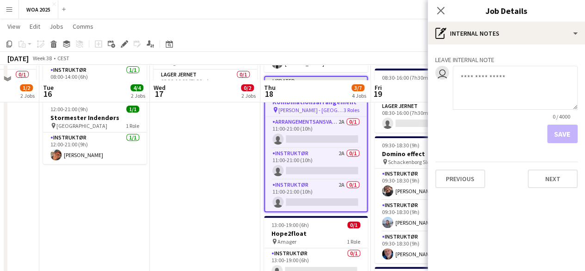
scroll to position [185, 0]
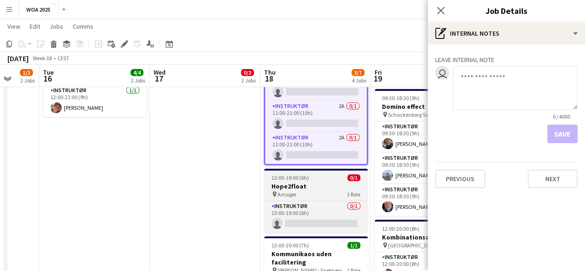
click at [329, 182] on h3 "Hope2float" at bounding box center [316, 186] width 104 height 8
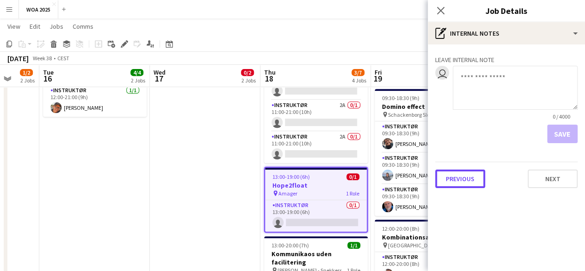
click at [469, 183] on button "Previous" at bounding box center [460, 178] width 50 height 19
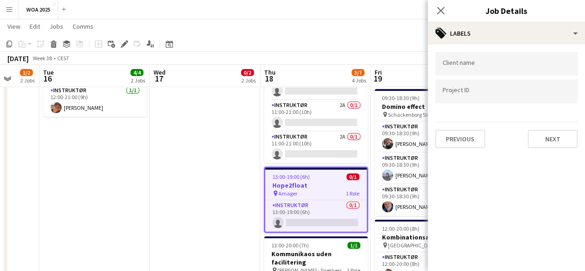
click at [473, 93] on input "Type to search project ID labels..." at bounding box center [507, 91] width 128 height 8
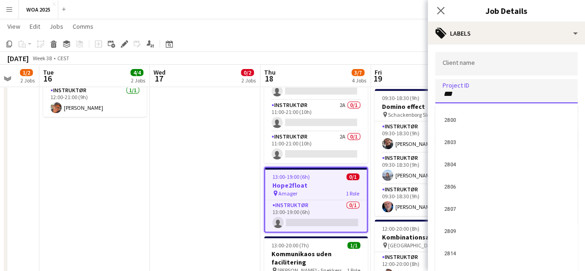
type input "****"
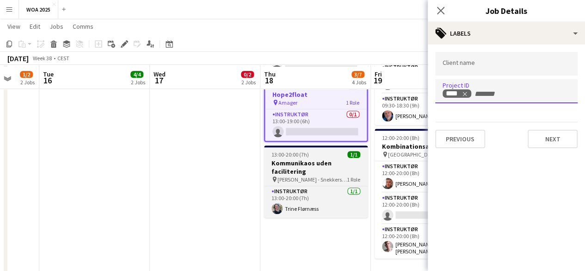
scroll to position [278, 0]
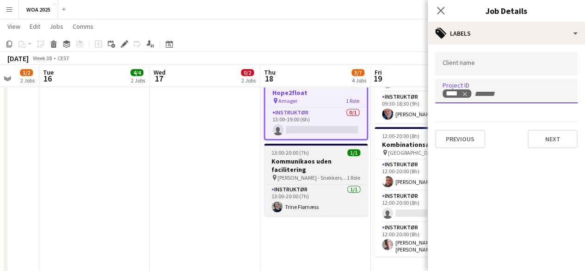
click at [306, 160] on h3 "Kommunikaos uden facilitering" at bounding box center [316, 165] width 104 height 17
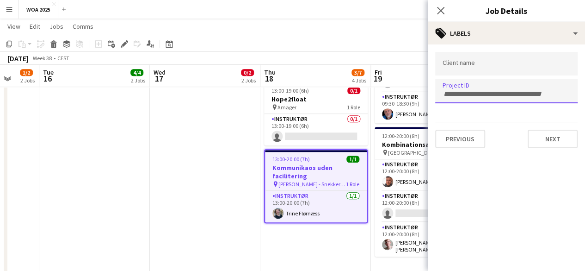
click at [518, 90] on input "Type to search project ID labels..." at bounding box center [507, 94] width 128 height 8
type input "****"
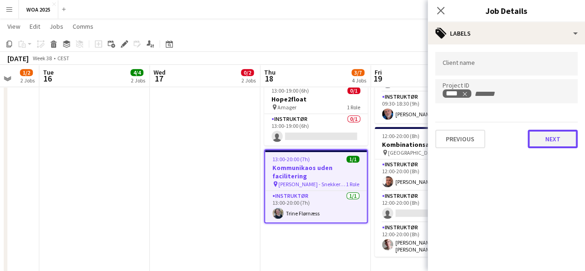
click at [544, 144] on button "Next" at bounding box center [553, 139] width 50 height 19
type input "*******"
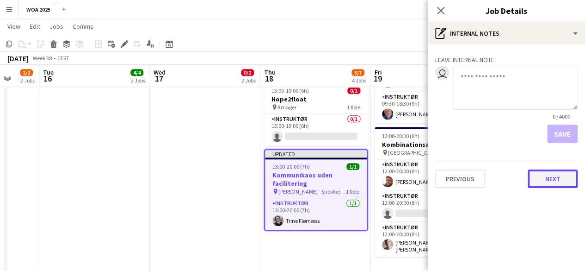
click at [554, 179] on button "Next" at bounding box center [553, 178] width 50 height 19
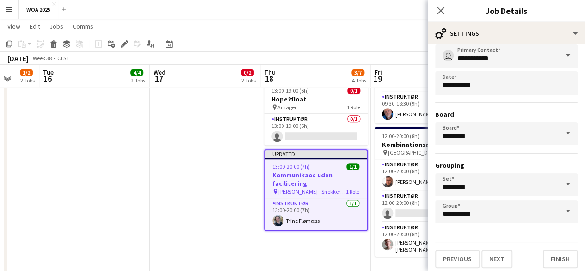
scroll to position [61, 0]
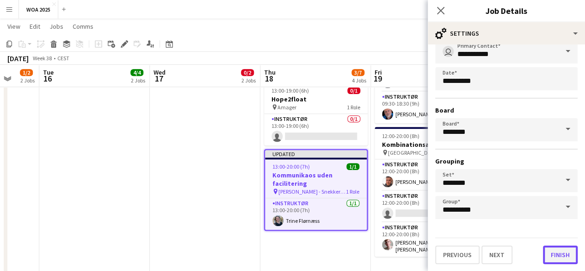
click at [548, 255] on button "Finish" at bounding box center [560, 254] width 35 height 19
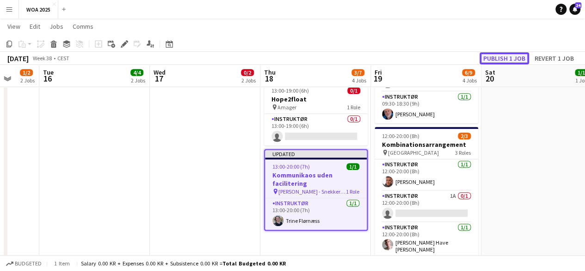
click at [509, 57] on button "Publish 1 job" at bounding box center [505, 58] width 50 height 12
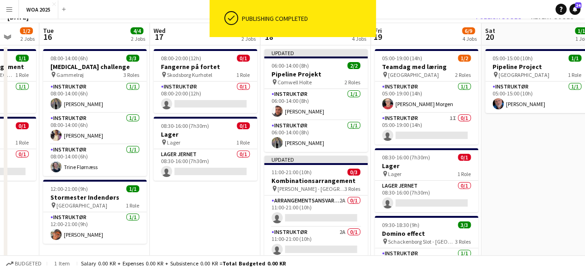
scroll to position [0, 0]
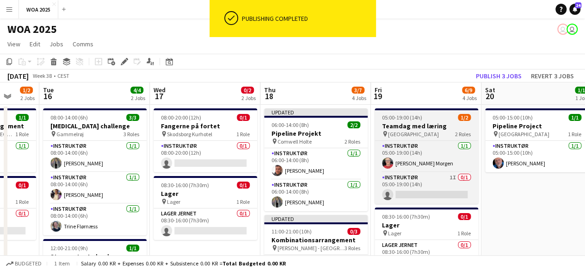
click at [412, 137] on div "pin Aalborg 2 Roles" at bounding box center [427, 133] width 104 height 7
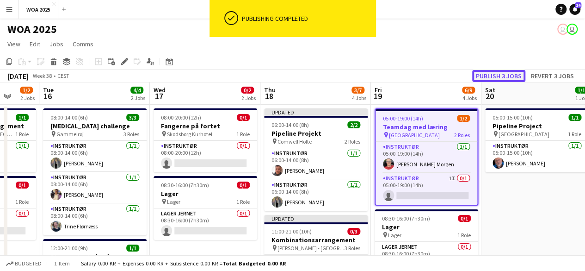
click at [502, 76] on button "Publish 3 jobs" at bounding box center [499, 76] width 53 height 12
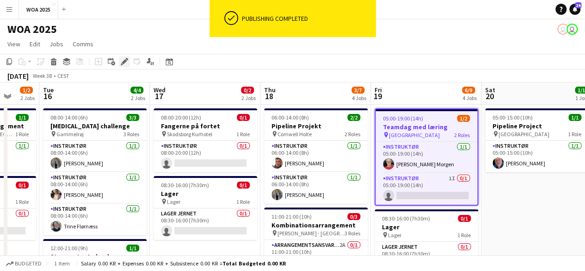
click at [129, 60] on div "Edit" at bounding box center [124, 61] width 11 height 11
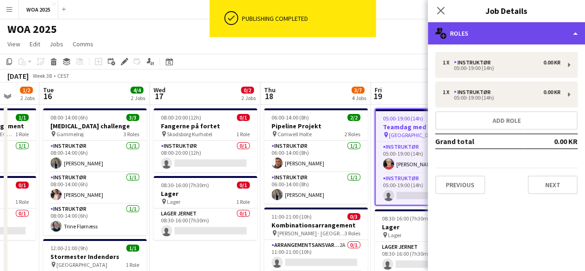
click at [463, 38] on div "multiple-users-add Roles" at bounding box center [506, 33] width 157 height 22
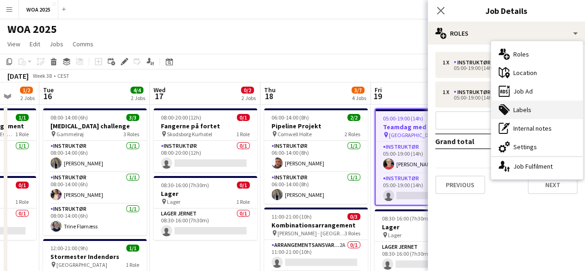
click at [519, 115] on div "tags-double Labels" at bounding box center [537, 109] width 92 height 19
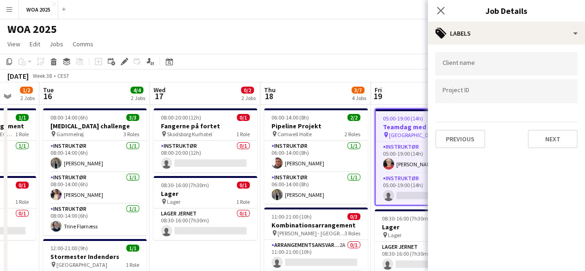
click at [516, 91] on input "Type to search project ID labels..." at bounding box center [507, 91] width 128 height 8
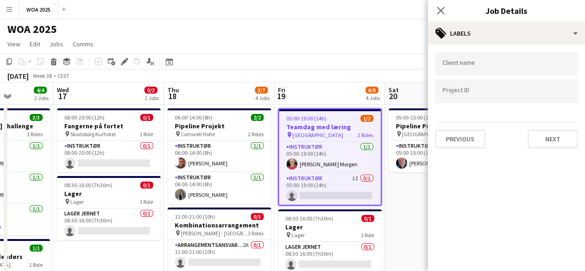
drag, startPoint x: 357, startPoint y: 149, endPoint x: 260, endPoint y: 158, distance: 97.1
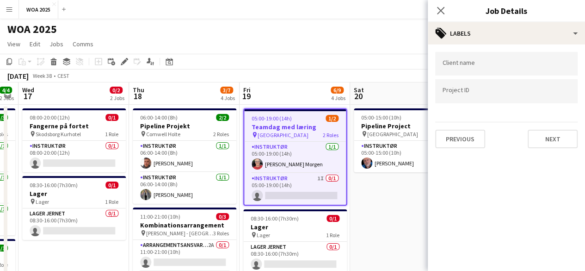
drag, startPoint x: 311, startPoint y: 149, endPoint x: 277, endPoint y: 150, distance: 34.7
click at [468, 85] on div at bounding box center [506, 91] width 143 height 24
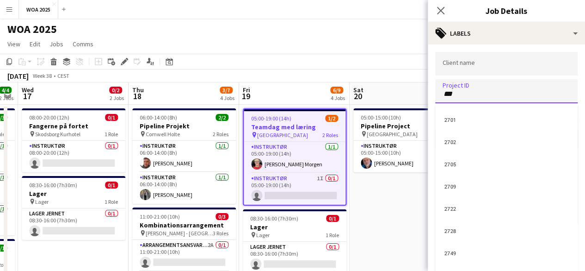
type input "****"
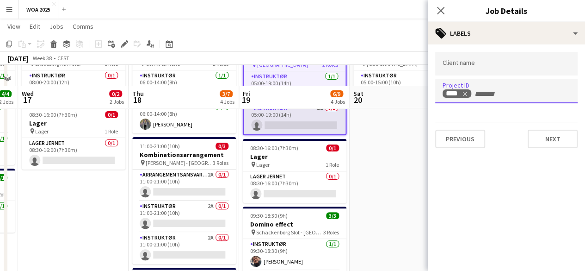
scroll to position [139, 0]
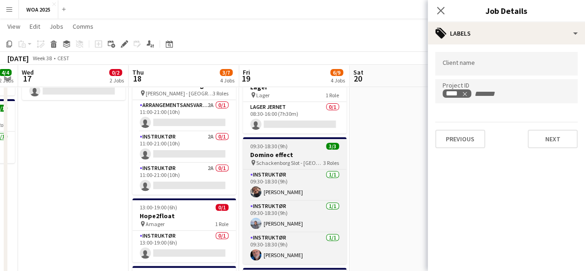
click at [279, 156] on h3 "Domino effect" at bounding box center [295, 154] width 104 height 8
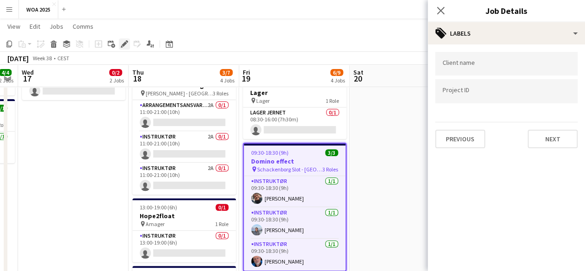
click at [128, 47] on div "Edit" at bounding box center [124, 43] width 11 height 11
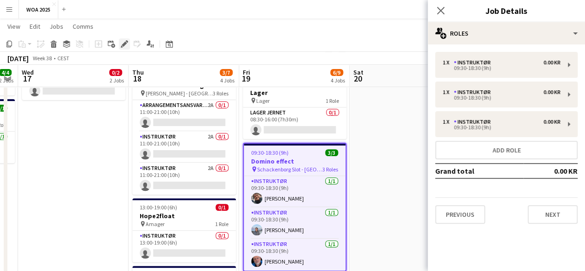
click at [128, 47] on div "Edit" at bounding box center [124, 43] width 11 height 11
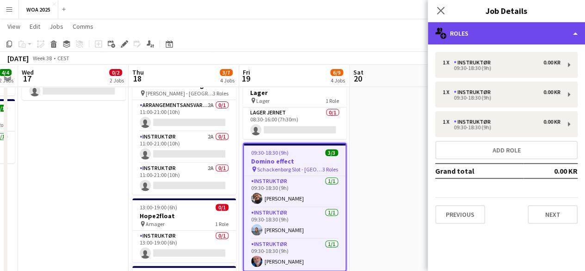
click at [466, 36] on div "multiple-users-add Roles" at bounding box center [506, 33] width 157 height 22
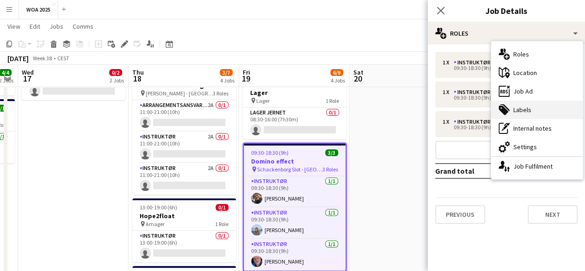
click at [535, 112] on div "tags-double Labels" at bounding box center [537, 109] width 92 height 19
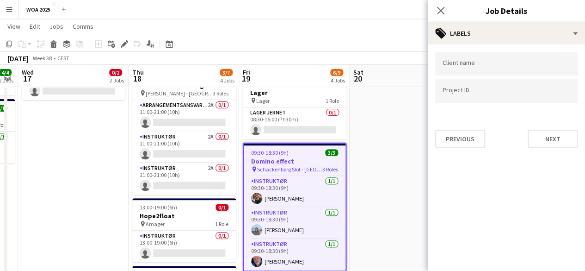
click at [505, 92] on input "Type to search project ID labels..." at bounding box center [507, 91] width 128 height 8
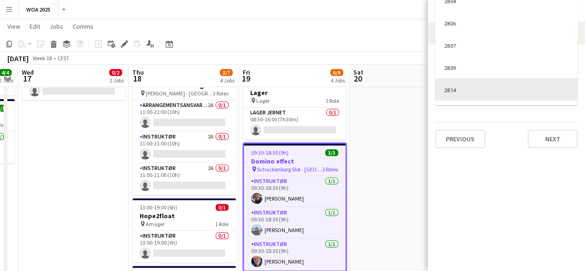
click at [530, 187] on div at bounding box center [506, 135] width 157 height 271
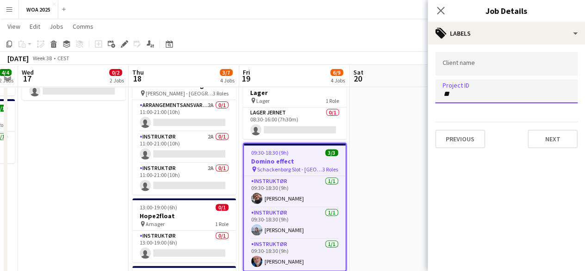
click at [481, 86] on div "**" at bounding box center [506, 91] width 143 height 24
type input "****"
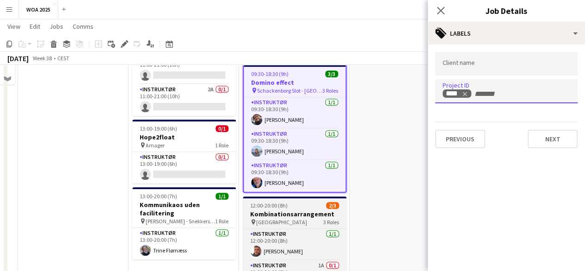
scroll to position [324, 0]
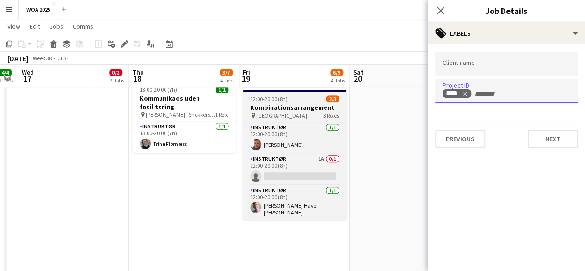
click at [293, 101] on div "12:00-20:00 (8h) 2/3" at bounding box center [295, 98] width 104 height 7
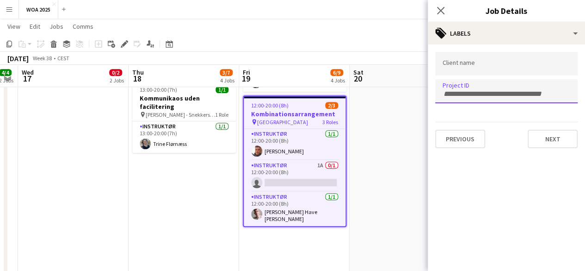
click at [462, 88] on form at bounding box center [507, 93] width 128 height 10
type input "****"
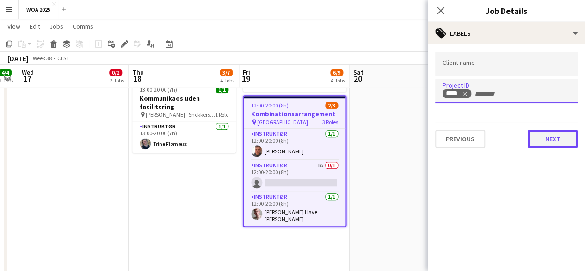
click at [562, 138] on button "Next" at bounding box center [553, 139] width 50 height 19
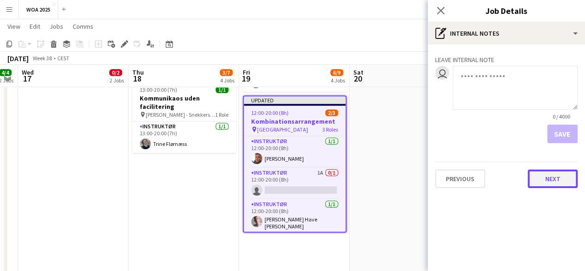
click at [529, 184] on button "Next" at bounding box center [553, 178] width 50 height 19
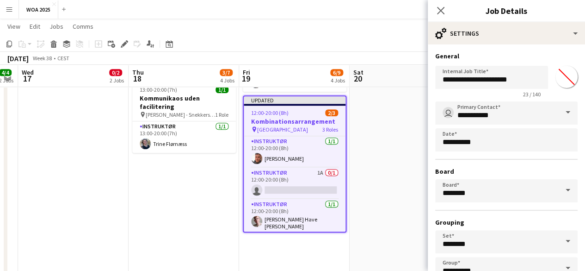
click at [364, 143] on app-date-cell "05:00-15:00 (10h) 1/1 Pipeline Project pin Aalborg 1 Role Instruktør 1/1 05:00-…" at bounding box center [405, 252] width 111 height 945
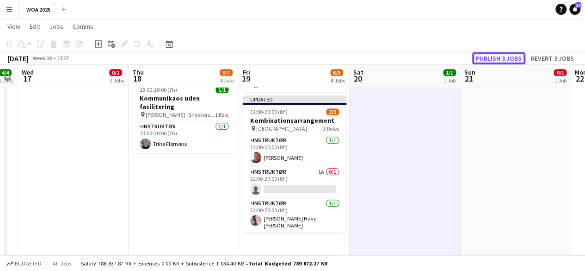
click at [479, 59] on button "Publish 3 jobs" at bounding box center [499, 58] width 53 height 12
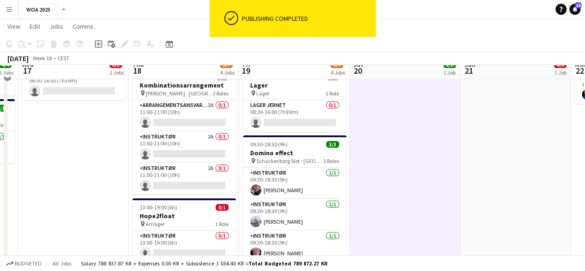
scroll to position [0, 0]
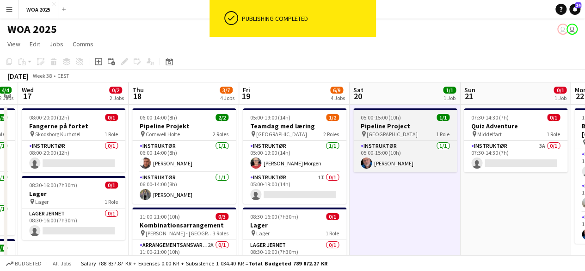
click at [405, 129] on h3 "Pipeline Project" at bounding box center [406, 126] width 104 height 8
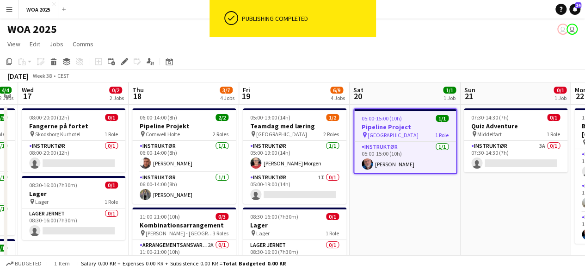
click at [131, 65] on div "Add job Add linked Job Edit Edit linked Job Applicants" at bounding box center [120, 61] width 71 height 11
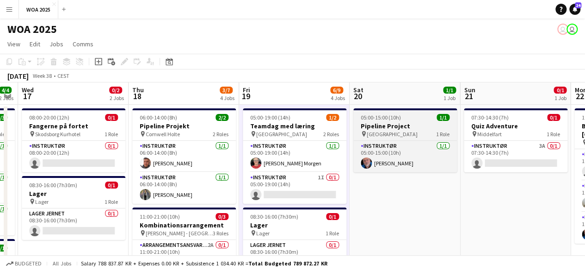
scroll to position [0, 424]
click at [364, 119] on span "05:00-15:00 (10h)" at bounding box center [381, 117] width 40 height 7
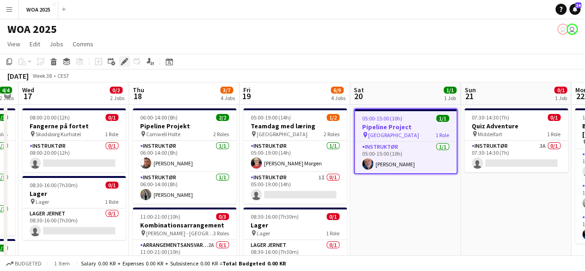
click at [130, 64] on div "Edit" at bounding box center [124, 61] width 11 height 11
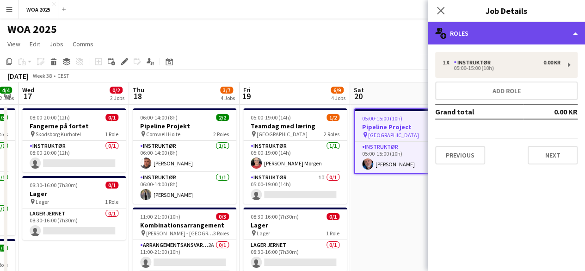
click at [482, 43] on div "multiple-users-add Roles" at bounding box center [506, 33] width 157 height 22
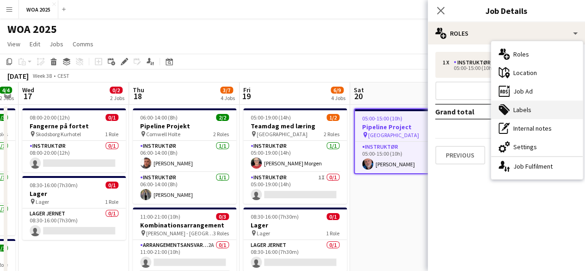
click at [534, 111] on div "tags-double Labels" at bounding box center [537, 109] width 92 height 19
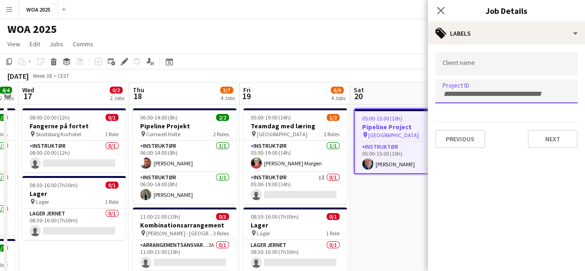
click at [485, 96] on div at bounding box center [506, 91] width 143 height 24
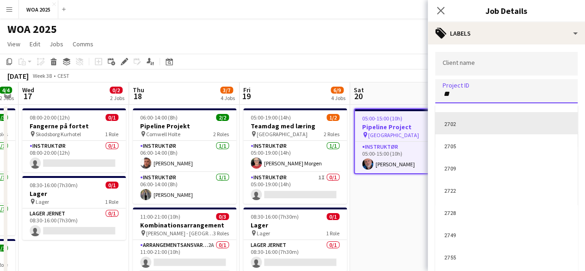
scroll to position [3, 0]
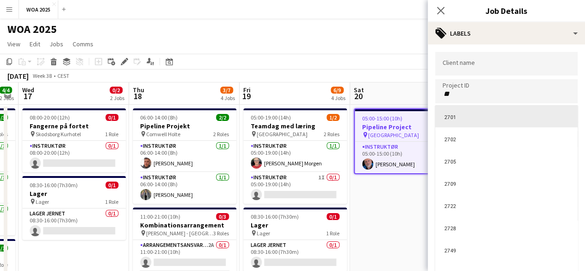
click at [467, 87] on div at bounding box center [506, 135] width 157 height 271
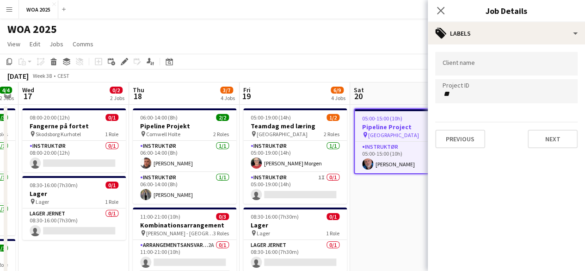
click at [473, 99] on div "**" at bounding box center [506, 91] width 143 height 24
type input "****"
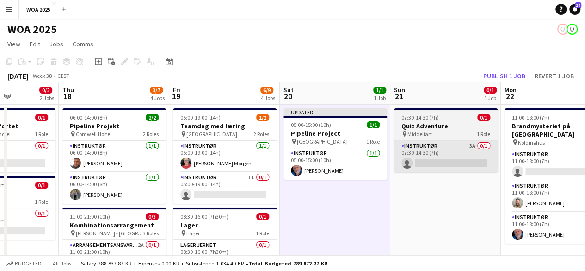
drag, startPoint x: 513, startPoint y: 174, endPoint x: 432, endPoint y: 160, distance: 82.2
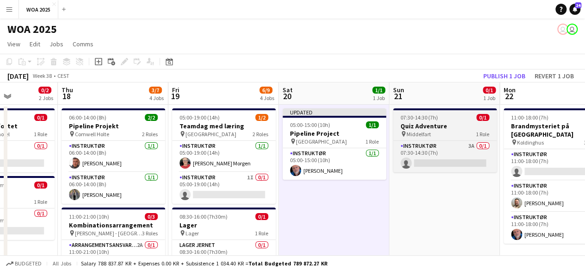
click at [431, 131] on div "pin Middelfart 1 Role" at bounding box center [445, 133] width 104 height 7
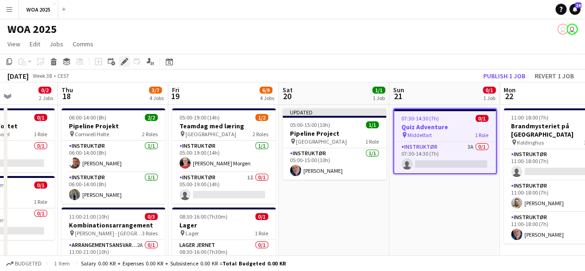
click at [126, 62] on icon "Edit" at bounding box center [124, 61] width 7 height 7
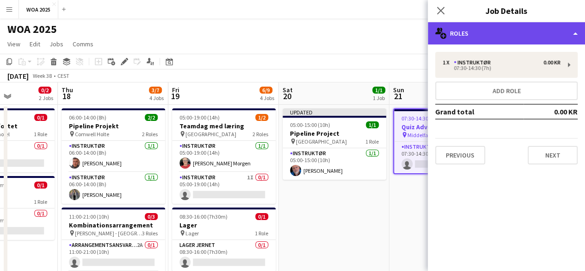
click at [512, 38] on div "multiple-users-add Roles" at bounding box center [506, 33] width 157 height 22
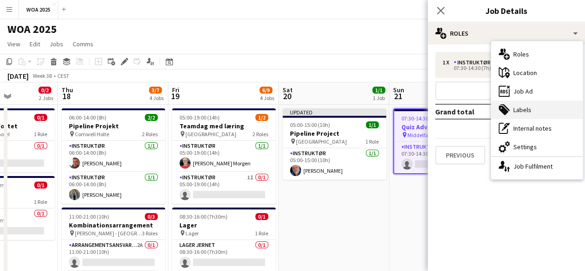
click at [533, 106] on div "tags-double Labels" at bounding box center [537, 109] width 92 height 19
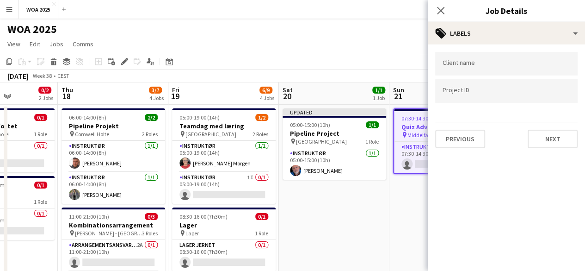
click at [513, 82] on div at bounding box center [506, 91] width 143 height 24
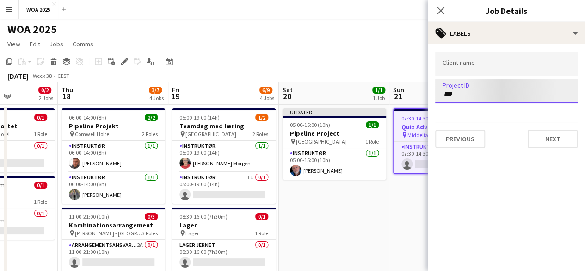
type input "****"
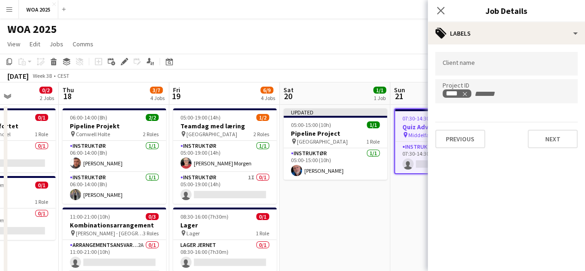
drag, startPoint x: 352, startPoint y: 211, endPoint x: 145, endPoint y: 208, distance: 207.3
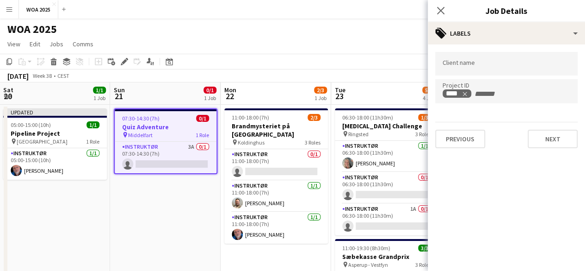
drag, startPoint x: 297, startPoint y: 182, endPoint x: 160, endPoint y: 190, distance: 137.7
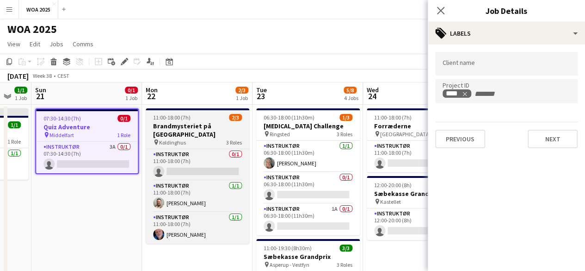
click at [179, 127] on h3 "Brandmysteriet på [GEOGRAPHIC_DATA]" at bounding box center [198, 130] width 104 height 17
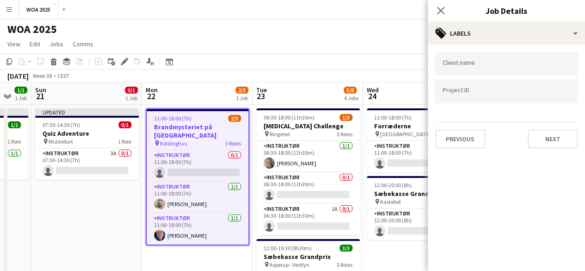
click at [509, 101] on div at bounding box center [506, 91] width 143 height 24
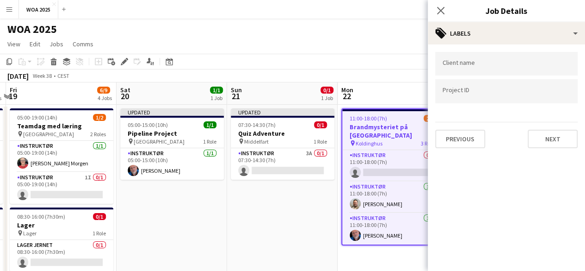
drag, startPoint x: 112, startPoint y: 187, endPoint x: 308, endPoint y: 144, distance: 201.3
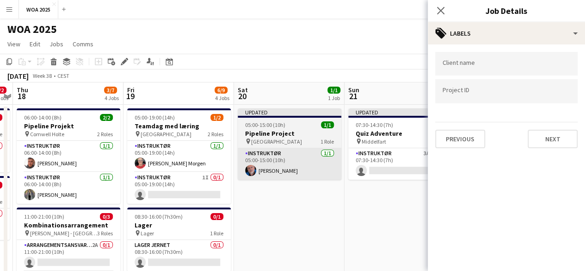
drag, startPoint x: 177, startPoint y: 173, endPoint x: 290, endPoint y: 156, distance: 113.7
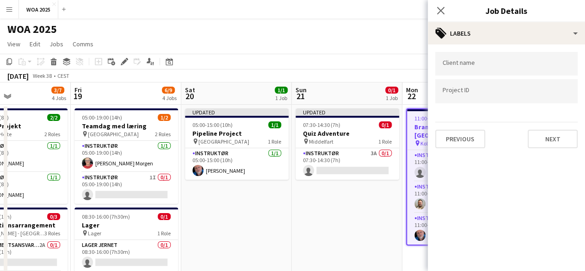
drag, startPoint x: 171, startPoint y: 168, endPoint x: 327, endPoint y: 140, distance: 158.1
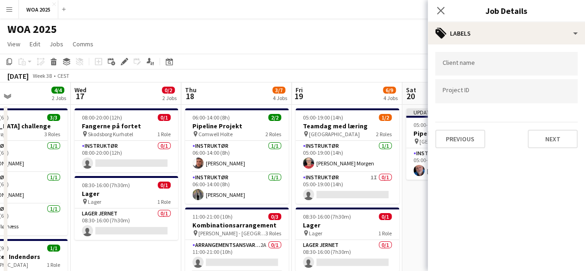
scroll to position [0, 203]
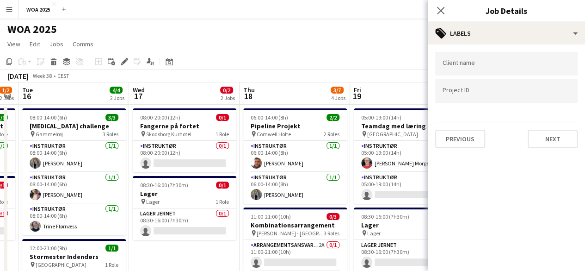
drag, startPoint x: 165, startPoint y: 157, endPoint x: 223, endPoint y: 145, distance: 59.5
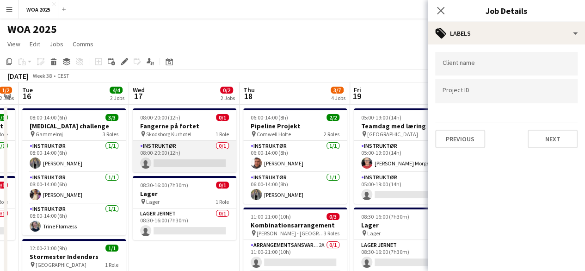
click at [190, 149] on app-card-role "Instruktør 0/1 08:00-20:00 (12h) single-neutral-actions" at bounding box center [185, 156] width 104 height 31
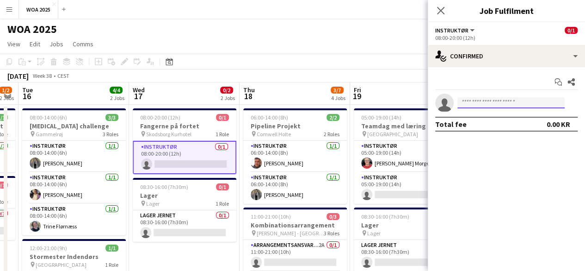
click at [503, 101] on input at bounding box center [511, 102] width 107 height 11
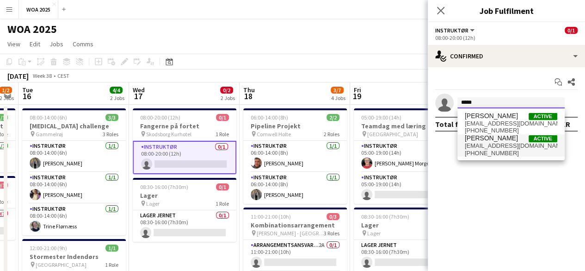
type input "*****"
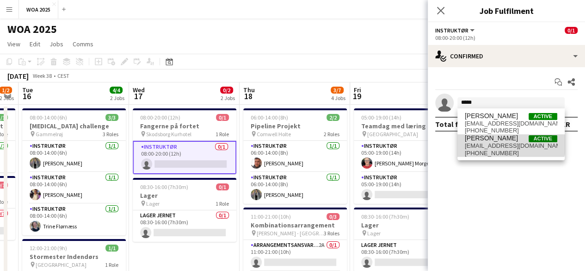
click at [506, 142] on span "psi@woa.dk" at bounding box center [511, 145] width 93 height 7
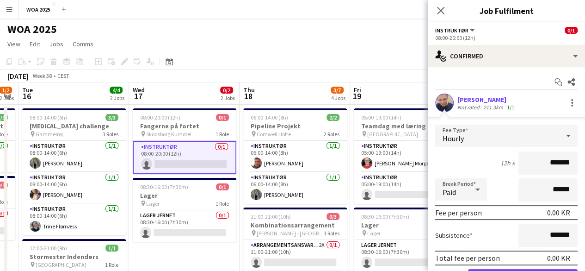
scroll to position [51, 0]
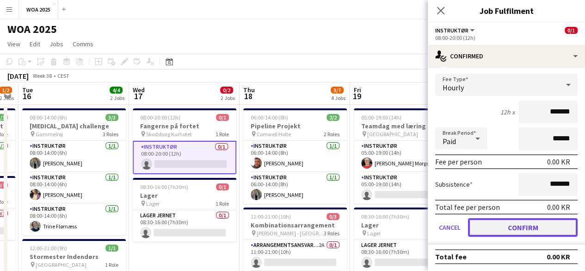
click at [542, 236] on button "Confirm" at bounding box center [523, 227] width 110 height 19
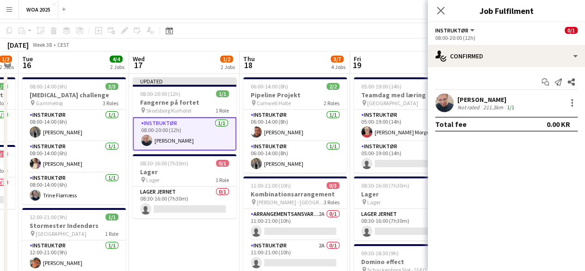
scroll to position [0, 0]
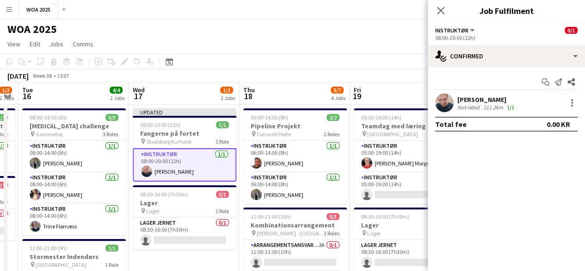
click at [434, 8] on div "Close pop-in" at bounding box center [441, 10] width 26 height 21
click at [442, 8] on icon "Close pop-in" at bounding box center [440, 10] width 9 height 9
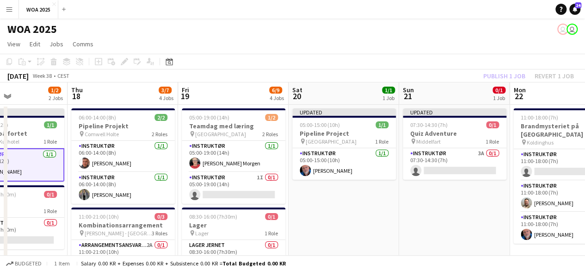
drag, startPoint x: 552, startPoint y: 215, endPoint x: 377, endPoint y: 202, distance: 175.0
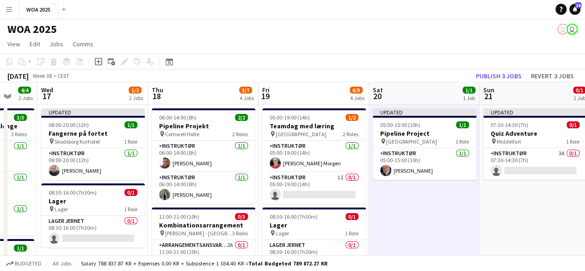
drag, startPoint x: 436, startPoint y: 189, endPoint x: 298, endPoint y: 189, distance: 137.9
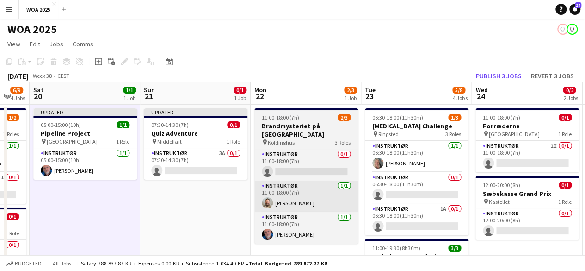
drag, startPoint x: 385, startPoint y: 186, endPoint x: 296, endPoint y: 176, distance: 89.3
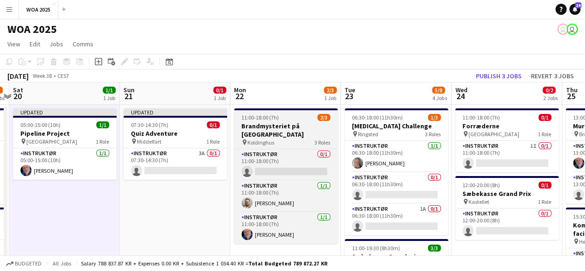
click at [289, 120] on div "11:00-18:00 (7h) 2/3" at bounding box center [286, 117] width 104 height 7
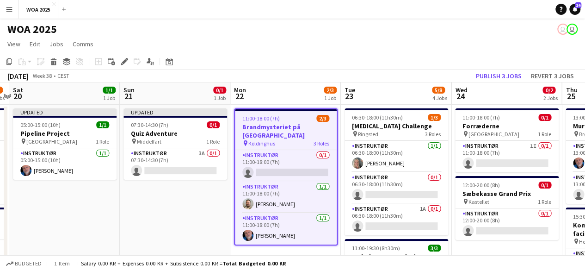
scroll to position [0, 433]
click at [126, 61] on icon at bounding box center [124, 61] width 5 height 5
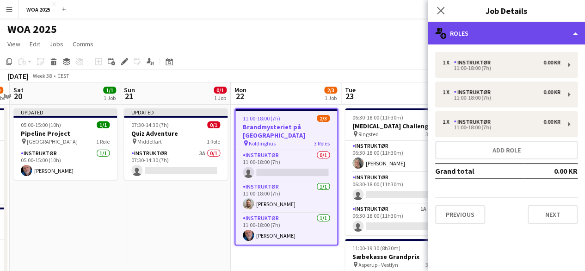
click at [467, 35] on div "multiple-users-add Roles" at bounding box center [506, 33] width 157 height 22
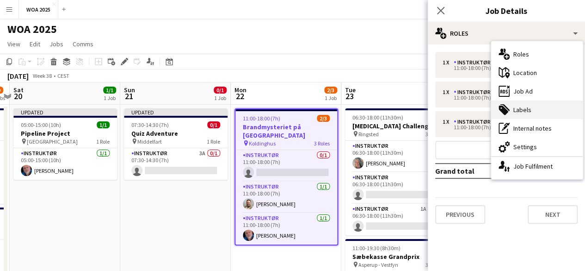
click at [539, 111] on div "tags-double Labels" at bounding box center [537, 109] width 92 height 19
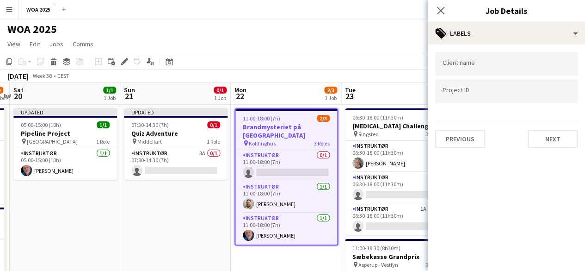
click at [527, 93] on input "Type to search project ID labels..." at bounding box center [507, 91] width 128 height 8
type input "****"
click at [399, 104] on app-board-header-date "Tue 23 5/8 4 Jobs" at bounding box center [397, 93] width 111 height 22
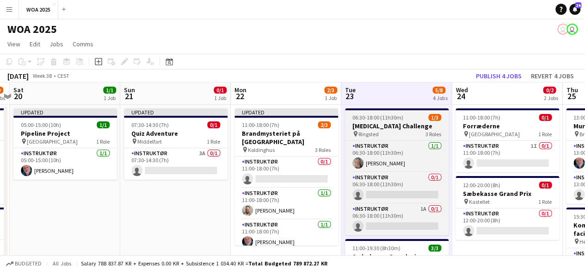
click at [384, 118] on span "06:30-18:00 (11h30m)" at bounding box center [378, 117] width 51 height 7
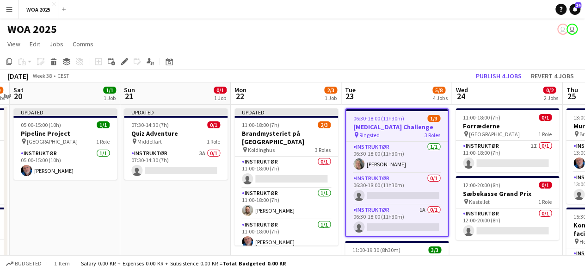
click at [498, 69] on div "September 2025 Week 38 • CEST Publish 4 jobs Revert 4 jobs" at bounding box center [292, 75] width 585 height 13
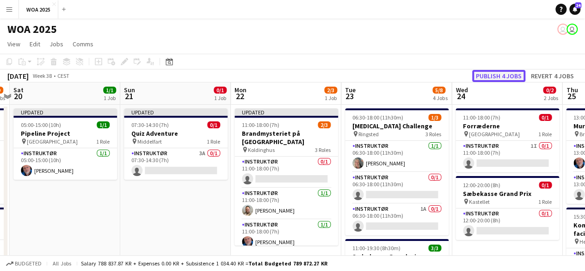
click at [497, 77] on button "Publish 4 jobs" at bounding box center [499, 76] width 53 height 12
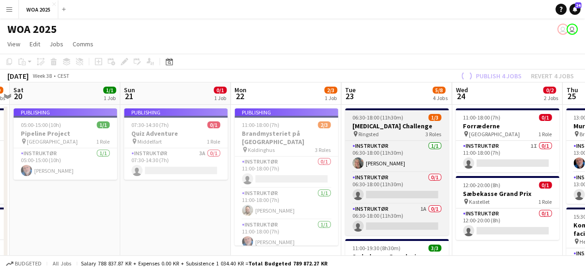
click at [380, 131] on div "pin Ringsted 3 Roles" at bounding box center [397, 133] width 104 height 7
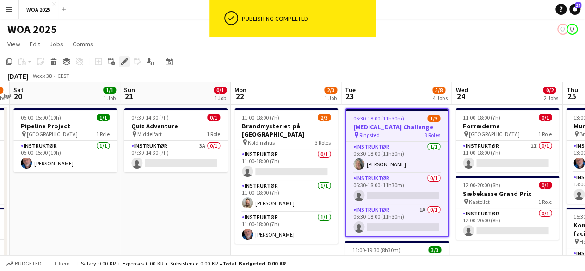
click at [124, 59] on icon "Edit" at bounding box center [124, 61] width 7 height 7
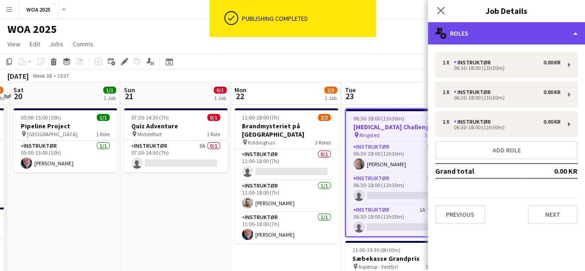
click at [480, 38] on div "multiple-users-add Roles" at bounding box center [506, 33] width 157 height 22
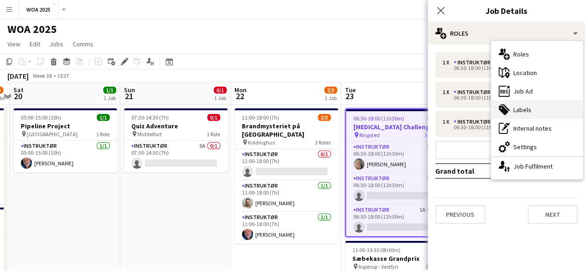
click at [511, 113] on div "tags-double Labels" at bounding box center [537, 109] width 92 height 19
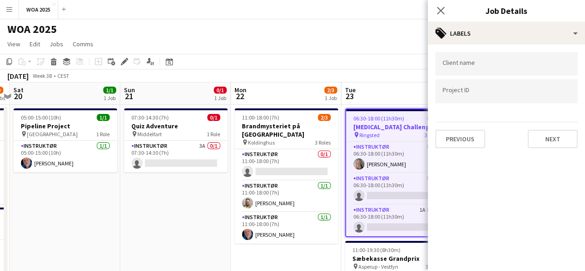
click at [479, 95] on input "Type to search project ID labels..." at bounding box center [507, 91] width 128 height 8
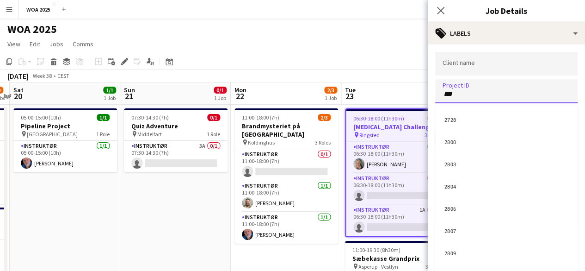
type input "****"
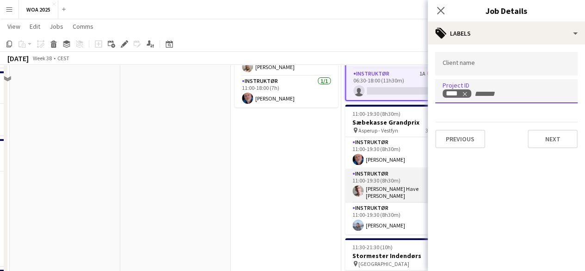
scroll to position [139, 0]
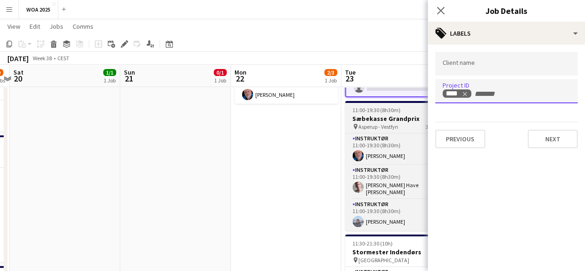
click at [411, 114] on h3 "Sæbekasse Grandprix" at bounding box center [397, 118] width 104 height 8
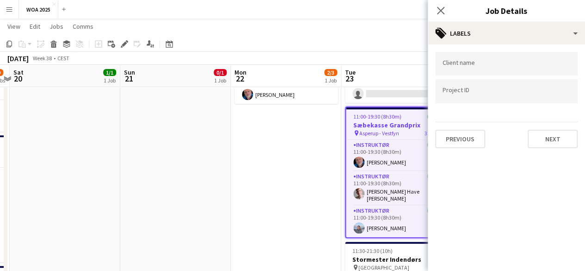
click at [481, 96] on div at bounding box center [506, 91] width 143 height 24
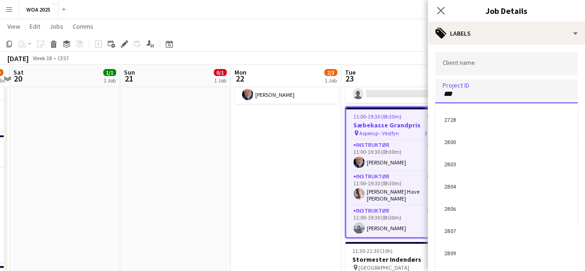
type input "****"
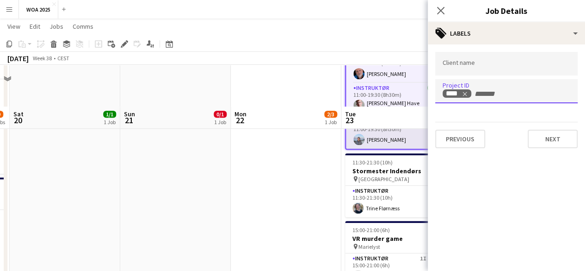
scroll to position [278, 0]
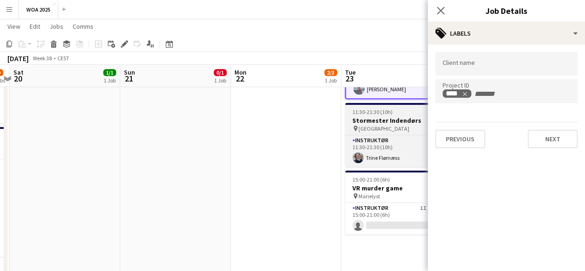
click at [386, 116] on h3 "Stormester Indendørs" at bounding box center [397, 120] width 104 height 8
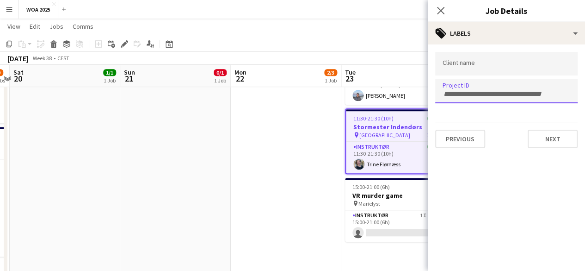
click at [464, 90] on input "Type to search project ID labels..." at bounding box center [507, 94] width 128 height 8
type input "****"
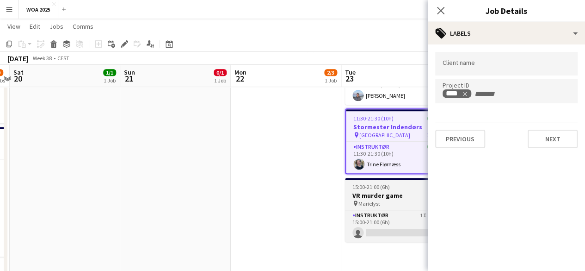
click at [366, 199] on div "pin Marielyst 1 Role" at bounding box center [397, 202] width 104 height 7
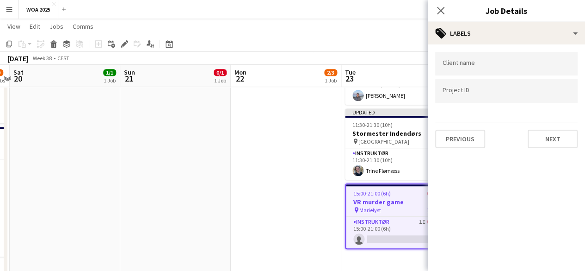
click at [464, 96] on div at bounding box center [506, 91] width 143 height 24
type input "****"
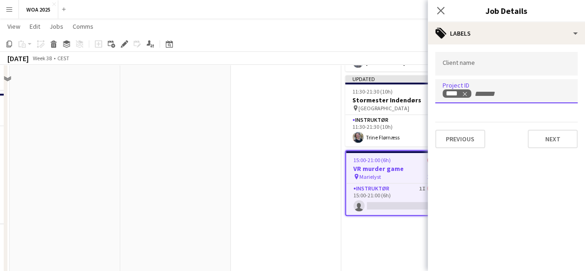
scroll to position [324, 0]
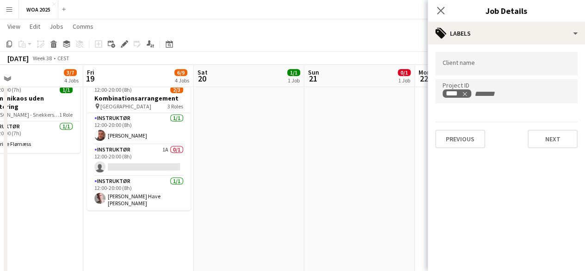
drag, startPoint x: 355, startPoint y: 208, endPoint x: 94, endPoint y: 212, distance: 260.6
click at [94, 212] on app-calendar-viewport "Tue 16 4/4 2 Jobs Wed 17 1/2 2 Jobs Thu 18 3/7 4 Jobs Fri 19 6/9 4 Jobs Sat 20 …" at bounding box center [292, 218] width 585 height 1013
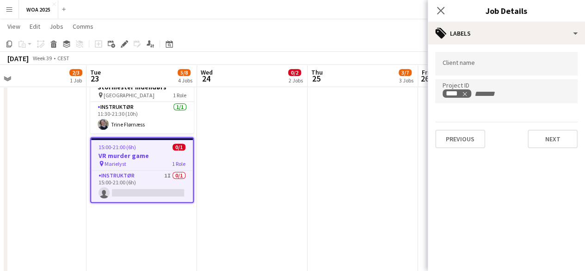
scroll to position [0, 244]
drag, startPoint x: 294, startPoint y: 142, endPoint x: 301, endPoint y: 218, distance: 76.6
click at [301, 218] on app-calendar-viewport "Sat 20 1/1 1 Job Sun 21 0/1 1 Job Mon 22 2/3 1 Job Tue 23 5/8 4 Jobs Wed 24 0/2…" at bounding box center [292, 218] width 585 height 1013
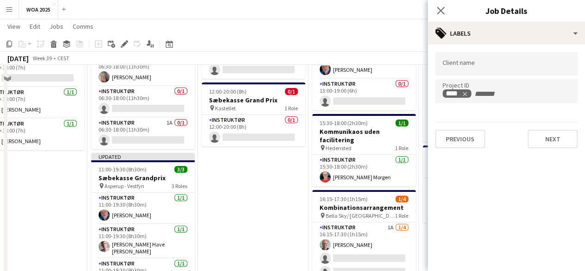
scroll to position [0, 0]
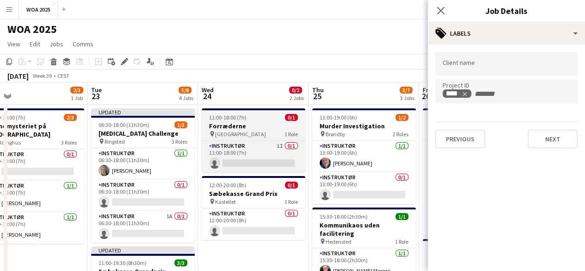
click at [266, 128] on h3 "Forræderne" at bounding box center [254, 126] width 104 height 8
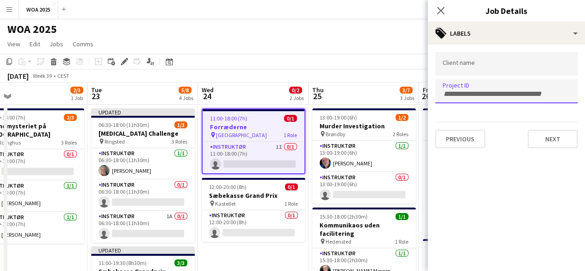
click at [498, 93] on input "Type to search project ID labels..." at bounding box center [507, 94] width 128 height 8
type input "****"
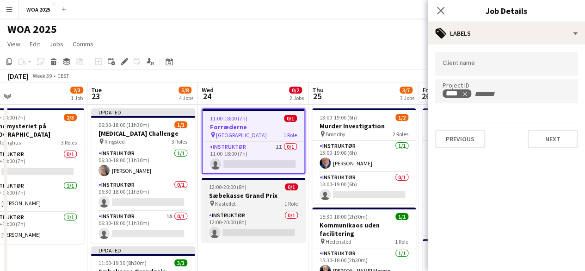
click at [280, 193] on h3 "Sæbekasse Grand Prix" at bounding box center [254, 195] width 104 height 8
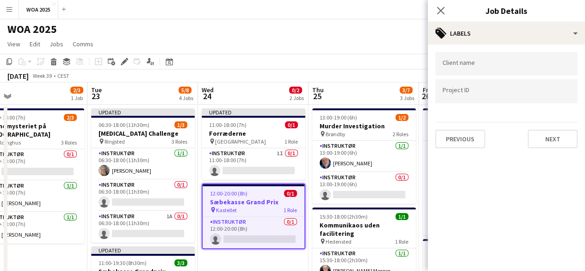
click at [474, 100] on div at bounding box center [506, 91] width 143 height 24
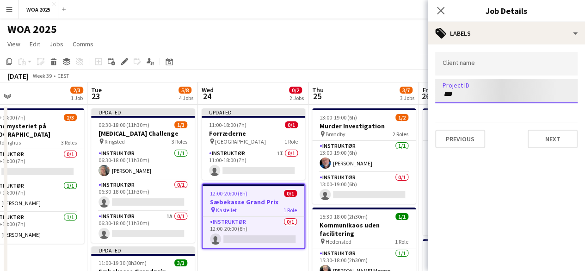
type input "****"
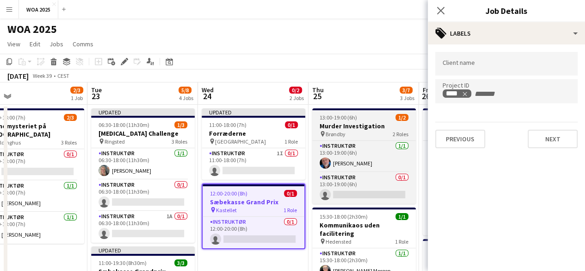
click at [350, 120] on span "13:00-19:00 (6h)" at bounding box center [338, 117] width 37 height 7
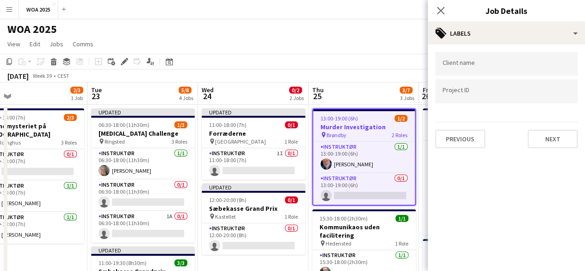
click at [492, 87] on div at bounding box center [506, 91] width 143 height 24
type input "****"
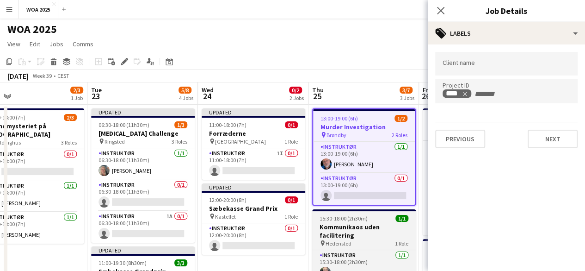
click at [348, 231] on h3 "Kommunikaos uden facilitering" at bounding box center [364, 231] width 104 height 17
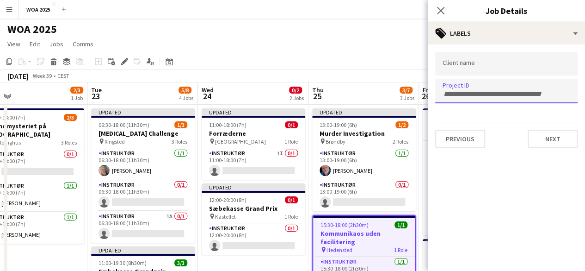
click at [469, 99] on div at bounding box center [506, 91] width 143 height 24
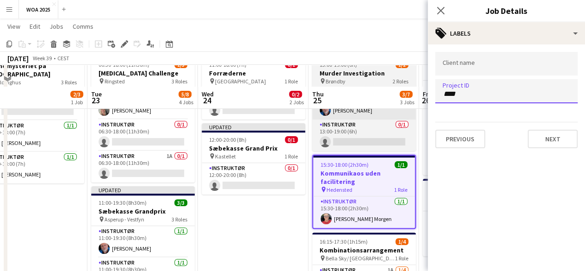
scroll to position [139, 0]
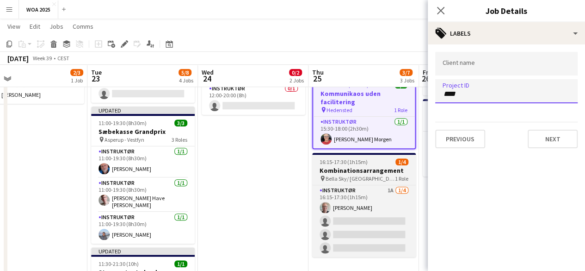
type input "****"
click at [373, 173] on h3 "Kombinationsarrangement" at bounding box center [364, 170] width 104 height 8
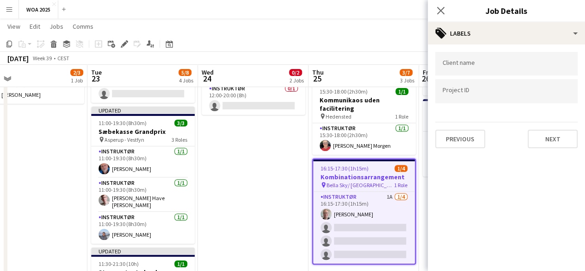
click at [460, 91] on input "Type to search project ID labels..." at bounding box center [507, 91] width 128 height 8
type input "****"
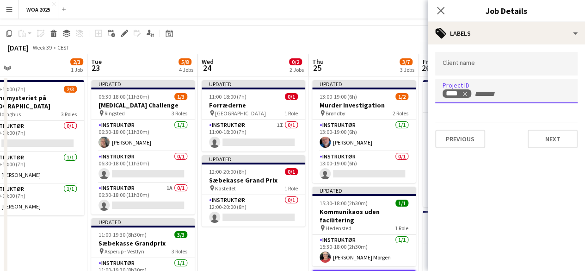
scroll to position [0, 0]
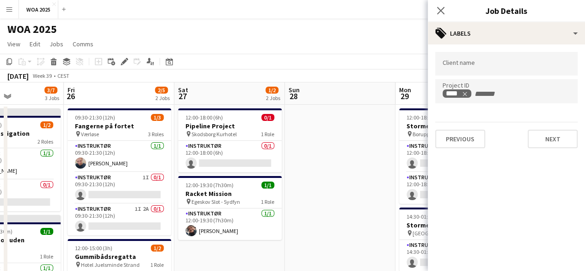
drag, startPoint x: 322, startPoint y: 141, endPoint x: 148, endPoint y: 166, distance: 175.3
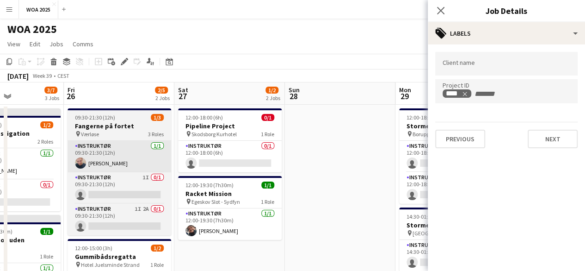
scroll to position [0, 244]
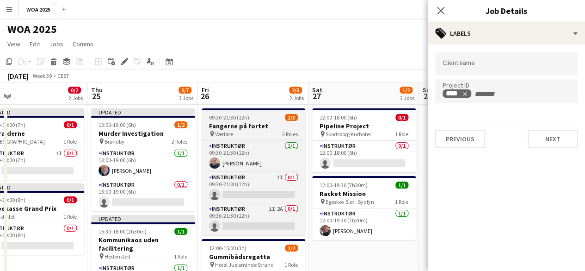
click at [228, 126] on h3 "Fangerne på fortet" at bounding box center [254, 126] width 104 height 8
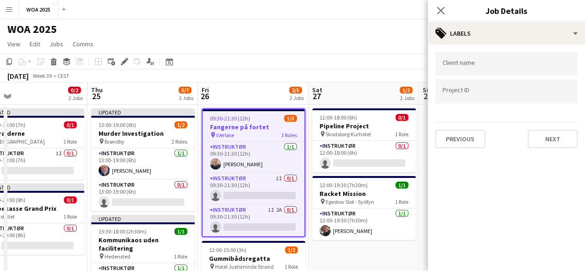
click at [497, 95] on div at bounding box center [506, 91] width 143 height 24
type input "****"
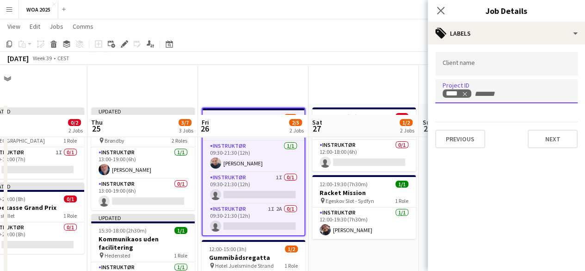
scroll to position [139, 0]
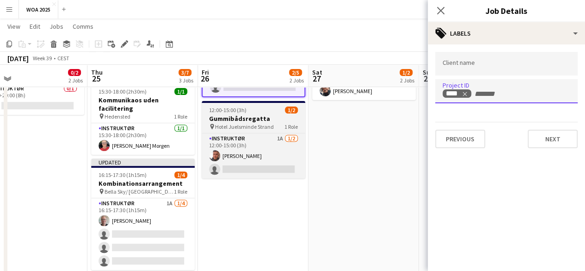
click at [265, 122] on h3 "Gummibådsregatta" at bounding box center [254, 118] width 104 height 8
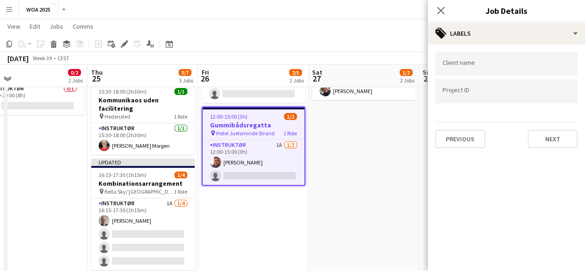
click at [475, 99] on div at bounding box center [506, 91] width 143 height 24
type input "****"
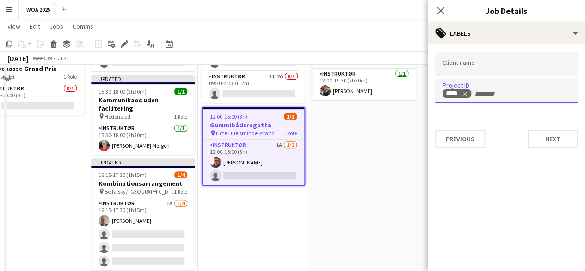
scroll to position [0, 0]
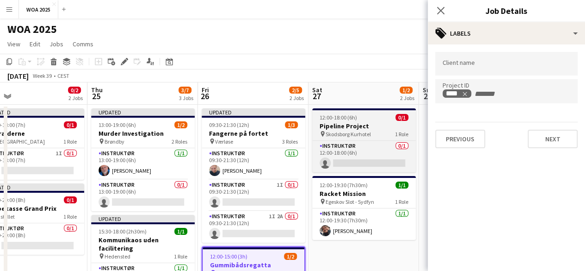
click at [366, 126] on h3 "Pipeline Project" at bounding box center [364, 126] width 104 height 8
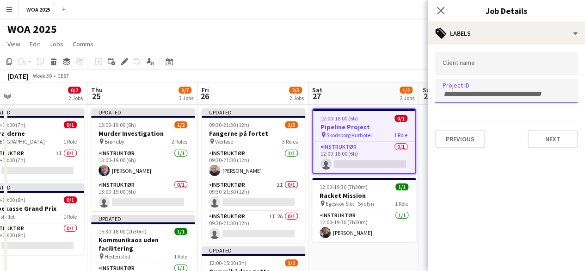
click at [497, 90] on input "Type to search project ID labels..." at bounding box center [507, 94] width 128 height 8
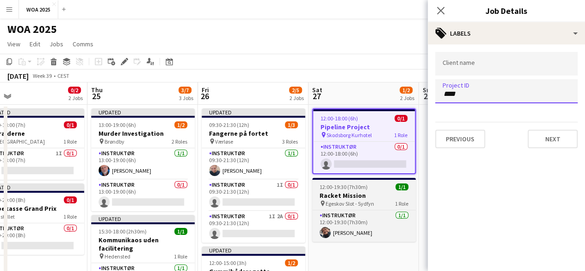
type input "****"
click at [371, 200] on span "Egeskov Slot - Sydfyn" at bounding box center [350, 203] width 49 height 7
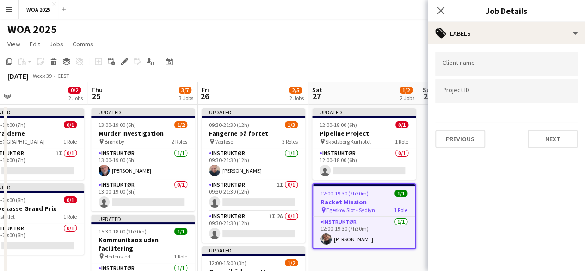
click at [507, 93] on input "Type to search project ID labels..." at bounding box center [507, 91] width 128 height 8
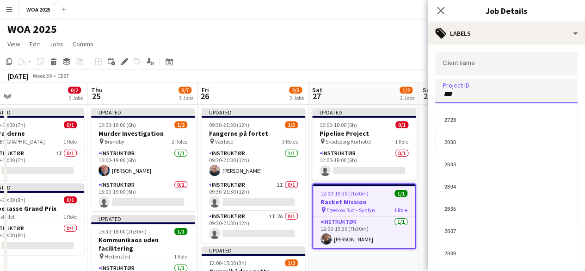
type input "****"
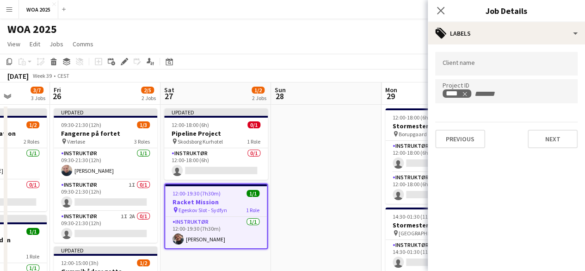
drag, startPoint x: 284, startPoint y: 154, endPoint x: 123, endPoint y: 176, distance: 162.1
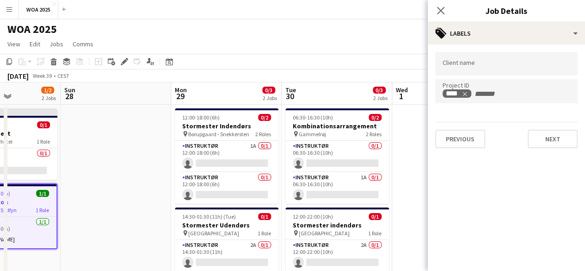
drag, startPoint x: 304, startPoint y: 156, endPoint x: 87, endPoint y: 181, distance: 218.0
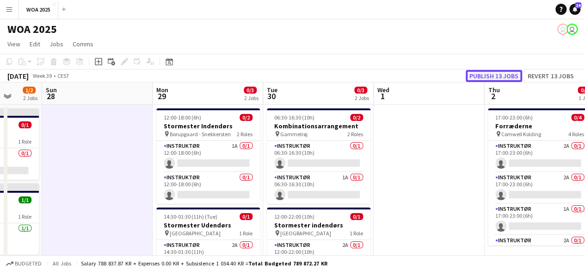
click at [496, 74] on button "Publish 13 jobs" at bounding box center [494, 76] width 56 height 12
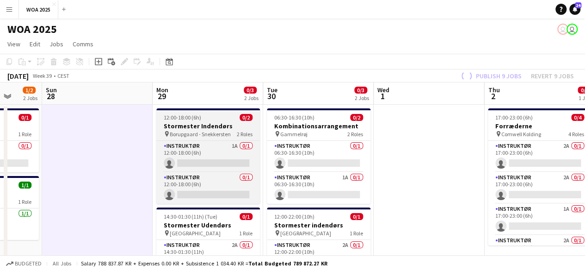
click at [210, 131] on span "Borupgaard - Snekkersten" at bounding box center [200, 134] width 61 height 7
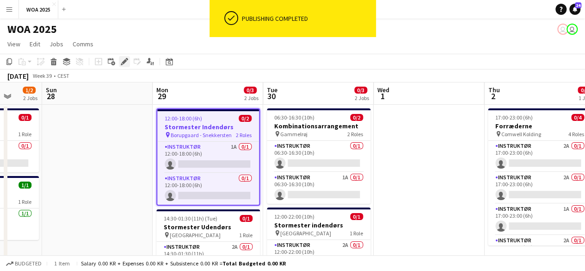
click at [125, 60] on icon at bounding box center [124, 61] width 5 height 5
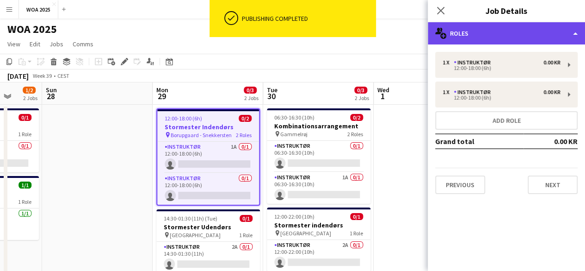
click at [477, 37] on div "multiple-users-add Roles" at bounding box center [506, 33] width 157 height 22
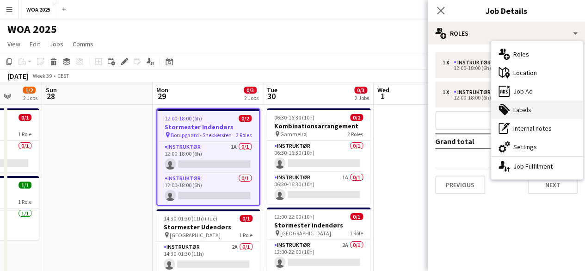
click at [525, 106] on div "tags-double Labels" at bounding box center [537, 109] width 92 height 19
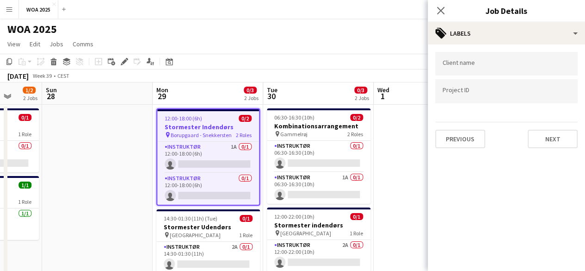
click at [473, 87] on div at bounding box center [506, 91] width 143 height 24
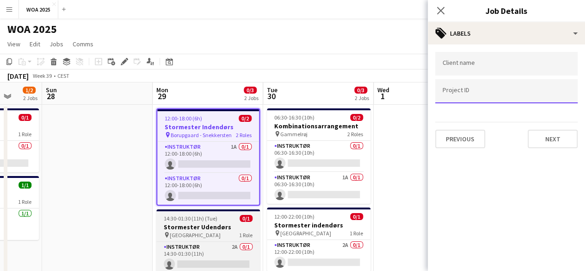
click at [225, 234] on div "pin Aalborg 1 Role" at bounding box center [208, 234] width 104 height 7
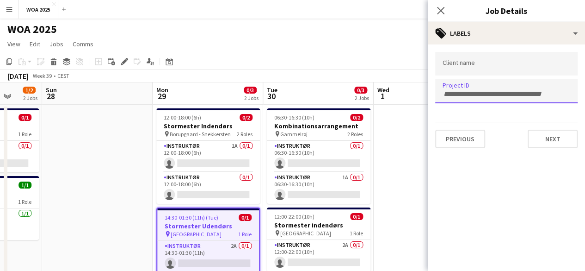
click at [457, 86] on div at bounding box center [506, 91] width 143 height 24
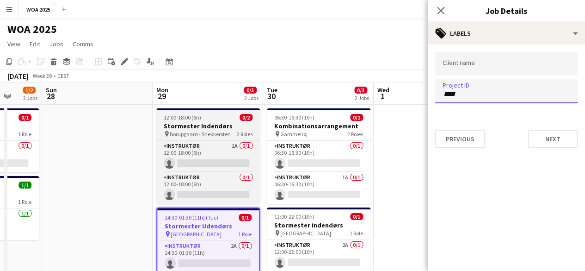
type input "****"
click at [216, 133] on span "Borupgaard - Snekkersten" at bounding box center [200, 134] width 61 height 7
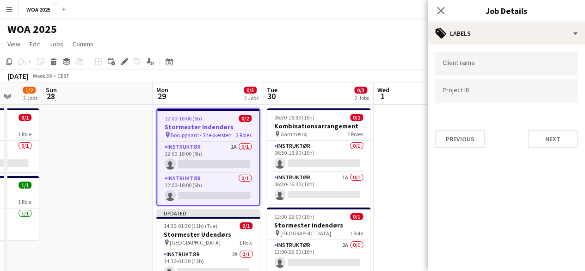
click at [485, 95] on div at bounding box center [506, 91] width 143 height 24
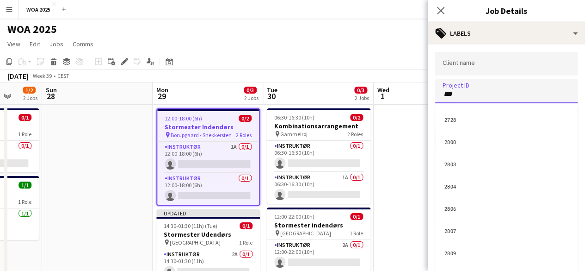
type input "****"
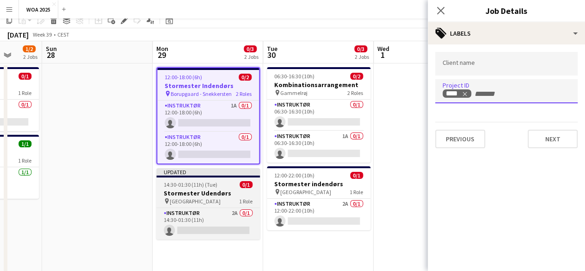
scroll to position [0, 0]
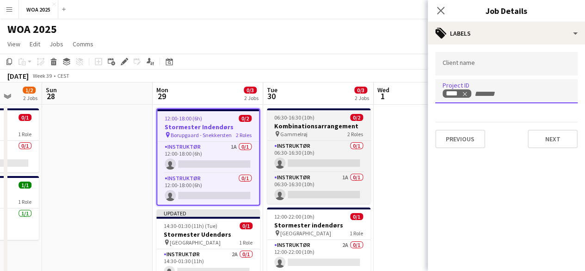
click at [310, 120] on span "06:30-16:30 (10h)" at bounding box center [294, 117] width 40 height 7
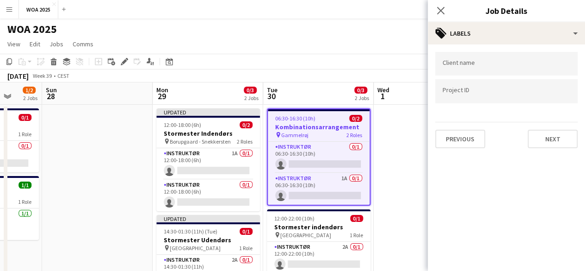
click at [485, 92] on input "Type to search project ID labels..." at bounding box center [507, 91] width 128 height 8
type input "****"
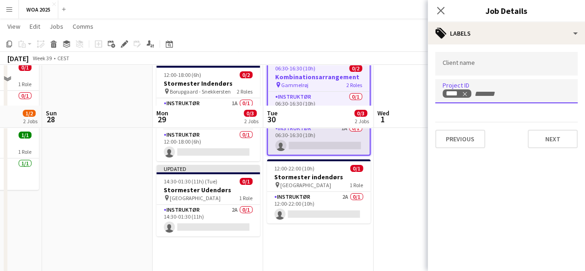
scroll to position [46, 0]
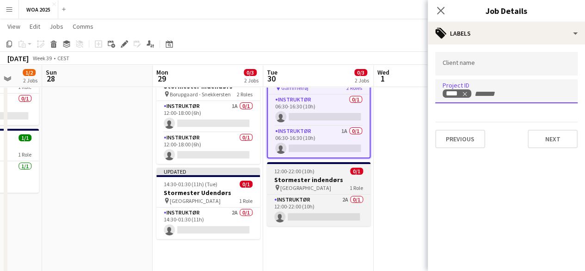
click at [329, 174] on app-job-card "12:00-22:00 (10h) 0/1 Stormester indendørs pin Løgstør Parkhotel 1 Role Instruk…" at bounding box center [319, 194] width 104 height 64
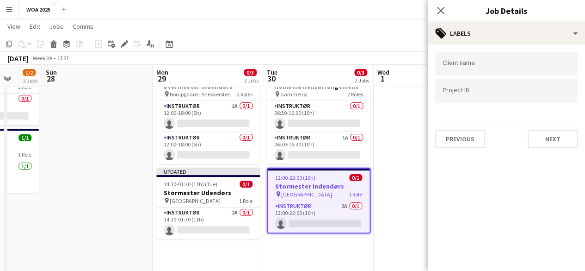
click at [461, 93] on input "Type to search project ID labels..." at bounding box center [507, 91] width 128 height 8
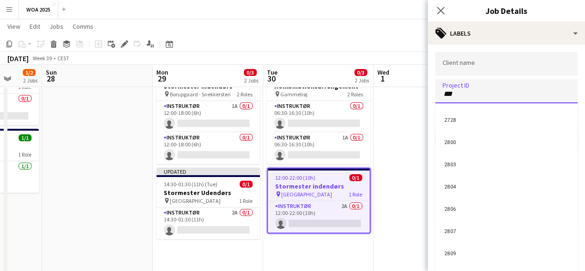
type input "****"
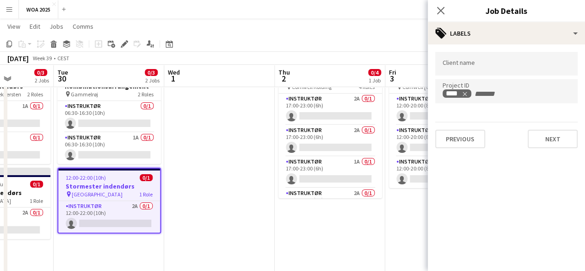
drag, startPoint x: 407, startPoint y: 162, endPoint x: 194, endPoint y: 157, distance: 213.4
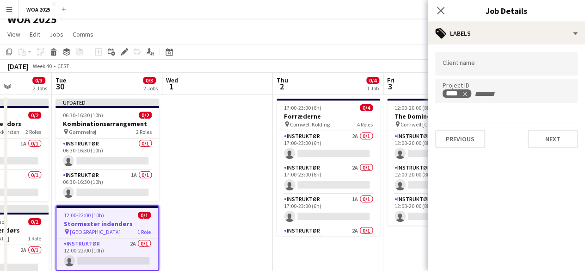
scroll to position [0, 0]
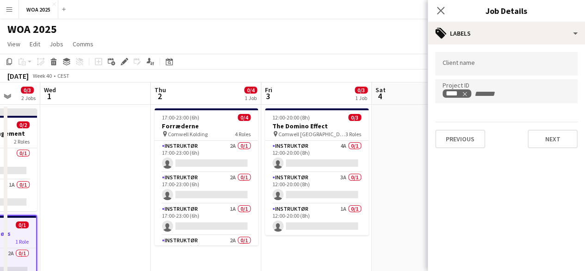
drag, startPoint x: 301, startPoint y: 128, endPoint x: 178, endPoint y: 134, distance: 123.2
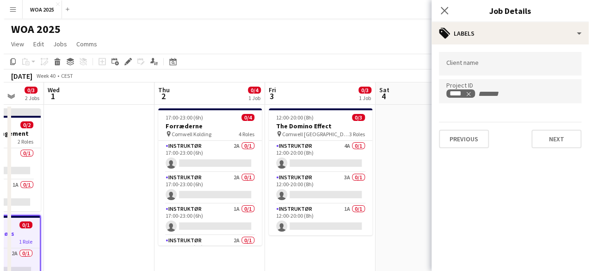
scroll to position [0, 292]
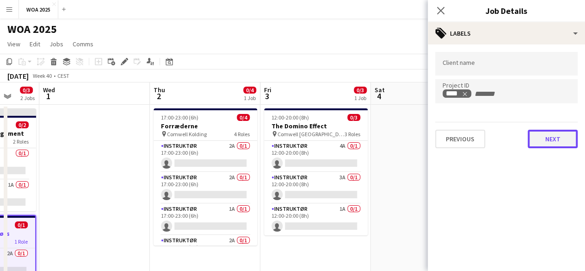
click at [552, 144] on button "Next" at bounding box center [553, 139] width 50 height 19
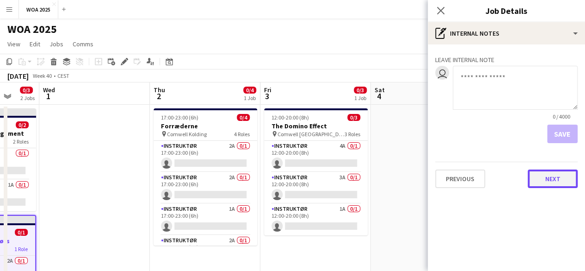
click at [540, 184] on button "Next" at bounding box center [553, 178] width 50 height 19
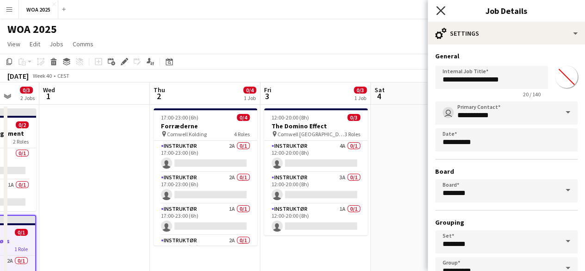
click at [441, 14] on icon "Close pop-in" at bounding box center [440, 10] width 9 height 9
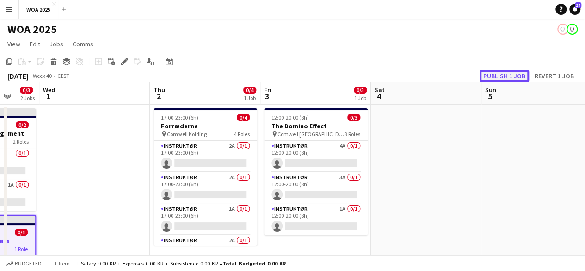
click at [518, 80] on button "Publish 1 job" at bounding box center [505, 76] width 50 height 12
click at [501, 78] on button "Publish 3 jobs" at bounding box center [499, 76] width 53 height 12
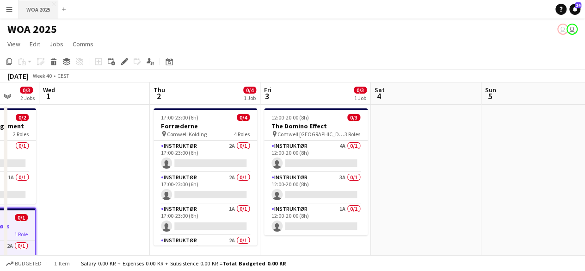
click at [44, 4] on button "WOA 2025 Close" at bounding box center [38, 9] width 39 height 18
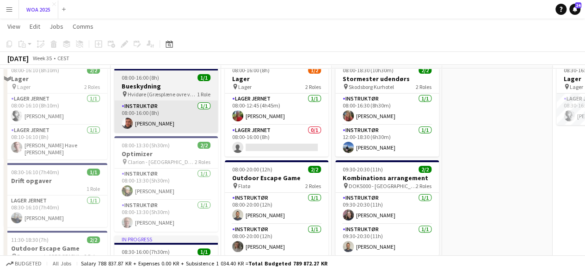
scroll to position [0, 0]
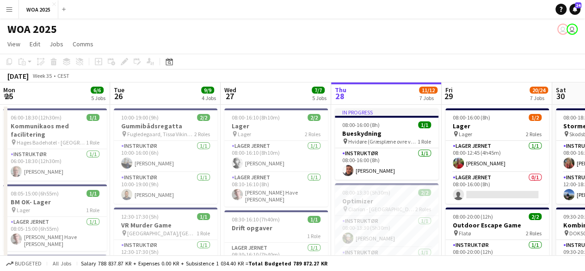
drag, startPoint x: 261, startPoint y: 183, endPoint x: 482, endPoint y: 152, distance: 222.9
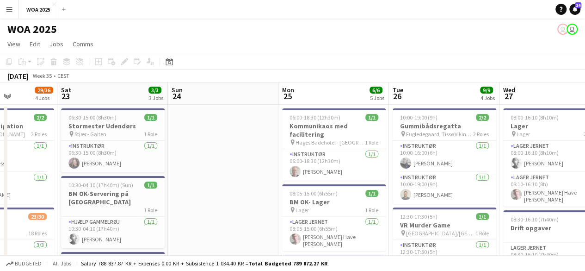
scroll to position [0, 271]
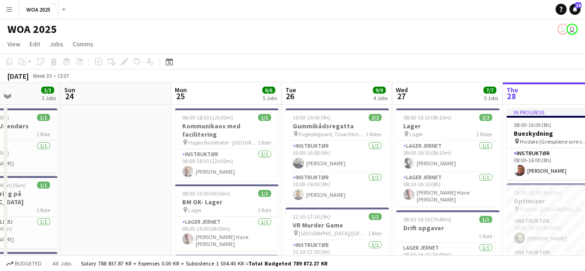
drag, startPoint x: 230, startPoint y: 151, endPoint x: 375, endPoint y: 152, distance: 145.3
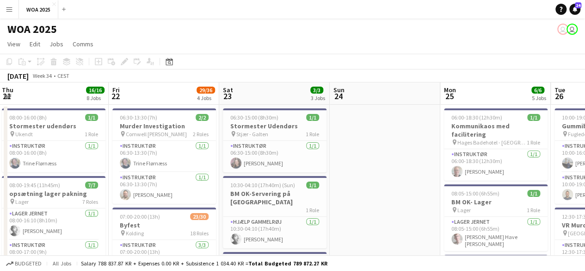
drag, startPoint x: 217, startPoint y: 186, endPoint x: 486, endPoint y: 165, distance: 270.1
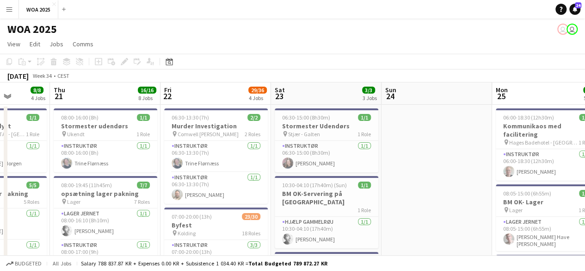
drag, startPoint x: 146, startPoint y: 174, endPoint x: 394, endPoint y: 155, distance: 248.3
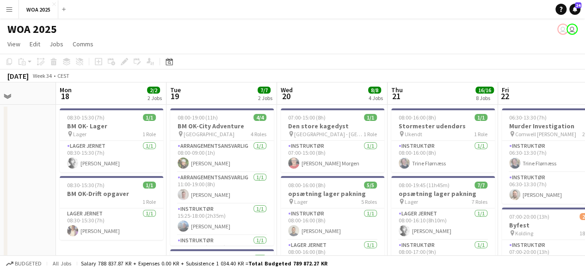
drag, startPoint x: 174, startPoint y: 165, endPoint x: 366, endPoint y: 164, distance: 192.1
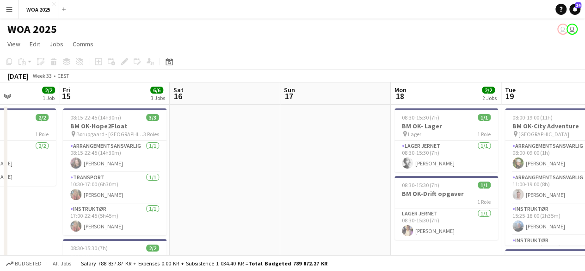
drag, startPoint x: 180, startPoint y: 171, endPoint x: 504, endPoint y: 177, distance: 323.1
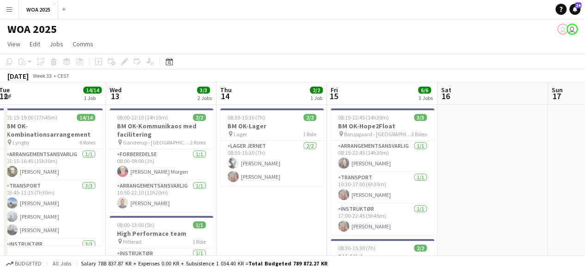
drag, startPoint x: 180, startPoint y: 172, endPoint x: 413, endPoint y: 157, distance: 233.7
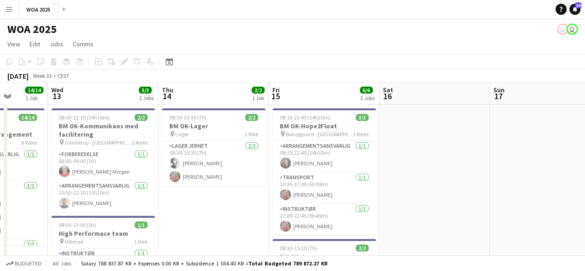
drag, startPoint x: 64, startPoint y: 157, endPoint x: 335, endPoint y: 151, distance: 270.8
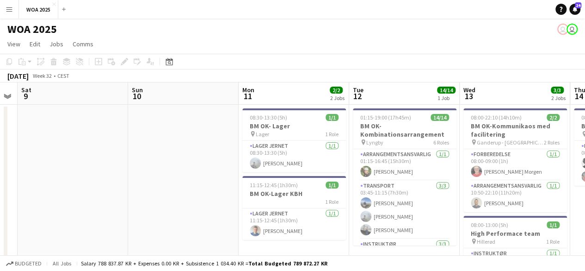
drag, startPoint x: 123, startPoint y: 162, endPoint x: 425, endPoint y: 147, distance: 302.1
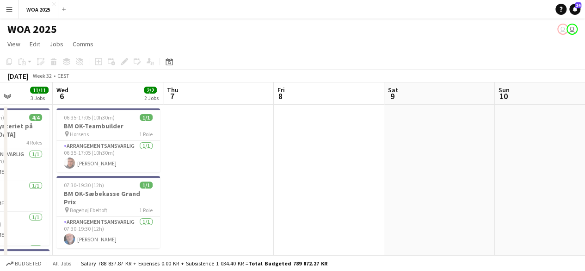
drag, startPoint x: 167, startPoint y: 154, endPoint x: 406, endPoint y: 145, distance: 239.9
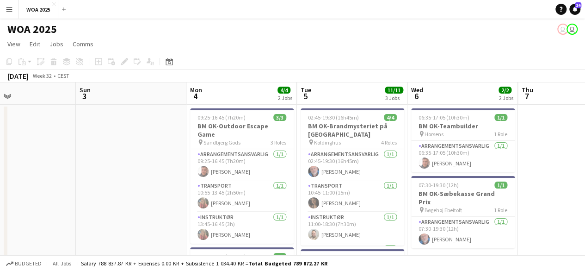
scroll to position [0, 254]
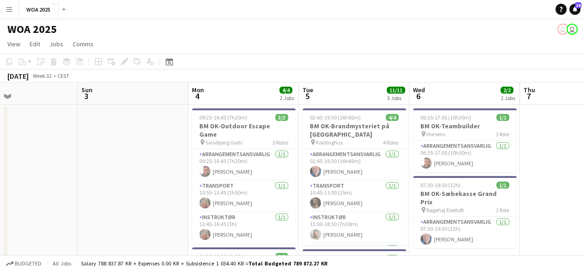
drag, startPoint x: 142, startPoint y: 161, endPoint x: 398, endPoint y: 153, distance: 256.0
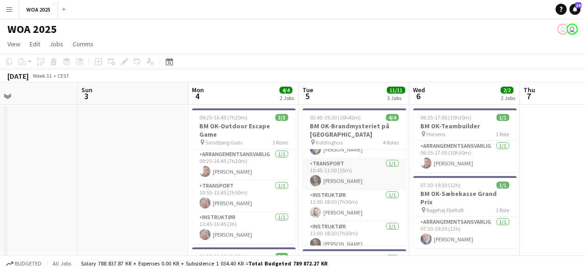
scroll to position [29, 0]
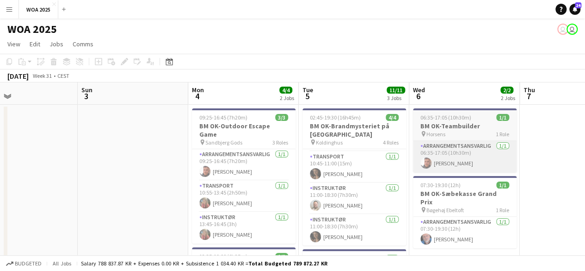
drag, startPoint x: 427, startPoint y: 124, endPoint x: 184, endPoint y: 162, distance: 245.8
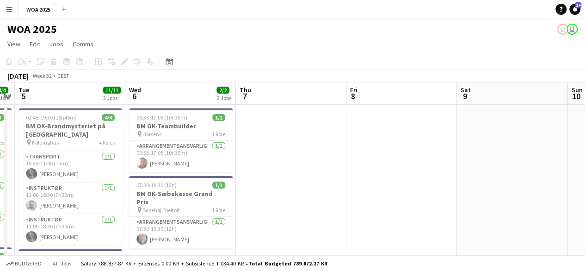
drag, startPoint x: 358, startPoint y: 159, endPoint x: 193, endPoint y: 189, distance: 167.9
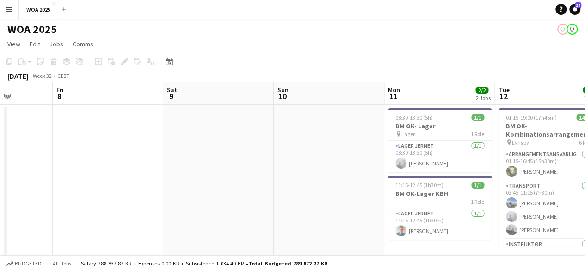
drag, startPoint x: 366, startPoint y: 186, endPoint x: 280, endPoint y: 186, distance: 85.2
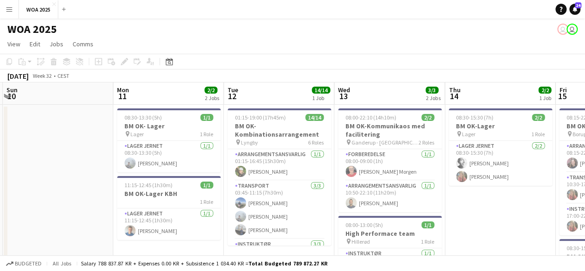
drag, startPoint x: 556, startPoint y: 174, endPoint x: 301, endPoint y: 190, distance: 255.1
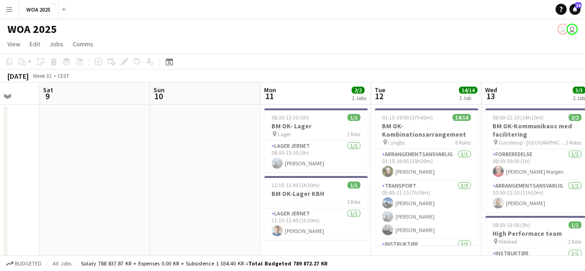
drag, startPoint x: 509, startPoint y: 161, endPoint x: 209, endPoint y: 180, distance: 301.0
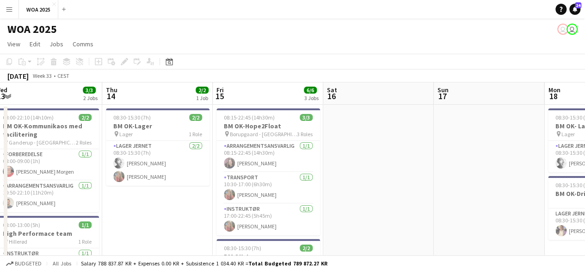
drag, startPoint x: 473, startPoint y: 174, endPoint x: 241, endPoint y: 187, distance: 233.1
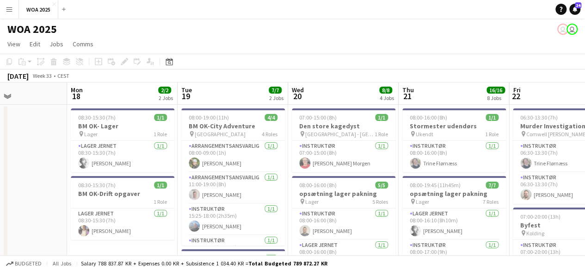
scroll to position [0, 357]
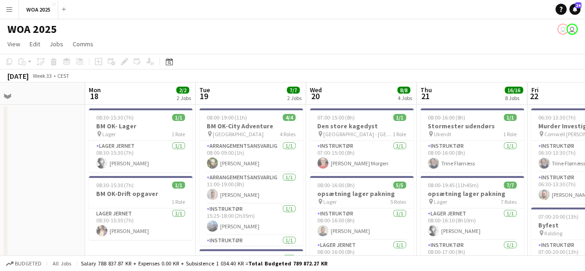
drag, startPoint x: 532, startPoint y: 162, endPoint x: 470, endPoint y: 165, distance: 62.5
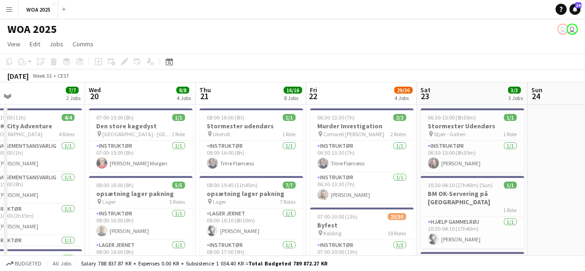
scroll to position [237, 0]
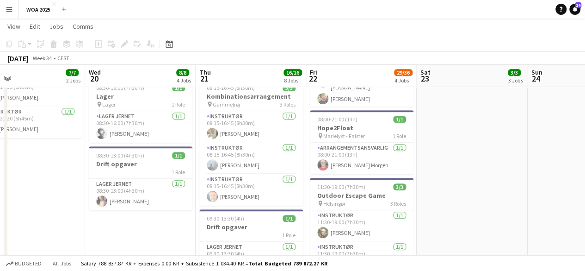
drag, startPoint x: 376, startPoint y: 187, endPoint x: 146, endPoint y: 192, distance: 229.6
click at [137, 193] on app-calendar-viewport "Sat 16 Sun 17 Mon 18 2/2 2 Jobs Tue 19 7/7 2 Jobs Wed 20 8/8 4 Jobs Thu 21 16/1…" at bounding box center [292, 253] width 585 height 908
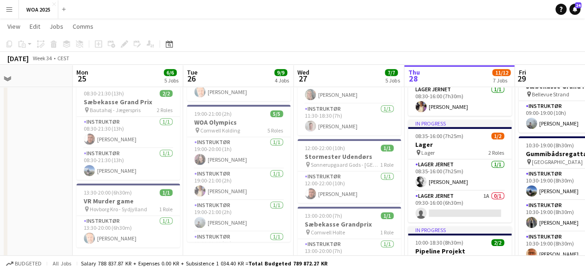
drag, startPoint x: 483, startPoint y: 177, endPoint x: 173, endPoint y: 194, distance: 311.0
click at [173, 194] on app-calendar-viewport "Wed 20 8/8 4 Jobs Thu 21 16/16 8 Jobs Fri 22 29/36 4 Jobs Sat 23 3/3 3 Jobs Sun…" at bounding box center [292, 253] width 585 height 908
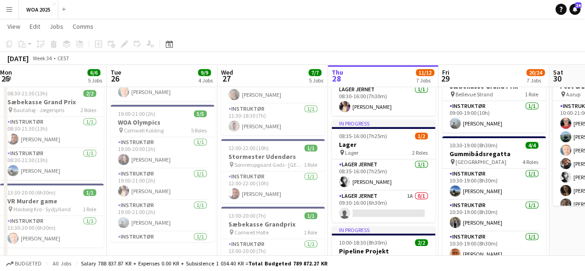
drag, startPoint x: 466, startPoint y: 170, endPoint x: 265, endPoint y: 189, distance: 201.7
click at [265, 189] on app-calendar-viewport "Fri 22 29/36 4 Jobs Sat 23 3/3 3 Jobs Sun 24 Mon 25 6/6 5 Jobs Tue 26 9/9 4 Job…" at bounding box center [292, 253] width 585 height 908
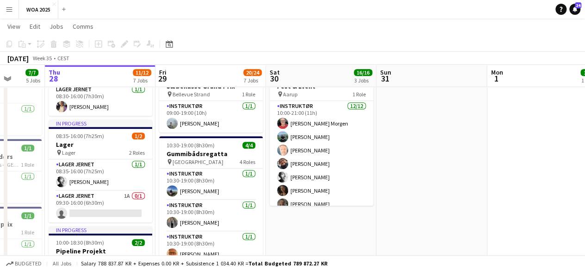
click at [222, 202] on app-calendar-viewport "Sun 24 Mon 25 6/6 5 Jobs Tue 26 9/9 4 Jobs Wed 27 7/7 5 Jobs Thu 28 11/12 7 Job…" at bounding box center [292, 253] width 585 height 908
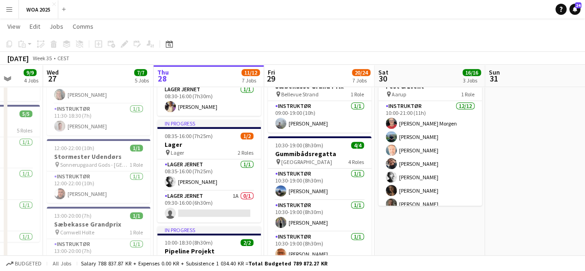
drag, startPoint x: 305, startPoint y: 192, endPoint x: 256, endPoint y: 180, distance: 49.6
click at [231, 189] on app-calendar-viewport "Sun 24 Mon 25 6/6 5 Jobs Tue 26 9/9 4 Jobs Wed 27 7/7 5 Jobs Thu 28 11/12 7 Job…" at bounding box center [292, 253] width 585 height 908
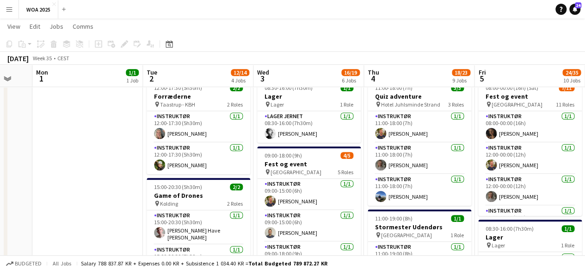
drag, startPoint x: 387, startPoint y: 191, endPoint x: 323, endPoint y: 196, distance: 64.1
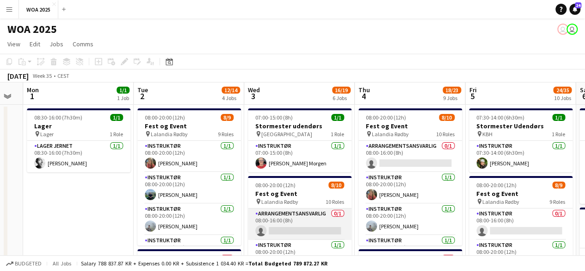
scroll to position [93, 0]
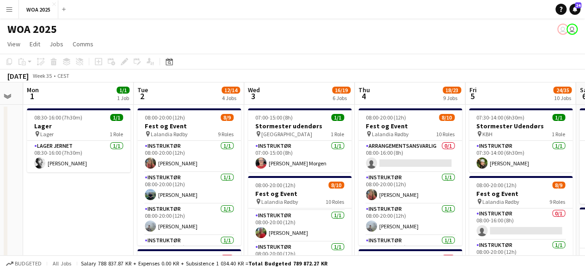
drag, startPoint x: 418, startPoint y: 158, endPoint x: 102, endPoint y: 179, distance: 316.8
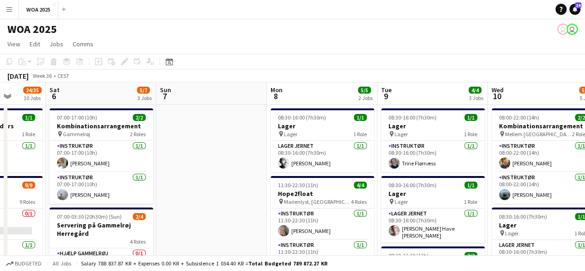
drag, startPoint x: 250, startPoint y: 190, endPoint x: 122, endPoint y: 189, distance: 127.7
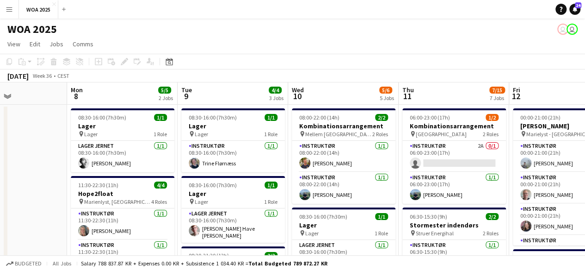
drag, startPoint x: 338, startPoint y: 189, endPoint x: 221, endPoint y: 197, distance: 117.3
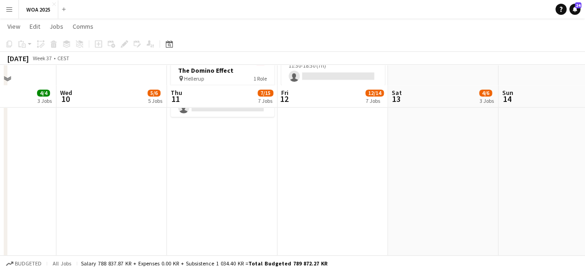
scroll to position [648, 0]
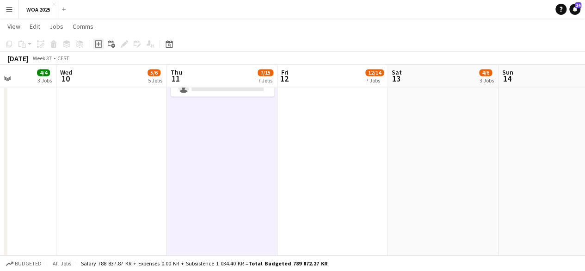
click at [99, 48] on div "Add job" at bounding box center [98, 43] width 11 height 11
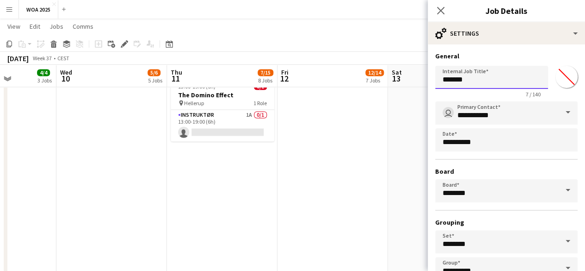
click at [504, 74] on input "*******" at bounding box center [491, 77] width 113 height 23
type input "**********"
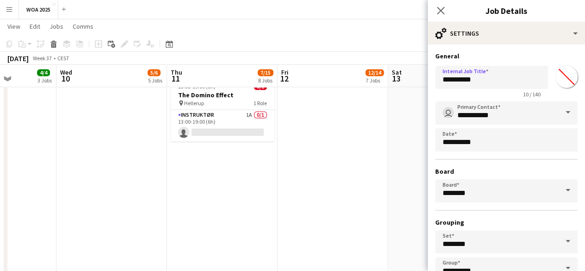
type input "*******"
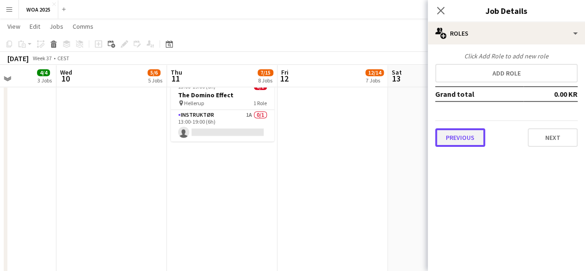
click at [462, 139] on button "Previous" at bounding box center [460, 137] width 50 height 19
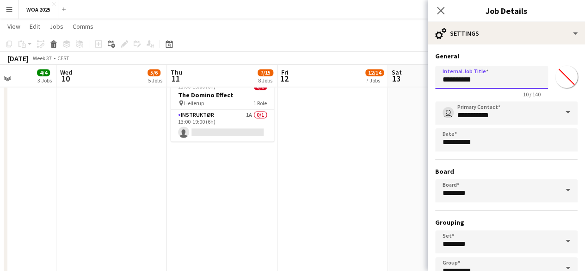
click at [482, 73] on input "**********" at bounding box center [491, 77] width 113 height 23
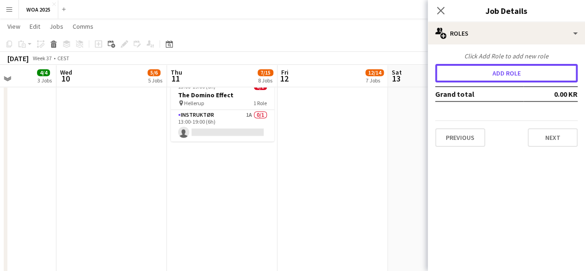
click at [482, 73] on button "Add role" at bounding box center [506, 73] width 143 height 19
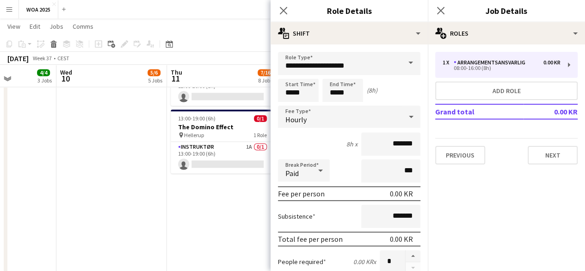
click at [408, 65] on span at bounding box center [410, 63] width 19 height 22
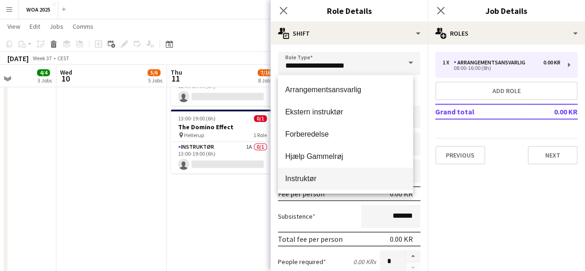
click at [340, 182] on span "Instruktør" at bounding box center [346, 178] width 121 height 9
type input "**********"
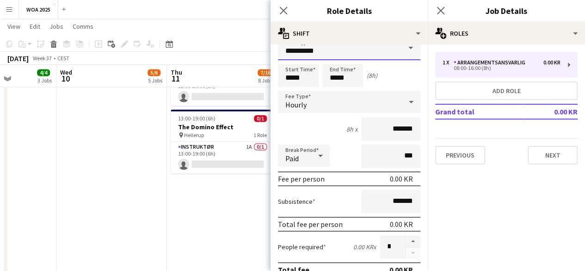
scroll to position [0, 0]
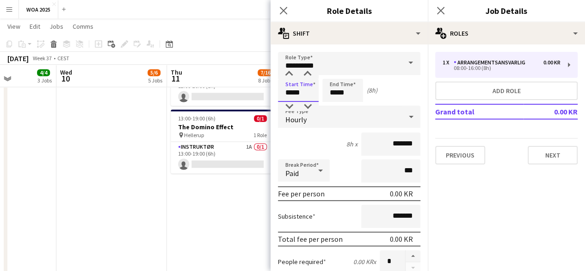
click at [309, 90] on input "*****" at bounding box center [298, 90] width 41 height 23
type input "*****"
click at [338, 88] on input "*****" at bounding box center [343, 90] width 41 height 23
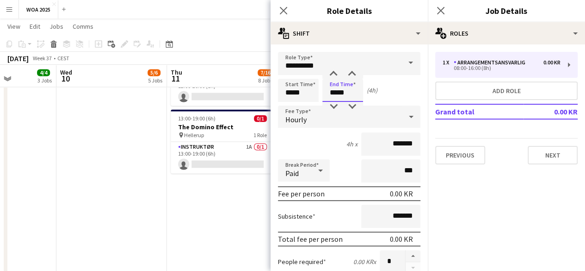
click at [338, 88] on input "*****" at bounding box center [343, 90] width 41 height 23
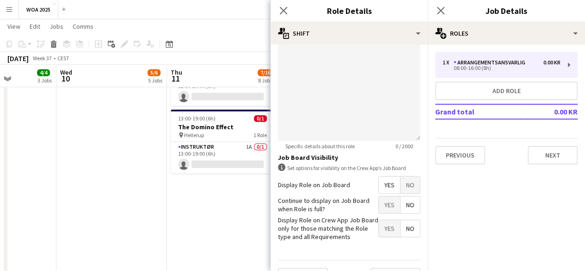
scroll to position [329, 0]
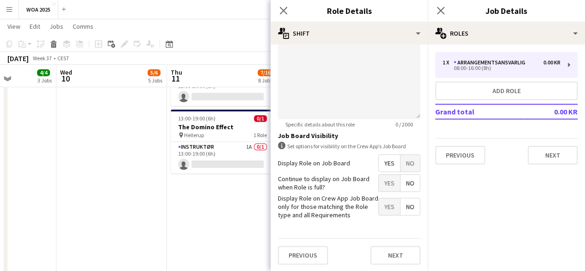
type input "*****"
click at [385, 174] on span "Yes" at bounding box center [389, 182] width 21 height 17
click at [413, 261] on button "Next" at bounding box center [396, 255] width 50 height 19
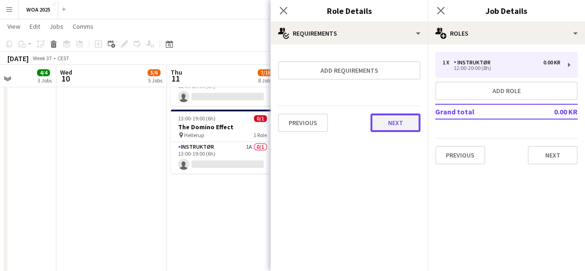
click at [396, 131] on button "Next" at bounding box center [396, 122] width 50 height 19
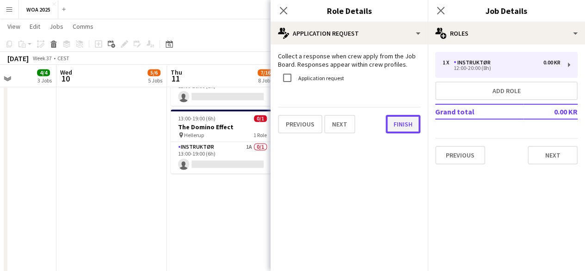
click at [394, 123] on button "Finish" at bounding box center [403, 124] width 35 height 19
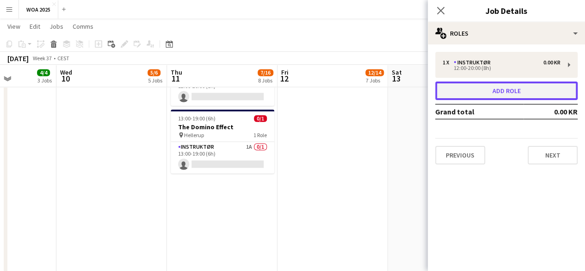
click at [479, 92] on button "Add role" at bounding box center [506, 90] width 143 height 19
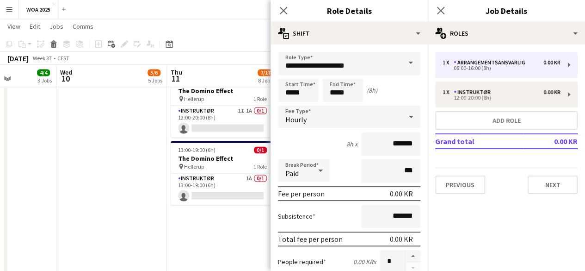
click at [401, 69] on span at bounding box center [410, 63] width 19 height 22
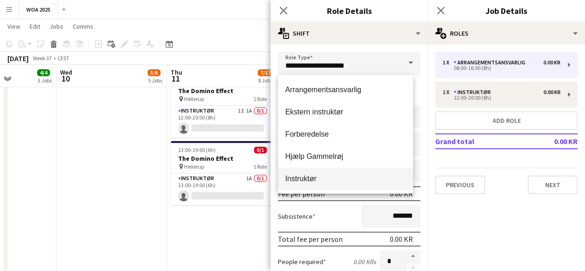
click at [359, 184] on mat-option "Instruktør" at bounding box center [346, 179] width 136 height 22
type input "**********"
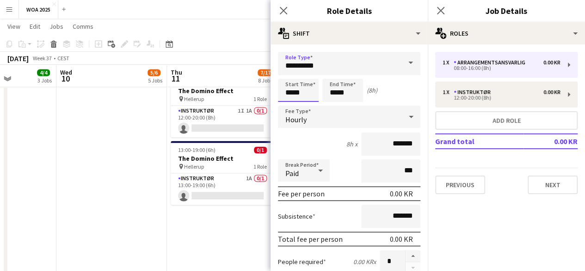
click at [306, 92] on input "*****" at bounding box center [298, 90] width 41 height 23
type input "*****"
click at [324, 91] on input "*****" at bounding box center [343, 90] width 41 height 23
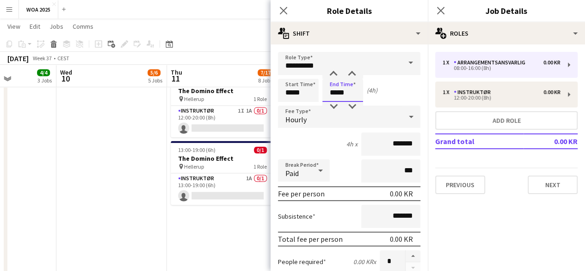
click at [324, 91] on input "*****" at bounding box center [343, 90] width 41 height 23
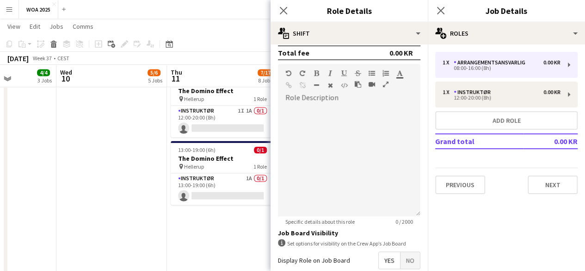
scroll to position [329, 0]
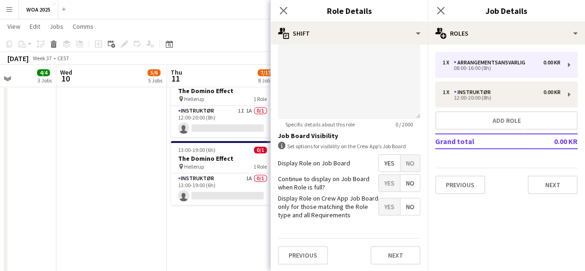
type input "*****"
click at [382, 178] on span "Yes" at bounding box center [389, 182] width 21 height 17
click at [390, 246] on button "Next" at bounding box center [396, 255] width 50 height 19
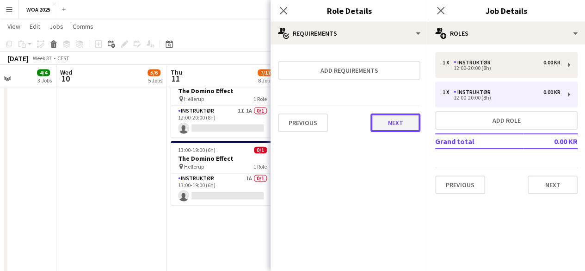
click at [402, 126] on button "Next" at bounding box center [396, 122] width 50 height 19
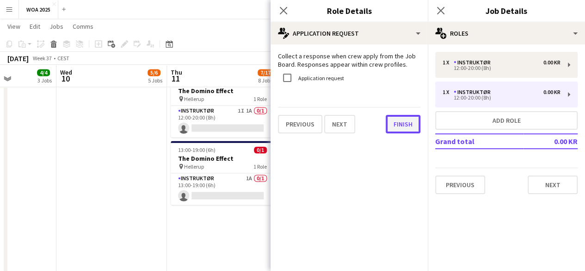
click at [410, 117] on button "Finish" at bounding box center [403, 124] width 35 height 19
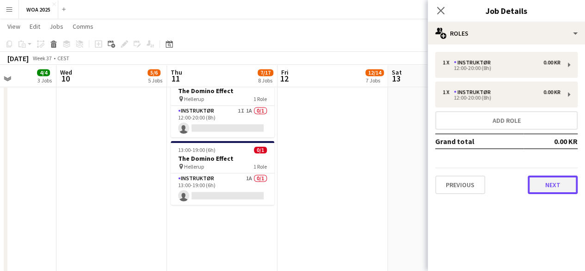
click at [566, 188] on button "Next" at bounding box center [553, 184] width 50 height 19
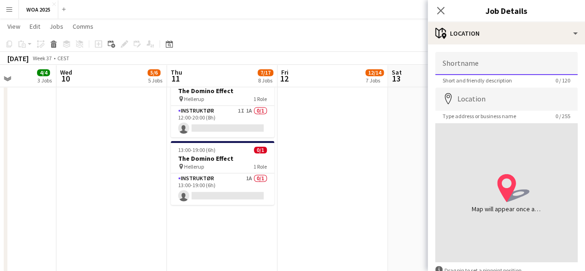
click at [516, 66] on input "Shortname" at bounding box center [506, 63] width 143 height 23
paste input "**********"
type input "**********"
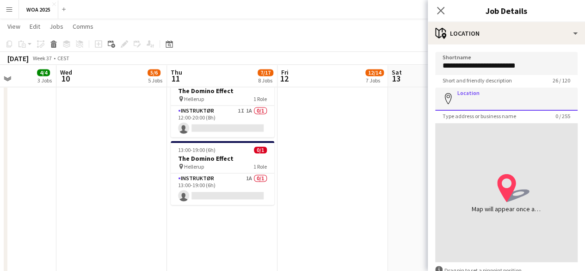
click at [522, 90] on input "Location" at bounding box center [506, 98] width 143 height 23
paste input "**********"
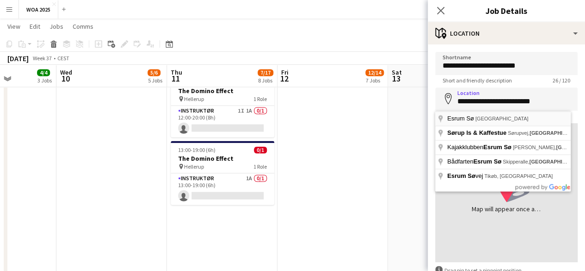
type input "**********"
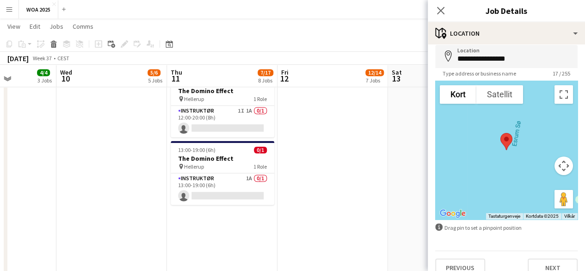
scroll to position [56, 0]
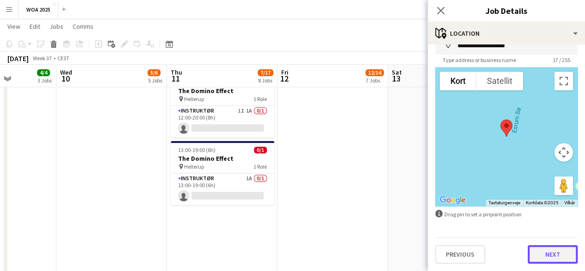
click at [545, 258] on button "Next" at bounding box center [553, 254] width 50 height 19
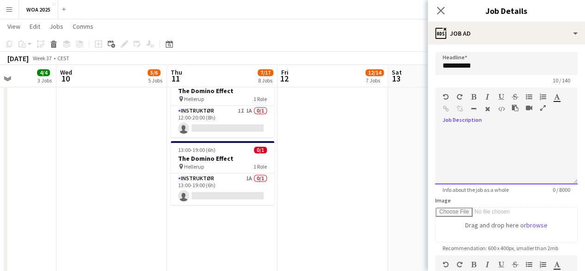
click at [512, 152] on div at bounding box center [506, 157] width 143 height 56
click at [497, 142] on div at bounding box center [506, 157] width 143 height 56
paste div
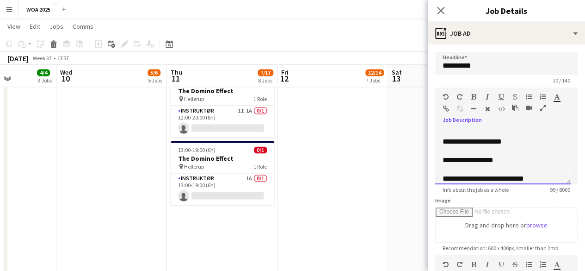
drag, startPoint x: 517, startPoint y: 158, endPoint x: 441, endPoint y: 149, distance: 77.4
click at [441, 149] on div "**********" at bounding box center [503, 157] width 136 height 56
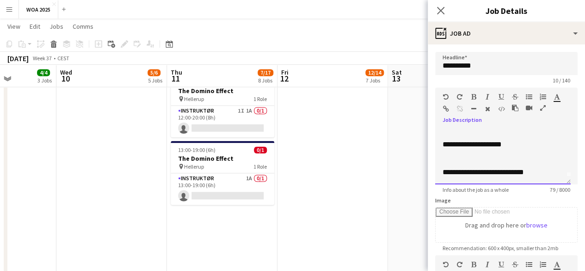
scroll to position [0, 0]
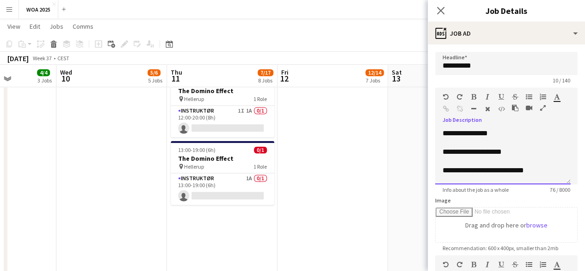
click at [448, 130] on p "**********" at bounding box center [503, 133] width 121 height 9
click at [529, 139] on p at bounding box center [503, 142] width 121 height 9
click at [517, 137] on p "**********" at bounding box center [503, 133] width 121 height 9
click at [516, 156] on p at bounding box center [503, 160] width 121 height 9
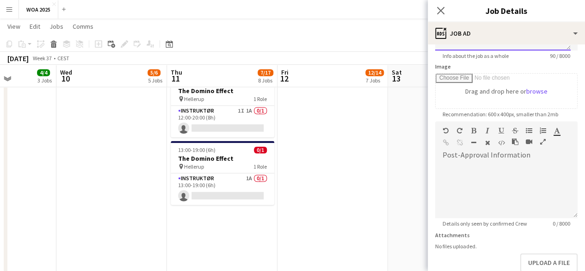
scroll to position [185, 0]
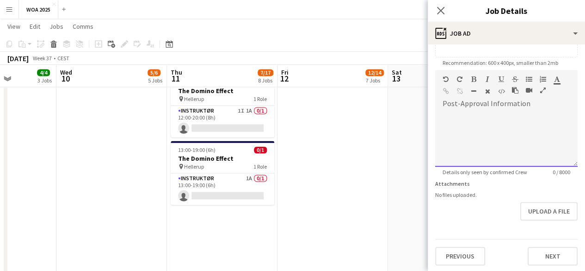
click at [516, 157] on div at bounding box center [506, 139] width 143 height 56
click at [464, 118] on div at bounding box center [506, 139] width 143 height 56
paste div
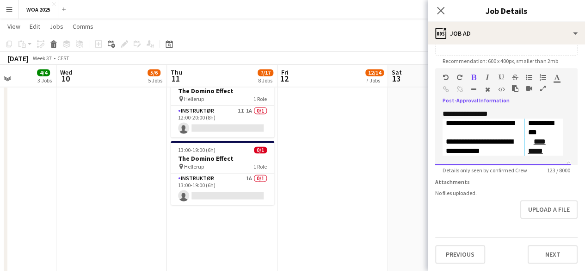
scroll to position [193, 0]
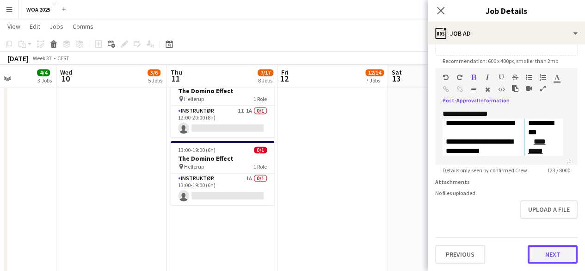
click at [529, 261] on button "Next" at bounding box center [553, 254] width 50 height 19
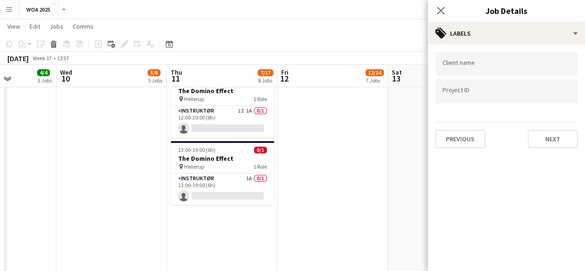
scroll to position [0, 0]
click at [515, 98] on div at bounding box center [506, 91] width 143 height 24
type input "****"
click at [557, 149] on div "Client name Project ID **** Previous Next" at bounding box center [506, 99] width 157 height 111
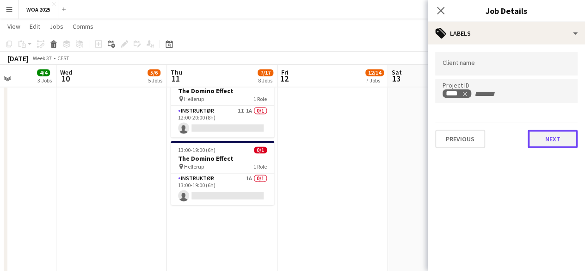
click at [559, 139] on button "Next" at bounding box center [553, 139] width 50 height 19
type input "*******"
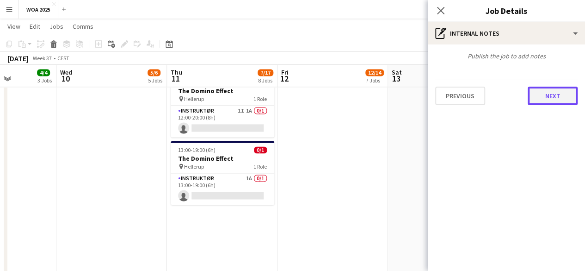
click at [566, 101] on button "Next" at bounding box center [553, 96] width 50 height 19
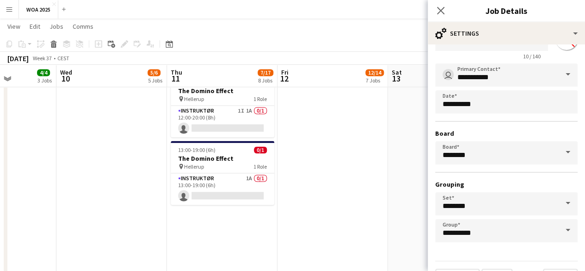
scroll to position [61, 0]
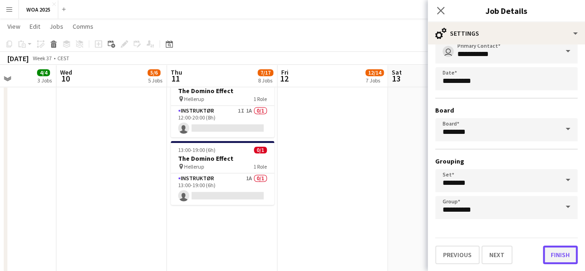
click at [554, 254] on button "Finish" at bounding box center [560, 254] width 35 height 19
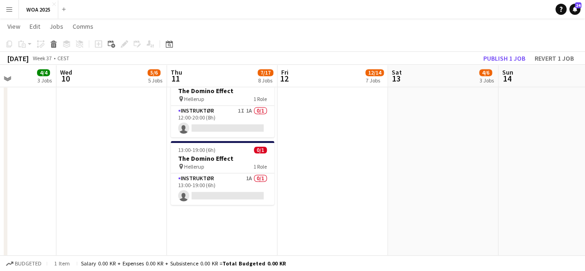
click at [513, 51] on app-toolbar "Copy Paste Paste Ctrl+V Paste with crew Ctrl+Shift+V Paste linked Job Delete Gr…" at bounding box center [292, 44] width 585 height 16
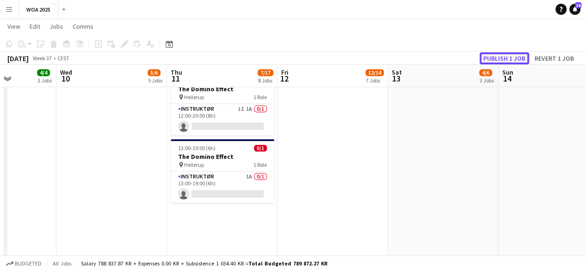
click at [518, 60] on button "Publish 1 job" at bounding box center [505, 58] width 50 height 12
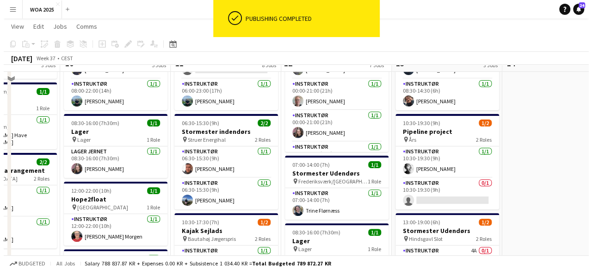
scroll to position [0, 0]
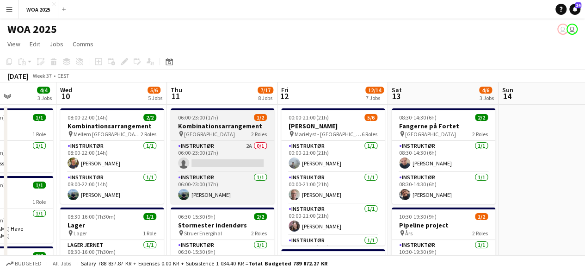
click at [246, 139] on app-job-card "06:00-23:00 (17h) 1/2 Kombinationsarrangement pin Silkeborg 2 Roles Instruktør …" at bounding box center [223, 155] width 104 height 95
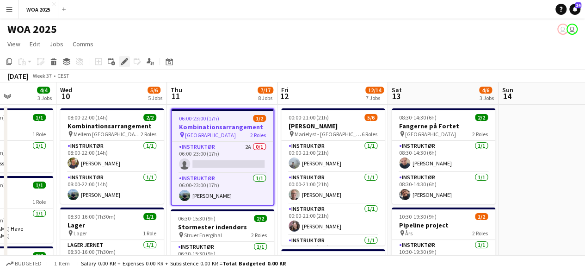
click at [120, 62] on div "Edit" at bounding box center [124, 61] width 11 height 11
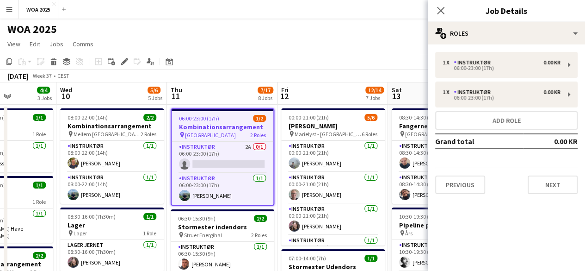
click at [485, 46] on div "1 x Instruktør 0.00 KR 06:00-23:00 (17h) 1 x Instruktør 0.00 KR 06:00-23:00 (17…" at bounding box center [506, 122] width 157 height 157
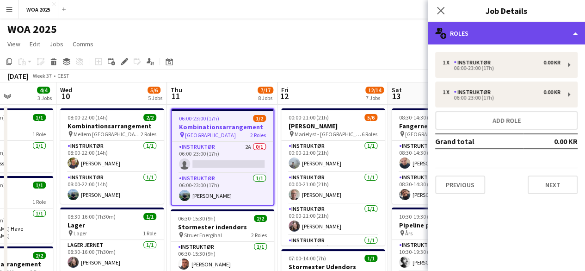
click at [486, 29] on div "multiple-users-add Roles" at bounding box center [506, 33] width 157 height 22
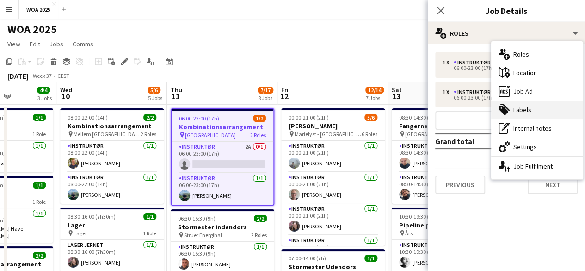
click at [528, 116] on div "tags-double Labels" at bounding box center [537, 109] width 92 height 19
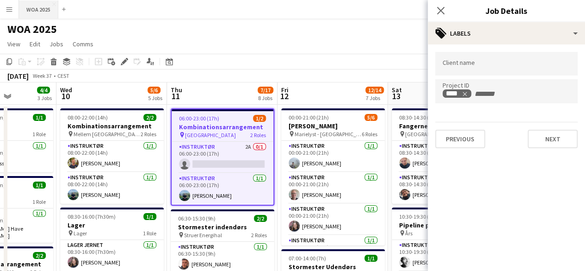
click at [35, 17] on button "WOA 2025 Close" at bounding box center [38, 9] width 39 height 18
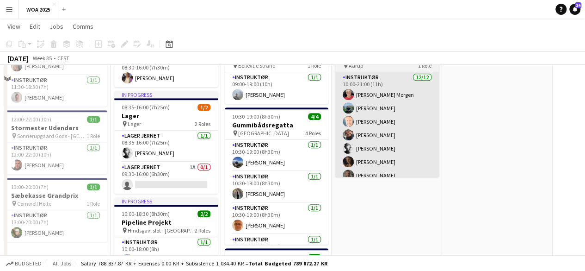
scroll to position [226, 0]
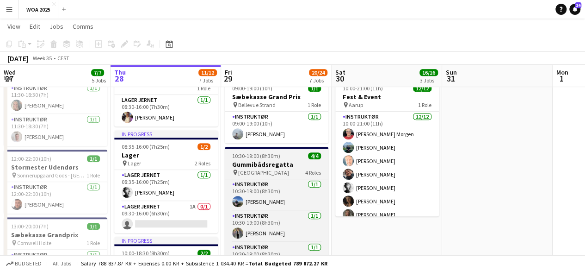
click at [267, 171] on div "pin Odense 4 Roles" at bounding box center [277, 171] width 104 height 7
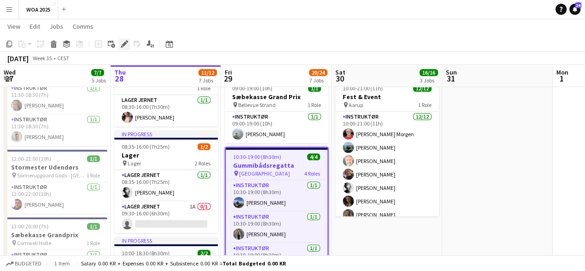
click at [123, 49] on div "Edit" at bounding box center [124, 43] width 11 height 11
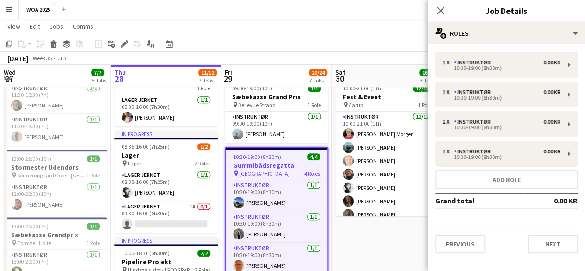
click at [498, 47] on div "1 x Instruktør 0.00 KR 10:30-19:00 (8h30m) 1 x Instruktør 0.00 KR 10:30-19:00 (…" at bounding box center [506, 152] width 157 height 216
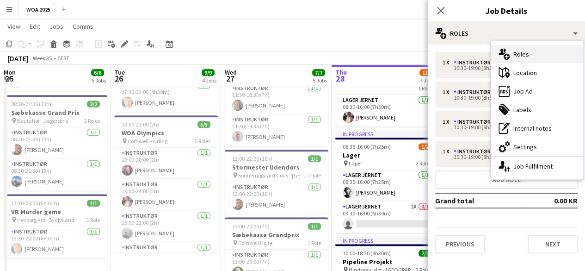
scroll to position [84, 0]
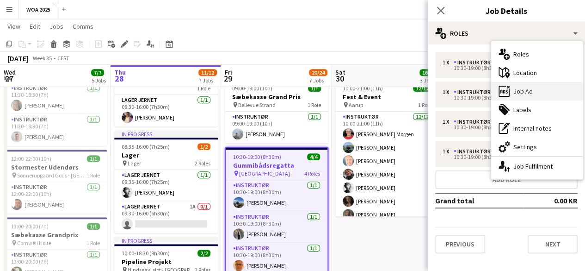
click at [535, 93] on div "ads-window Job Ad" at bounding box center [537, 91] width 92 height 19
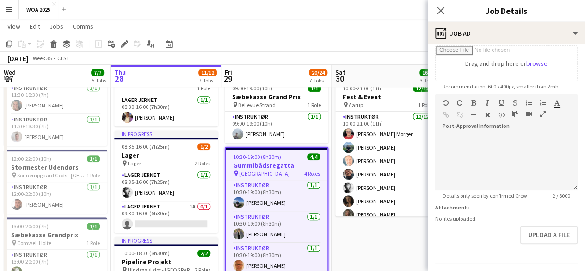
scroll to position [185, 0]
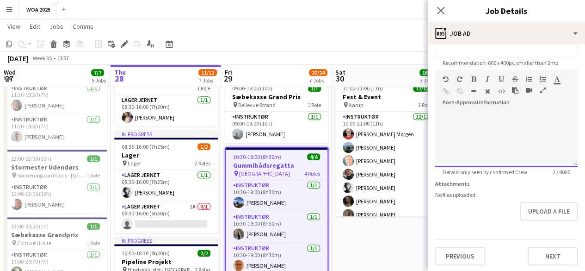
click at [514, 144] on div at bounding box center [506, 139] width 143 height 56
click at [482, 99] on div "Paragraph Heading 1 Heading 2 Heading 3 Heading 4 Heading 5 Heading 6 Heading 7…" at bounding box center [506, 87] width 143 height 35
paste div
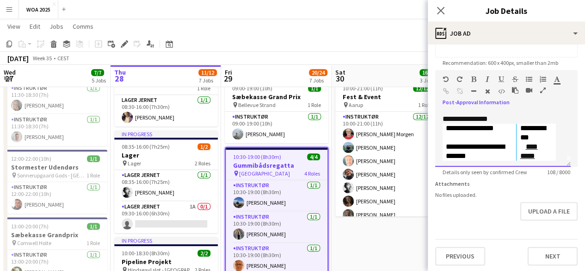
scroll to position [7, 0]
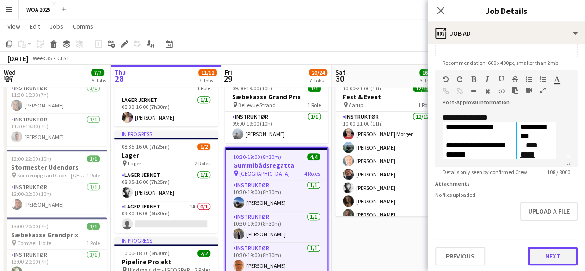
click at [553, 265] on button "Next" at bounding box center [553, 256] width 50 height 19
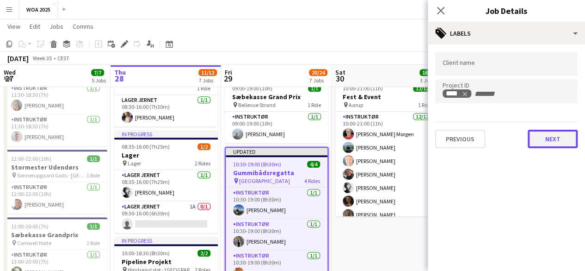
click at [541, 146] on button "Next" at bounding box center [553, 139] width 50 height 19
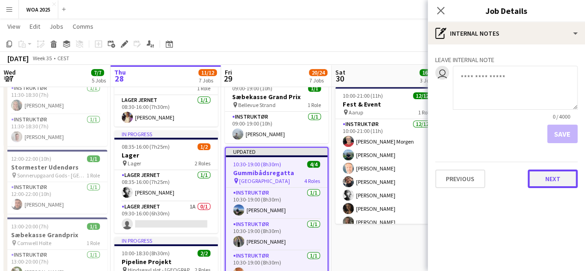
click at [553, 174] on button "Next" at bounding box center [553, 178] width 50 height 19
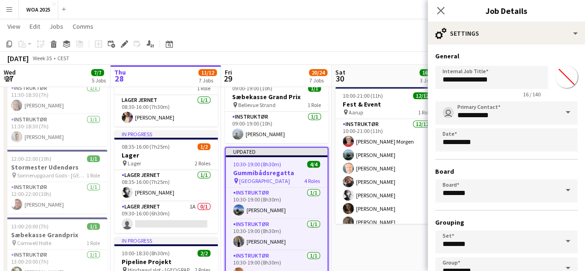
scroll to position [61, 0]
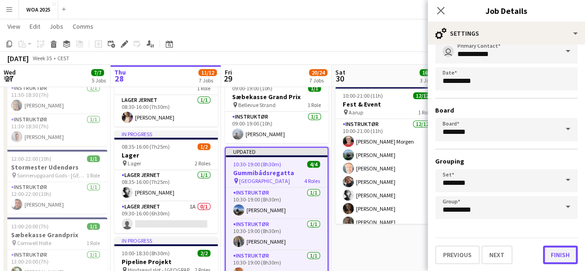
click at [558, 252] on button "Finish" at bounding box center [560, 254] width 35 height 19
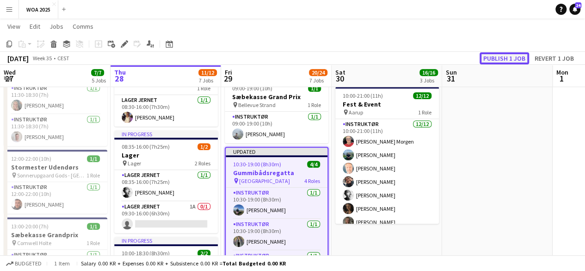
click at [508, 56] on button "Publish 1 job" at bounding box center [505, 58] width 50 height 12
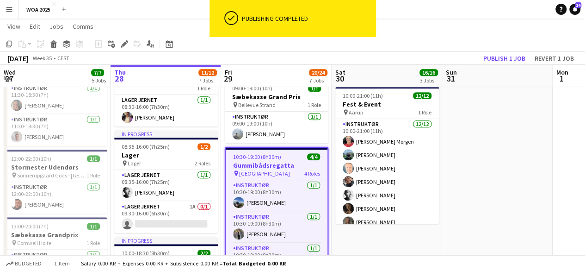
click at [278, 177] on app-job-card "10:30-19:00 (8h30m) 4/4 Gummibådsregatta pin Odense 4 Roles Instruktør [DATE] 1…" at bounding box center [277, 215] width 104 height 137
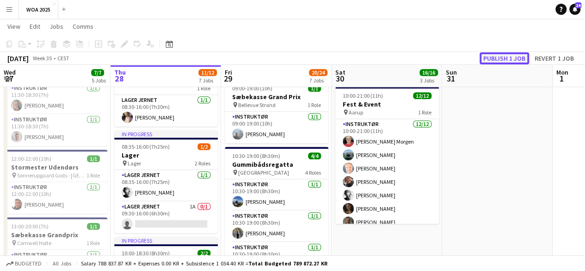
click at [523, 54] on button "Publish 1 job" at bounding box center [505, 58] width 50 height 12
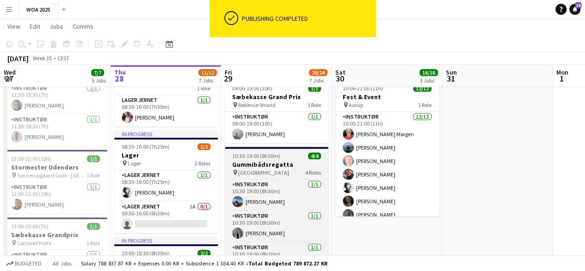
click at [297, 160] on h3 "Gummibådsregatta" at bounding box center [277, 164] width 104 height 8
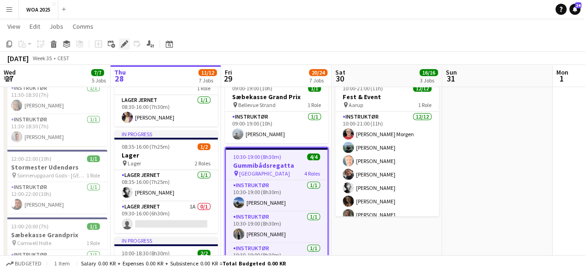
click at [124, 46] on icon at bounding box center [124, 44] width 5 height 5
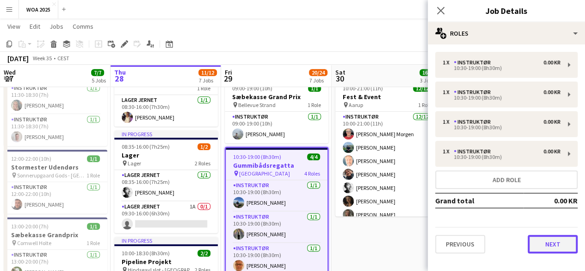
click at [539, 247] on button "Next" at bounding box center [553, 244] width 50 height 19
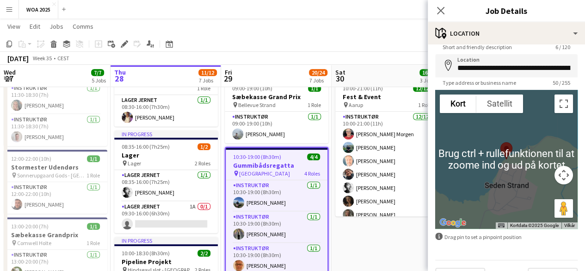
scroll to position [56, 0]
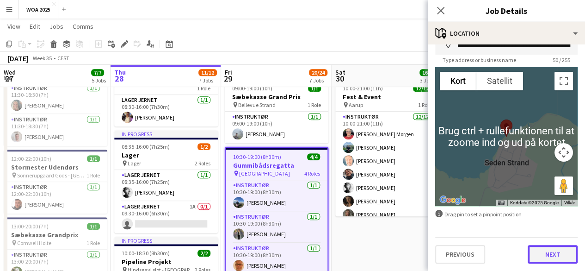
click at [553, 259] on button "Next" at bounding box center [553, 254] width 50 height 19
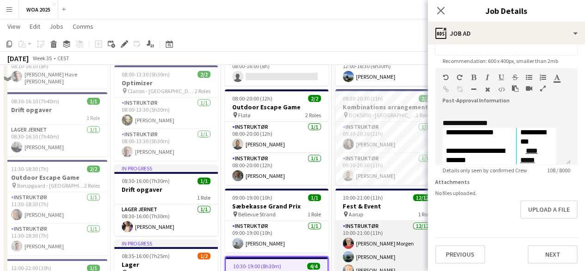
scroll to position [180, 0]
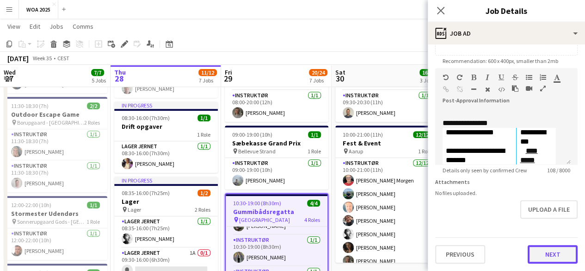
click at [529, 254] on button "Next" at bounding box center [553, 254] width 50 height 19
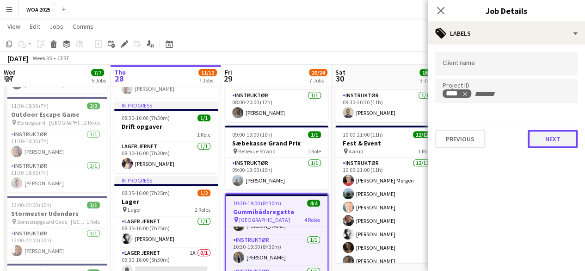
click at [555, 132] on button "Next" at bounding box center [553, 139] width 50 height 19
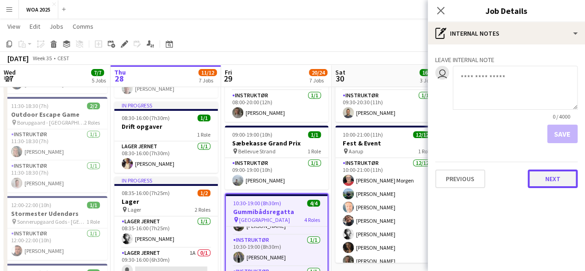
click at [556, 183] on button "Next" at bounding box center [553, 178] width 50 height 19
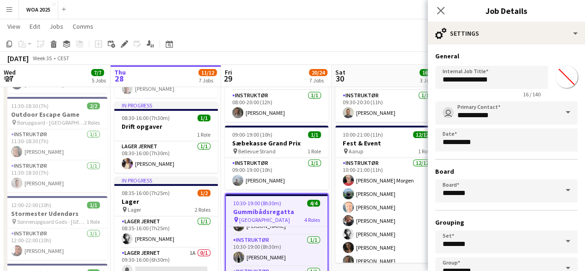
click at [263, 219] on div "pin Odense 4 Roles" at bounding box center [277, 219] width 102 height 7
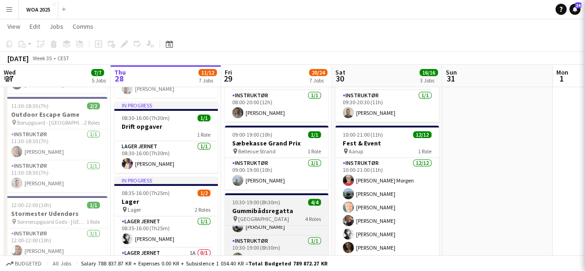
scroll to position [24, 0]
click at [280, 220] on div "pin Odense 4 Roles" at bounding box center [277, 218] width 104 height 7
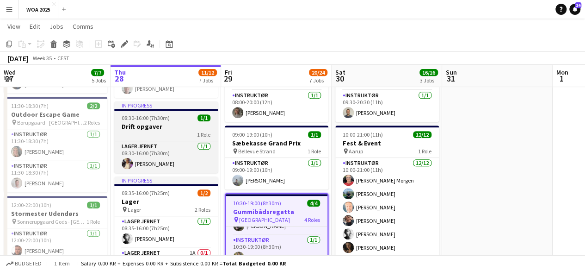
scroll to position [25, 0]
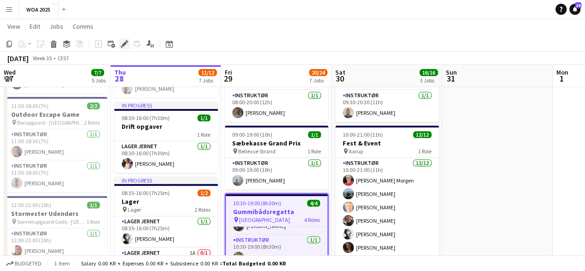
click at [123, 42] on icon "Edit" at bounding box center [124, 43] width 7 height 7
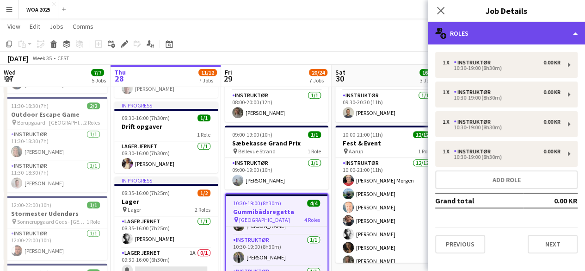
click at [528, 39] on div "multiple-users-add Roles" at bounding box center [506, 33] width 157 height 22
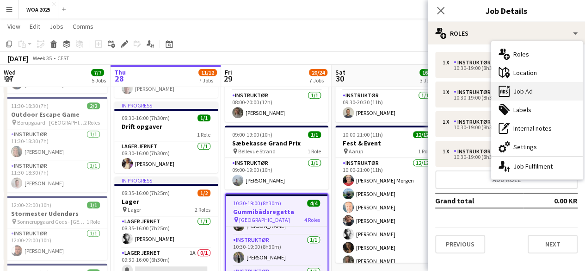
click at [537, 87] on div "ads-window Job Ad" at bounding box center [537, 91] width 92 height 19
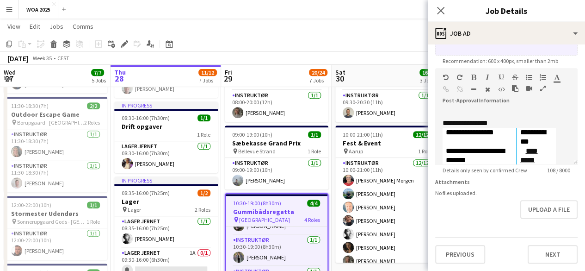
scroll to position [193, 0]
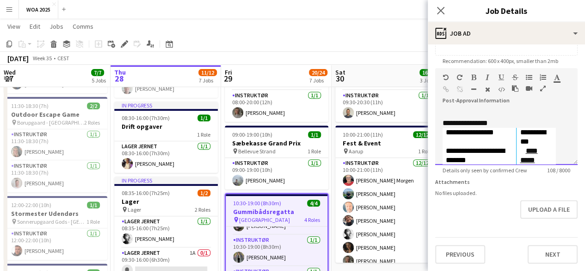
click at [511, 146] on p "**********" at bounding box center [479, 155] width 67 height 19
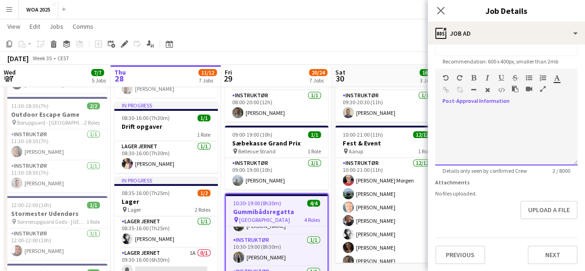
drag, startPoint x: 490, startPoint y: 133, endPoint x: 522, endPoint y: 96, distance: 49.5
click at [522, 96] on div at bounding box center [533, 90] width 42 height 11
click at [505, 109] on div at bounding box center [506, 134] width 143 height 62
click at [479, 124] on p at bounding box center [507, 119] width 128 height 19
click at [464, 113] on p at bounding box center [507, 119] width 128 height 19
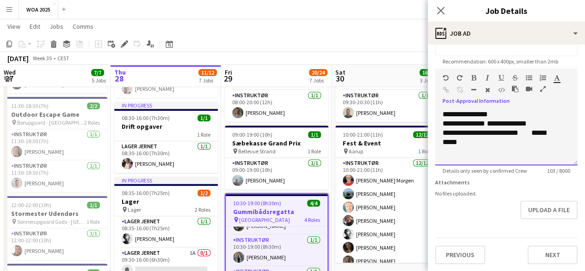
drag, startPoint x: 516, startPoint y: 156, endPoint x: 544, endPoint y: 145, distance: 29.7
click at [544, 145] on p "**********" at bounding box center [499, 137] width 113 height 19
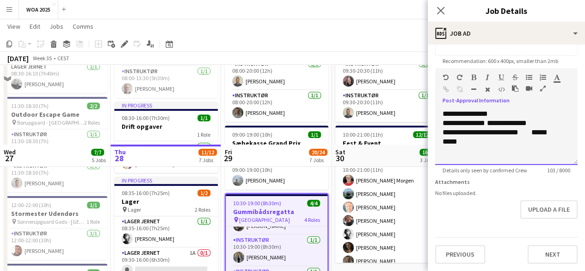
scroll to position [365, 0]
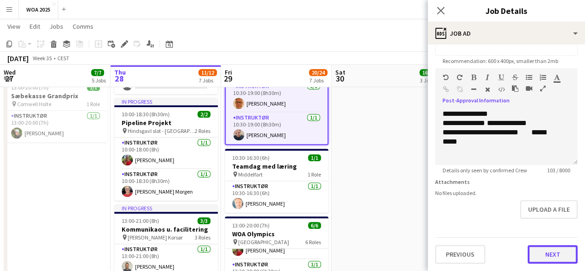
click at [538, 253] on button "Next" at bounding box center [553, 254] width 50 height 19
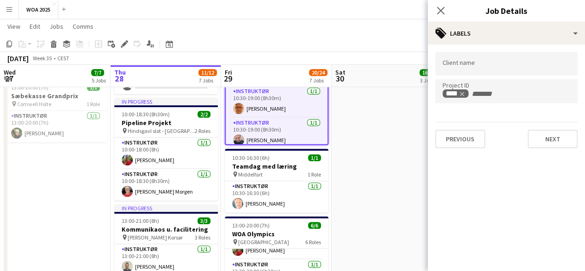
type input "*******"
click at [537, 141] on button "Next" at bounding box center [553, 139] width 50 height 19
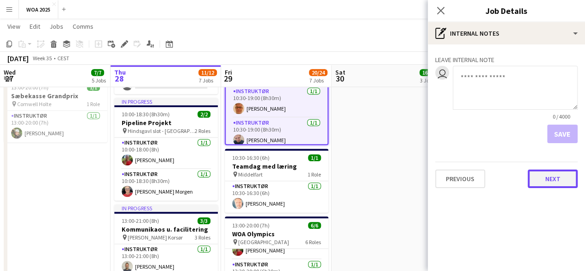
click at [544, 174] on button "Next" at bounding box center [553, 178] width 50 height 19
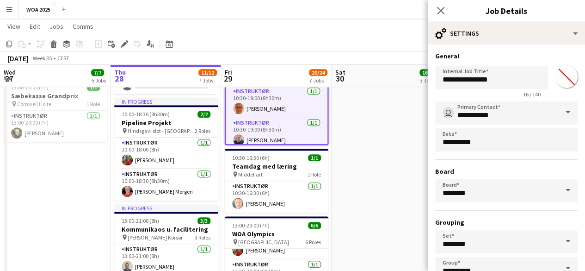
click at [379, 57] on div "August 2025 Week 35 • CEST Publish 1 job Revert 1 job" at bounding box center [292, 58] width 585 height 13
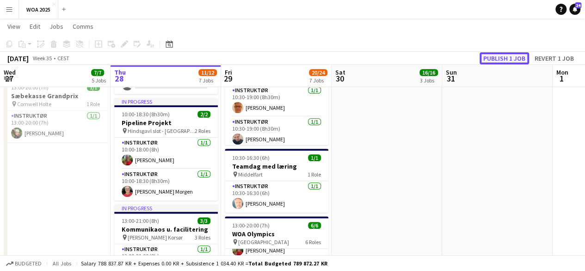
click at [492, 58] on button "Publish 1 job" at bounding box center [505, 58] width 50 height 12
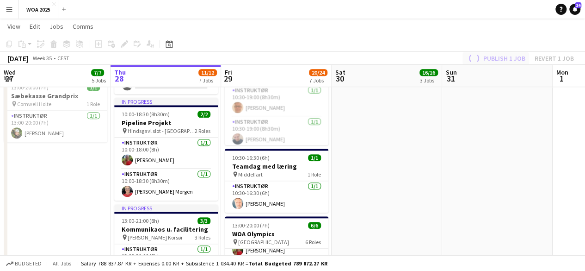
scroll to position [24, 0]
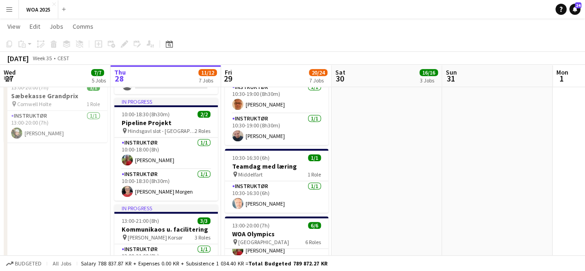
drag, startPoint x: 265, startPoint y: 177, endPoint x: 145, endPoint y: 179, distance: 119.9
click at [145, 179] on app-calendar-viewport "Mon 25 6/6 5 Jobs Tue 26 9/9 4 Jobs Wed 27 7/7 5 Jobs Thu 28 11/12 7 Jobs Fri 2…" at bounding box center [292, 125] width 585 height 908
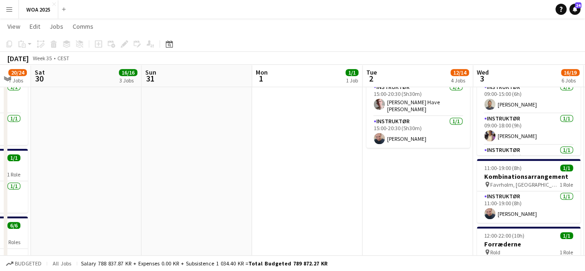
drag, startPoint x: 342, startPoint y: 162, endPoint x: 95, endPoint y: 203, distance: 250.2
click at [95, 203] on app-calendar-viewport "Wed 27 7/7 5 Jobs Thu 28 11/12 7 Jobs Fri 29 20/24 7 Jobs Sat 30 16/16 3 Jobs S…" at bounding box center [292, 177] width 585 height 1013
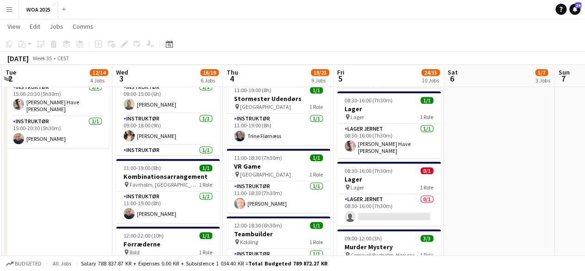
drag, startPoint x: 363, startPoint y: 169, endPoint x: 389, endPoint y: 152, distance: 31.4
click at [130, 198] on app-calendar-viewport "Sat 30 16/16 3 Jobs Sun 31 Mon 1 1/1 1 Job Tue 2 12/14 4 Jobs Wed 3 16/19 6 Job…" at bounding box center [292, 177] width 585 height 1013
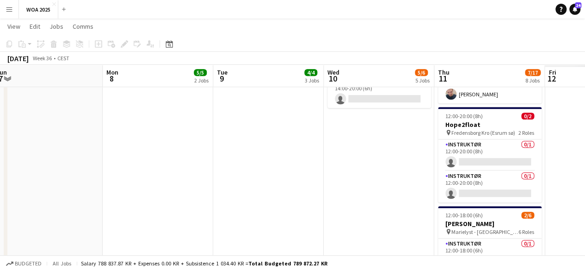
drag, startPoint x: 346, startPoint y: 173, endPoint x: 200, endPoint y: 191, distance: 146.5
click at [200, 191] on app-calendar-viewport "Thu 4 18/23 9 Jobs Fri 5 24/35 10 Jobs Sat 6 5/7 3 Jobs Sun 7 Mon 8 5/5 2 Jobs …" at bounding box center [292, 177] width 585 height 1013
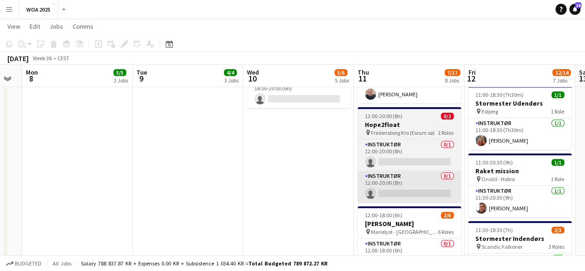
drag, startPoint x: 421, startPoint y: 151, endPoint x: 212, endPoint y: 182, distance: 210.5
click at [173, 193] on app-calendar-viewport "Thu 4 18/23 9 Jobs Fri 5 24/35 10 Jobs Sat 6 5/7 3 Jobs Sun 7 Mon 8 5/5 2 Jobs …" at bounding box center [292, 177] width 585 height 1013
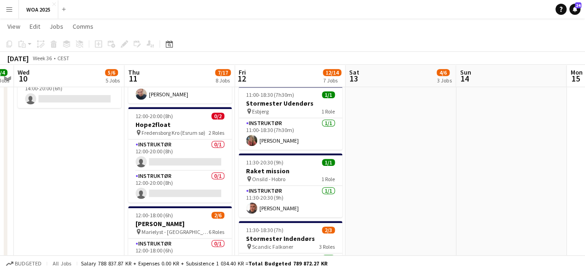
drag, startPoint x: 402, startPoint y: 157, endPoint x: 208, endPoint y: 193, distance: 196.7
click at [208, 193] on app-calendar-viewport "Sat 6 5/7 3 Jobs Sun 7 Mon 8 5/5 2 Jobs Tue 9 4/4 3 Jobs Wed 10 5/6 5 Jobs Thu …" at bounding box center [292, 177] width 585 height 1013
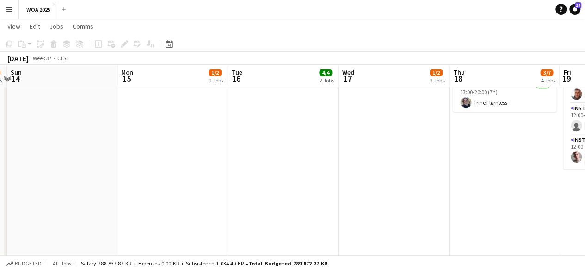
drag, startPoint x: 411, startPoint y: 154, endPoint x: 114, endPoint y: 222, distance: 304.8
click at [114, 222] on app-calendar-viewport "Wed 10 5/6 5 Jobs Thu 11 7/17 8 Jobs Fri 12 12/14 7 Jobs Sat 13 4/6 3 Jobs Sun …" at bounding box center [292, 177] width 585 height 1013
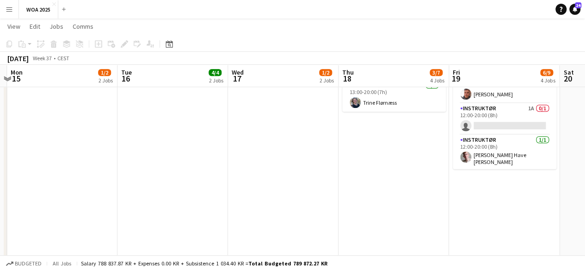
scroll to position [0, 306]
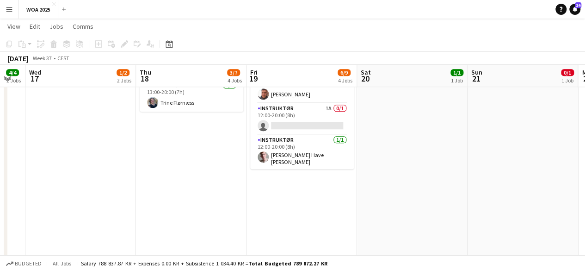
drag, startPoint x: 375, startPoint y: 175, endPoint x: 193, endPoint y: 211, distance: 185.4
click at [193, 211] on app-calendar-viewport "Sun 14 Mon 15 1/2 2 Jobs Tue 16 4/4 2 Jobs Wed 17 1/2 2 Jobs Thu 18 3/7 4 Jobs …" at bounding box center [292, 177] width 585 height 1013
click at [284, 197] on app-date-cell "05:00-19:00 (14h) 1/2 Teamdag med læring pin Aalborg 2 Roles Instruktør 1/1 05:…" at bounding box center [302, 211] width 111 height 945
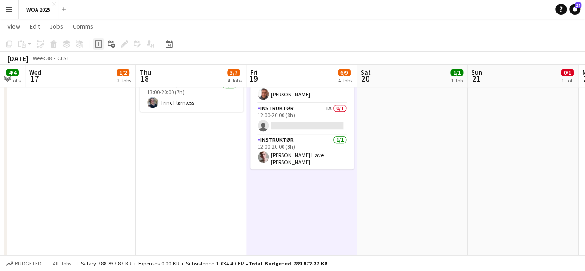
click at [96, 47] on icon "Add job" at bounding box center [98, 43] width 7 height 7
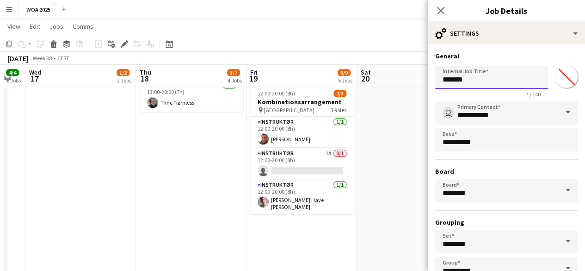
click at [467, 66] on input "*******" at bounding box center [491, 77] width 113 height 23
drag, startPoint x: 467, startPoint y: 66, endPoint x: 465, endPoint y: 76, distance: 10.4
click at [465, 76] on input "*******" at bounding box center [491, 77] width 113 height 23
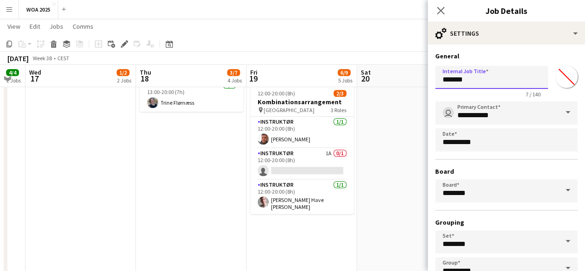
click at [465, 76] on input "*******" at bounding box center [491, 77] width 113 height 23
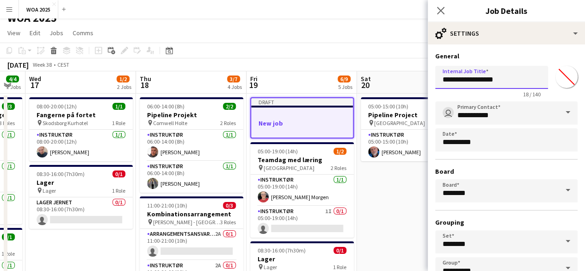
scroll to position [0, 0]
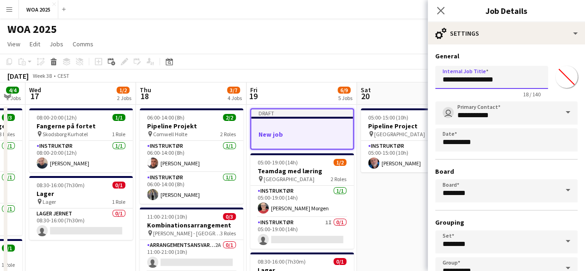
type input "**********"
drag, startPoint x: 335, startPoint y: 137, endPoint x: 305, endPoint y: 138, distance: 30.6
click at [305, 138] on div at bounding box center [302, 141] width 102 height 7
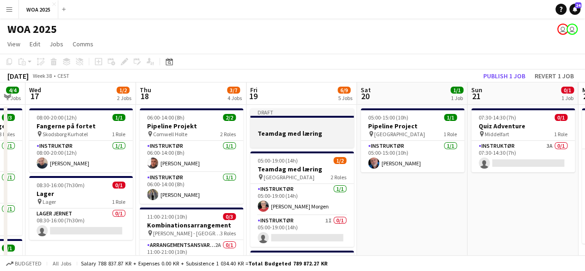
click at [302, 137] on h3 "Teamdag med læring" at bounding box center [302, 133] width 104 height 8
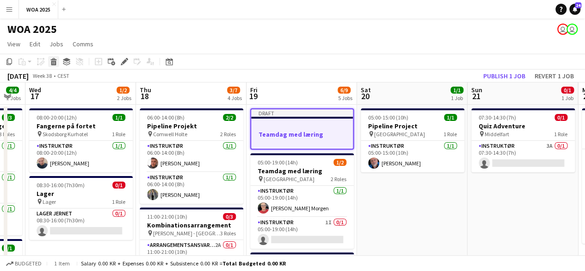
click at [57, 64] on icon "Delete" at bounding box center [53, 61] width 7 height 7
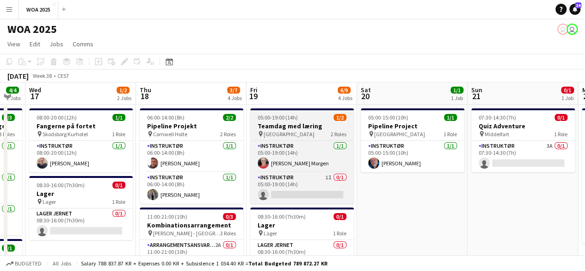
drag, startPoint x: 379, startPoint y: 103, endPoint x: 237, endPoint y: 135, distance: 145.5
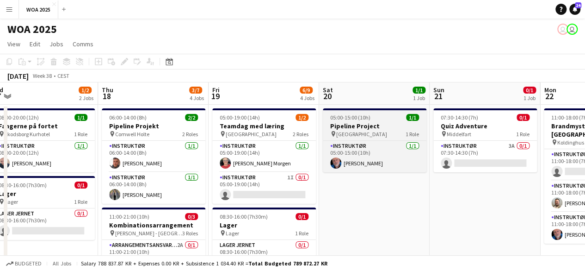
click at [384, 137] on app-job-card "05:00-15:00 (10h) 1/1 Pipeline Project pin Aalborg 1 Role Instruktør 1/1 05:00-…" at bounding box center [375, 140] width 104 height 64
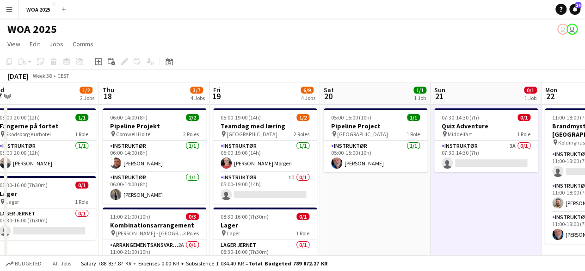
drag, startPoint x: 488, startPoint y: 169, endPoint x: 264, endPoint y: 189, distance: 225.4
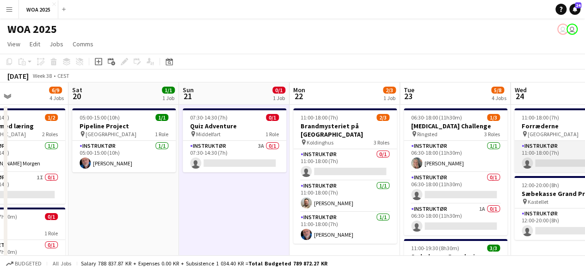
click at [560, 162] on app-card-role "Instruktør 1I 0/1 11:00-18:00 (7h) single-neutral-actions" at bounding box center [567, 156] width 104 height 31
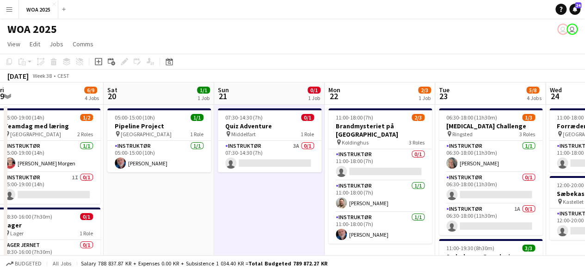
drag, startPoint x: 510, startPoint y: 187, endPoint x: 323, endPoint y: 163, distance: 188.5
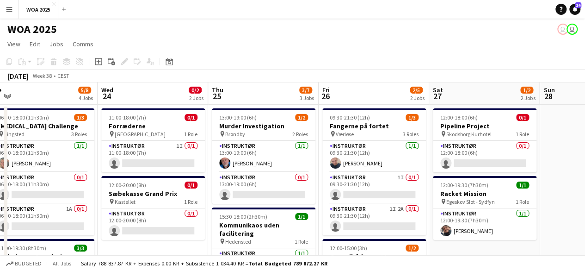
drag, startPoint x: 350, startPoint y: 177, endPoint x: 216, endPoint y: 177, distance: 134.2
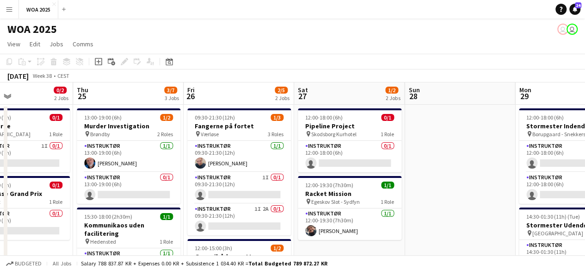
drag, startPoint x: 466, startPoint y: 197, endPoint x: 104, endPoint y: 182, distance: 362.2
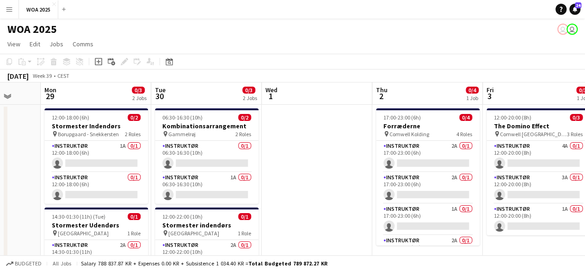
drag, startPoint x: 315, startPoint y: 188, endPoint x: 73, endPoint y: 170, distance: 242.2
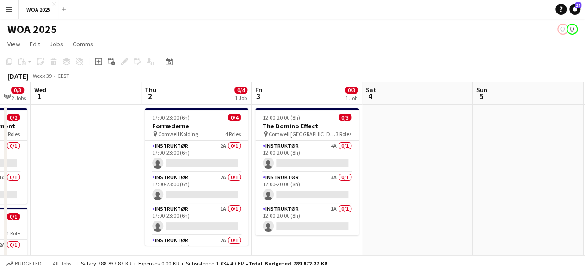
drag, startPoint x: 336, startPoint y: 193, endPoint x: 125, endPoint y: 193, distance: 211.0
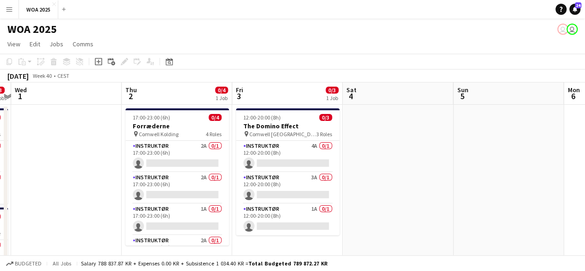
scroll to position [0, 437]
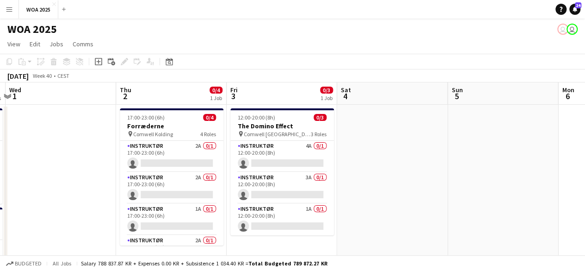
drag, startPoint x: 144, startPoint y: 192, endPoint x: 119, endPoint y: 222, distance: 38.8
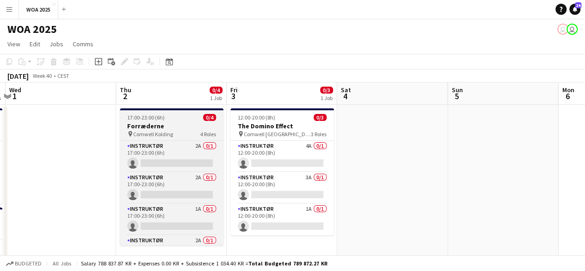
click at [180, 120] on div "17:00-23:00 (6h) 0/4" at bounding box center [172, 117] width 104 height 7
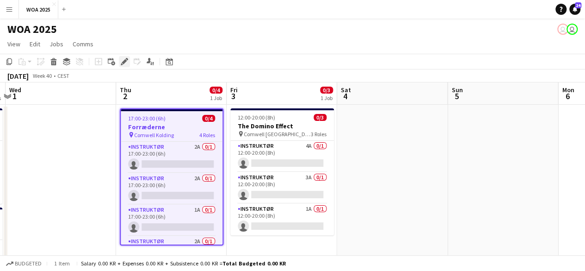
click at [123, 56] on div "Edit" at bounding box center [124, 61] width 11 height 11
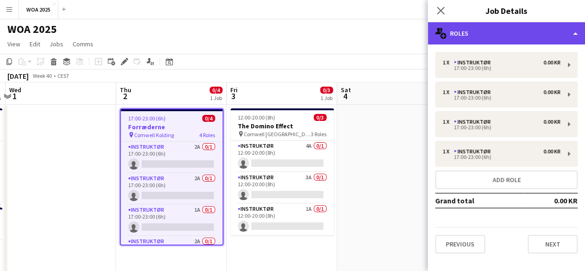
click at [505, 44] on div "multiple-users-add Roles" at bounding box center [506, 33] width 157 height 22
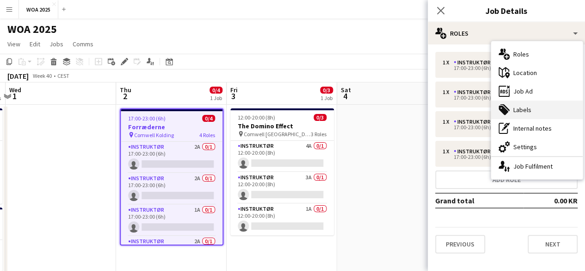
click at [523, 113] on div "tags-double Labels" at bounding box center [537, 109] width 92 height 19
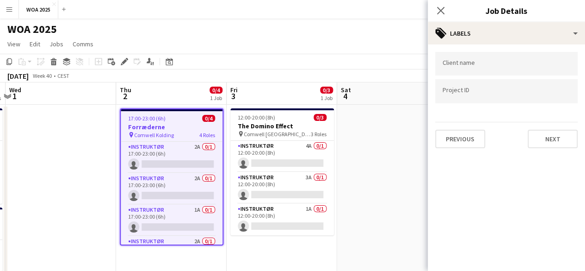
click at [510, 66] on input "Type to search client labels..." at bounding box center [507, 64] width 128 height 8
click at [509, 88] on form at bounding box center [507, 93] width 128 height 10
click at [56, 64] on icon "Delete" at bounding box center [53, 61] width 7 height 7
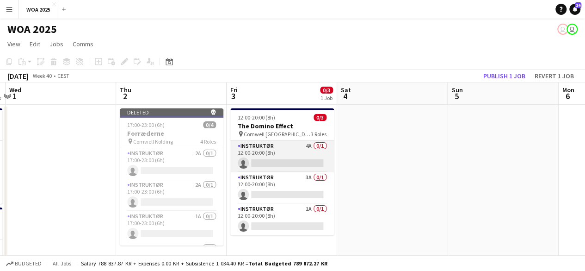
click at [284, 141] on app-card-role "Instruktør 4A 0/1 12:00-20:00 (8h) single-neutral-actions" at bounding box center [282, 156] width 104 height 31
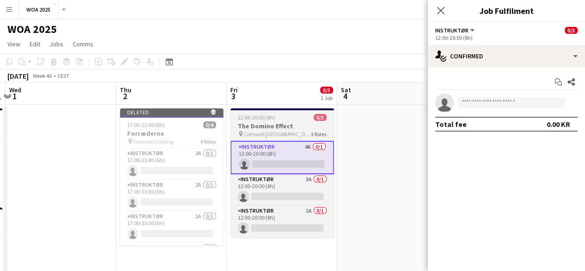
click at [281, 131] on div "pin Comwell Århus 3 Roles" at bounding box center [282, 133] width 104 height 7
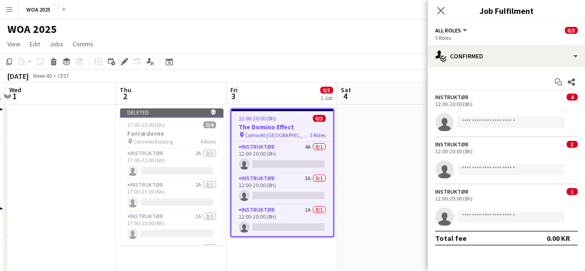
click at [440, 146] on div "Instruktør" at bounding box center [451, 144] width 33 height 7
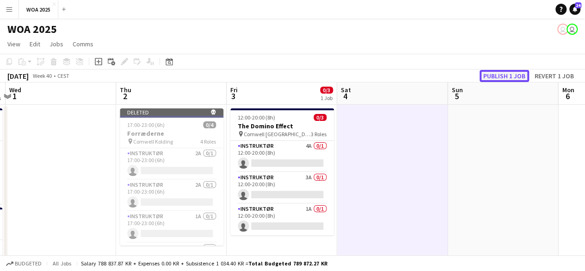
click at [505, 78] on button "Publish 1 job" at bounding box center [505, 76] width 50 height 12
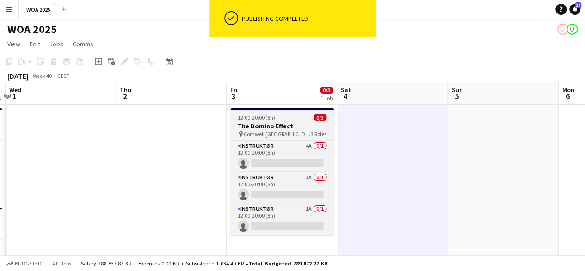
click at [266, 132] on span "Comwell Århus" at bounding box center [277, 134] width 67 height 7
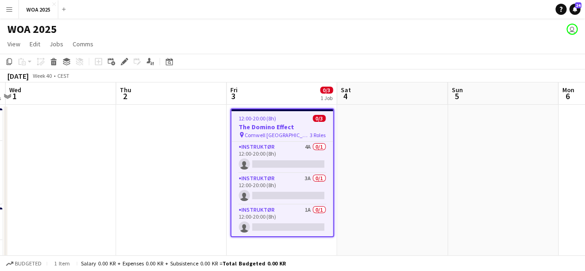
click at [293, 131] on div "pin Comwell Århus 3 Roles" at bounding box center [282, 134] width 102 height 7
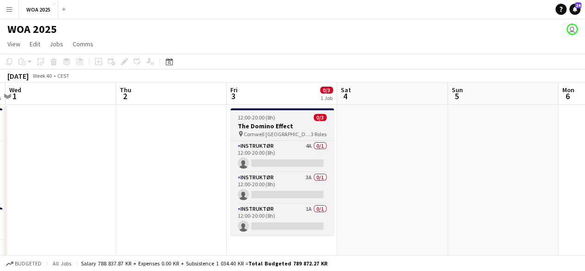
click at [293, 131] on div "pin Comwell Århus 3 Roles" at bounding box center [282, 133] width 104 height 7
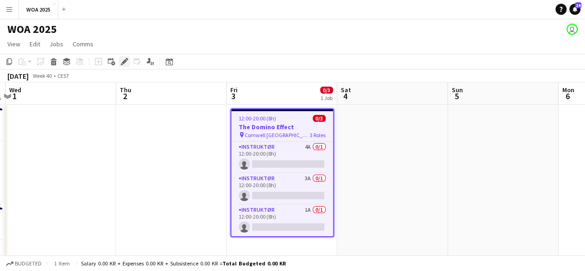
click at [121, 65] on div "Edit" at bounding box center [124, 61] width 11 height 11
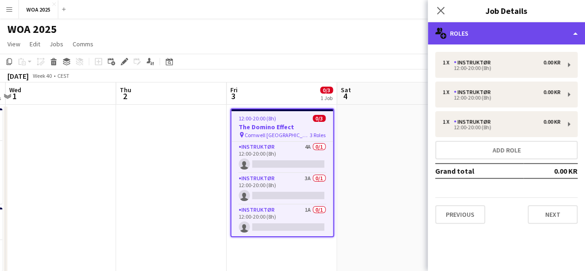
click at [476, 33] on div "multiple-users-add Roles" at bounding box center [506, 33] width 157 height 22
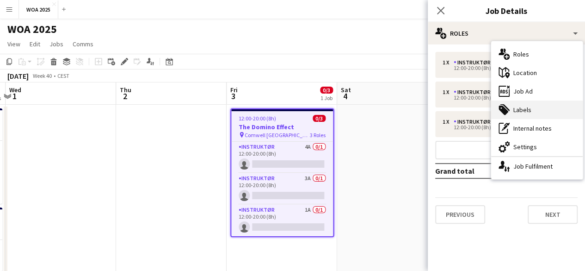
click at [527, 105] on div "tags-double Labels" at bounding box center [537, 109] width 92 height 19
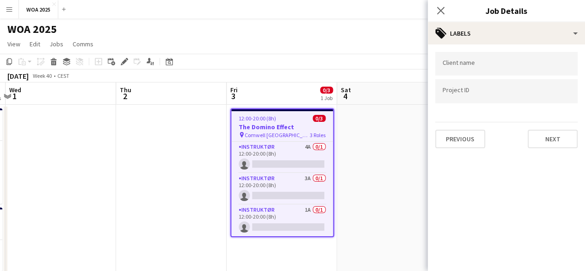
click at [501, 94] on input "Type to search project ID labels..." at bounding box center [507, 91] width 128 height 8
type input "****"
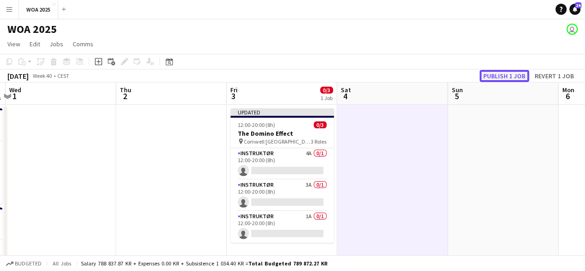
click at [492, 80] on button "Publish 1 job" at bounding box center [505, 76] width 50 height 12
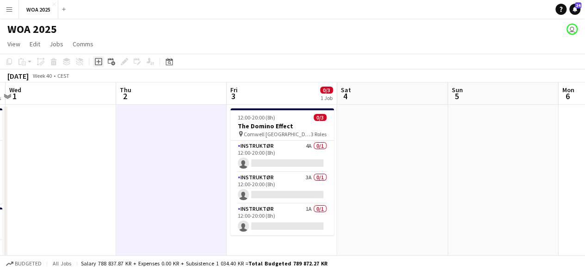
click at [102, 65] on div "Add job" at bounding box center [98, 61] width 11 height 11
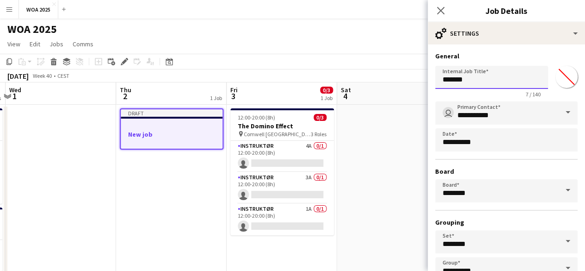
click at [518, 78] on input "*******" at bounding box center [491, 77] width 113 height 23
type input "**********"
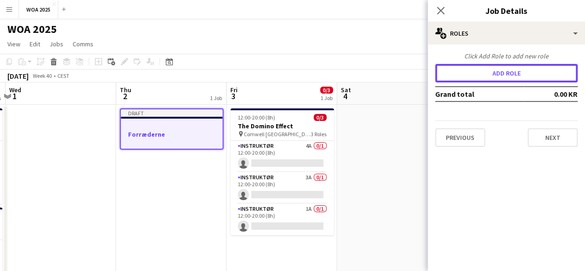
click at [518, 78] on button "Add role" at bounding box center [506, 73] width 143 height 19
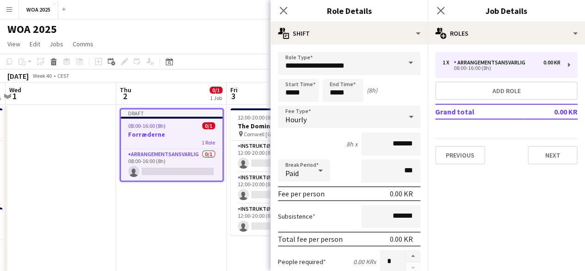
click at [401, 60] on span at bounding box center [410, 63] width 19 height 22
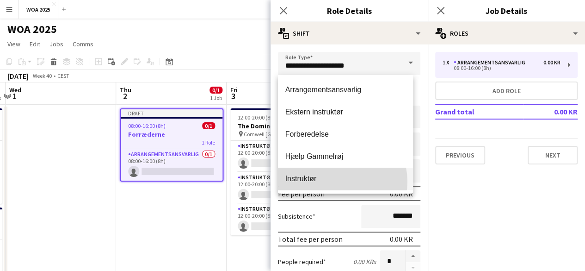
click at [338, 181] on span "Instruktør" at bounding box center [346, 178] width 121 height 9
type input "**********"
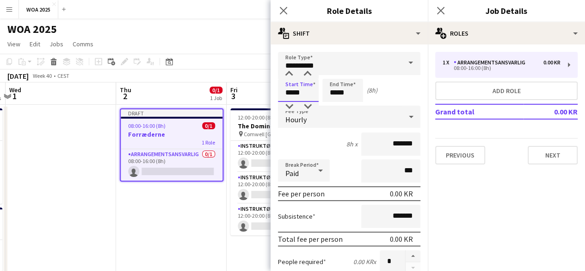
click at [298, 90] on input "*****" at bounding box center [298, 90] width 41 height 23
type input "*****"
click at [354, 90] on input "*****" at bounding box center [343, 90] width 41 height 23
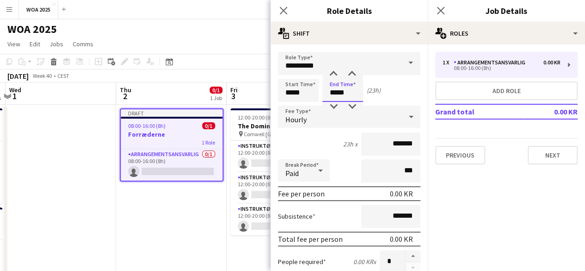
click at [354, 90] on input "*****" at bounding box center [343, 90] width 41 height 23
type input "*****"
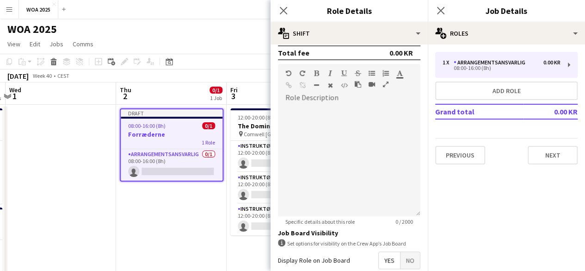
scroll to position [329, 0]
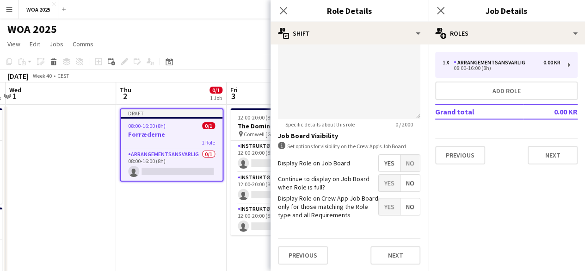
type input "*****"
click at [385, 184] on span "Yes" at bounding box center [389, 182] width 21 height 17
click at [398, 255] on button "Next" at bounding box center [396, 255] width 50 height 19
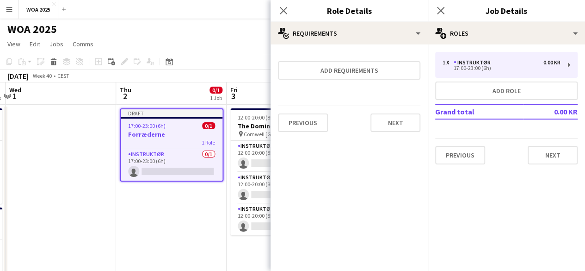
scroll to position [0, 0]
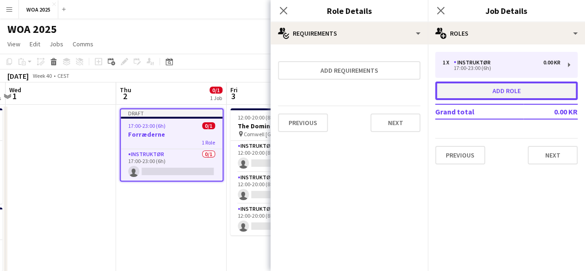
click at [505, 94] on button "Add role" at bounding box center [506, 90] width 143 height 19
type input "**********"
type input "*****"
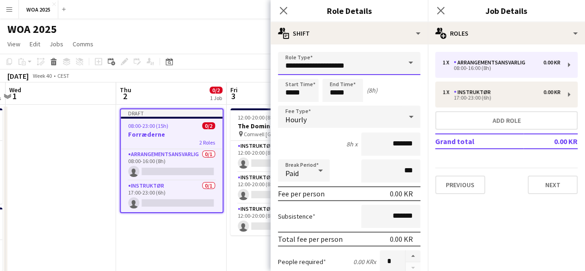
click at [385, 75] on input "**********" at bounding box center [349, 63] width 143 height 23
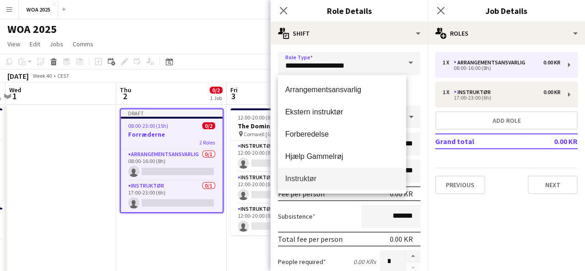
click at [330, 181] on span "Instruktør" at bounding box center [342, 178] width 113 height 9
type input "**********"
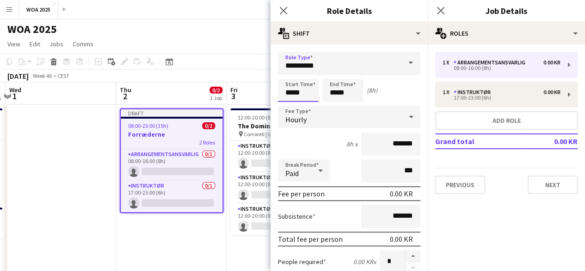
click at [302, 96] on input "*****" at bounding box center [298, 90] width 41 height 23
click at [311, 93] on input "*****" at bounding box center [298, 90] width 41 height 23
click at [348, 88] on input "*****" at bounding box center [343, 90] width 41 height 23
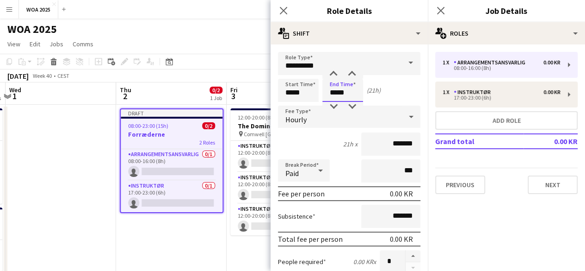
click at [348, 88] on input "*****" at bounding box center [343, 90] width 41 height 23
click at [292, 93] on input "*****" at bounding box center [298, 90] width 41 height 23
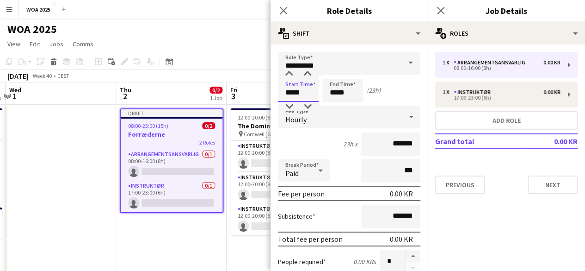
type input "*****"
click at [353, 93] on input "*****" at bounding box center [343, 90] width 41 height 23
type input "*****"
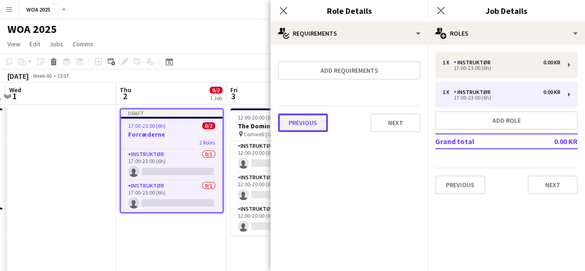
click at [301, 122] on button "Previous" at bounding box center [303, 122] width 50 height 19
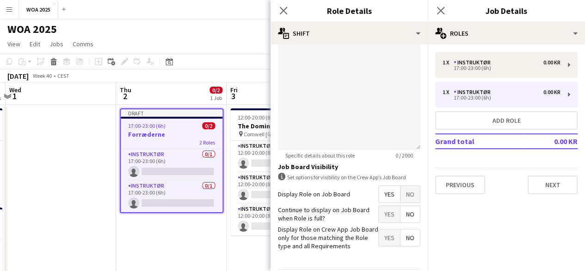
scroll to position [353, 0]
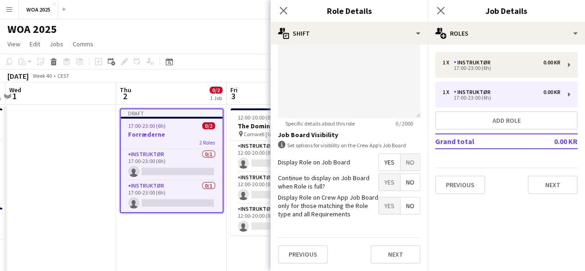
click at [386, 174] on span "Yes" at bounding box center [389, 182] width 21 height 17
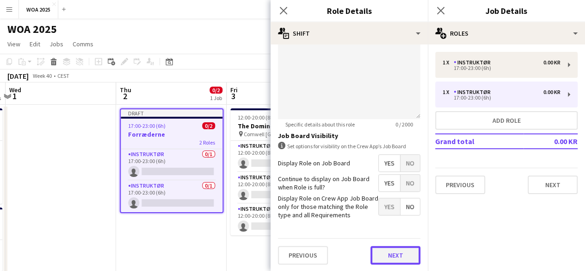
click at [400, 250] on button "Next" at bounding box center [396, 255] width 50 height 19
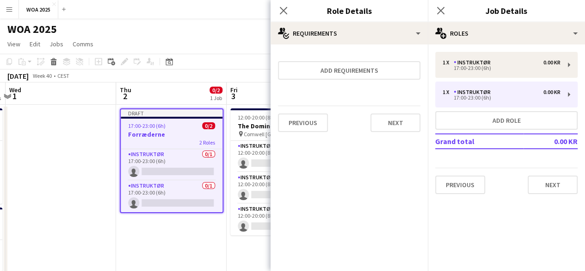
scroll to position [0, 0]
click at [391, 59] on form "Add requirements Previous Next" at bounding box center [349, 95] width 157 height 87
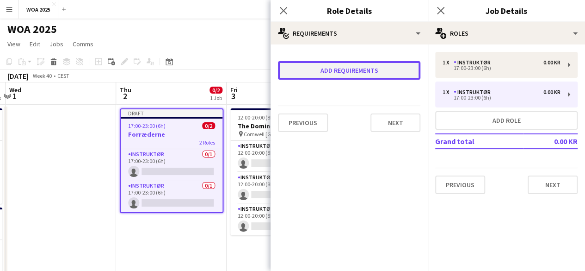
click at [390, 69] on button "Add requirements" at bounding box center [349, 70] width 143 height 19
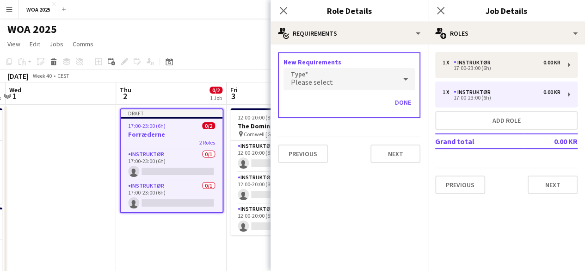
click at [359, 77] on div "Please select" at bounding box center [340, 79] width 113 height 22
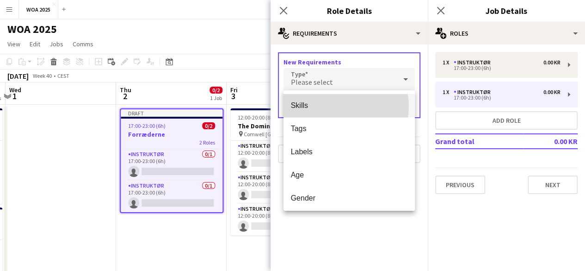
click at [337, 106] on span "Skills" at bounding box center [349, 105] width 117 height 9
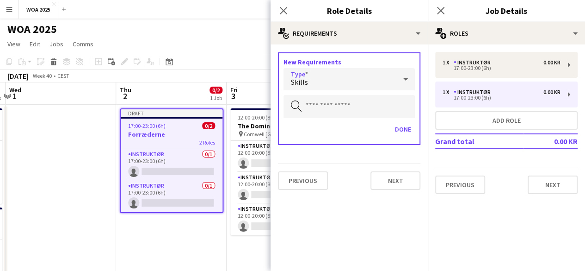
click at [410, 82] on icon at bounding box center [405, 79] width 11 height 19
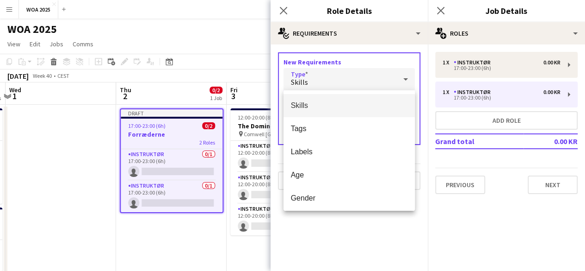
click at [318, 241] on div at bounding box center [292, 135] width 585 height 271
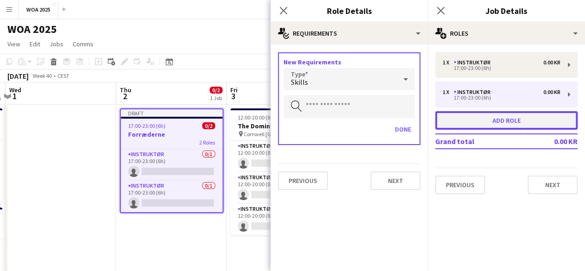
click at [466, 118] on button "Add role" at bounding box center [506, 120] width 143 height 19
type input "**********"
type input "*****"
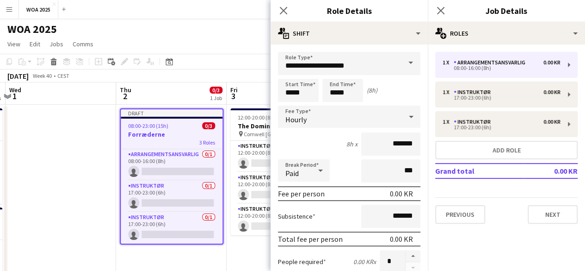
click at [401, 60] on span at bounding box center [410, 63] width 19 height 22
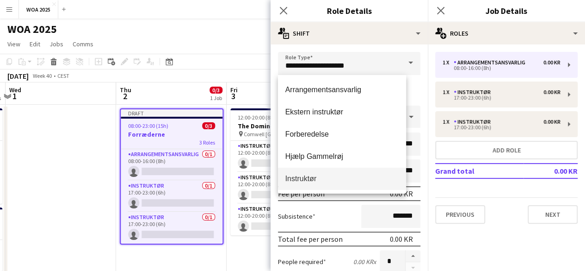
click at [334, 180] on span "Instruktør" at bounding box center [342, 178] width 113 height 9
type input "**********"
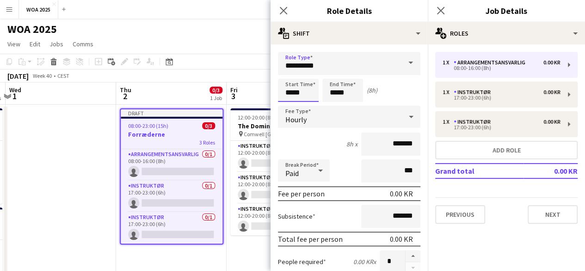
click at [299, 94] on input "*****" at bounding box center [298, 90] width 41 height 23
type input "*****"
click at [342, 99] on input "*****" at bounding box center [343, 90] width 41 height 23
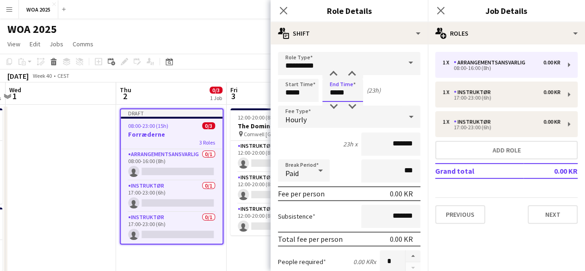
click at [342, 99] on input "*****" at bounding box center [343, 90] width 41 height 23
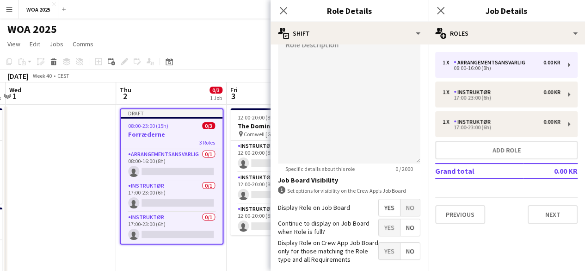
scroll to position [324, 0]
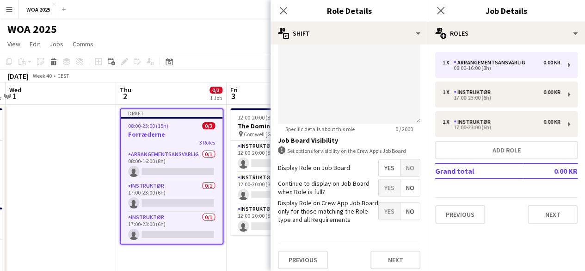
type input "*****"
click at [379, 186] on span "Yes" at bounding box center [389, 187] width 21 height 17
click at [393, 260] on button "Next" at bounding box center [396, 259] width 50 height 19
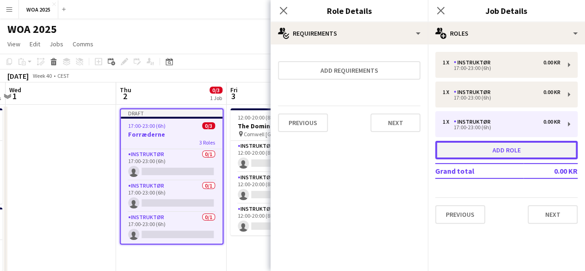
click at [478, 149] on button "Add role" at bounding box center [506, 150] width 143 height 19
type input "**********"
type input "*****"
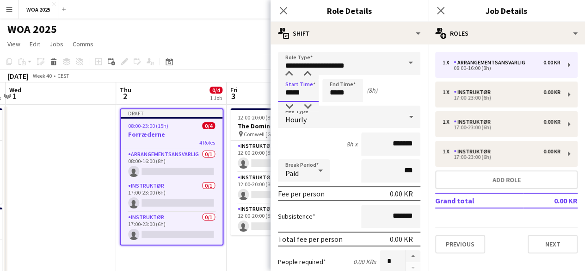
click at [312, 90] on input "*****" at bounding box center [298, 90] width 41 height 23
type input "*****"
click at [346, 93] on input "*****" at bounding box center [343, 90] width 41 height 23
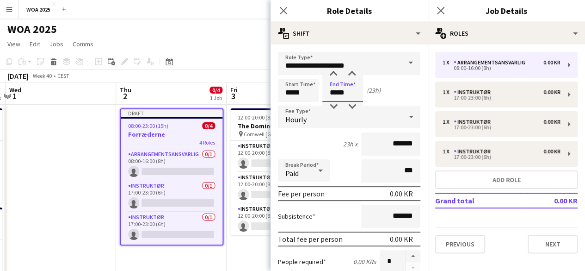
click at [346, 93] on input "*****" at bounding box center [343, 90] width 41 height 23
type input "*****"
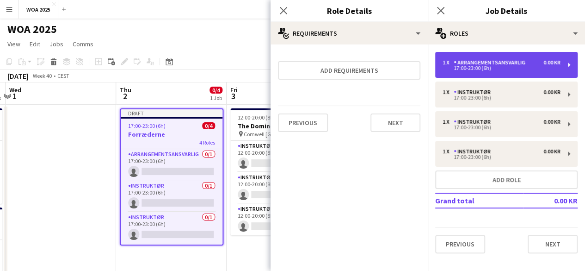
click at [523, 69] on div "17:00-23:00 (6h)" at bounding box center [502, 68] width 118 height 5
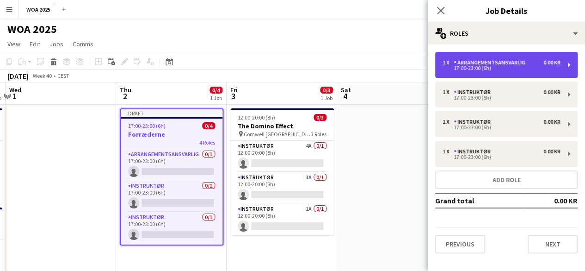
click at [478, 68] on div "17:00-23:00 (6h)" at bounding box center [502, 68] width 118 height 5
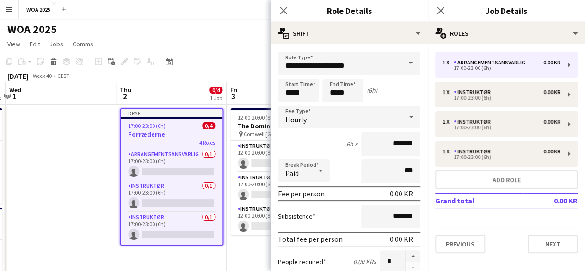
click at [401, 65] on span at bounding box center [410, 63] width 19 height 22
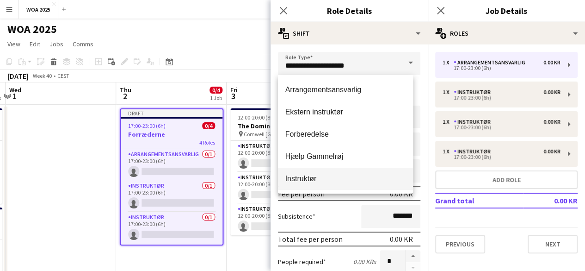
click at [345, 170] on mat-option "Instruktør" at bounding box center [346, 179] width 136 height 22
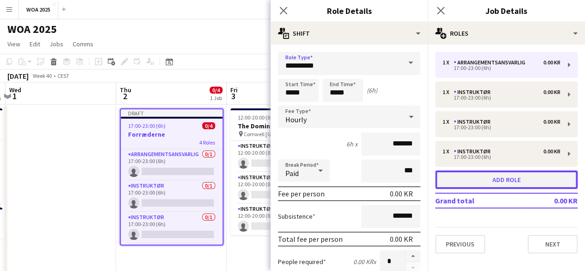
click at [481, 180] on button "Add role" at bounding box center [506, 179] width 143 height 19
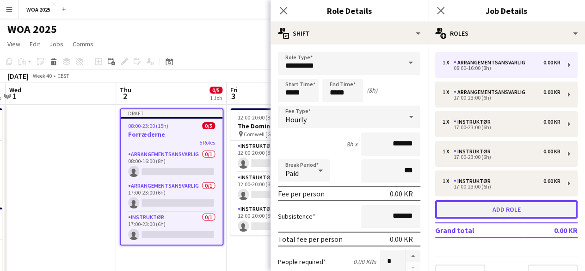
type input "**********"
type input "*****"
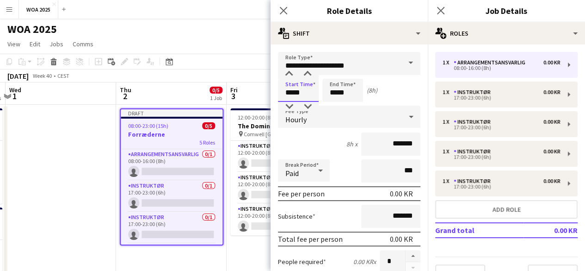
click at [306, 91] on input "*****" at bounding box center [298, 90] width 41 height 23
type input "*****"
click at [348, 93] on input "*****" at bounding box center [343, 90] width 41 height 23
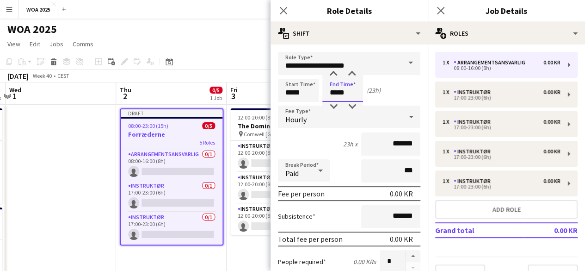
click at [348, 93] on input "*****" at bounding box center [343, 90] width 41 height 23
type input "*****"
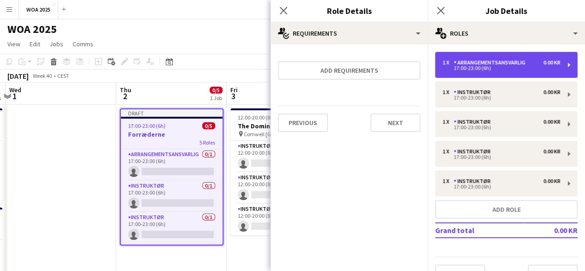
click at [507, 62] on div "Arrangementsansvarlig" at bounding box center [491, 62] width 75 height 6
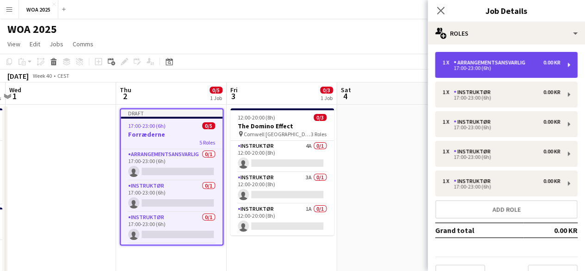
click at [454, 75] on div "1 x Arrangementsansvarlig 0.00 KR 17:00-23:00 (6h)" at bounding box center [506, 65] width 143 height 26
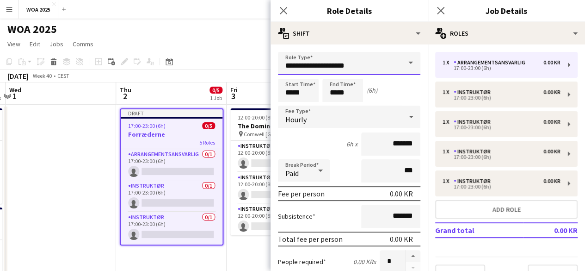
click at [391, 66] on input "**********" at bounding box center [349, 63] width 143 height 23
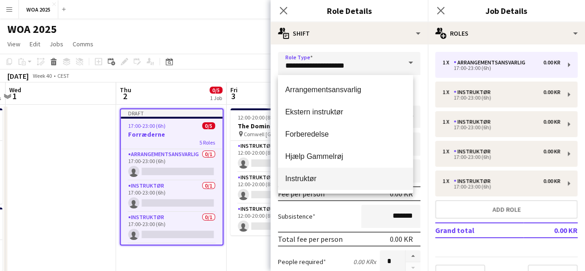
click at [338, 182] on span "Instruktør" at bounding box center [346, 178] width 121 height 9
type input "**********"
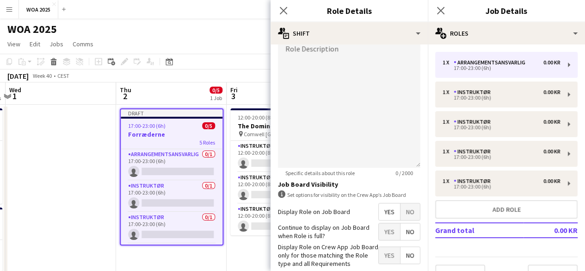
scroll to position [329, 0]
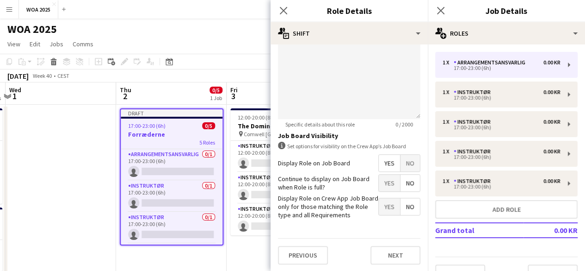
click at [379, 187] on span "Yes" at bounding box center [389, 182] width 21 height 17
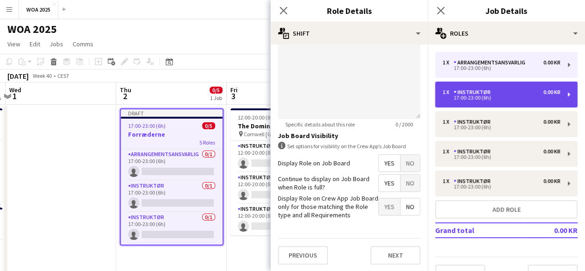
click at [462, 96] on div "17:00-23:00 (6h)" at bounding box center [502, 97] width 118 height 5
click at [479, 104] on div "1 x Instruktør 0.00 KR 17:00-23:00 (6h)" at bounding box center [506, 94] width 143 height 26
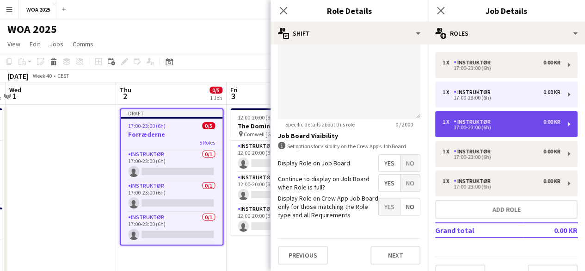
click at [479, 127] on div "17:00-23:00 (6h)" at bounding box center [502, 127] width 118 height 5
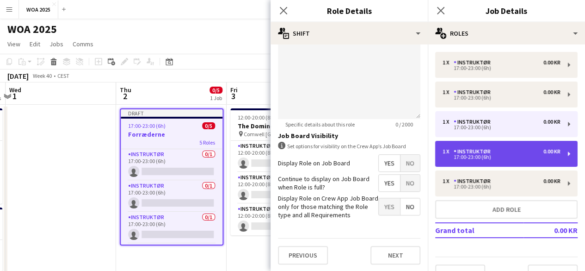
click at [479, 162] on div "1 x Instruktør 0.00 KR 17:00-23:00 (6h)" at bounding box center [506, 154] width 143 height 26
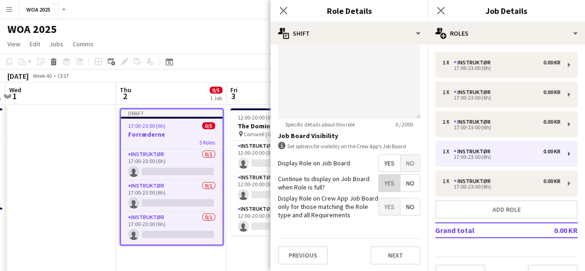
click at [386, 187] on span "Yes" at bounding box center [389, 182] width 21 height 17
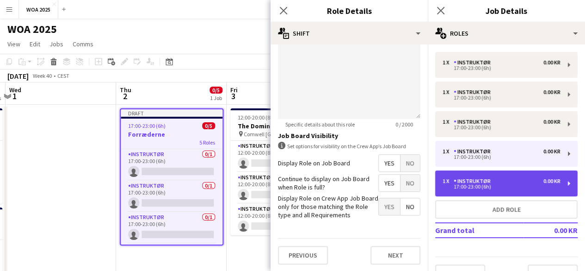
click at [476, 191] on div "1 x Instruktør 0.00 KR 17:00-23:00 (6h)" at bounding box center [506, 183] width 143 height 26
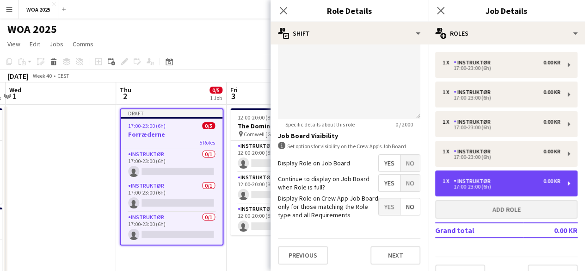
scroll to position [19, 0]
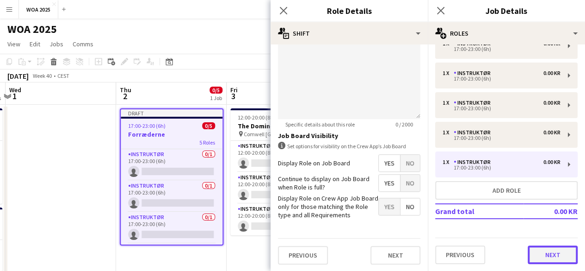
click at [551, 258] on button "Next" at bounding box center [553, 254] width 50 height 19
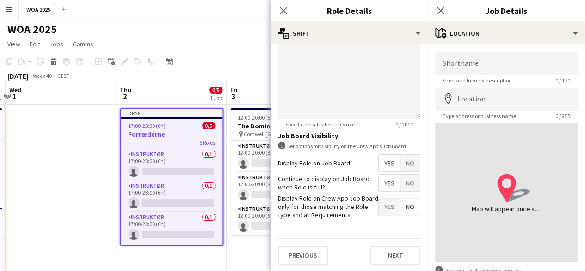
scroll to position [0, 0]
click at [461, 62] on input "Shortname" at bounding box center [506, 63] width 143 height 23
click at [484, 58] on input "*******" at bounding box center [506, 63] width 143 height 23
type input "**********"
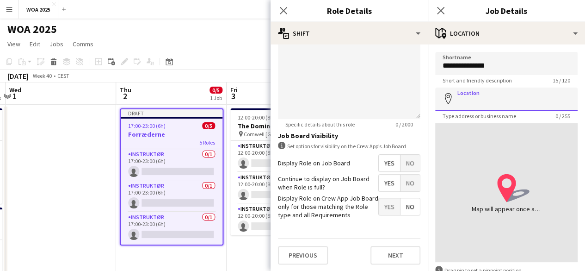
click at [484, 103] on input "Location" at bounding box center [506, 98] width 143 height 23
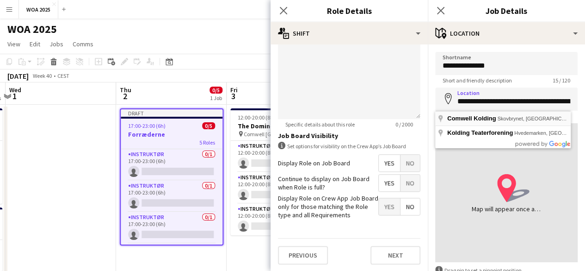
type input "**********"
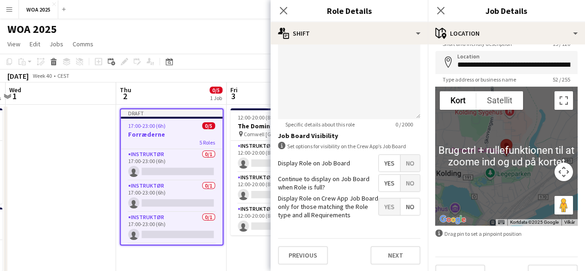
scroll to position [56, 0]
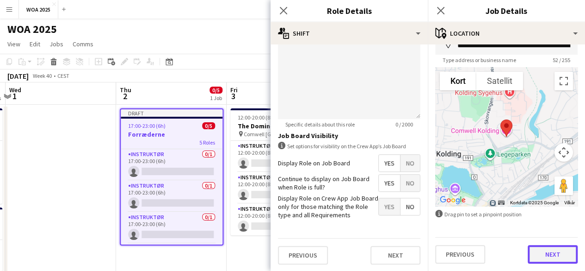
click at [542, 250] on button "Next" at bounding box center [553, 254] width 50 height 19
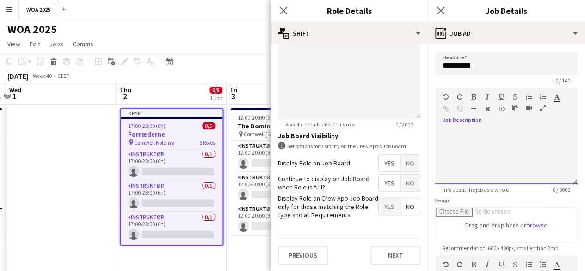
click at [468, 134] on div at bounding box center [506, 157] width 143 height 56
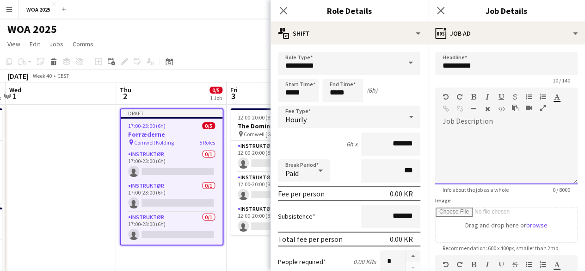
click at [464, 124] on div at bounding box center [506, 153] width 143 height 62
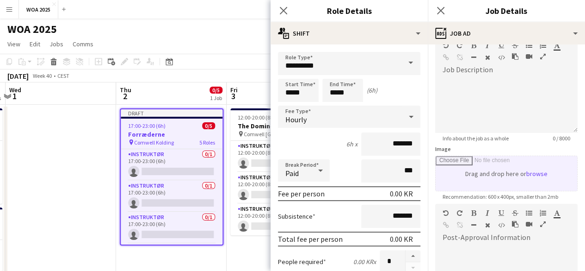
scroll to position [93, 0]
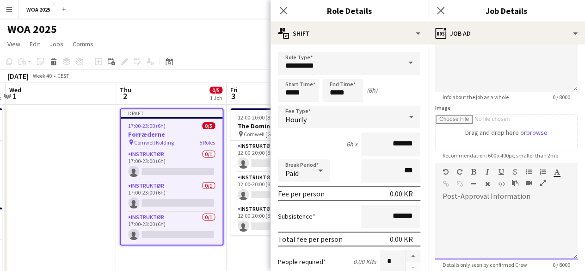
click at [494, 210] on div at bounding box center [506, 232] width 143 height 56
paste div
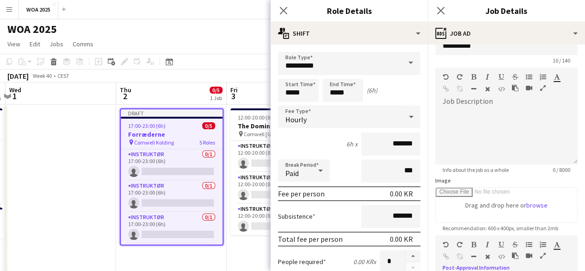
scroll to position [0, 0]
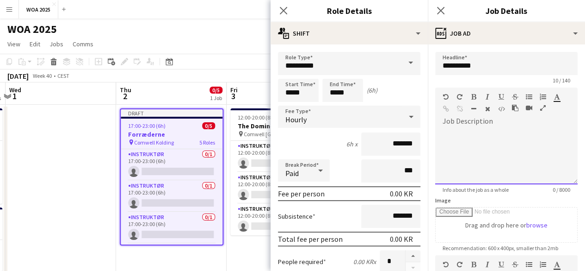
click at [476, 168] on div at bounding box center [506, 157] width 143 height 56
click at [479, 171] on div at bounding box center [506, 157] width 143 height 56
paste div
click at [445, 132] on p "**********" at bounding box center [503, 133] width 121 height 9
click at [499, 141] on p at bounding box center [503, 142] width 121 height 9
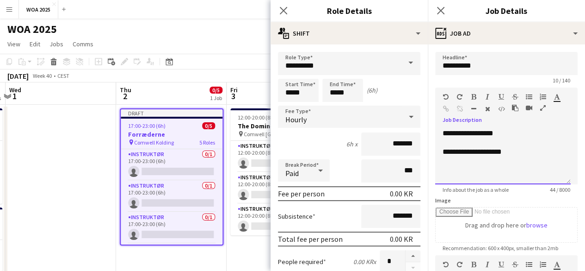
click at [498, 136] on p "**********" at bounding box center [503, 133] width 121 height 9
click at [527, 152] on p "**********" at bounding box center [503, 151] width 121 height 9
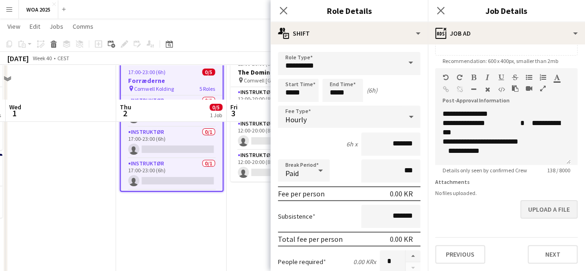
scroll to position [93, 0]
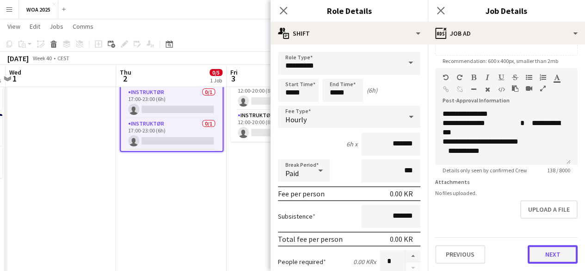
click at [549, 252] on button "Next" at bounding box center [553, 254] width 50 height 19
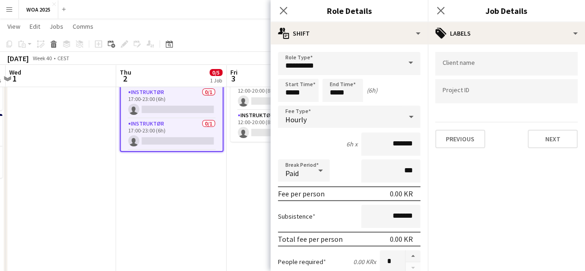
scroll to position [0, 0]
click at [554, 141] on button "Next" at bounding box center [553, 139] width 50 height 19
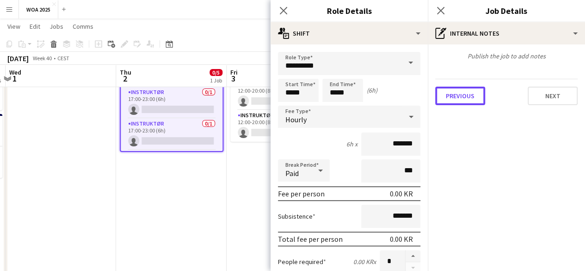
click at [466, 99] on button "Previous" at bounding box center [460, 96] width 50 height 19
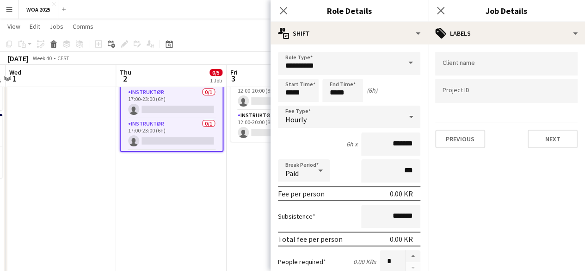
click at [485, 97] on div at bounding box center [506, 91] width 143 height 24
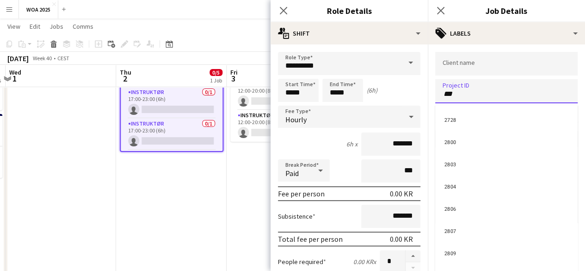
type input "****"
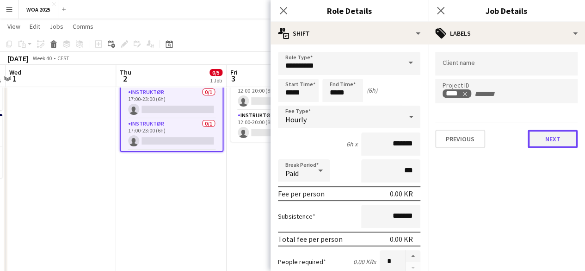
click at [529, 143] on button "Next" at bounding box center [553, 139] width 50 height 19
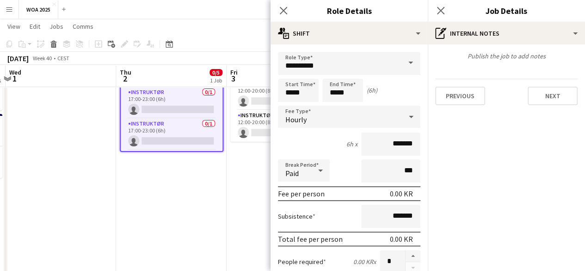
click at [542, 106] on div "Publish the job to add notes Previous Next" at bounding box center [506, 78] width 157 height 68
click at [542, 101] on button "Next" at bounding box center [553, 96] width 50 height 19
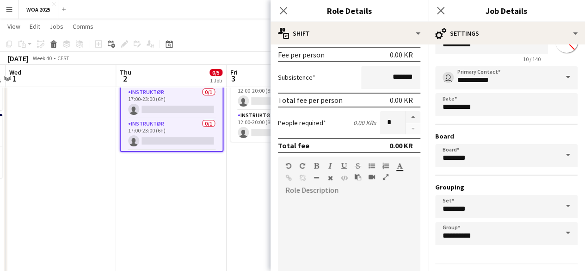
scroll to position [61, 0]
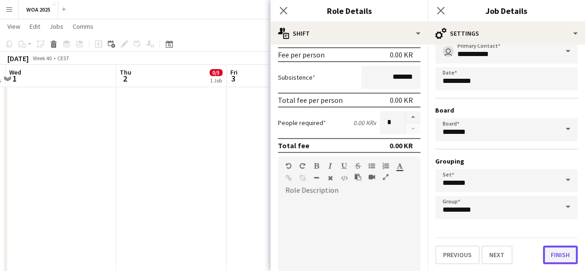
click at [545, 255] on button "Finish" at bounding box center [560, 254] width 35 height 19
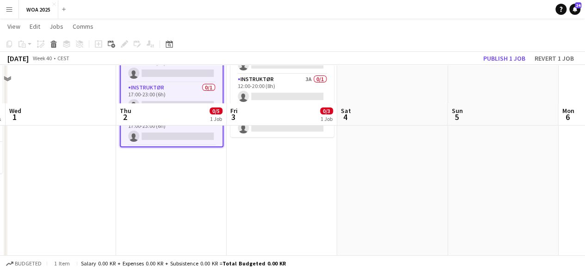
scroll to position [0, 0]
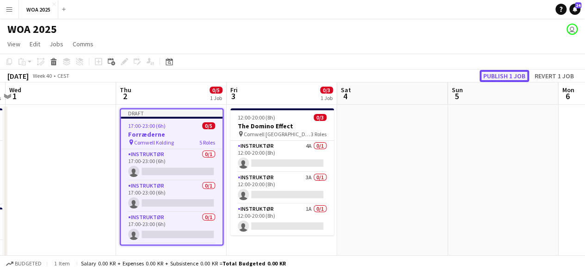
click at [493, 75] on button "Publish 1 job" at bounding box center [505, 76] width 50 height 12
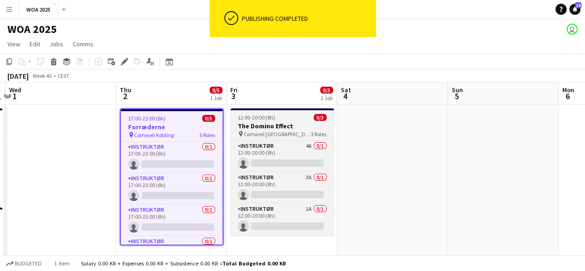
click at [284, 131] on div "pin Comwell Århus 3 Roles" at bounding box center [282, 133] width 104 height 7
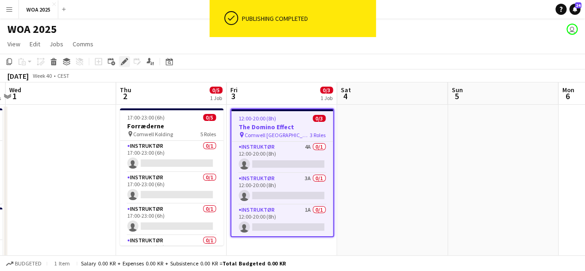
click at [119, 64] on div "Edit" at bounding box center [124, 61] width 11 height 11
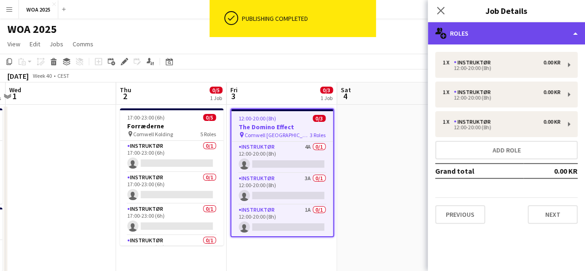
click at [531, 30] on div "multiple-users-add Roles" at bounding box center [506, 33] width 157 height 22
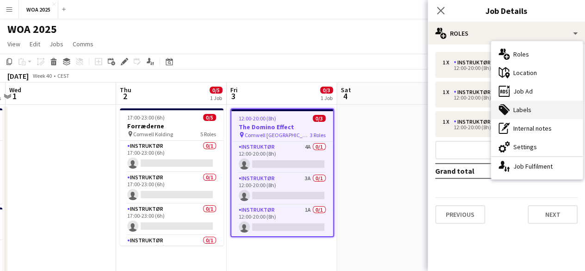
click at [530, 104] on div "tags-double Labels" at bounding box center [537, 109] width 92 height 19
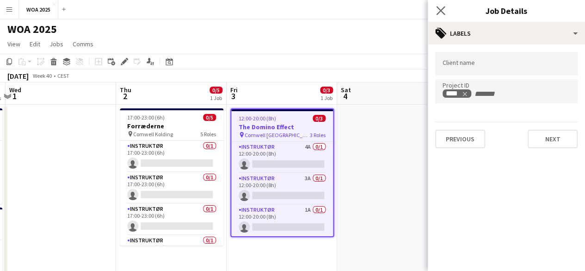
click at [440, 5] on app-icon "Close pop-in" at bounding box center [441, 10] width 13 height 13
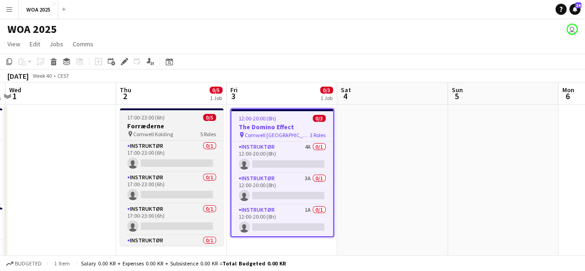
click at [175, 130] on div "pin Comwell Kolding 5 Roles" at bounding box center [172, 133] width 104 height 7
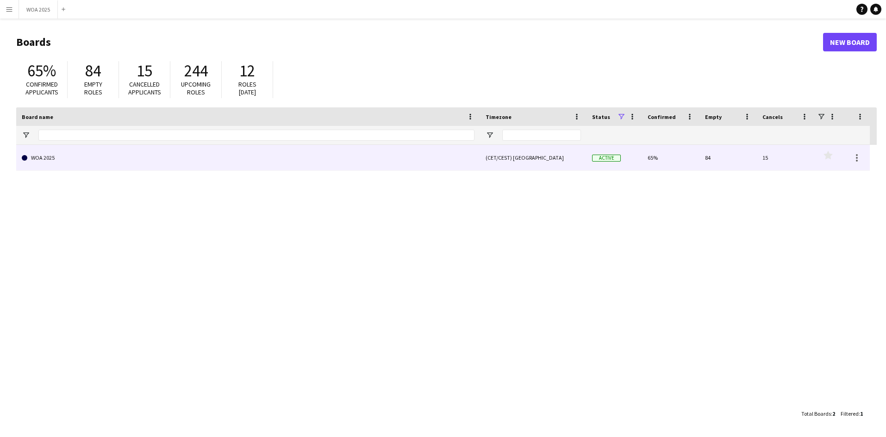
click at [336, 161] on link "WOA 2025" at bounding box center [248, 158] width 453 height 26
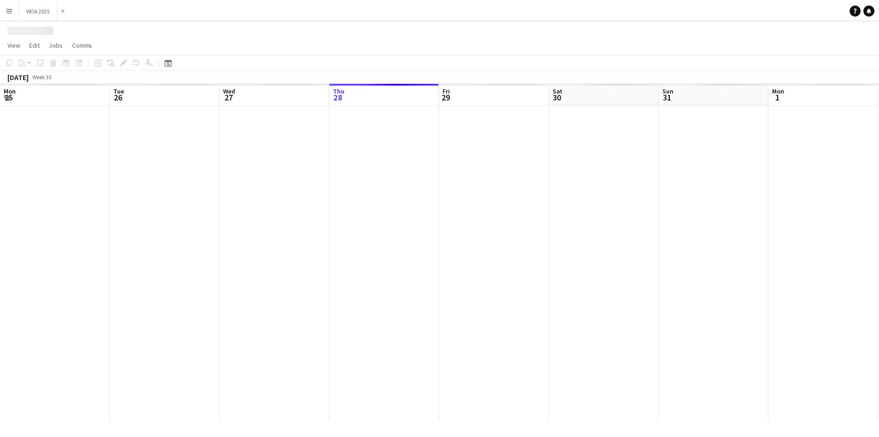
scroll to position [0, 221]
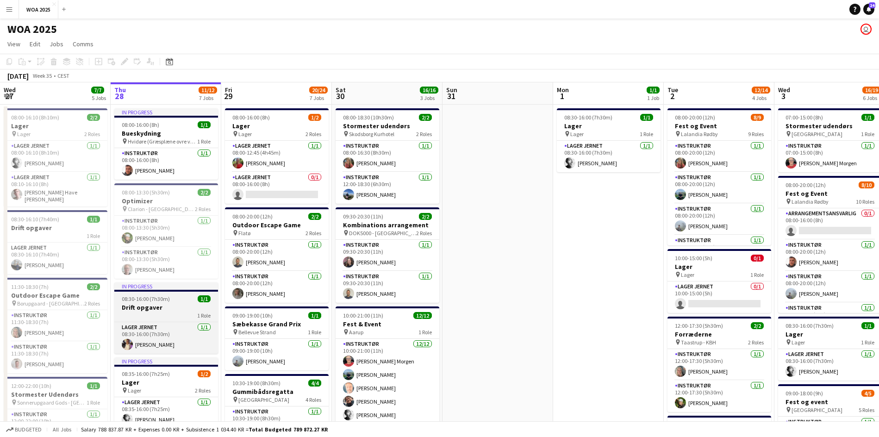
click at [170, 310] on h3 "Drift opgaver" at bounding box center [166, 307] width 104 height 8
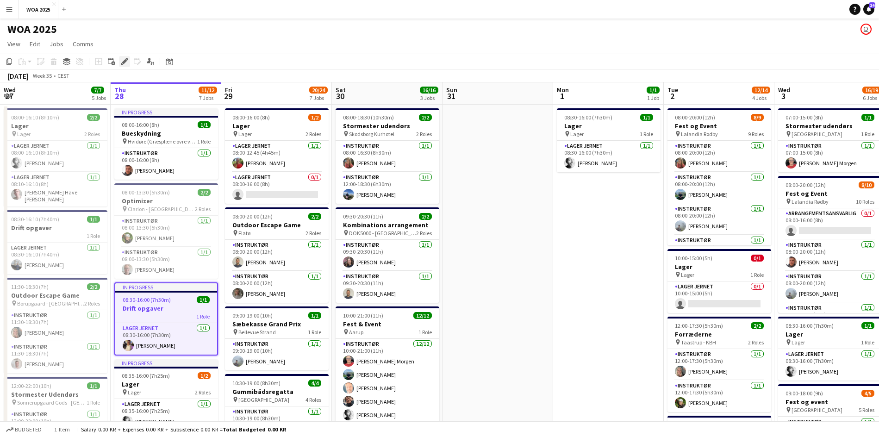
click at [128, 62] on div "Edit" at bounding box center [124, 61] width 11 height 11
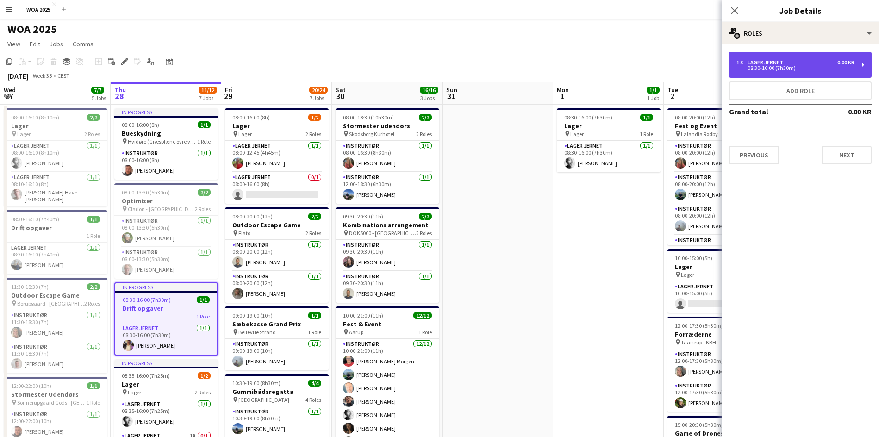
click at [798, 68] on div "08:30-16:00 (7h30m)" at bounding box center [795, 68] width 118 height 5
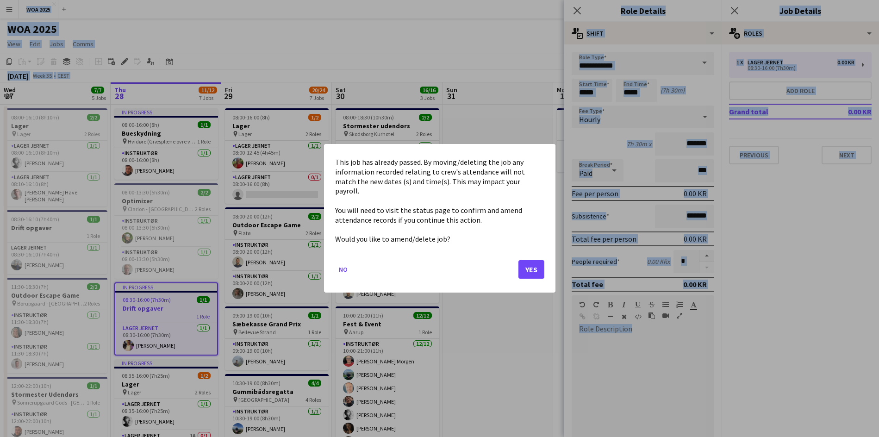
click at [642, 93] on div at bounding box center [439, 218] width 879 height 437
click at [527, 267] on button "Yes" at bounding box center [531, 270] width 26 height 19
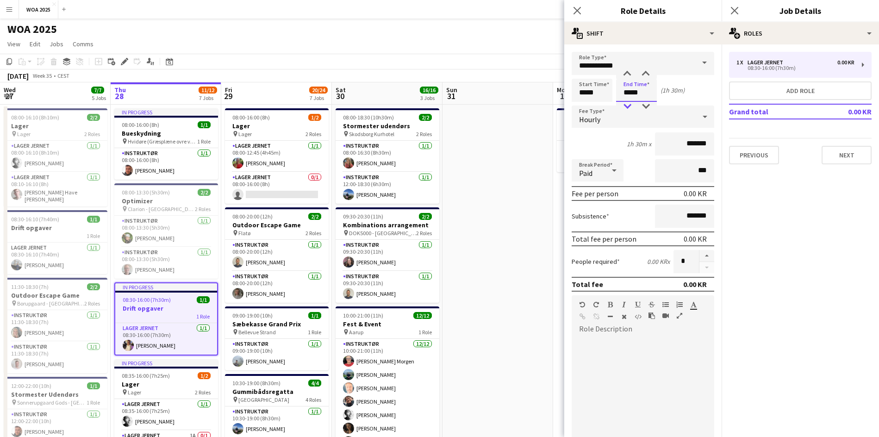
type input "*****"
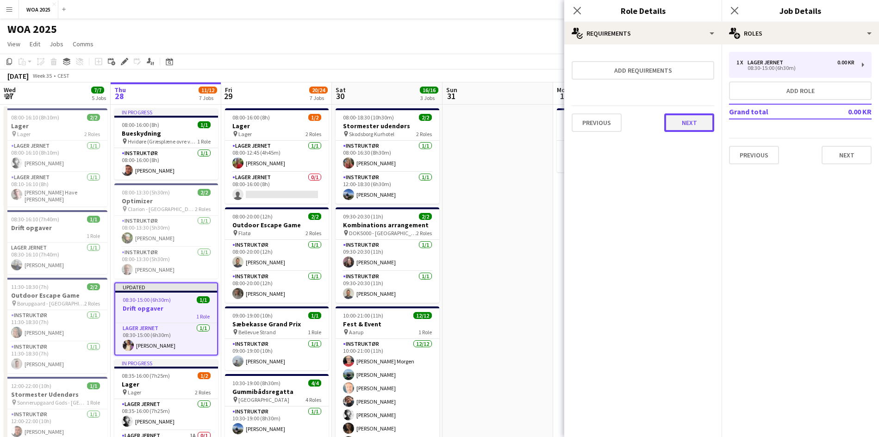
click at [672, 131] on button "Next" at bounding box center [689, 122] width 50 height 19
click at [707, 124] on button "Finish" at bounding box center [696, 124] width 35 height 19
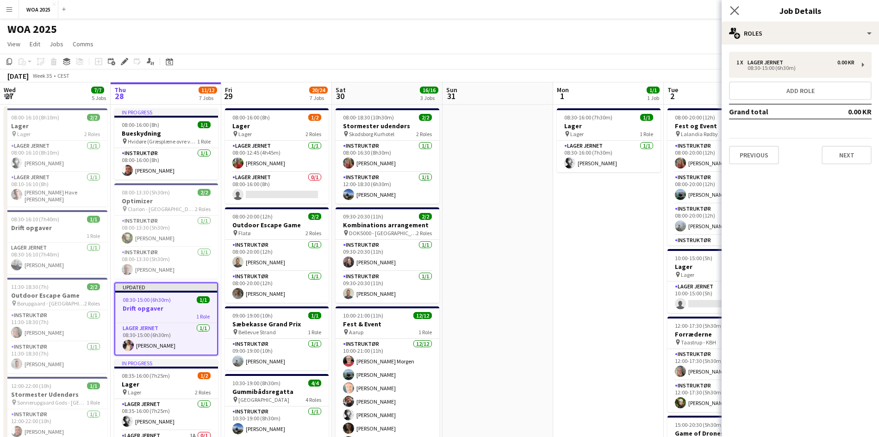
click at [738, 6] on icon "Close pop-in" at bounding box center [734, 10] width 9 height 9
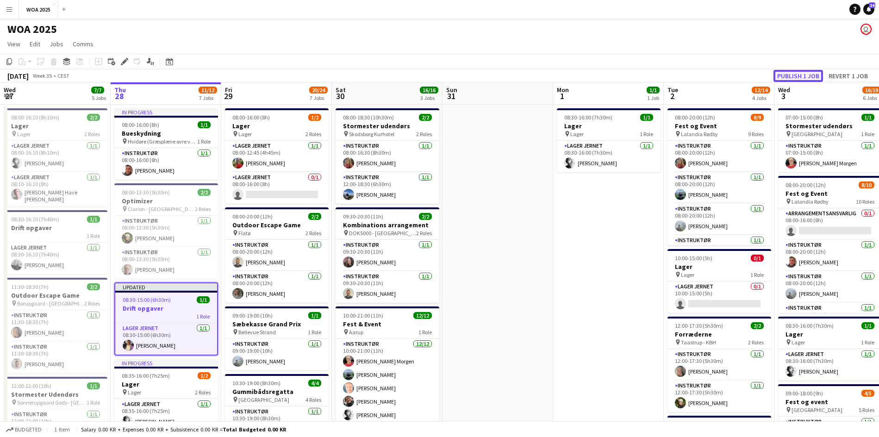
click at [801, 73] on button "Publish 1 job" at bounding box center [798, 76] width 50 height 12
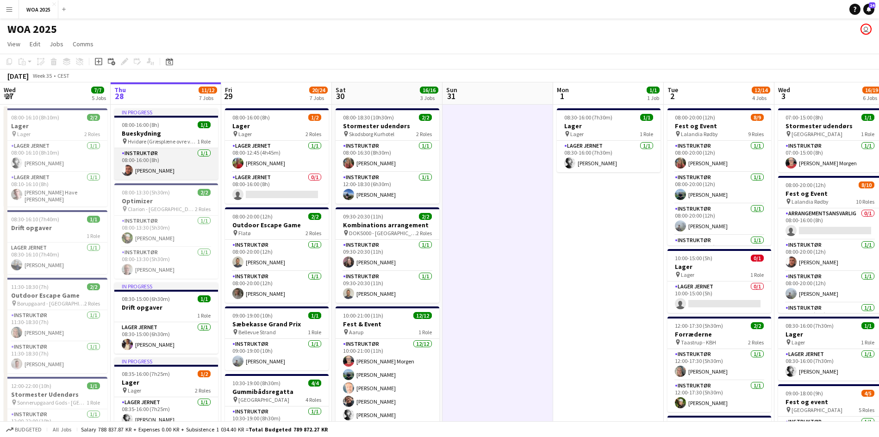
click at [130, 168] on app-user-avatar at bounding box center [127, 170] width 11 height 11
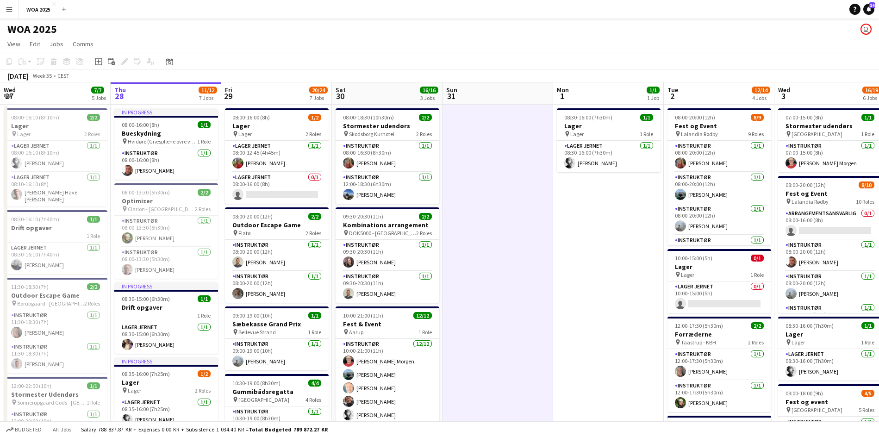
click at [160, 25] on div "WOA 2025 user" at bounding box center [439, 28] width 879 height 18
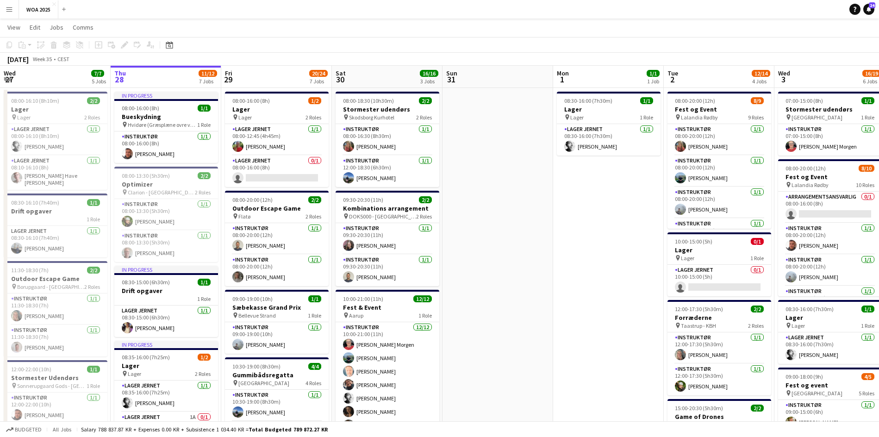
scroll to position [0, 0]
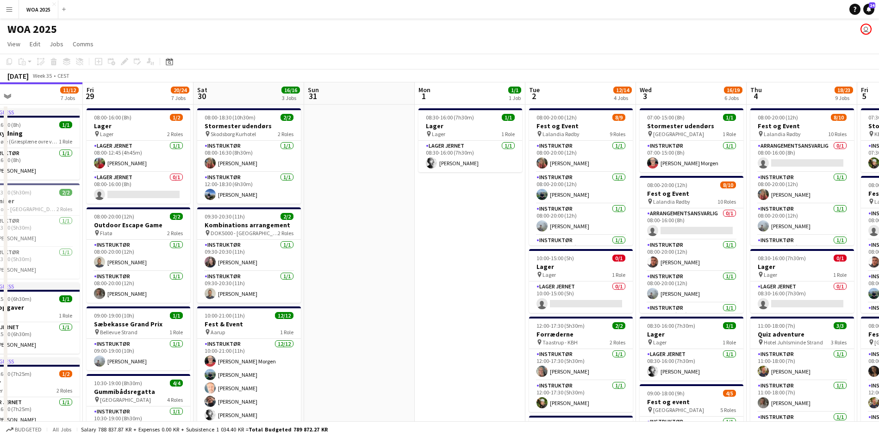
drag, startPoint x: 605, startPoint y: 223, endPoint x: 517, endPoint y: 218, distance: 88.5
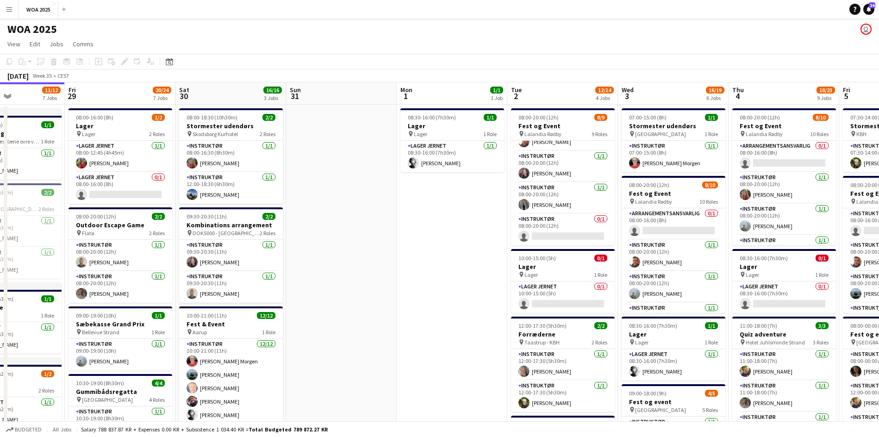
drag, startPoint x: 755, startPoint y: 229, endPoint x: 485, endPoint y: 216, distance: 270.6
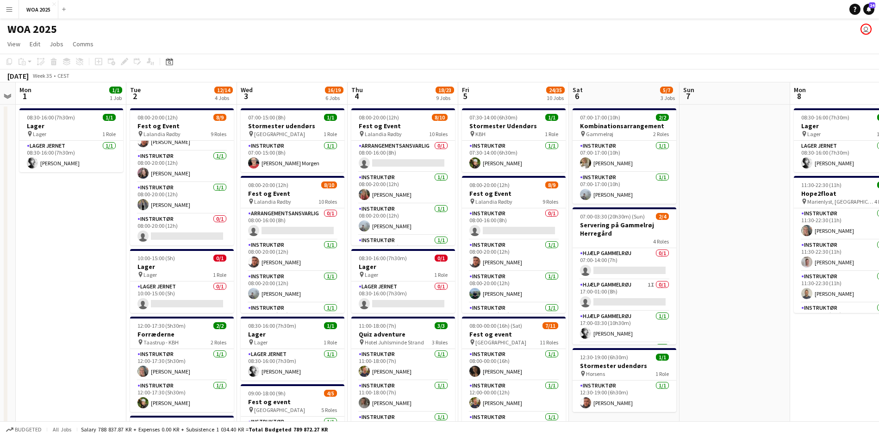
scroll to position [0, 336]
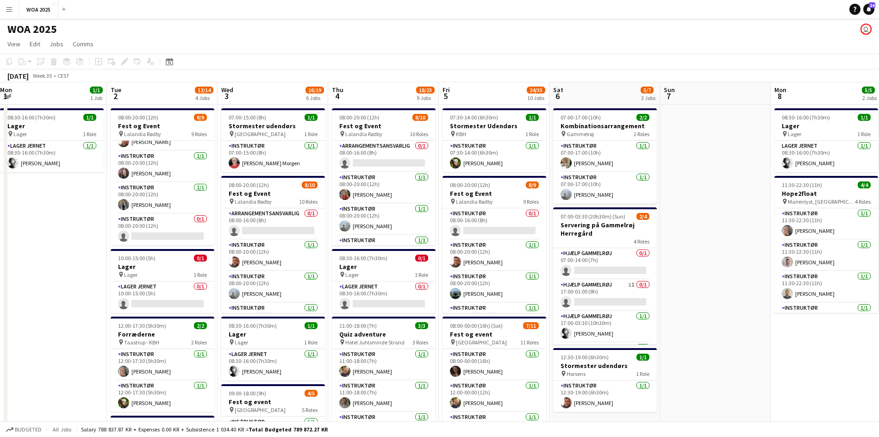
drag, startPoint x: 442, startPoint y: 210, endPoint x: 425, endPoint y: 211, distance: 17.1
click at [382, 152] on app-card-role "Arrangementsansvarlig 0/1 08:00-16:00 (8h) single-neutral-actions" at bounding box center [384, 156] width 104 height 31
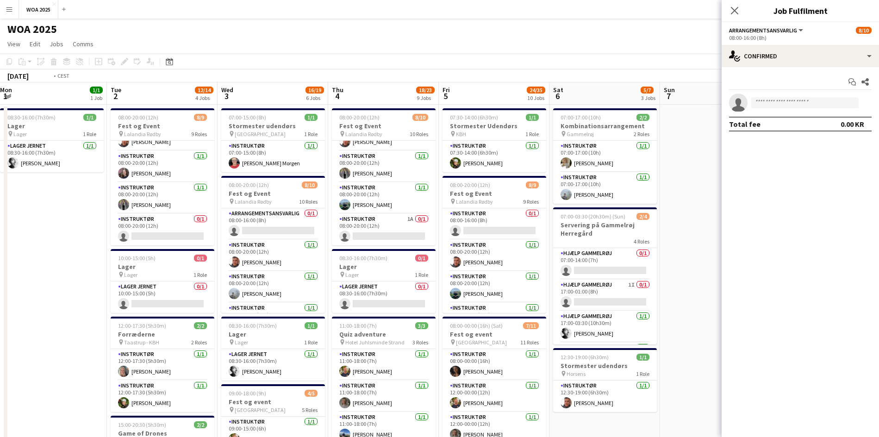
scroll to position [0, 299]
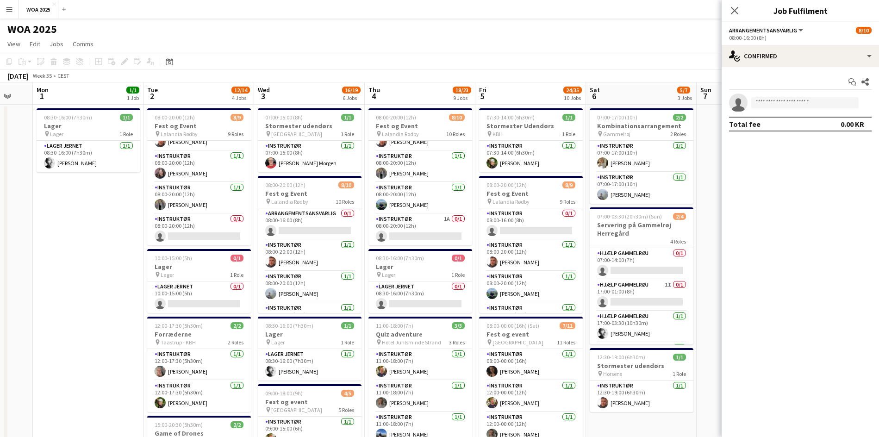
drag, startPoint x: 133, startPoint y: 190, endPoint x: 170, endPoint y: 191, distance: 36.6
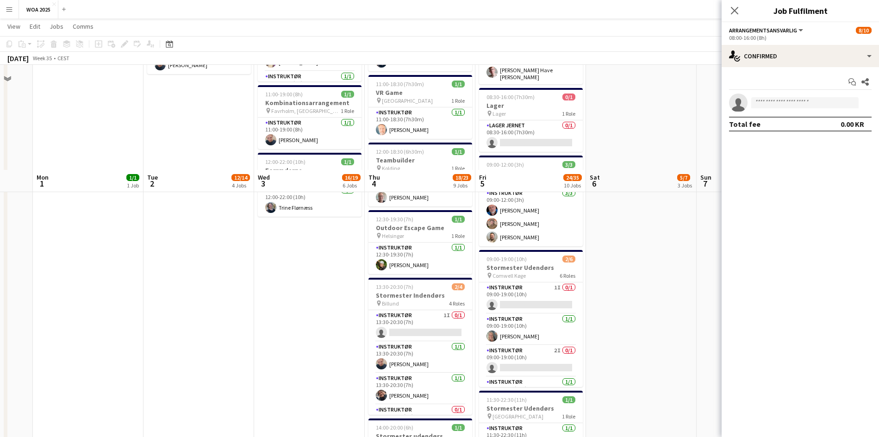
scroll to position [555, 0]
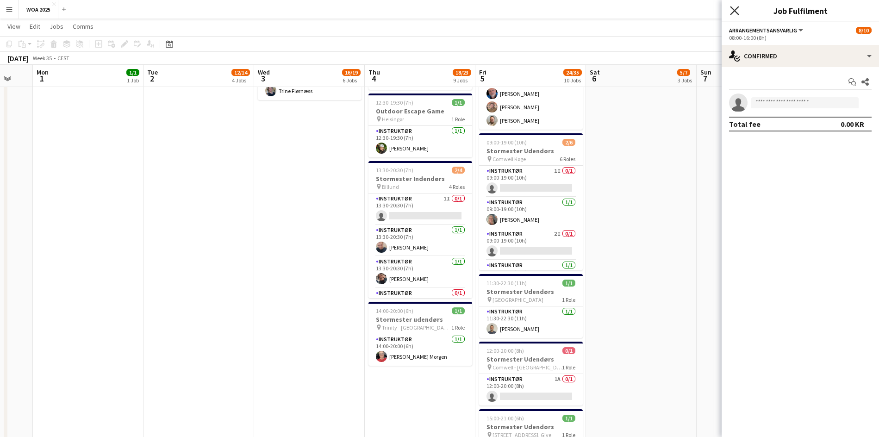
click at [739, 14] on icon at bounding box center [734, 10] width 9 height 9
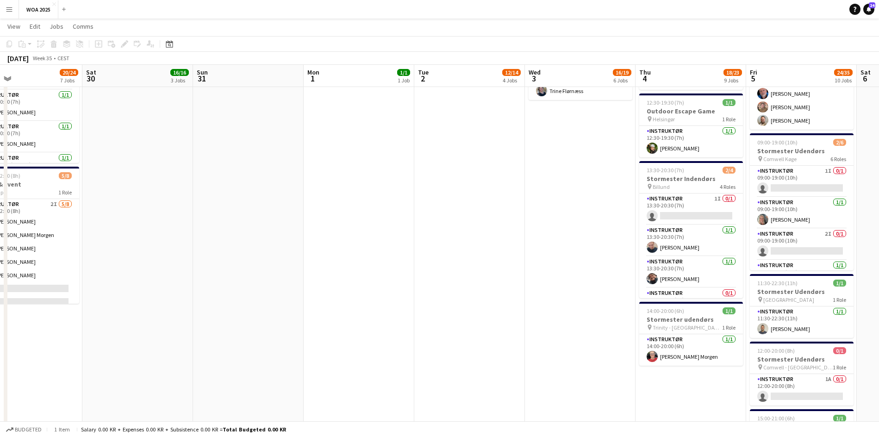
drag, startPoint x: 13, startPoint y: 124, endPoint x: 443, endPoint y: 140, distance: 430.7
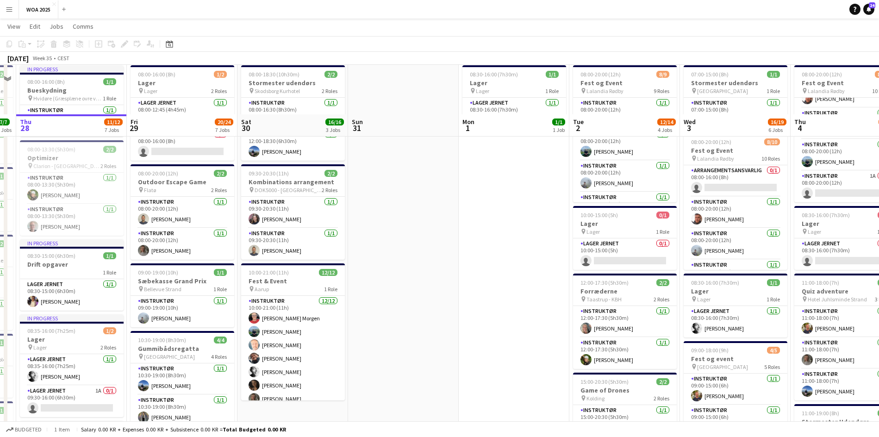
scroll to position [0, 0]
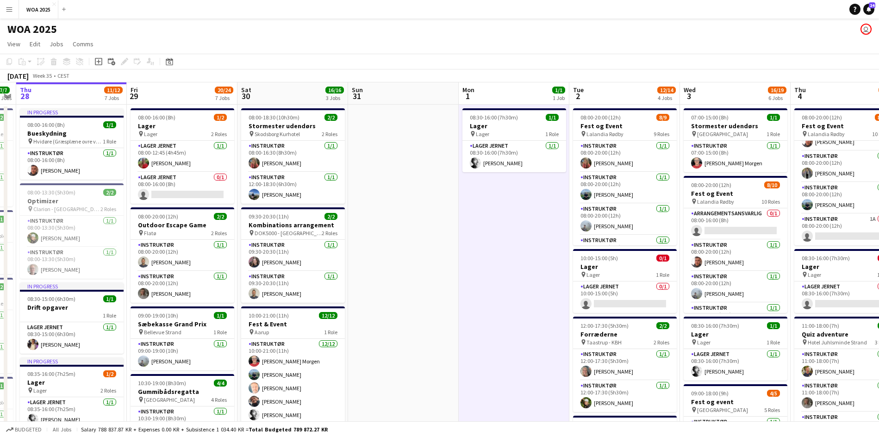
scroll to position [139, 0]
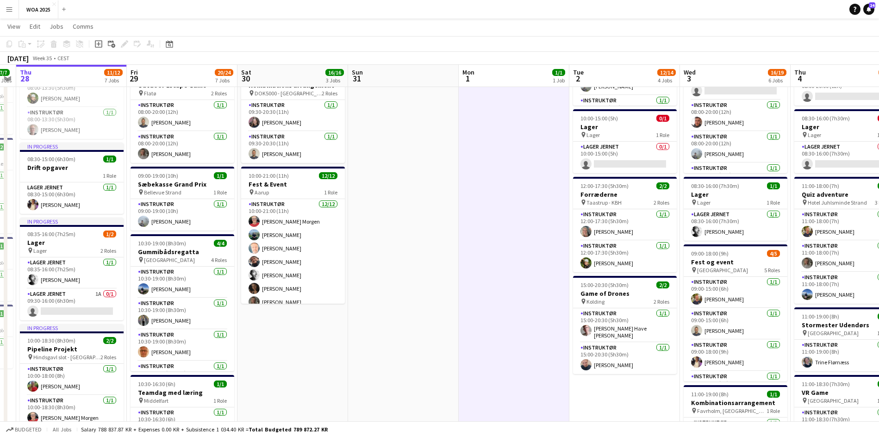
click at [473, 322] on app-date-cell "08:30-16:00 (7h30m) 1/1 Lager pin Lager 1 Role Lager Jernet [DATE] 08:30-16:00 …" at bounding box center [514, 437] width 111 height 945
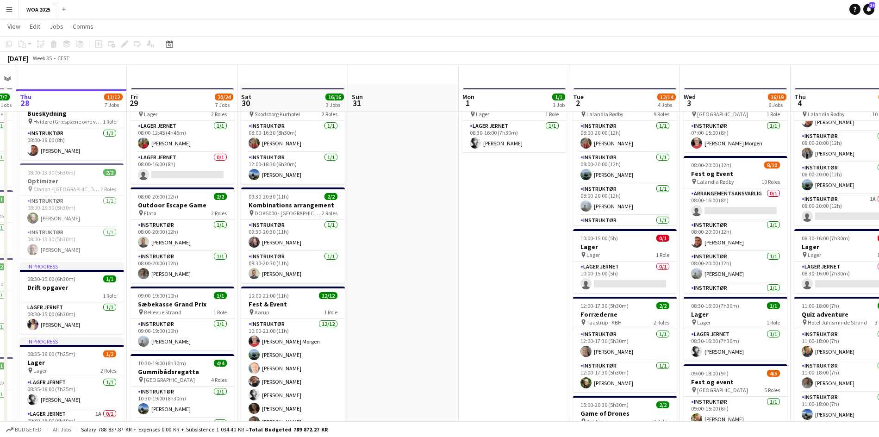
scroll to position [0, 0]
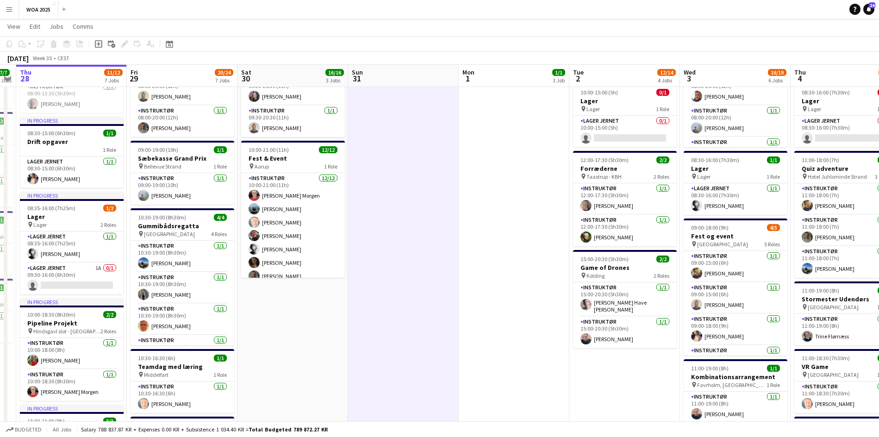
scroll to position [73, 0]
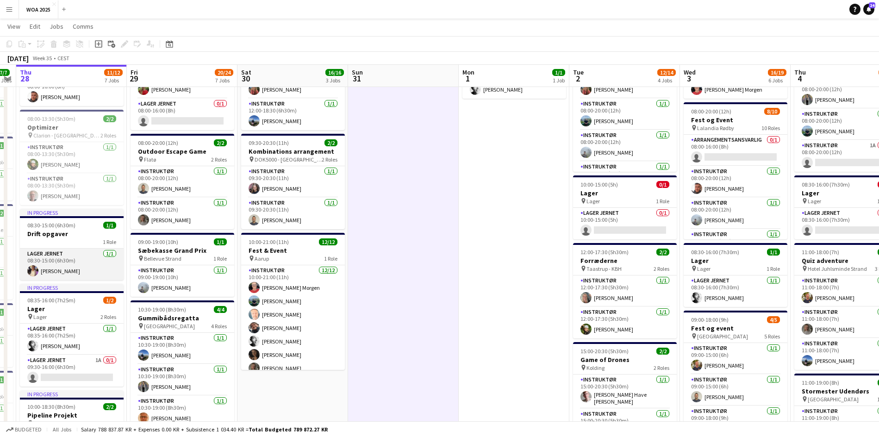
click at [72, 267] on app-card-role "Lager Jernet [DATE] 08:30-15:00 (6h30m) [PERSON_NAME]" at bounding box center [72, 264] width 104 height 31
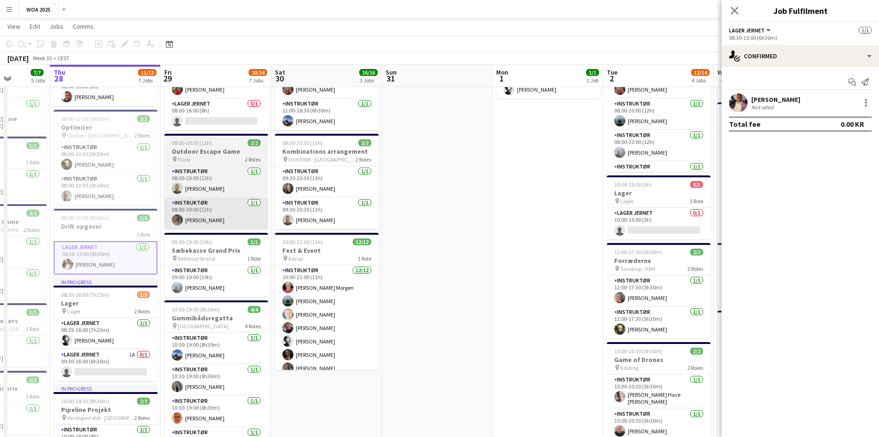
drag, startPoint x: 276, startPoint y: 227, endPoint x: 422, endPoint y: 209, distance: 146.8
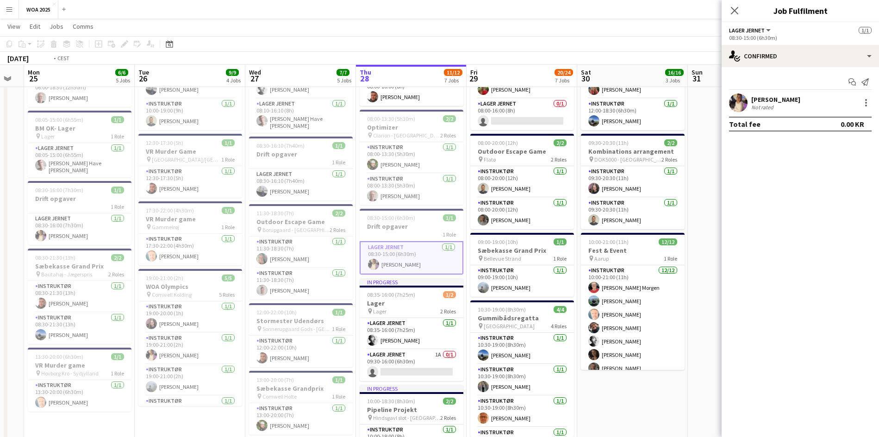
drag, startPoint x: 159, startPoint y: 191, endPoint x: 440, endPoint y: 193, distance: 280.9
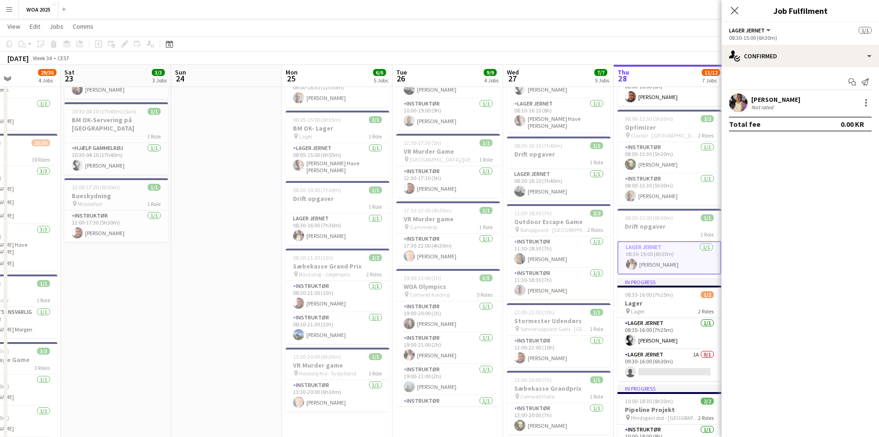
scroll to position [0, 201]
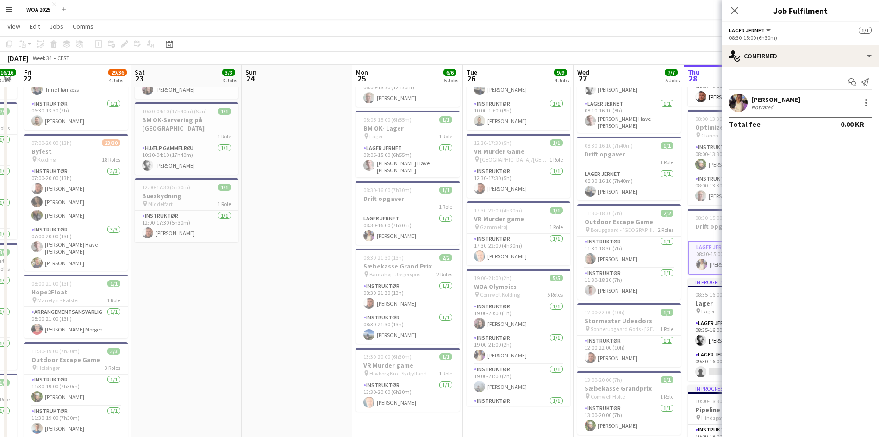
drag, startPoint x: 141, startPoint y: 181, endPoint x: 266, endPoint y: 195, distance: 125.8
click at [416, 213] on app-card-role "Lager Jernet [DATE] 08:30-16:00 (7h30m) [PERSON_NAME]" at bounding box center [408, 228] width 104 height 31
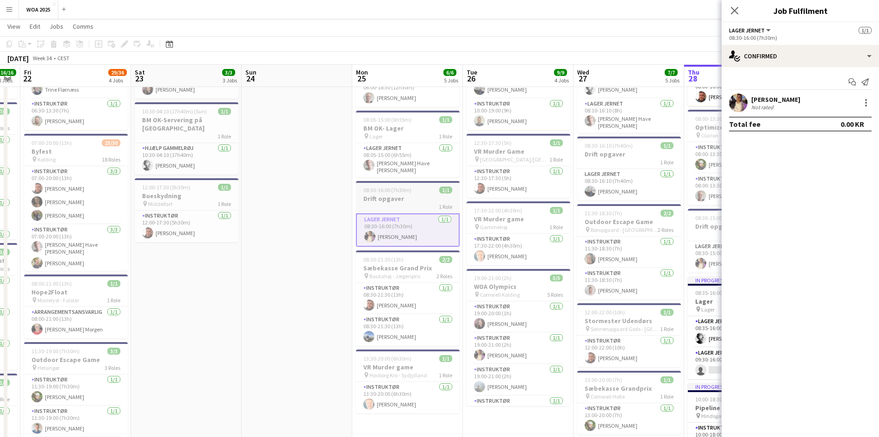
click at [422, 203] on div "1 Role" at bounding box center [408, 206] width 104 height 7
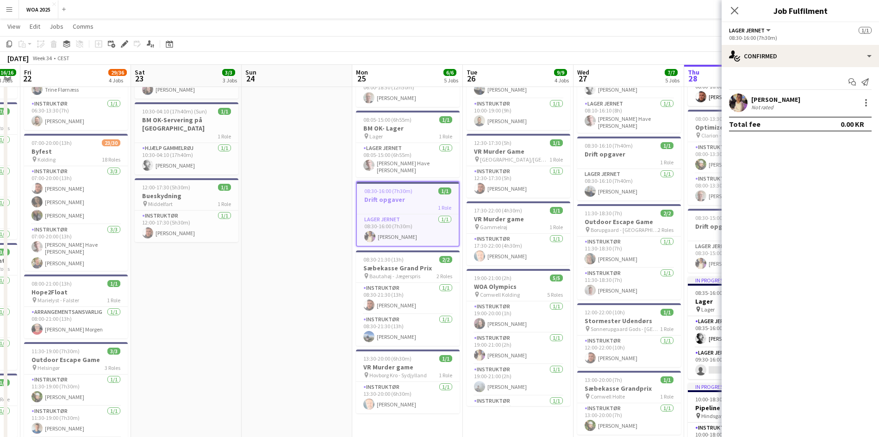
click at [769, 99] on div "[PERSON_NAME]" at bounding box center [775, 99] width 49 height 8
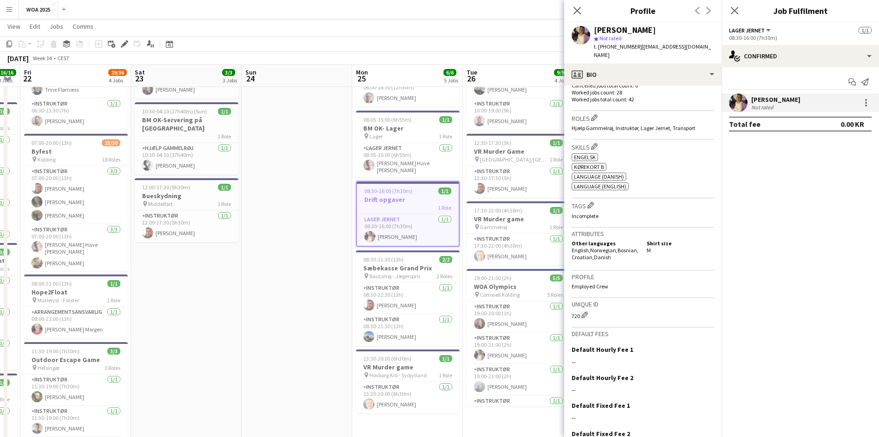
scroll to position [323, 0]
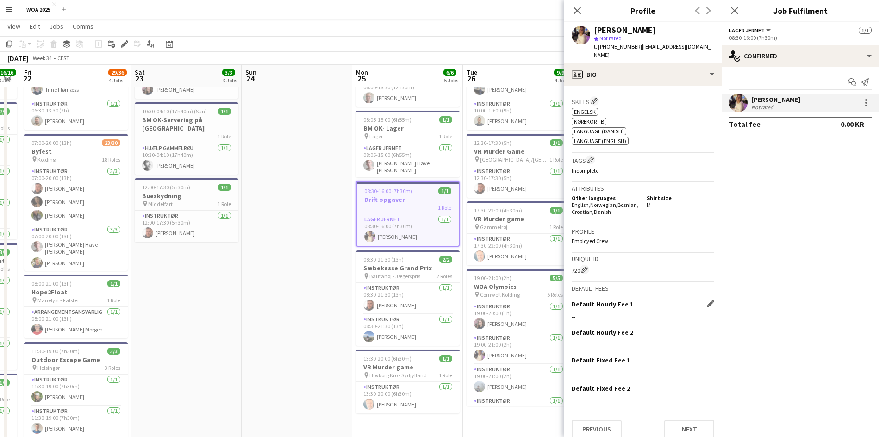
click at [627, 300] on div "Default Hourly Fee 1 Edit this field --" at bounding box center [643, 314] width 143 height 28
click at [603, 312] on div "--" at bounding box center [643, 316] width 143 height 8
click at [656, 194] on h5 "Shirt size" at bounding box center [681, 197] width 68 height 7
click at [849, 84] on icon "Start chat" at bounding box center [851, 81] width 7 height 7
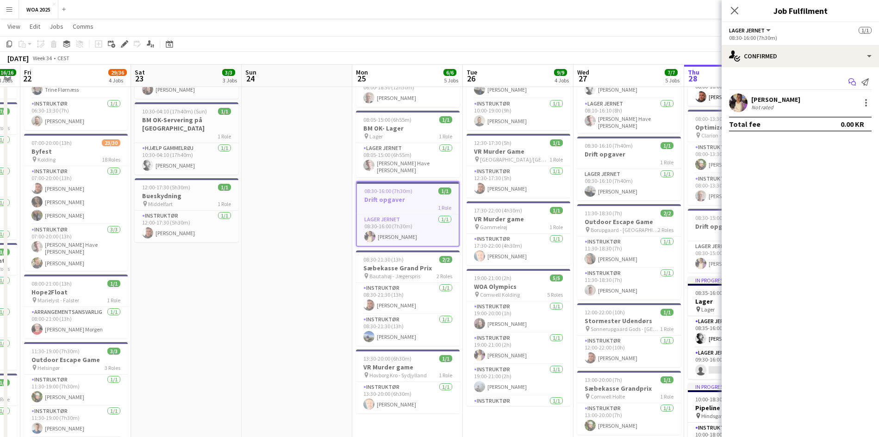
click at [849, 84] on icon "Start chat" at bounding box center [851, 81] width 7 height 7
click at [820, 113] on app-confirmed-crew "[PERSON_NAME] Not rated Total fee 0.00 KR" at bounding box center [799, 112] width 157 height 38
click at [775, 104] on div "Not rated" at bounding box center [775, 107] width 49 height 7
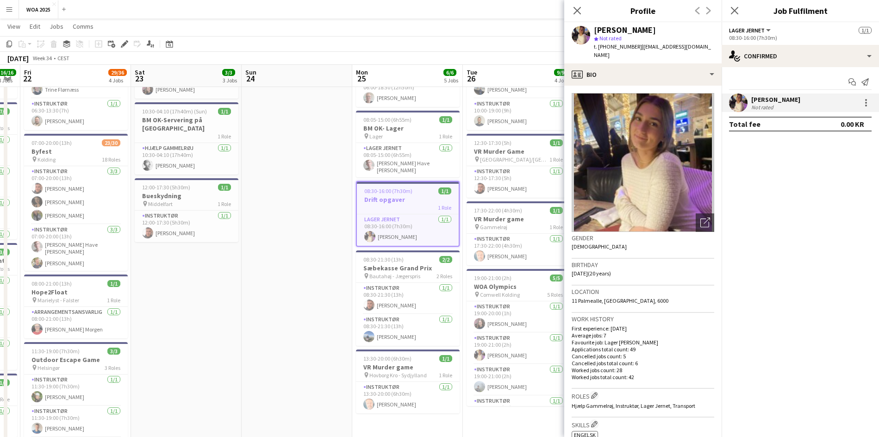
drag, startPoint x: 377, startPoint y: 210, endPoint x: 443, endPoint y: 183, distance: 71.6
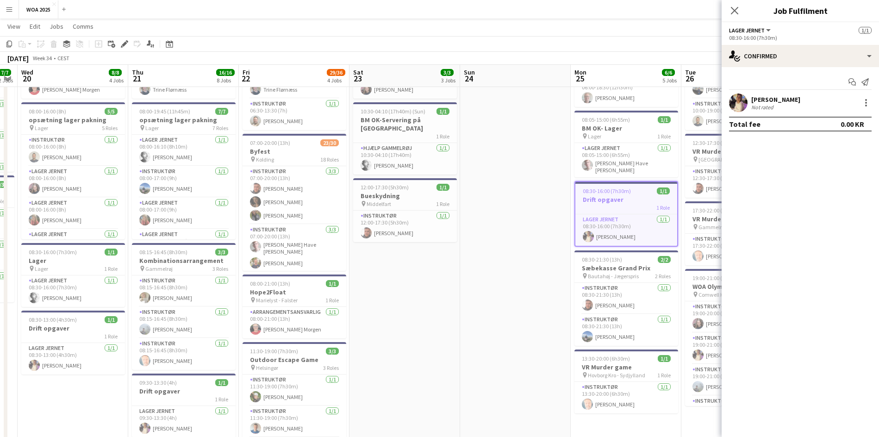
drag, startPoint x: 266, startPoint y: 197, endPoint x: 419, endPoint y: 175, distance: 154.3
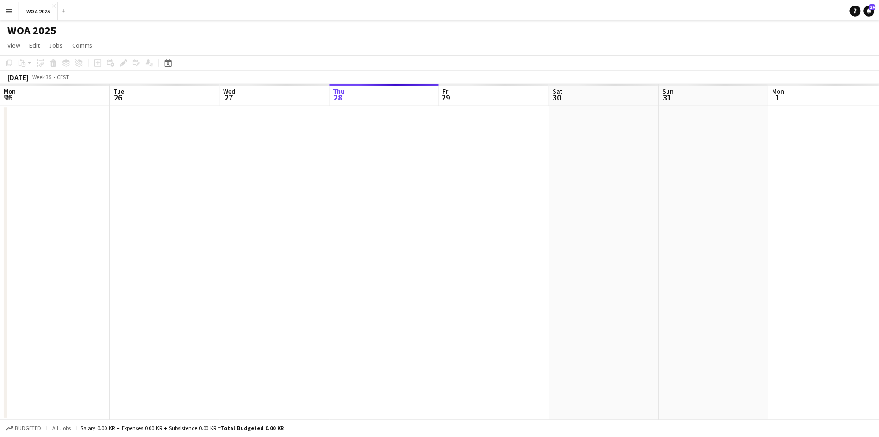
scroll to position [0, 221]
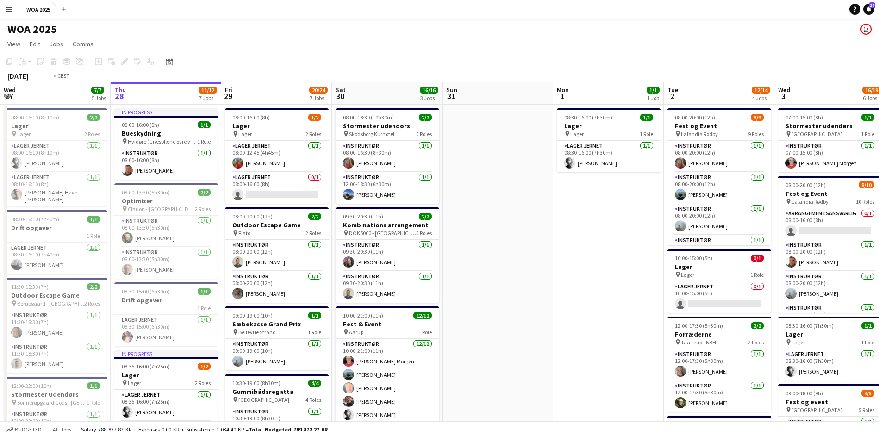
drag, startPoint x: 64, startPoint y: 199, endPoint x: 522, endPoint y: 249, distance: 460.5
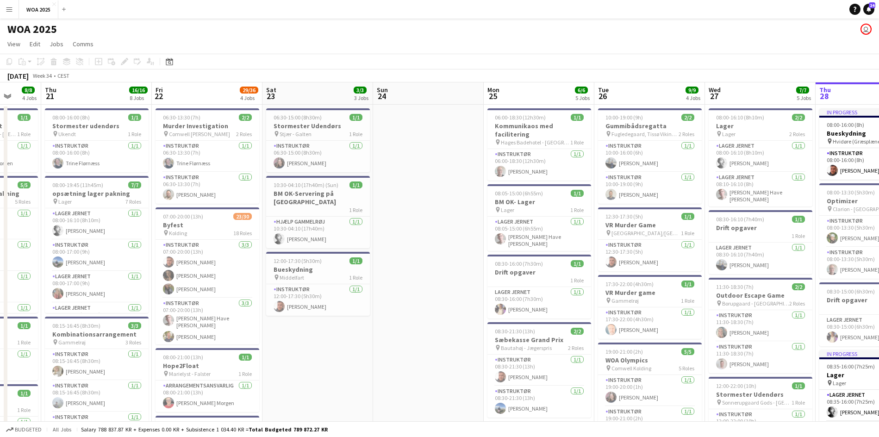
drag, startPoint x: 350, startPoint y: 197, endPoint x: 353, endPoint y: 171, distance: 26.1
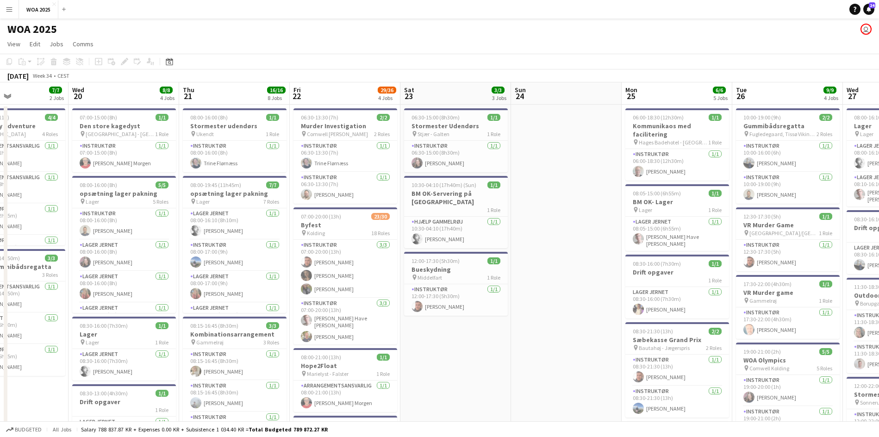
scroll to position [0, 258]
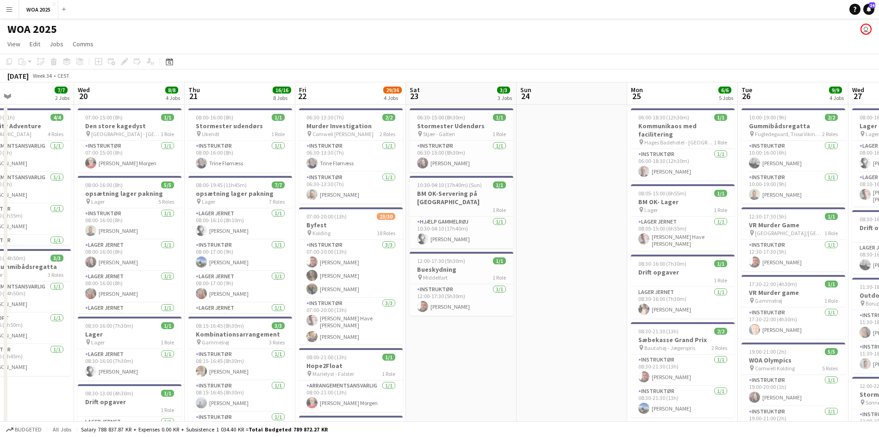
drag, startPoint x: 148, startPoint y: 157, endPoint x: 291, endPoint y: 158, distance: 143.0
click at [347, 268] on app-card-role "Instruktør [DATE] 07:00-20:00 (13h) [PERSON_NAME] [PERSON_NAME] [PERSON_NAME]" at bounding box center [351, 269] width 104 height 58
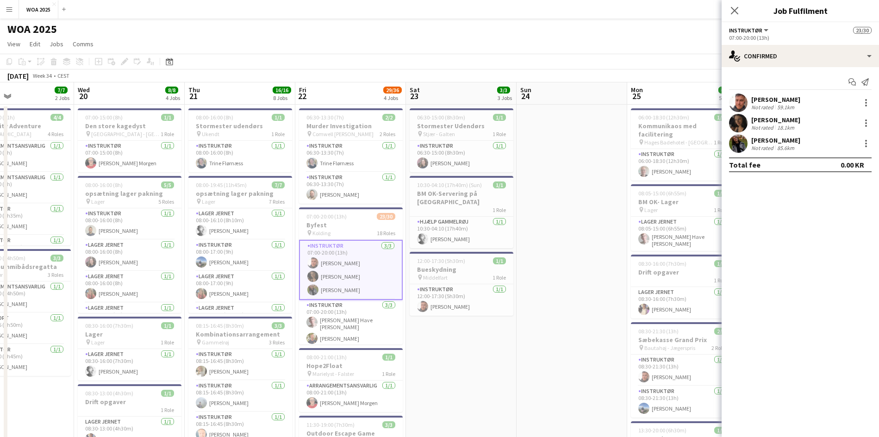
click at [815, 107] on div "[PERSON_NAME] Not rated 59.1km" at bounding box center [799, 102] width 157 height 19
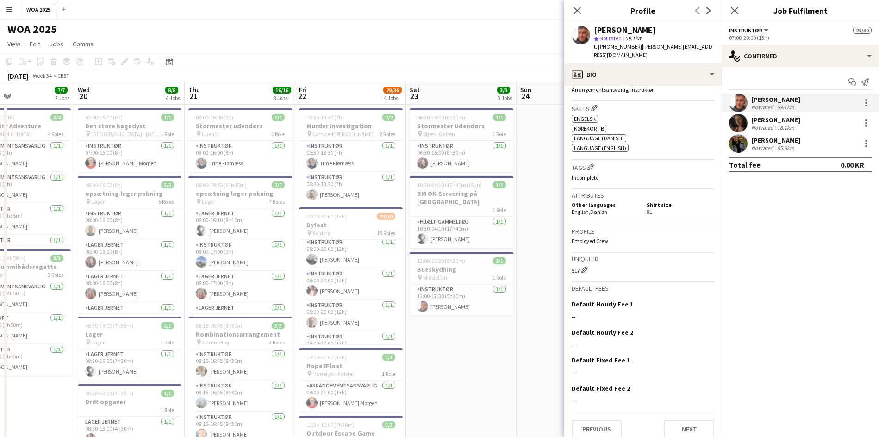
scroll to position [463, 0]
click at [332, 279] on app-card-role "Instruktør [DATE] 08:00-20:00 (12h) [PERSON_NAME]" at bounding box center [351, 287] width 104 height 31
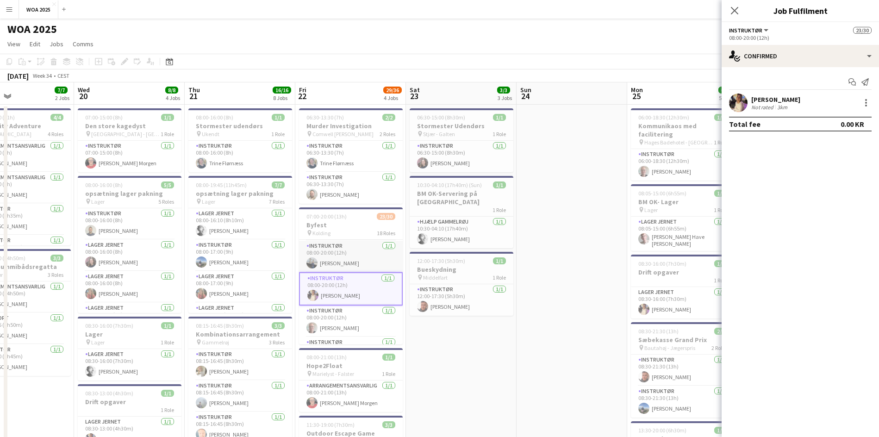
scroll to position [553, 0]
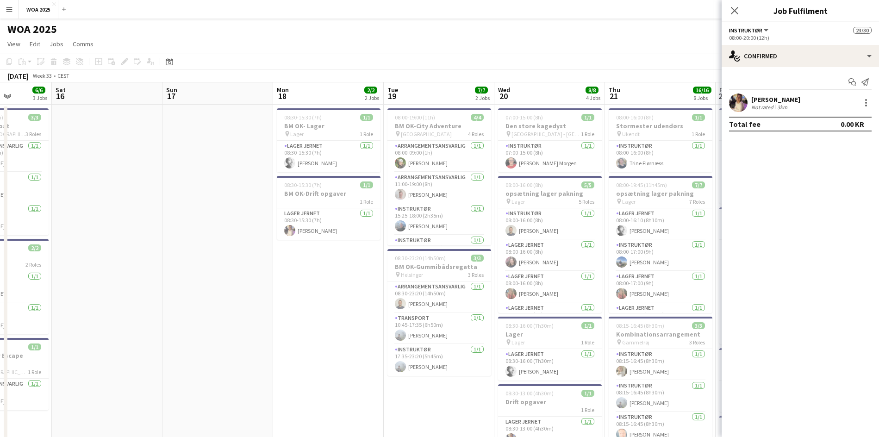
drag, startPoint x: 98, startPoint y: 255, endPoint x: 572, endPoint y: 252, distance: 473.4
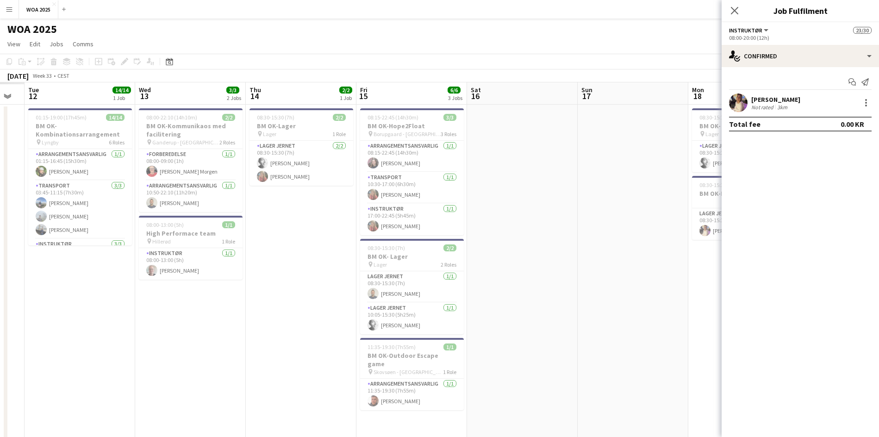
drag, startPoint x: 254, startPoint y: 256, endPoint x: 541, endPoint y: 250, distance: 287.0
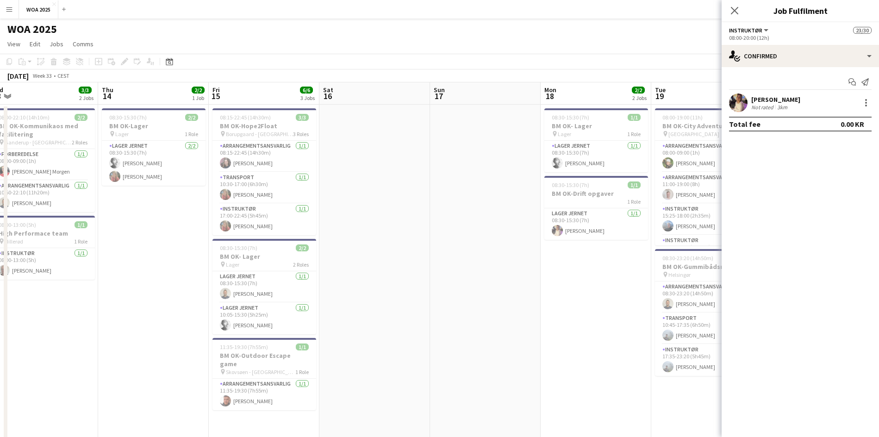
scroll to position [0, 276]
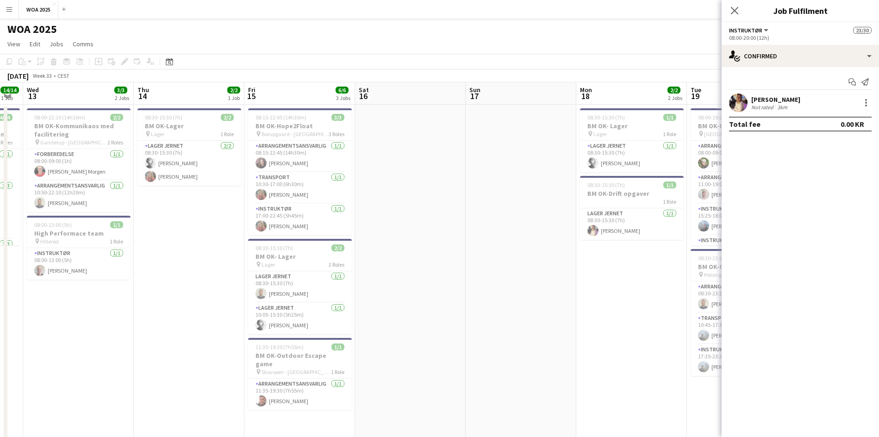
drag, startPoint x: 520, startPoint y: 291, endPoint x: 297, endPoint y: 288, distance: 222.6
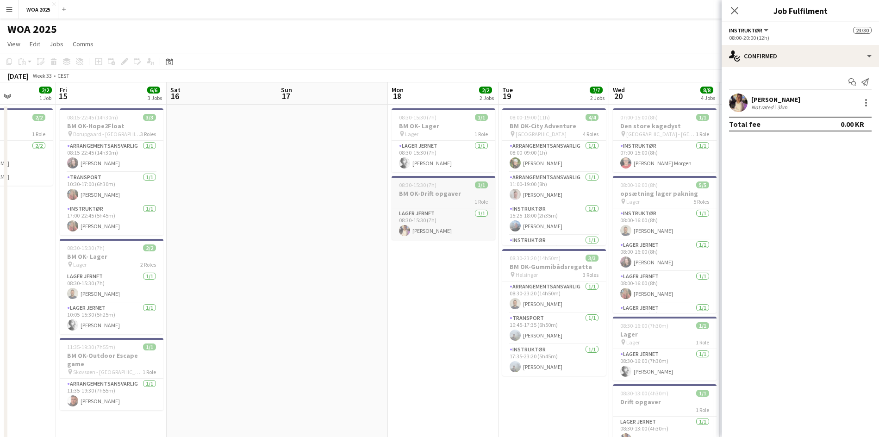
click at [452, 202] on div "1 Role" at bounding box center [444, 201] width 104 height 7
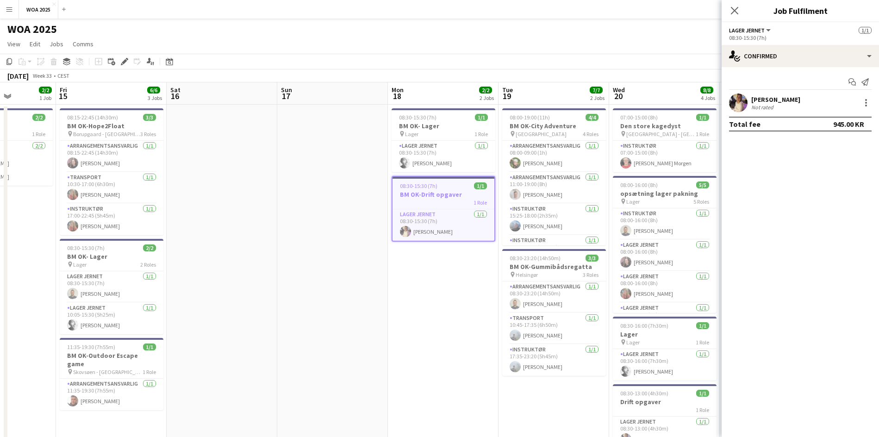
scroll to position [552, 0]
click at [832, 118] on div "Total fee 945.00 KR" at bounding box center [800, 124] width 143 height 15
click at [829, 123] on div "Total fee 945.00 KR" at bounding box center [800, 124] width 143 height 15
click at [835, 104] on div "[PERSON_NAME] Not rated" at bounding box center [799, 102] width 157 height 19
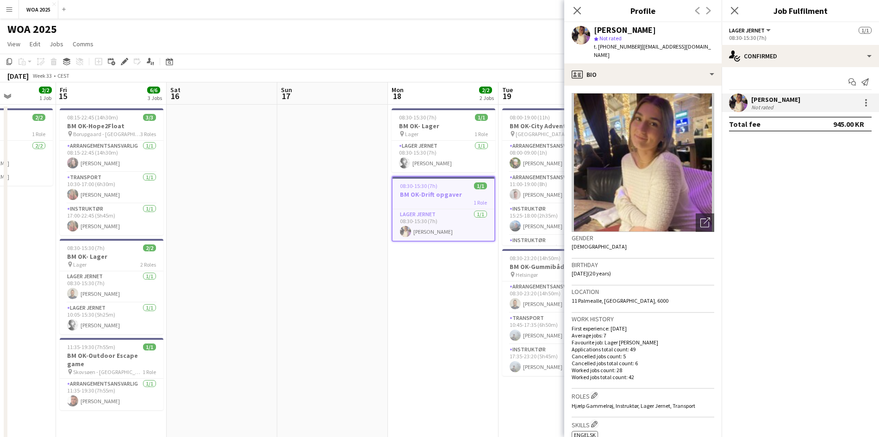
click at [835, 104] on div "[PERSON_NAME] Not rated" at bounding box center [799, 102] width 157 height 19
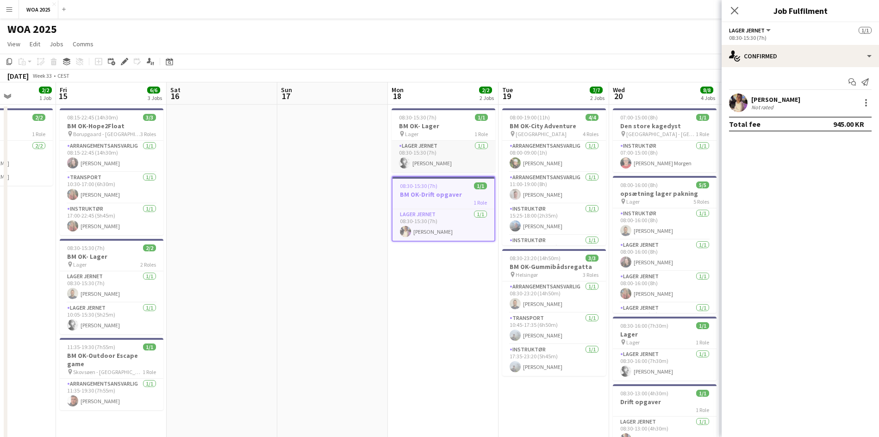
click at [423, 142] on app-card-role "Lager Jernet [DATE] 08:30-15:30 (7h) [PERSON_NAME]" at bounding box center [444, 156] width 104 height 31
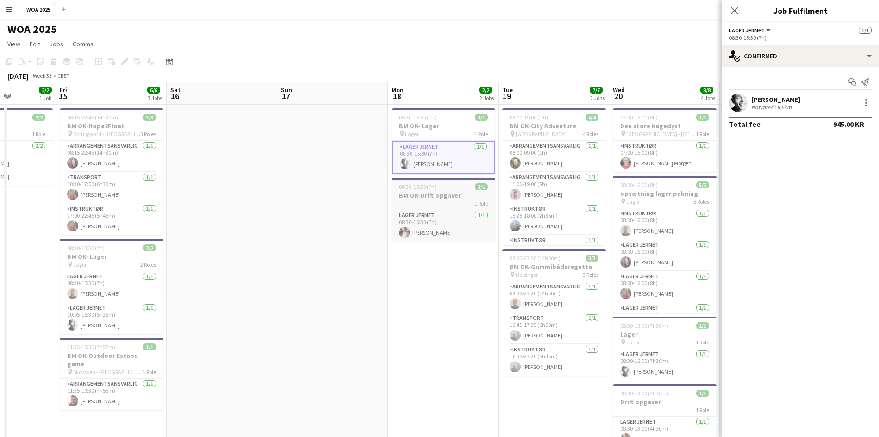
click at [441, 195] on h3 "BM OK-Drift opgaver" at bounding box center [444, 195] width 104 height 8
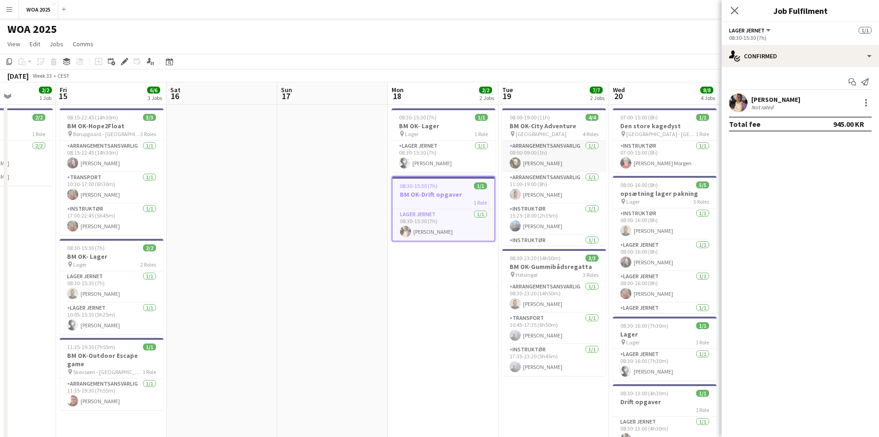
click at [522, 151] on app-card-role "Arrangementsansvarlig [DATE] 08:00-09:00 (1h) [PERSON_NAME]" at bounding box center [554, 156] width 104 height 31
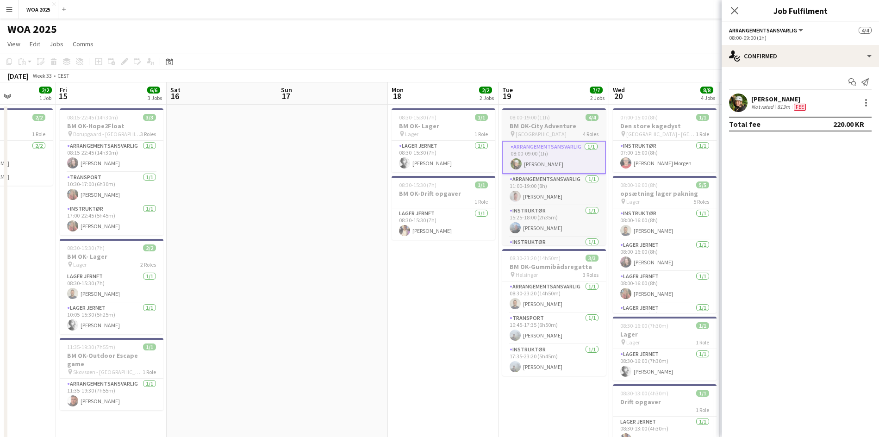
click at [557, 128] on h3 "BM OK-City Adventure" at bounding box center [554, 126] width 104 height 8
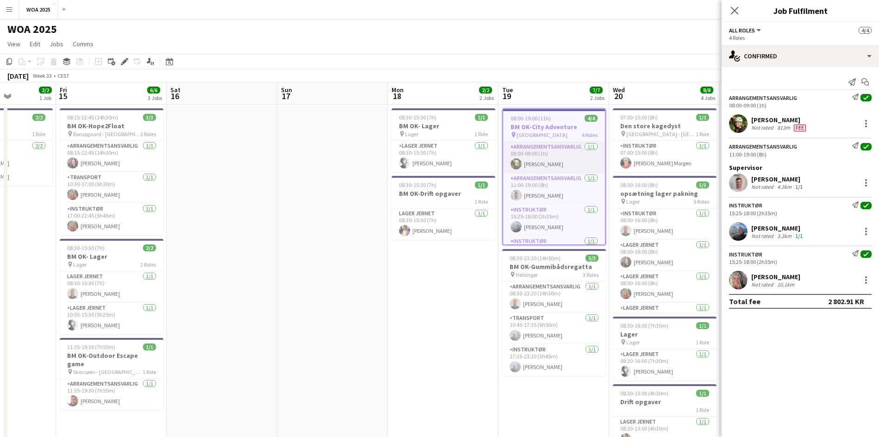
click at [566, 155] on app-card-role "Arrangementsansvarlig [DATE] 08:00-09:00 (1h) [PERSON_NAME]" at bounding box center [554, 157] width 102 height 31
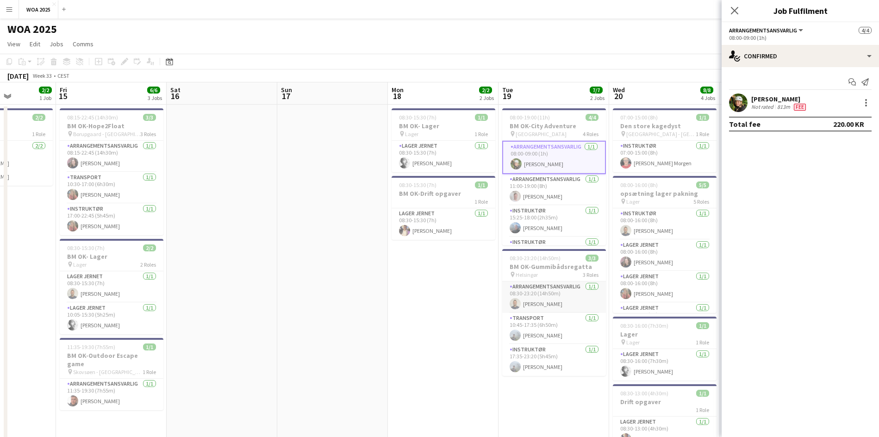
click at [551, 302] on app-card-role "Arrangementsansvarlig [DATE] 08:30-23:20 (14h50m) [DEMOGRAPHIC_DATA][PERSON_NAM…" at bounding box center [554, 296] width 104 height 31
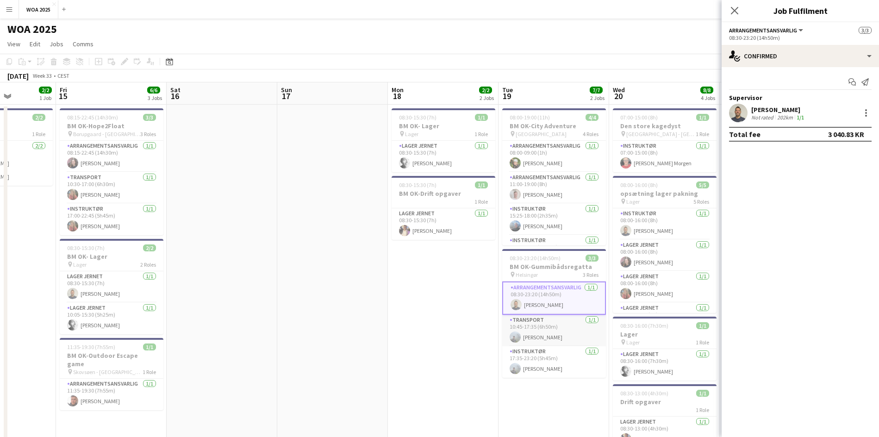
click at [556, 325] on app-card-role "Transport [DATE] 10:45-17:35 (6h50m) [PERSON_NAME]" at bounding box center [554, 330] width 104 height 31
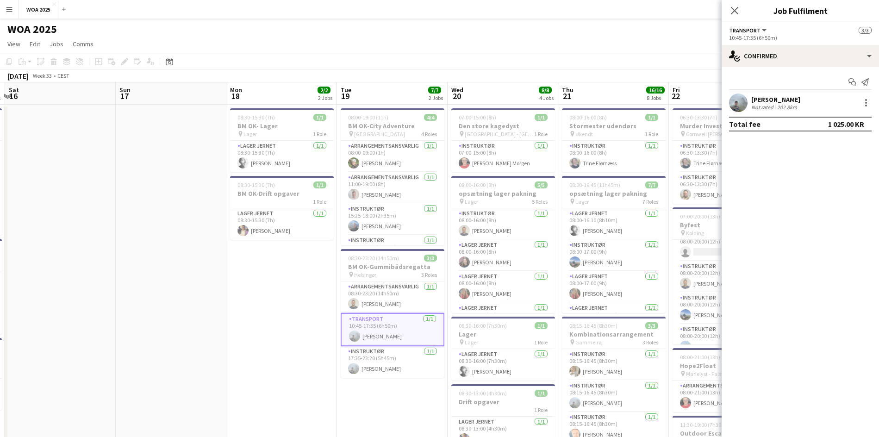
scroll to position [0, 290]
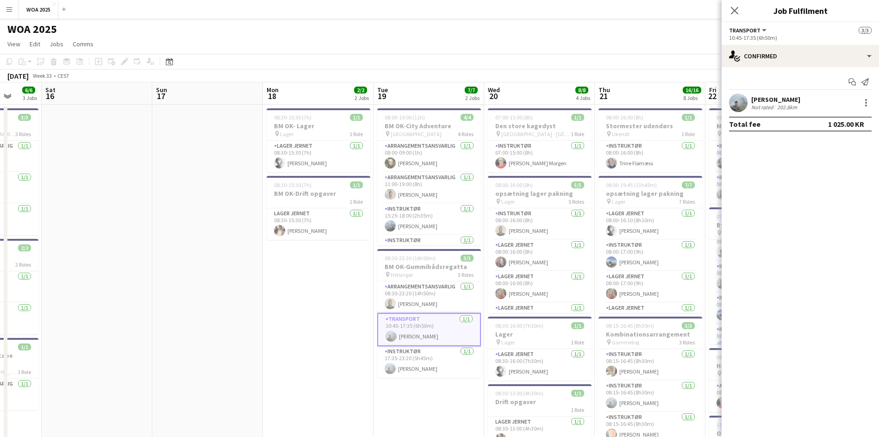
drag, startPoint x: 638, startPoint y: 241, endPoint x: 513, endPoint y: 255, distance: 125.8
click at [415, 157] on app-card-role "Arrangementsansvarlig [DATE] 08:00-09:00 (1h) [PERSON_NAME]" at bounding box center [429, 156] width 104 height 31
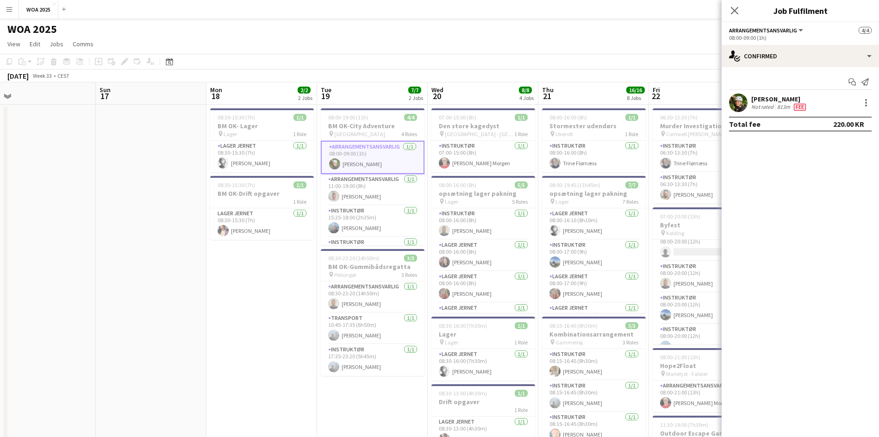
scroll to position [0, 360]
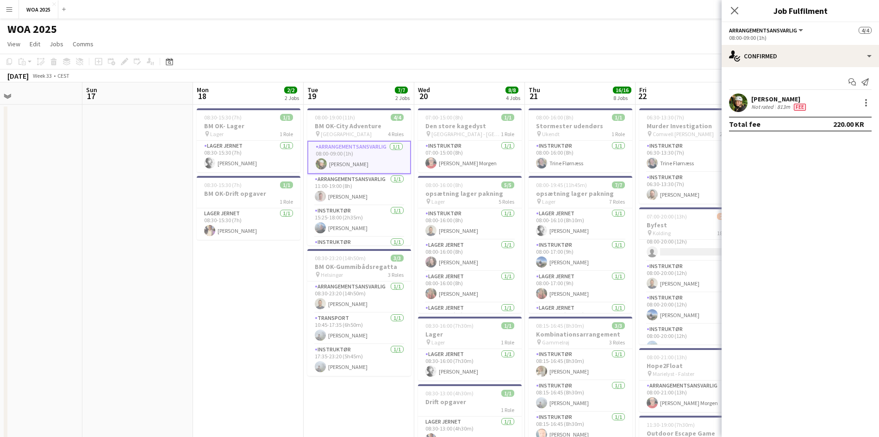
drag, startPoint x: 549, startPoint y: 155, endPoint x: 479, endPoint y: 169, distance: 71.2
click at [473, 165] on app-card-role "Instruktør [DATE] 07:00-15:00 (8h) [PERSON_NAME] Morgen" at bounding box center [470, 156] width 104 height 31
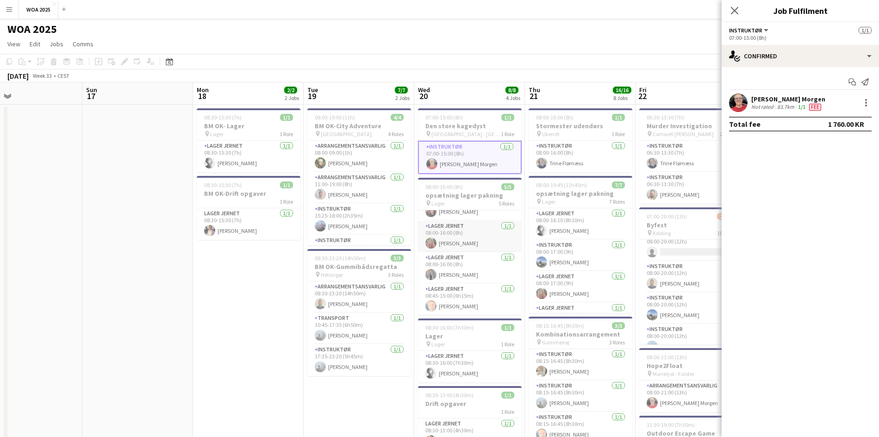
scroll to position [53, 0]
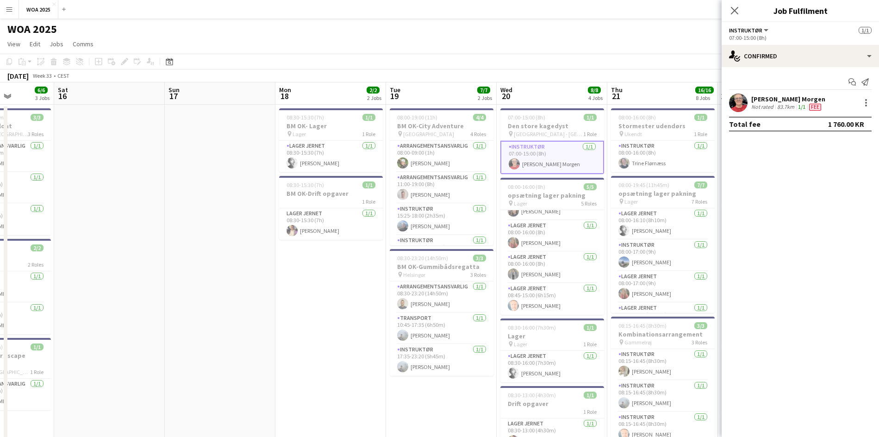
drag, startPoint x: 230, startPoint y: 245, endPoint x: 577, endPoint y: 225, distance: 347.7
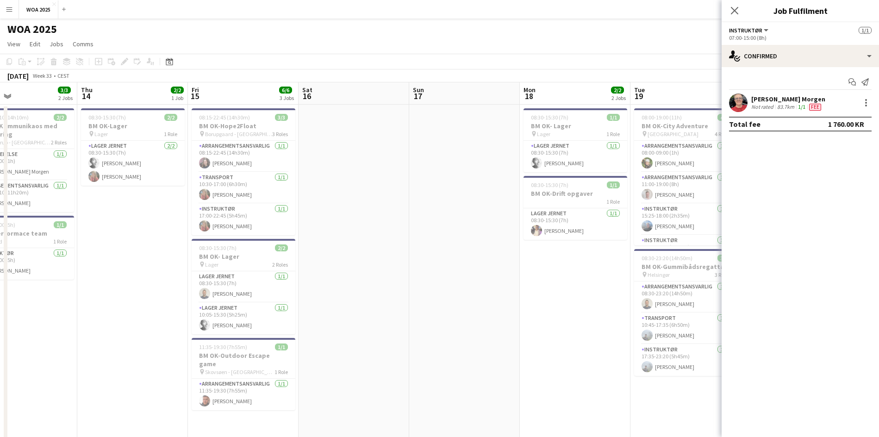
drag, startPoint x: 132, startPoint y: 218, endPoint x: 448, endPoint y: 198, distance: 316.7
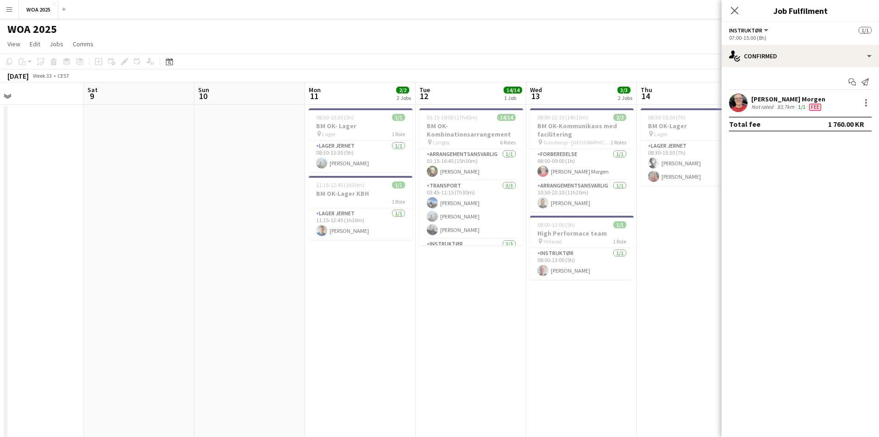
drag, startPoint x: 183, startPoint y: 201, endPoint x: 519, endPoint y: 198, distance: 336.0
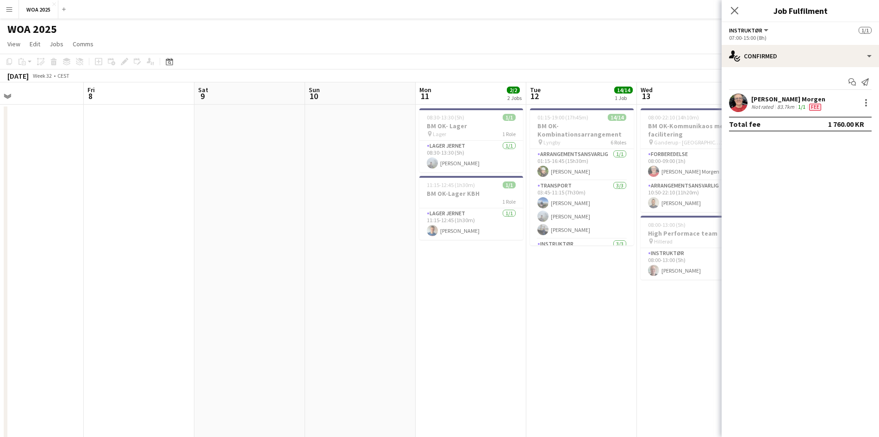
drag, startPoint x: 286, startPoint y: 191, endPoint x: 517, endPoint y: 179, distance: 231.7
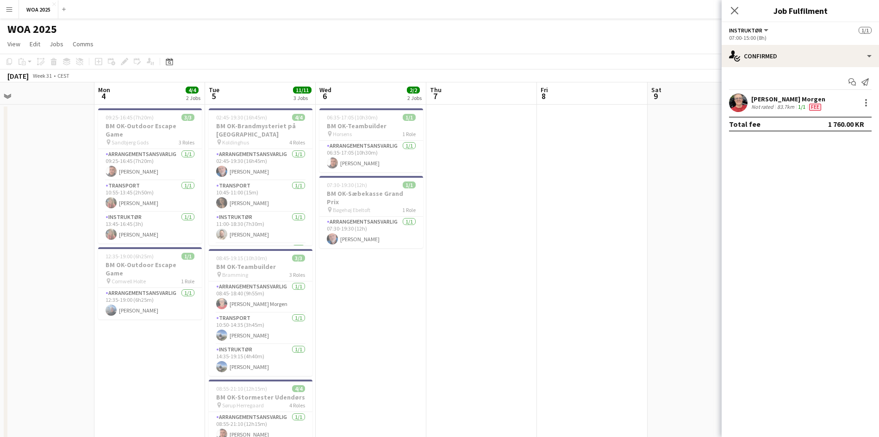
drag, startPoint x: 399, startPoint y: 181, endPoint x: 410, endPoint y: 181, distance: 10.7
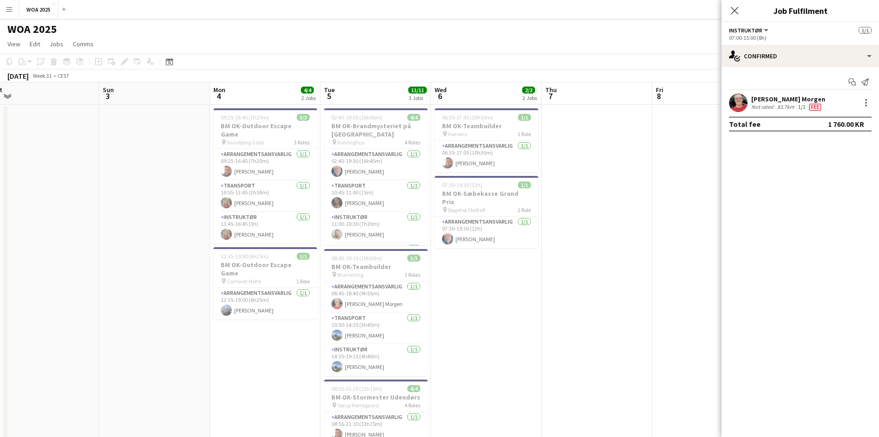
drag, startPoint x: 188, startPoint y: 183, endPoint x: 294, endPoint y: 178, distance: 106.1
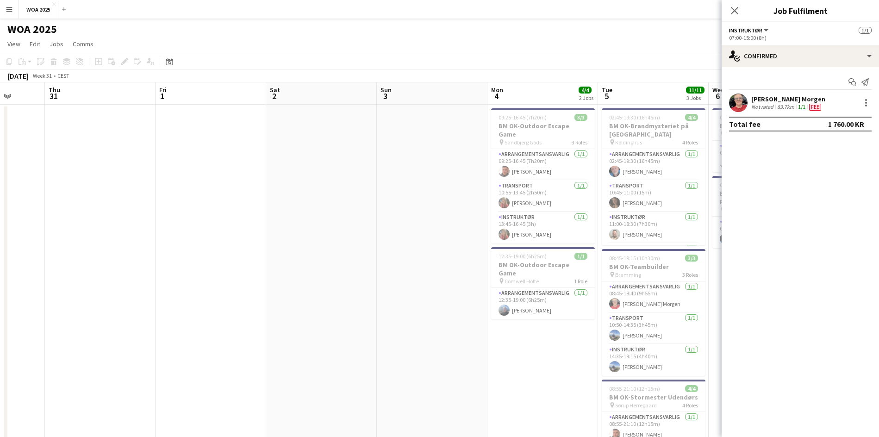
drag, startPoint x: 131, startPoint y: 224, endPoint x: 374, endPoint y: 217, distance: 243.1
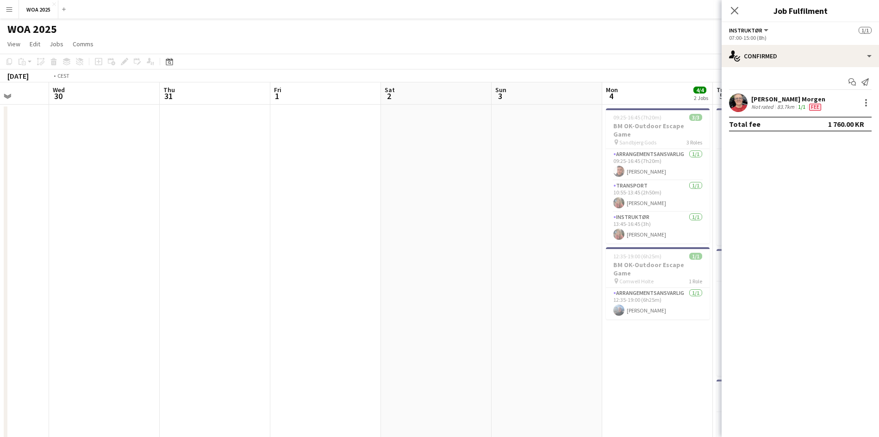
drag, startPoint x: 161, startPoint y: 199, endPoint x: 398, endPoint y: 193, distance: 237.5
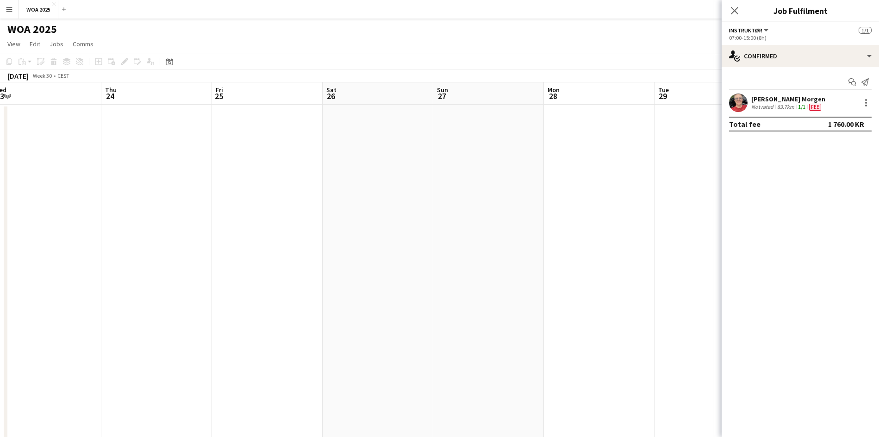
drag, startPoint x: 85, startPoint y: 184, endPoint x: 479, endPoint y: 191, distance: 393.9
drag, startPoint x: 3, startPoint y: 189, endPoint x: 395, endPoint y: 187, distance: 392.4
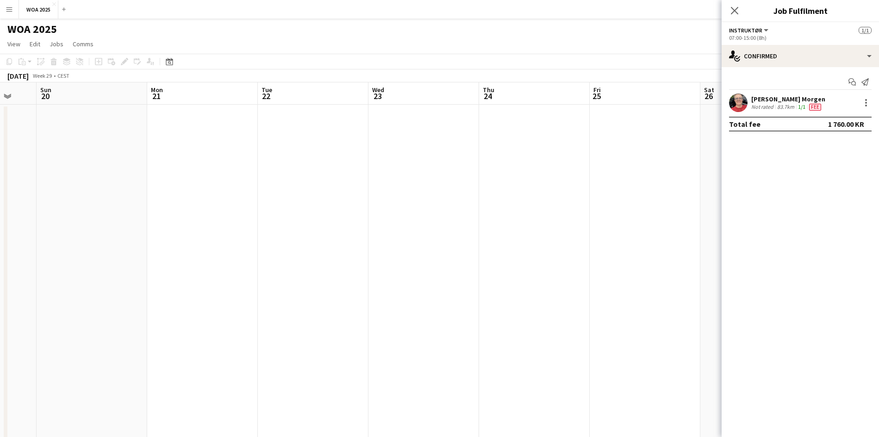
drag, startPoint x: 48, startPoint y: 181, endPoint x: 533, endPoint y: 180, distance: 485.0
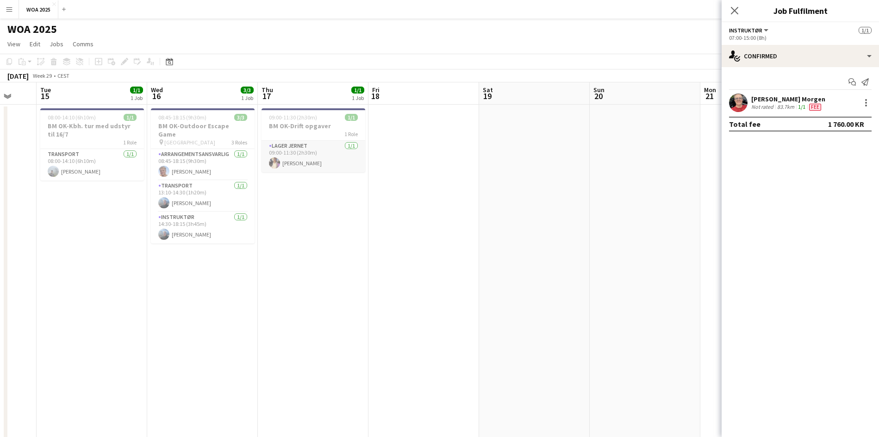
click at [298, 161] on app-card-role "Lager Jernet [DATE] 09:00-11:30 (2h30m) [PERSON_NAME]" at bounding box center [313, 156] width 104 height 31
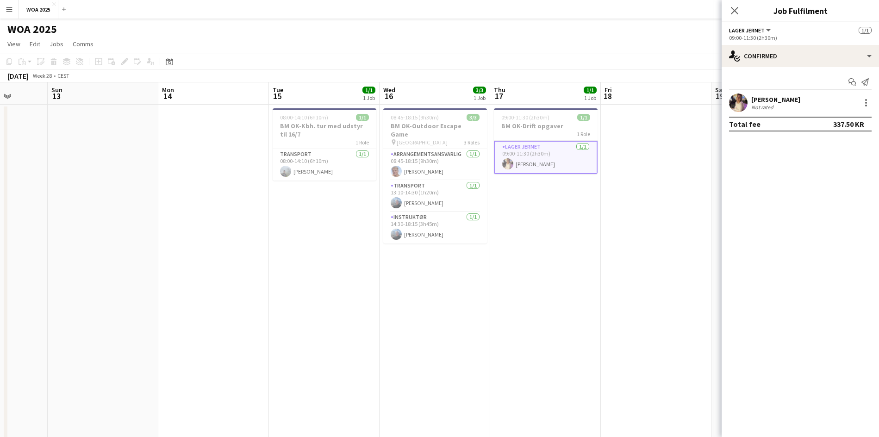
drag, startPoint x: 88, startPoint y: 209, endPoint x: 435, endPoint y: 204, distance: 346.7
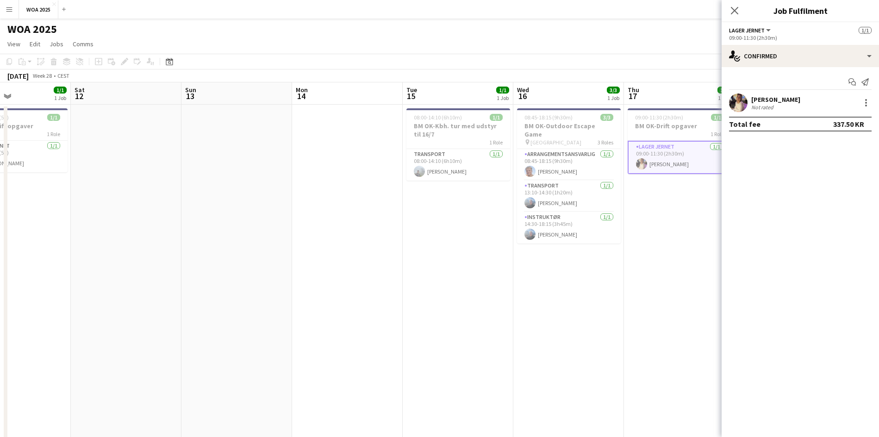
drag, startPoint x: 252, startPoint y: 195, endPoint x: 256, endPoint y: 192, distance: 4.9
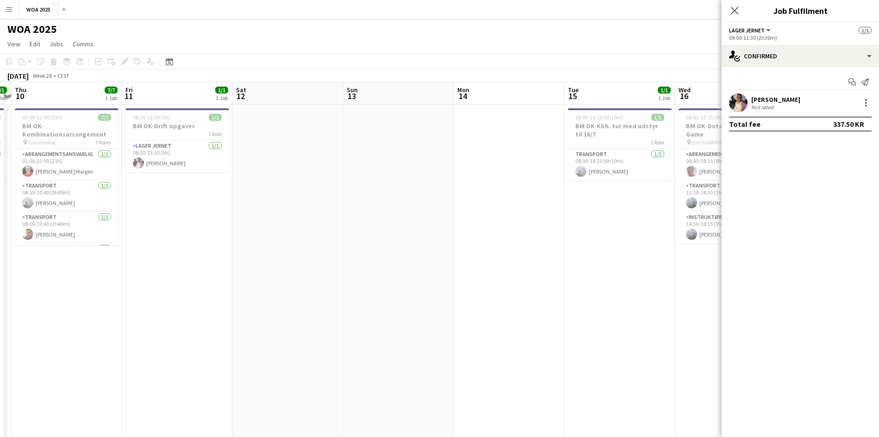
scroll to position [0, 250]
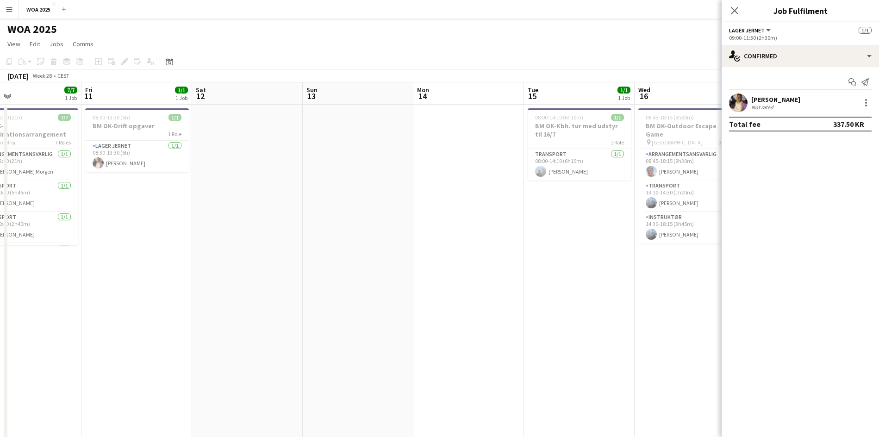
drag, startPoint x: 142, startPoint y: 192, endPoint x: 227, endPoint y: 192, distance: 84.7
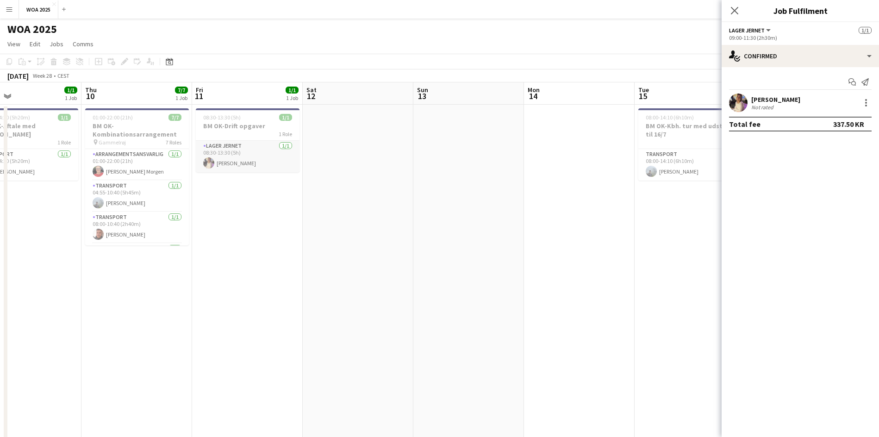
click at [255, 149] on app-card-role "Lager Jernet [DATE] 08:30-13:30 (5h) [PERSON_NAME]" at bounding box center [248, 156] width 104 height 31
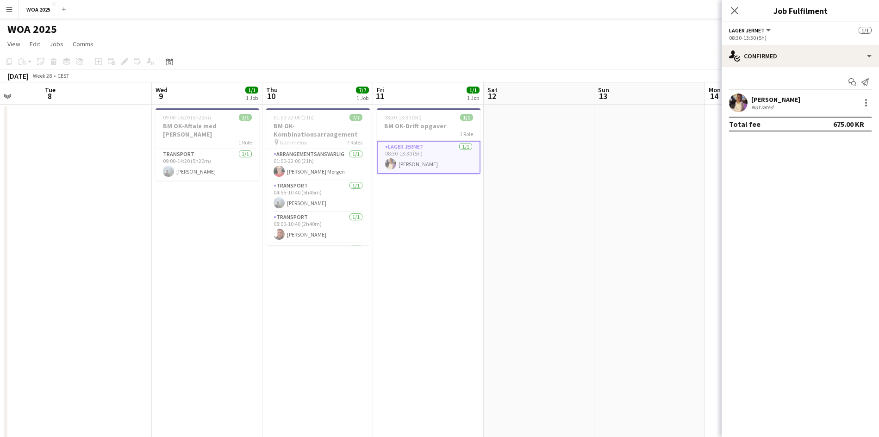
drag, startPoint x: 167, startPoint y: 156, endPoint x: 348, endPoint y: 151, distance: 181.0
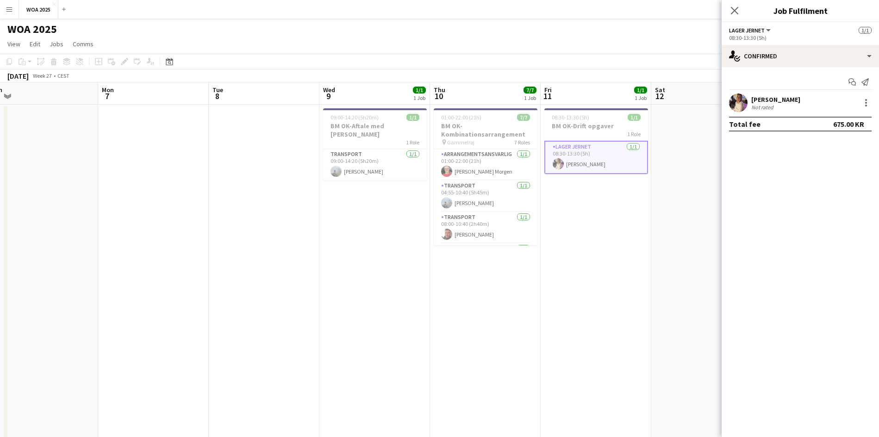
drag, startPoint x: 196, startPoint y: 164, endPoint x: 318, endPoint y: 150, distance: 123.0
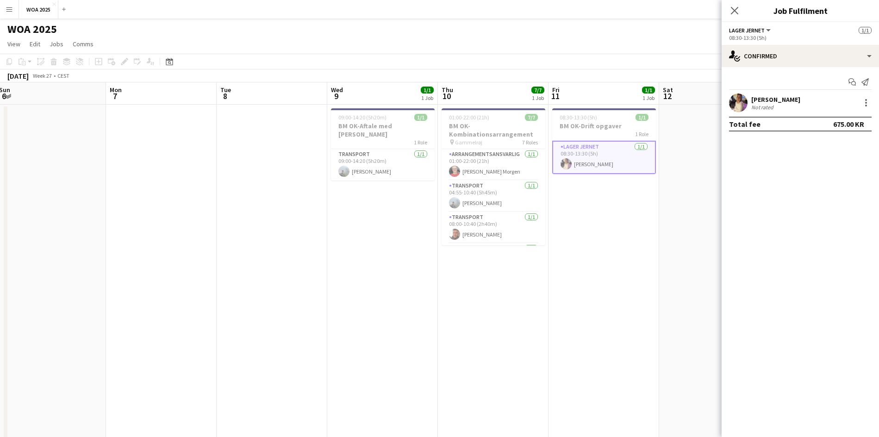
drag, startPoint x: 172, startPoint y: 155, endPoint x: 401, endPoint y: 132, distance: 230.2
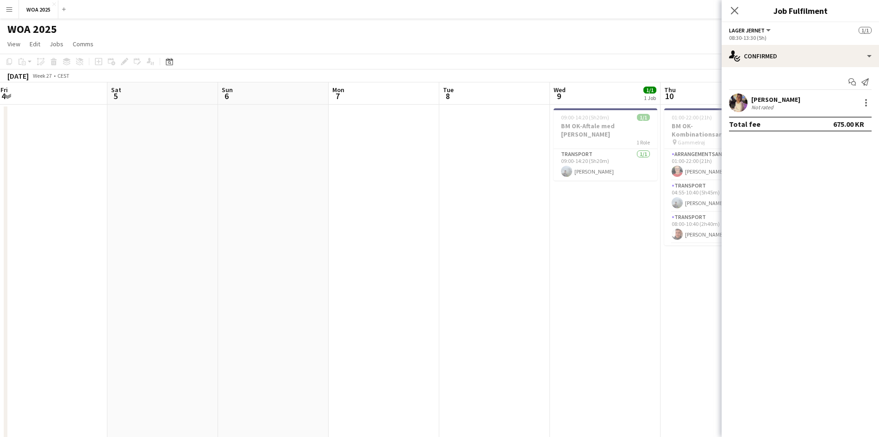
drag, startPoint x: 159, startPoint y: 154, endPoint x: 229, endPoint y: 162, distance: 70.8
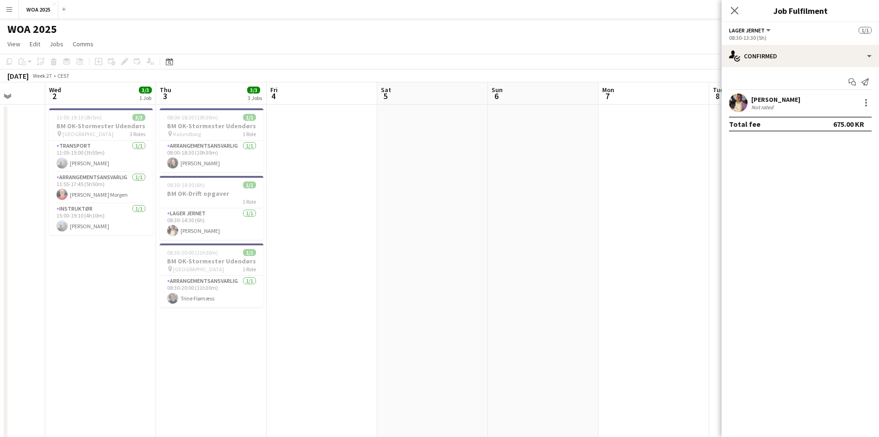
scroll to position [0, 197]
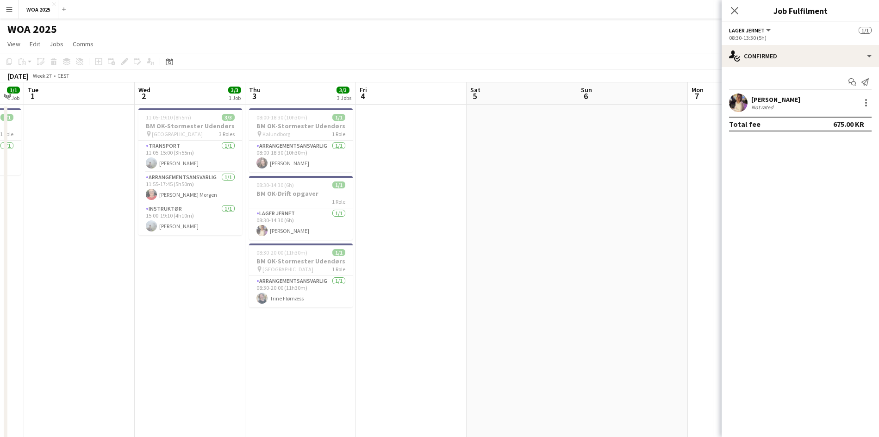
drag, startPoint x: 195, startPoint y: 162, endPoint x: 300, endPoint y: 161, distance: 104.6
click at [290, 220] on app-card-role "Lager Jernet [DATE] 08:30-14:30 (6h) [PERSON_NAME]" at bounding box center [301, 223] width 104 height 31
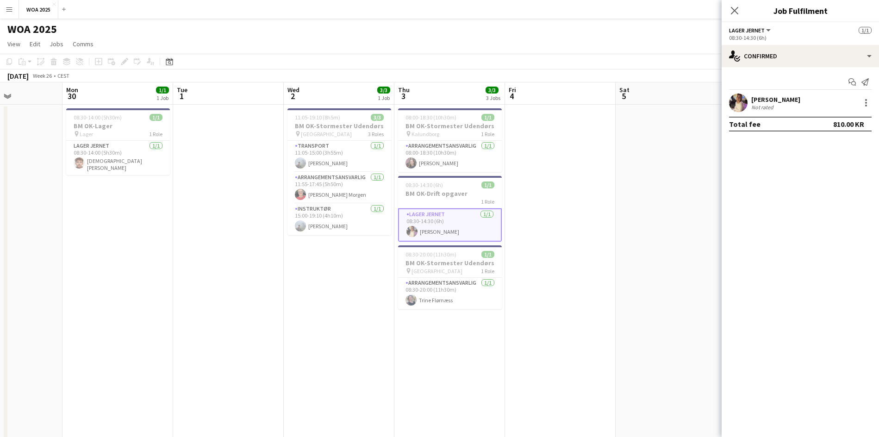
drag, startPoint x: 256, startPoint y: 211, endPoint x: 405, endPoint y: 196, distance: 149.8
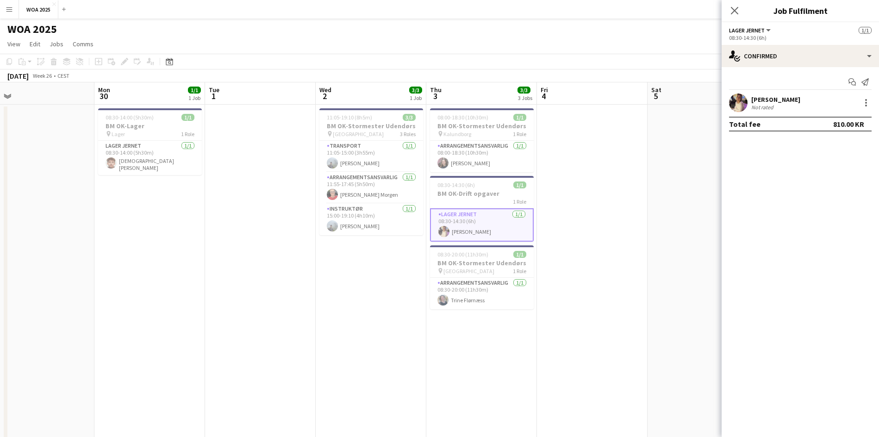
drag, startPoint x: 233, startPoint y: 180, endPoint x: 372, endPoint y: 160, distance: 139.8
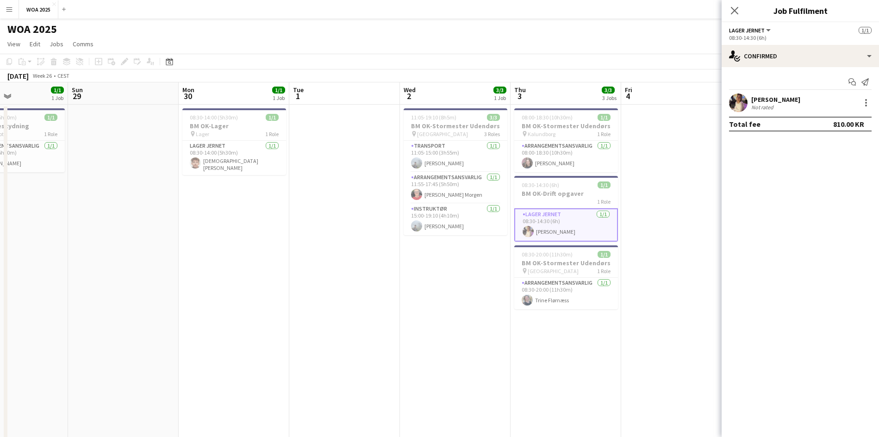
drag, startPoint x: 161, startPoint y: 179, endPoint x: 327, endPoint y: 182, distance: 166.2
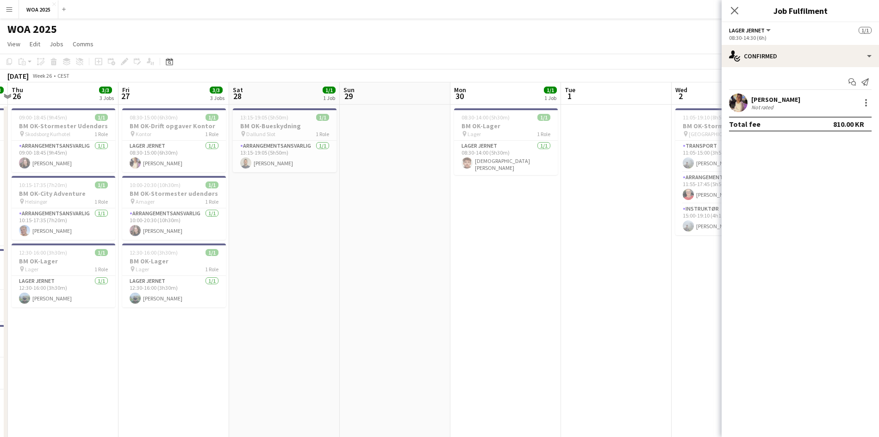
scroll to position [0, 187]
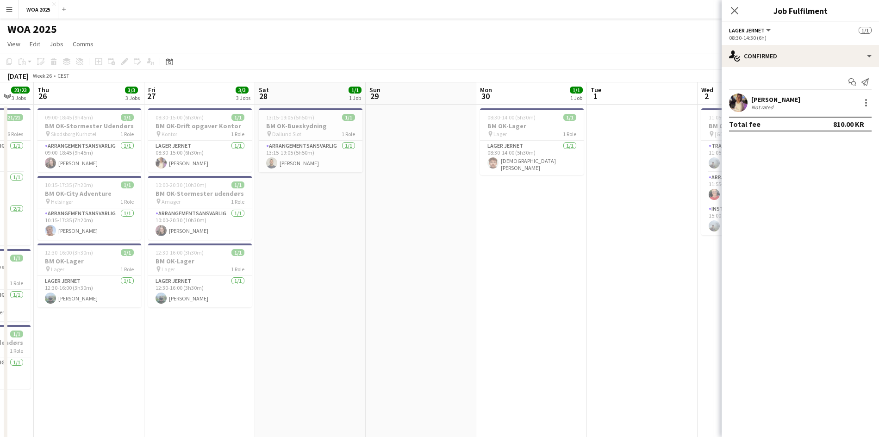
drag, startPoint x: 174, startPoint y: 184, endPoint x: 273, endPoint y: 187, distance: 99.1
click at [198, 153] on app-card-role "Lager Jernet [DATE] 08:30-15:00 (6h30m) [PERSON_NAME]" at bounding box center [200, 156] width 104 height 31
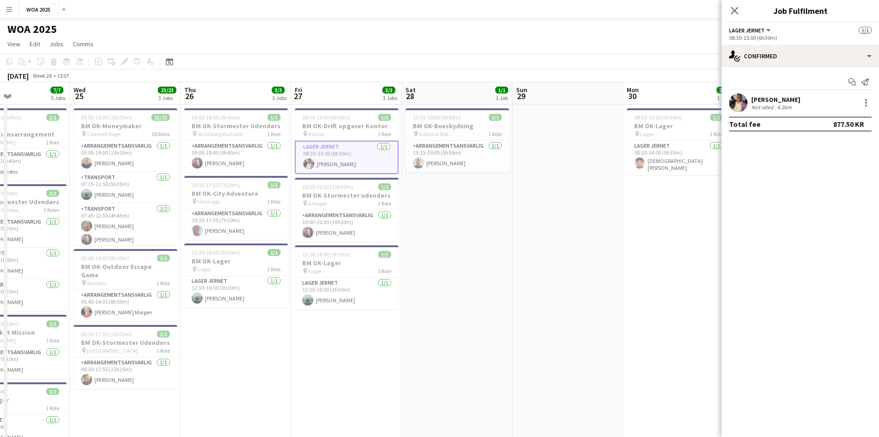
drag, startPoint x: 139, startPoint y: 179, endPoint x: 225, endPoint y: 174, distance: 85.7
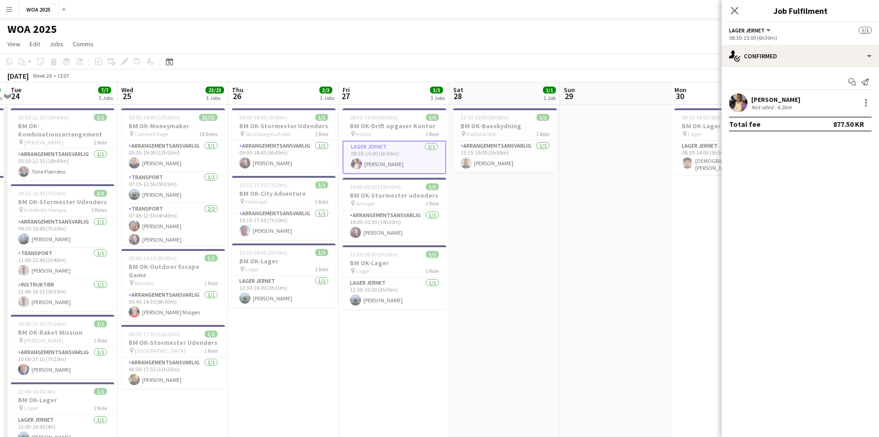
scroll to position [0, 213]
drag, startPoint x: 142, startPoint y: 174, endPoint x: 198, endPoint y: 173, distance: 56.0
click at [162, 169] on app-card-role "Transport [DATE] 07:55-12:15 (4h20m) [PERSON_NAME]" at bounding box center [174, 168] width 104 height 31
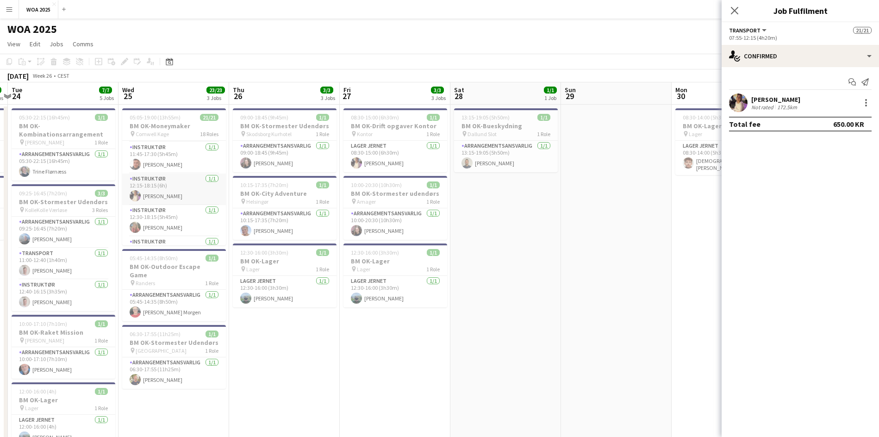
click at [159, 180] on app-card-role "Instruktør [DATE] 12:15-18:15 (6h) [PERSON_NAME]" at bounding box center [174, 189] width 104 height 31
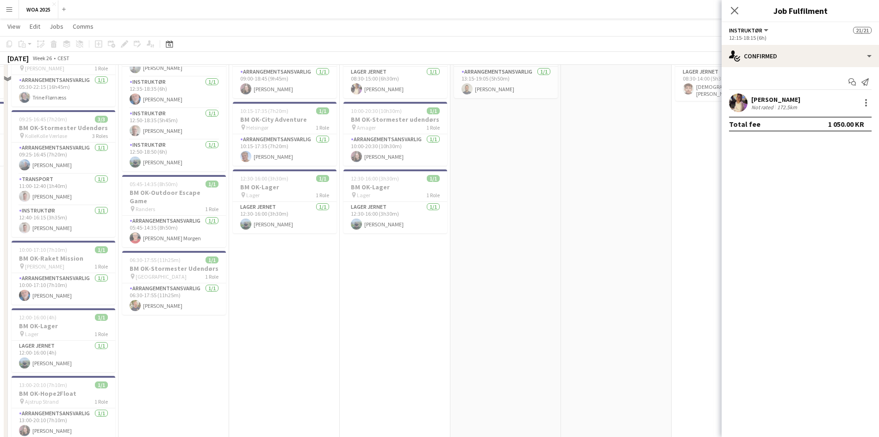
scroll to position [0, 0]
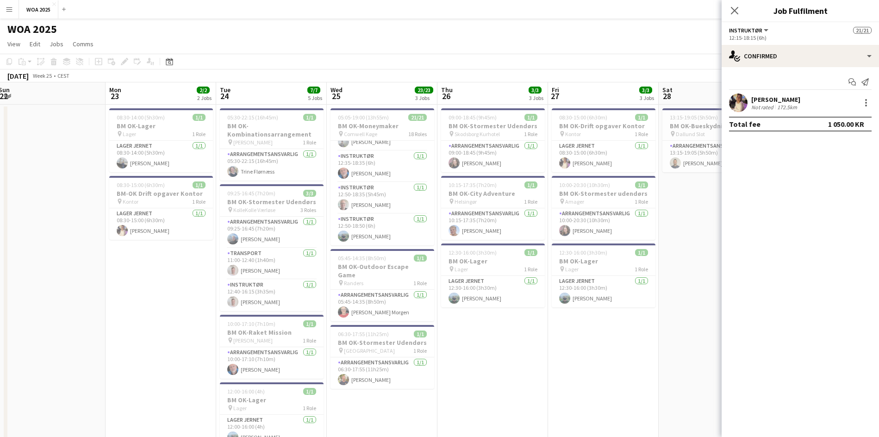
drag, startPoint x: 106, startPoint y: 200, endPoint x: 315, endPoint y: 220, distance: 210.5
click at [154, 213] on app-card-role "Lager Jernet [DATE] 08:30-15:00 (6h30m) [PERSON_NAME]" at bounding box center [163, 223] width 104 height 31
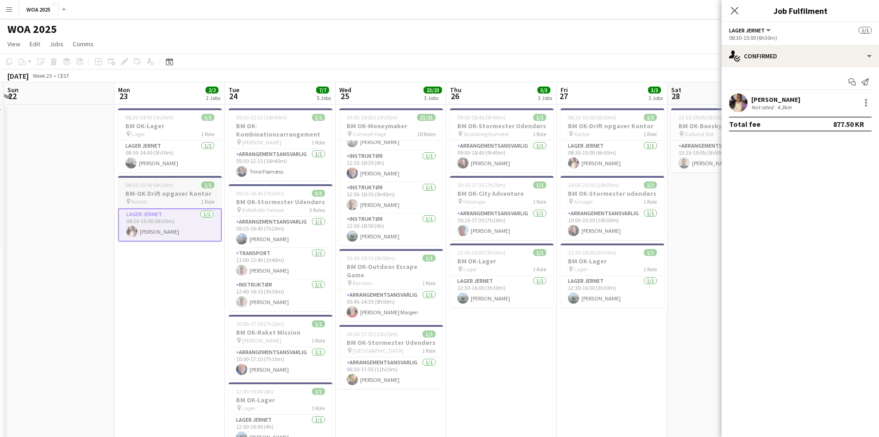
drag, startPoint x: 131, startPoint y: 203, endPoint x: 295, endPoint y: 201, distance: 163.8
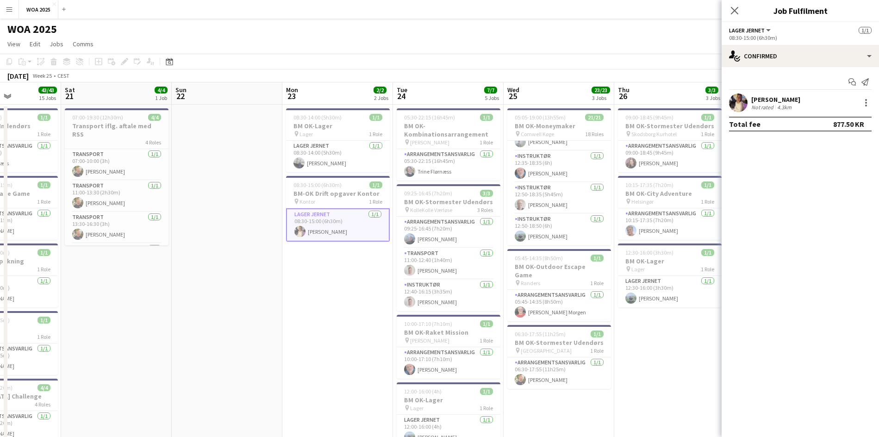
scroll to position [0, 255]
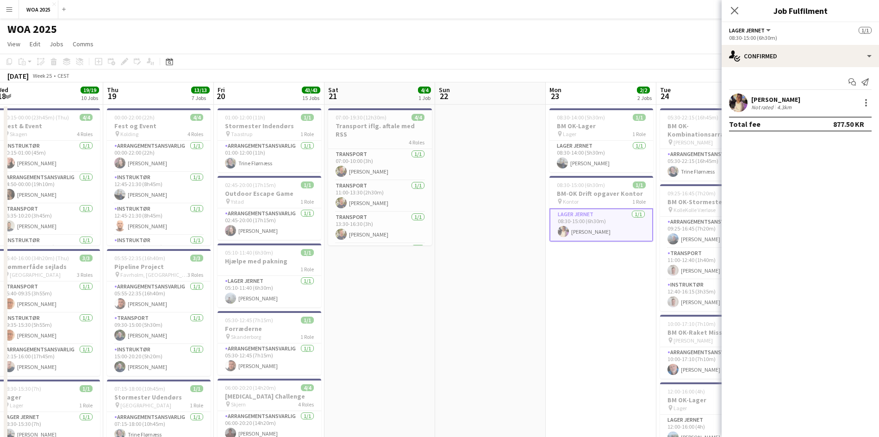
drag, startPoint x: 189, startPoint y: 197, endPoint x: 455, endPoint y: 194, distance: 266.1
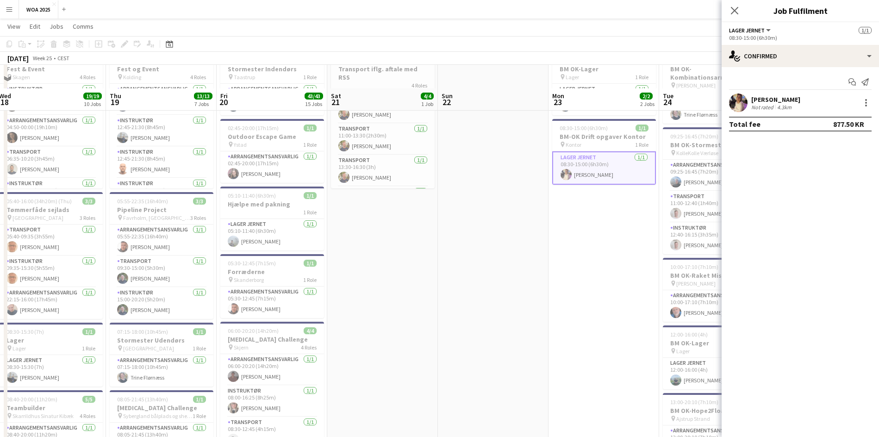
scroll to position [93, 0]
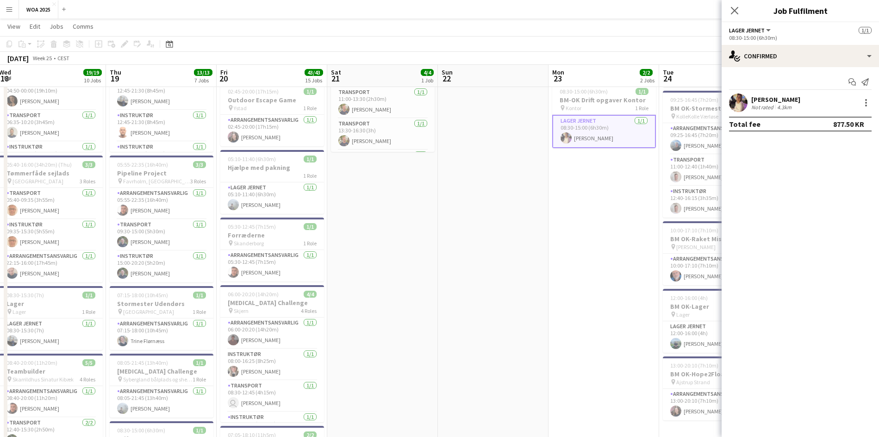
click at [728, 13] on div "Close pop-in" at bounding box center [734, 10] width 26 height 21
click at [727, 11] on div "Close pop-in" at bounding box center [734, 10] width 26 height 21
click at [734, 14] on icon "Close pop-in" at bounding box center [734, 10] width 9 height 9
